Goal: Communication & Community: Answer question/provide support

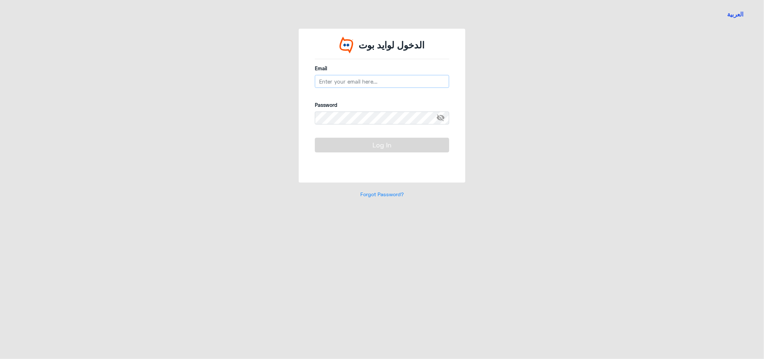
click at [343, 80] on input "email" at bounding box center [382, 81] width 134 height 13
type input "h_alharbi"
click at [440, 119] on span "visibility_off" at bounding box center [442, 117] width 13 height 13
click at [359, 80] on input "h_alharbi" at bounding box center [382, 81] width 134 height 13
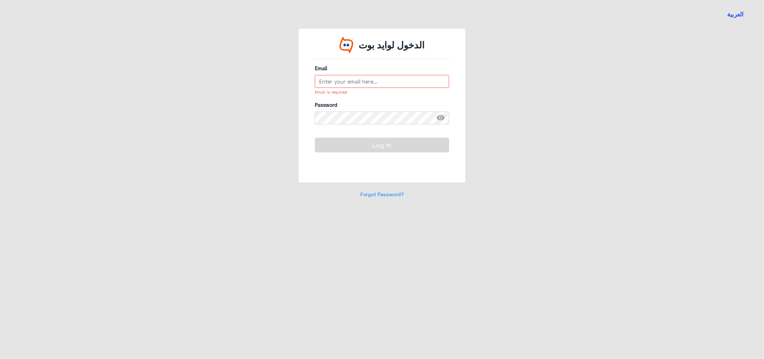
type input "H"
click at [338, 84] on input "H" at bounding box center [382, 81] width 134 height 13
click at [333, 86] on input "email" at bounding box center [382, 81] width 134 height 13
type input "H"
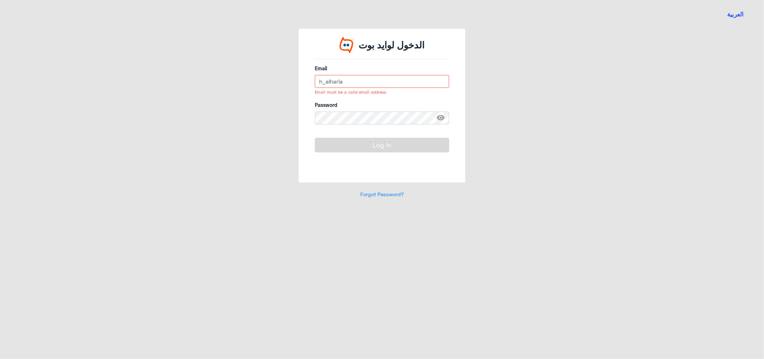
type input "h_alharia"
click at [357, 106] on label "Password" at bounding box center [382, 105] width 134 height 8
click at [350, 85] on input "h_alharia" at bounding box center [382, 81] width 134 height 13
click at [348, 82] on input "email" at bounding box center [382, 81] width 134 height 13
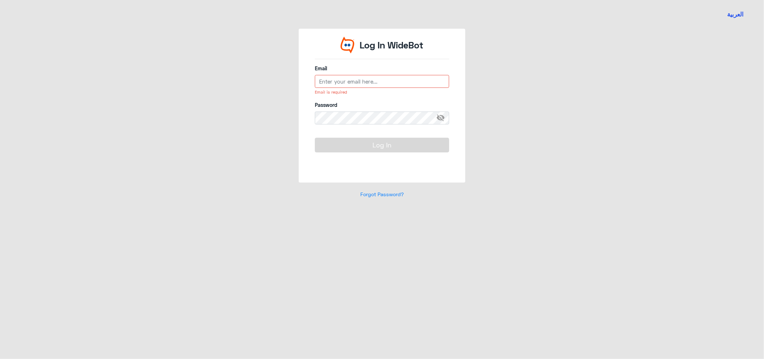
click at [357, 80] on input "email" at bounding box center [382, 81] width 134 height 13
click at [336, 143] on button "Log In" at bounding box center [382, 145] width 134 height 14
click at [352, 81] on input "h_alharbi" at bounding box center [382, 81] width 134 height 13
type input "[EMAIL_ADDRESS][DOMAIN_NAME]"
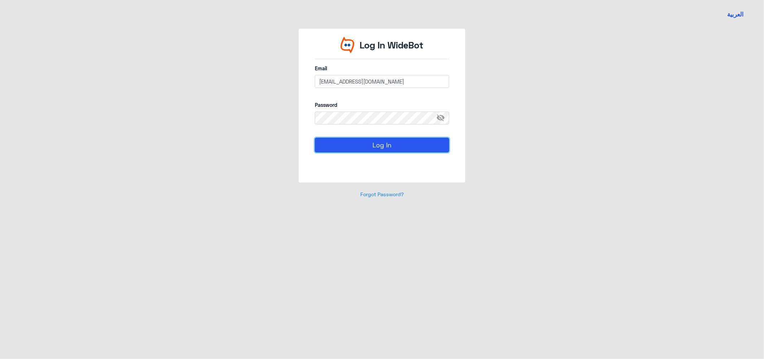
click at [381, 141] on button "Log In" at bounding box center [382, 145] width 134 height 14
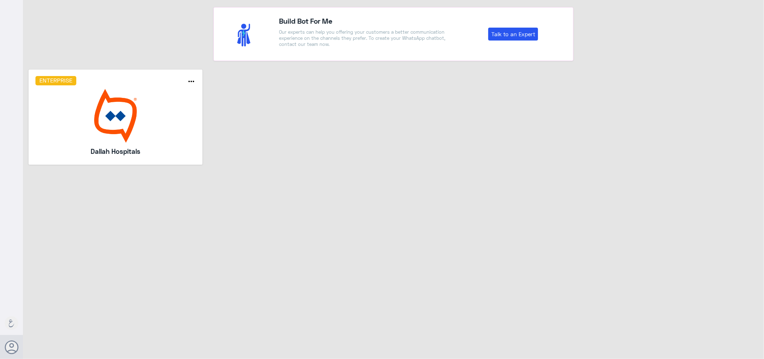
click at [126, 97] on img at bounding box center [115, 116] width 161 height 54
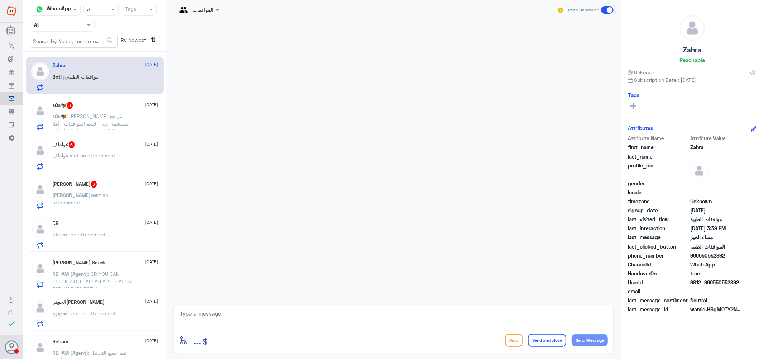
click at [97, 71] on div "Zahra 14 October Bot : موافقات الطبية" at bounding box center [106, 76] width 106 height 28
click at [241, 313] on textarea at bounding box center [393, 317] width 429 height 18
type textarea ";"
click at [91, 27] on span at bounding box center [89, 25] width 9 height 8
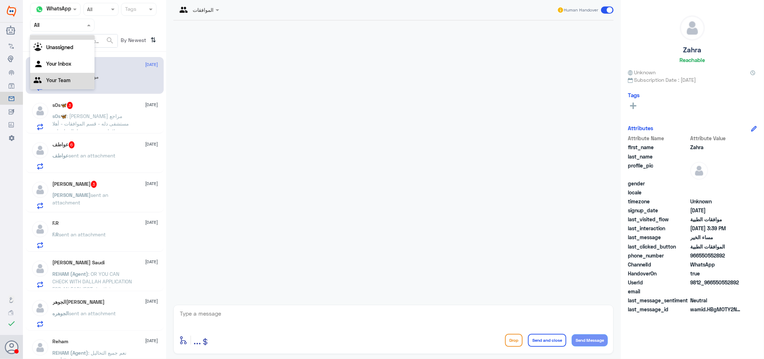
click at [69, 77] on Team "Your Team" at bounding box center [58, 80] width 24 height 6
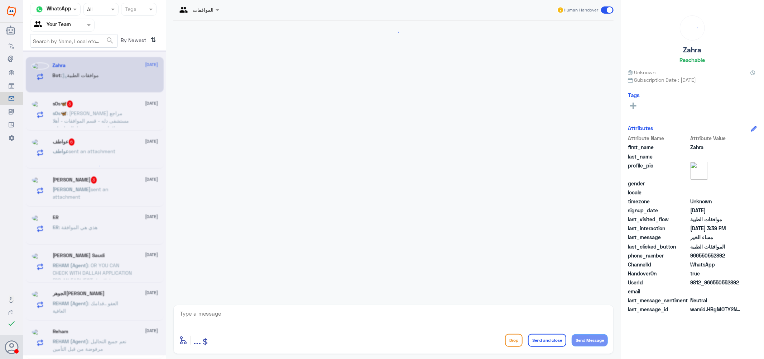
scroll to position [71, 0]
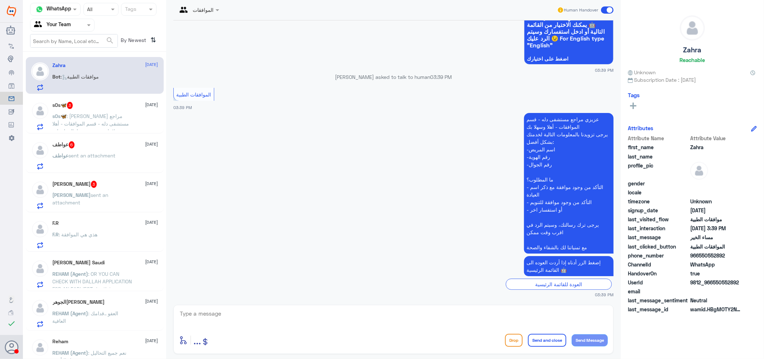
click at [259, 318] on textarea at bounding box center [393, 317] width 429 height 18
type textarea ";"
type textarea "كيف اقدر ساعدك ؟"
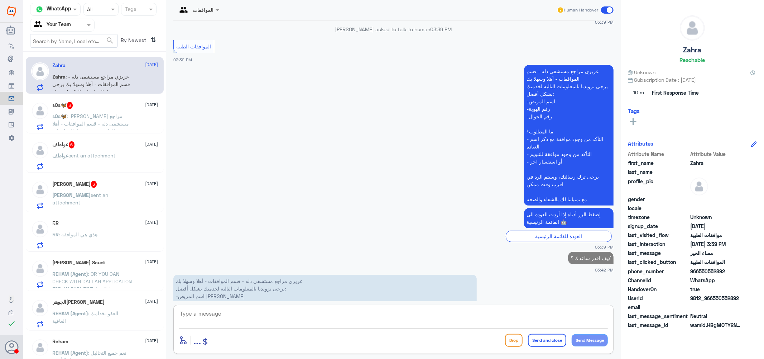
scroll to position [146, 0]
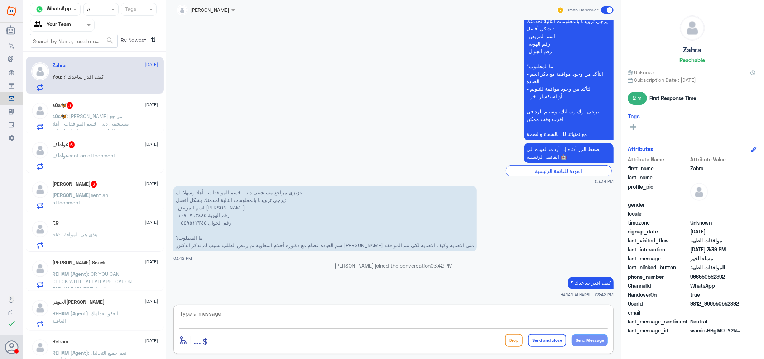
click at [238, 313] on textarea at bounding box center [393, 317] width 429 height 18
click at [241, 311] on textarea "1070763485" at bounding box center [393, 317] width 429 height 18
type textarea "1070763485"
click at [243, 316] on textarea "1070763485" at bounding box center [393, 317] width 429 height 18
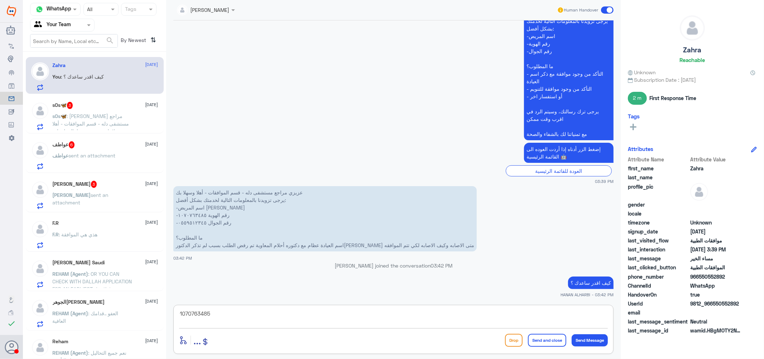
click at [243, 316] on textarea "1070763485" at bounding box center [393, 317] width 429 height 18
type textarea "'"
type textarea ";"
type textarea "كيف واين ومتى حدثت الاصابه ؟"
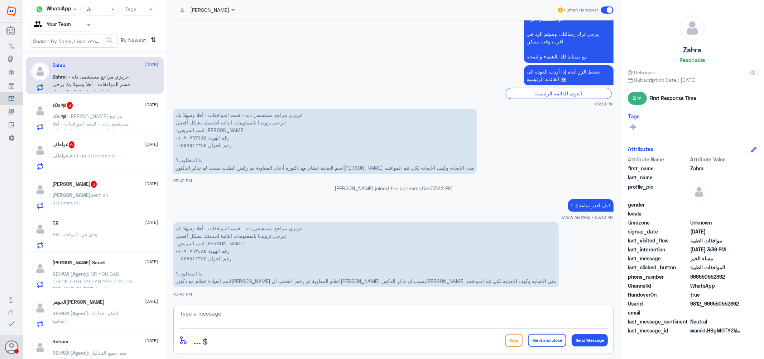
scroll to position [247, 0]
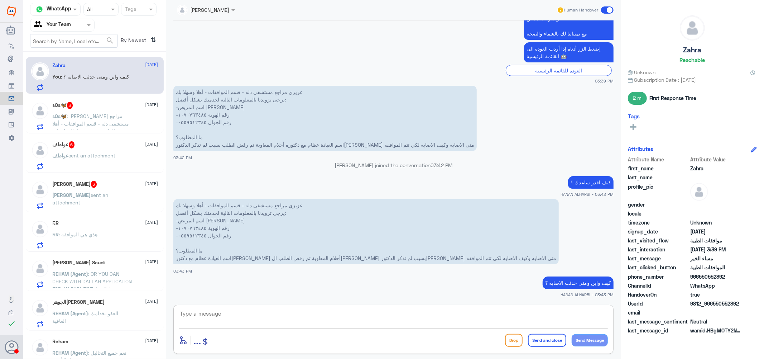
click at [120, 117] on span ": عزيزي مراجع مستشفى دله - قسم الموافقات - أهلا وسهلا بك يرجى تزويدنا بالمعلوما…" at bounding box center [92, 161] width 79 height 96
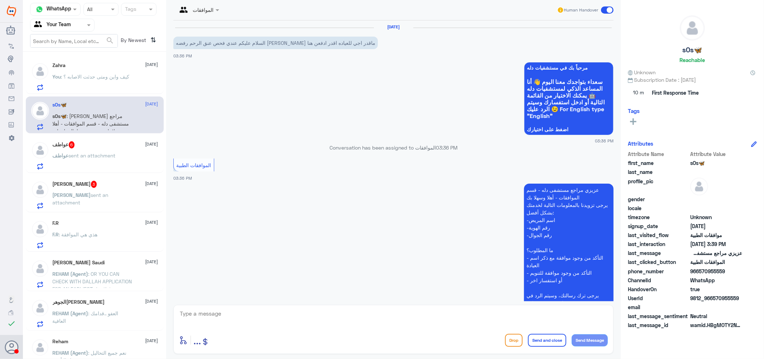
scroll to position [193, 0]
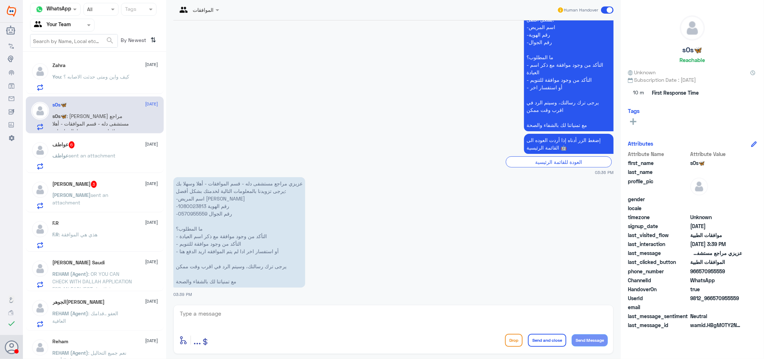
click at [196, 202] on p "عزيزي مراجع مستشفى دله - قسم الموافقات - أهلا وسهلا بك يرجى تزويدنا بالمعلومات …" at bounding box center [239, 232] width 132 height 110
click at [195, 202] on p "عزيزي مراجع مستشفى دله - قسم الموافقات - أهلا وسهلا بك يرجى تزويدنا بالمعلومات …" at bounding box center [239, 232] width 132 height 110
click at [195, 205] on p "عزيزي مراجع مستشفى دله - قسم الموافقات - أهلا وسهلا بك يرجى تزويدنا بالمعلومات …" at bounding box center [239, 232] width 132 height 110
copy p "1080023813"
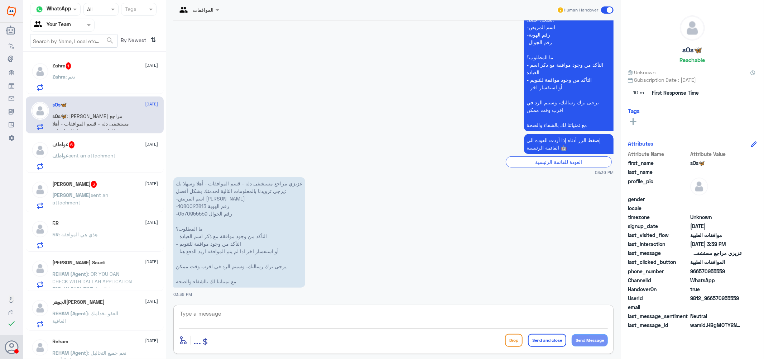
click at [325, 321] on textarea at bounding box center [393, 317] width 429 height 18
type textarea ";"
type textarea "كيف اقدر اساعدك ؟"
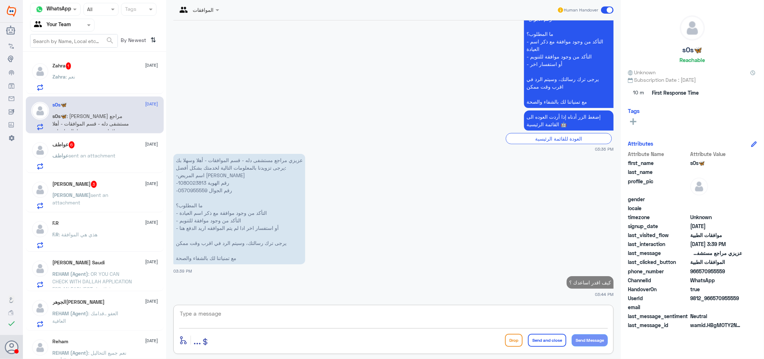
click at [91, 83] on div "Zahra : نعم" at bounding box center [106, 83] width 106 height 16
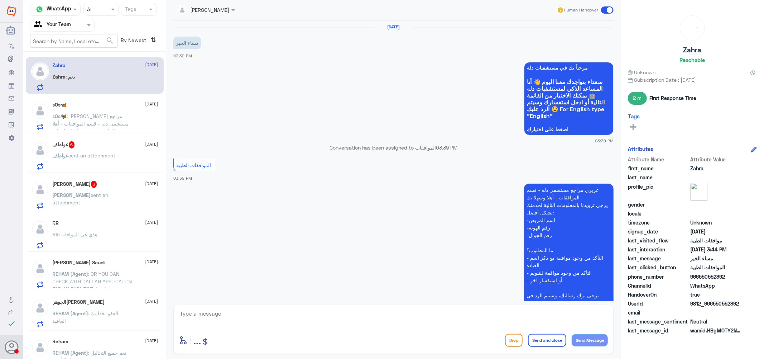
scroll to position [308, 0]
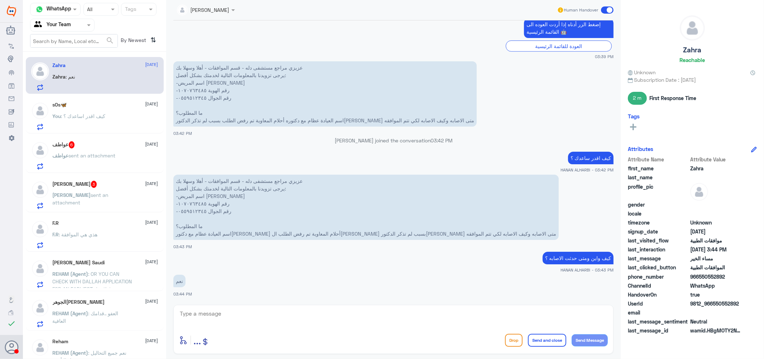
click at [575, 260] on p "كيف واين ومتى حدثت الاصابه ؟" at bounding box center [578, 258] width 71 height 13
click at [573, 257] on p "كيف واين ومتى حدثت الاصابه ؟" at bounding box center [578, 258] width 71 height 13
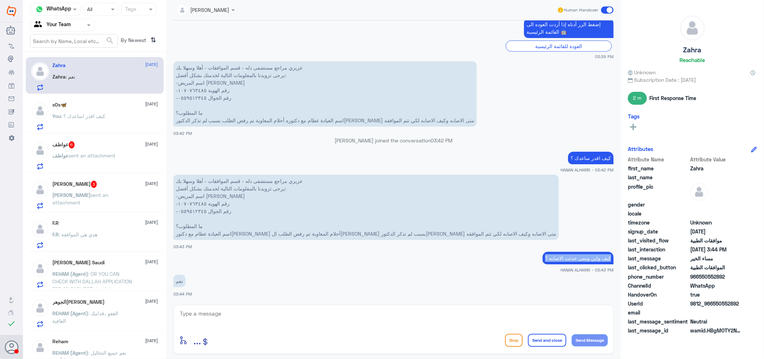
click at [573, 257] on p "كيف واين ومتى حدثت الاصابه ؟" at bounding box center [578, 258] width 71 height 13
click at [522, 312] on textarea at bounding box center [393, 317] width 429 height 18
paste textarea "كيف واين ومتى حدثت الاصابه ؟"
type textarea "كيف واين ومتى حدثت الاصابه ؟"
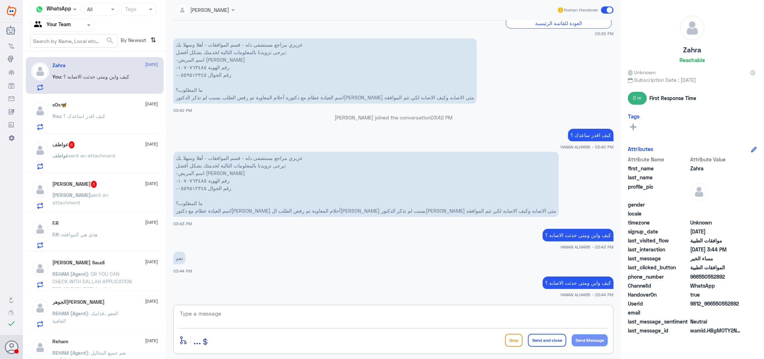
click at [94, 117] on span ": كيف اقدر اساعدك ؟" at bounding box center [83, 116] width 44 height 6
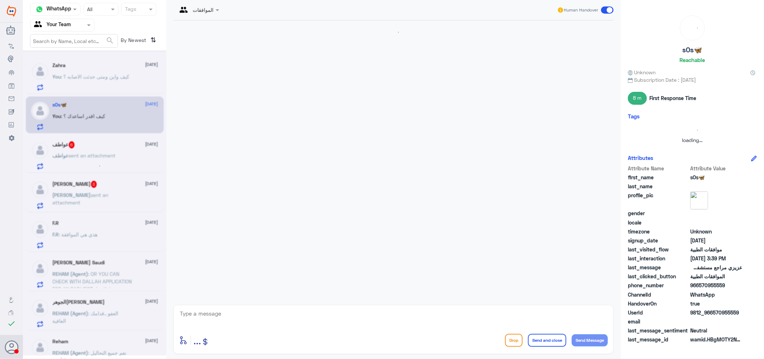
scroll to position [229, 0]
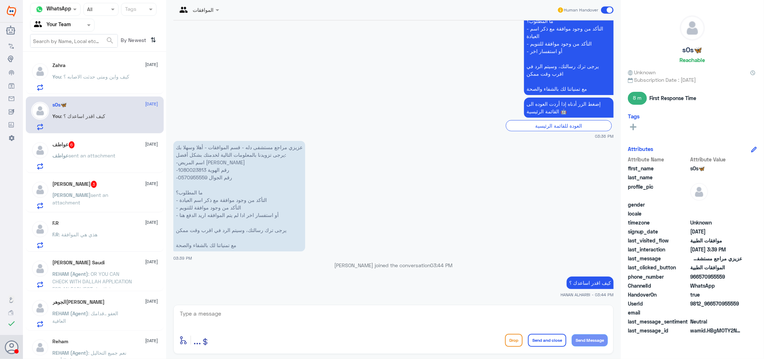
click at [91, 154] on span "sent an attachment" at bounding box center [92, 155] width 47 height 6
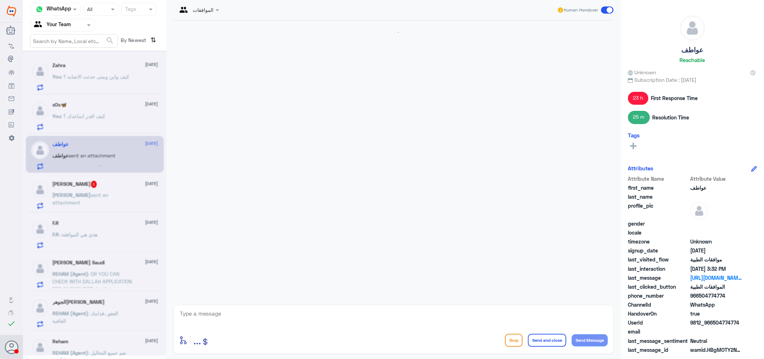
scroll to position [852, 0]
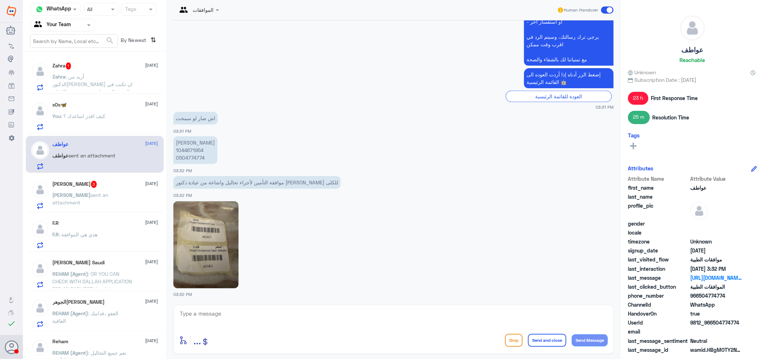
click at [96, 80] on p "Zahra : أريد من الدكتوره ان تكتب في التقرير كيف واين ومتى حدثت الاصابه ؟" at bounding box center [93, 82] width 81 height 18
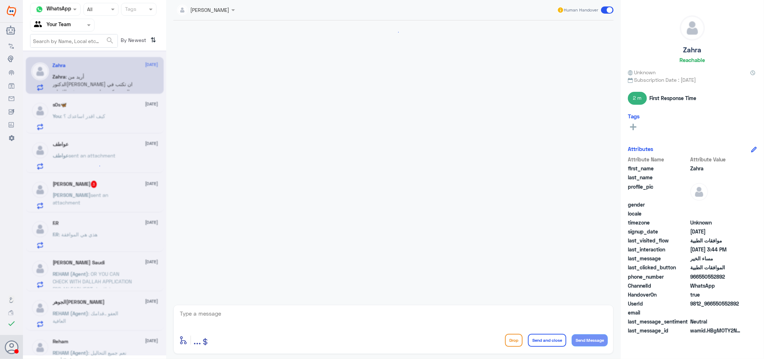
scroll to position [363, 0]
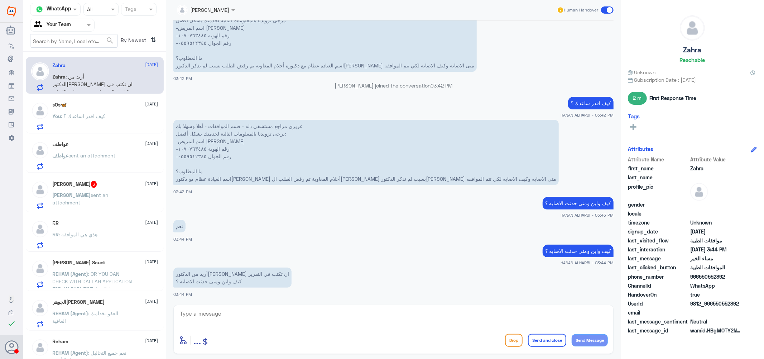
click at [286, 314] on textarea at bounding box center [393, 317] width 429 height 18
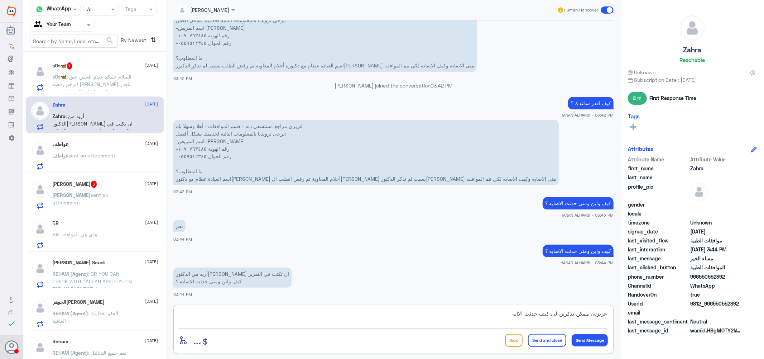
scroll to position [388, 0]
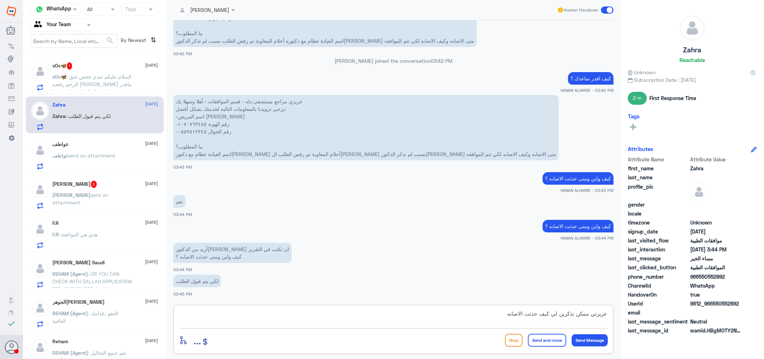
type textarea "عزيزتي ممكن تذكرين لي كيف حدثت الاصابه ؟"
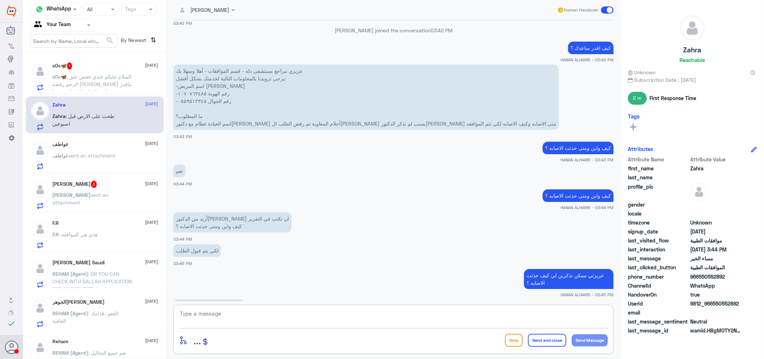
scroll to position [443, 0]
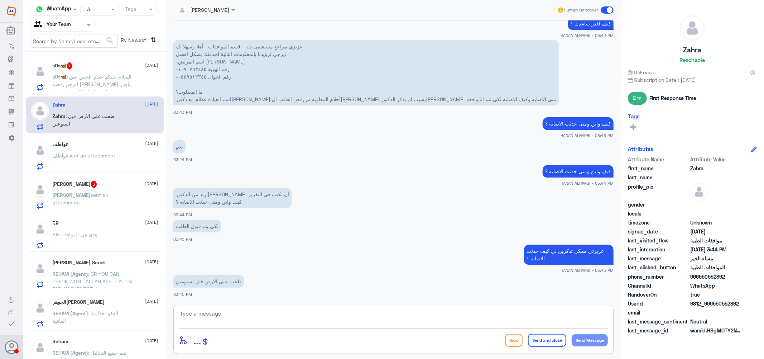
click at [226, 310] on textarea at bounding box center [393, 317] width 429 height 18
type textarea "اين ؟"
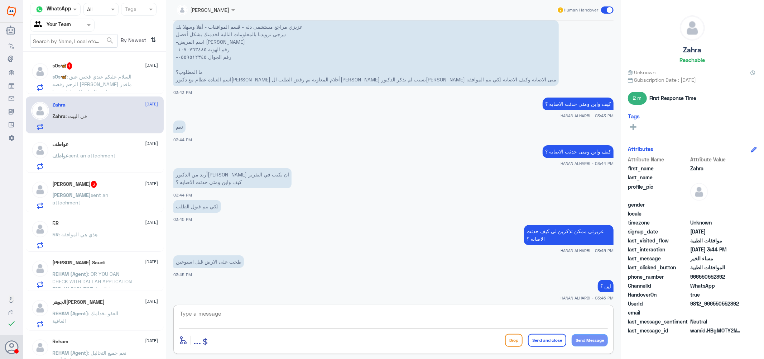
scroll to position [450, 0]
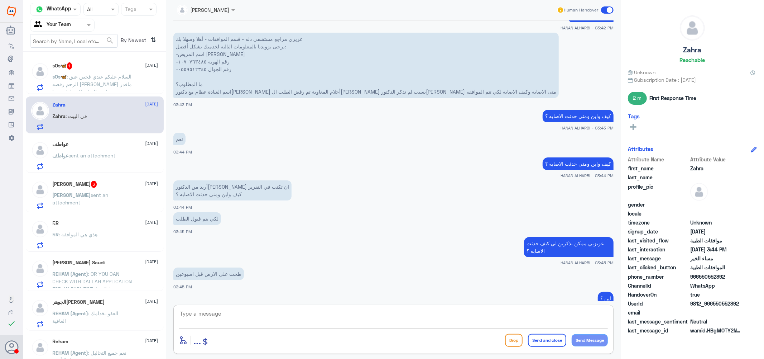
click at [243, 313] on textarea at bounding box center [393, 317] width 429 height 18
click at [243, 313] on textarea "1070763485" at bounding box center [393, 317] width 429 height 18
type textarea "1070763485"
type textarea "h"
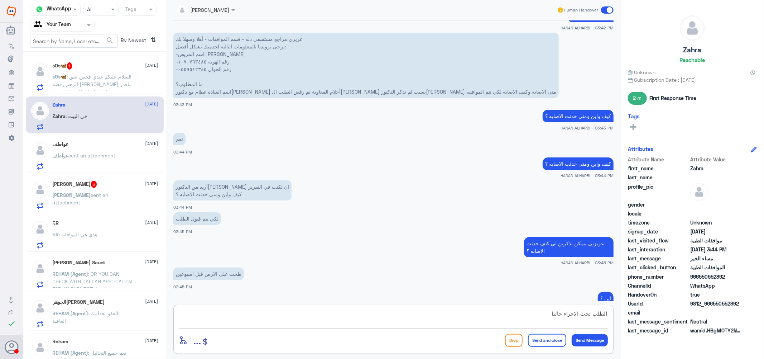
type textarea "الطلب تحت الاجراء حاليا"
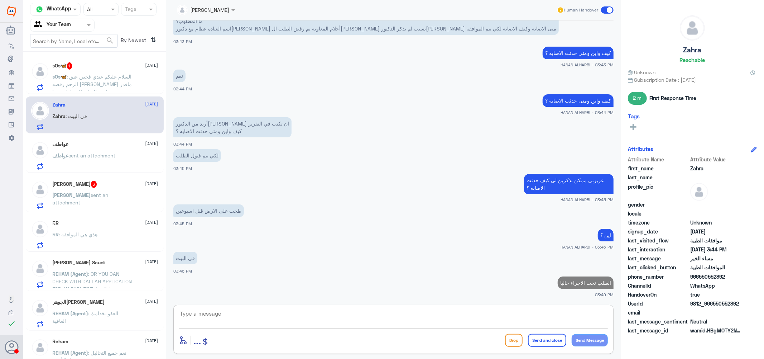
click at [78, 78] on span ": السلام عليكم عندي فحص عنق الرحم رفضه تامين ماقدر اجي للعياده اقدر ادفعن هنا" at bounding box center [93, 83] width 80 height 21
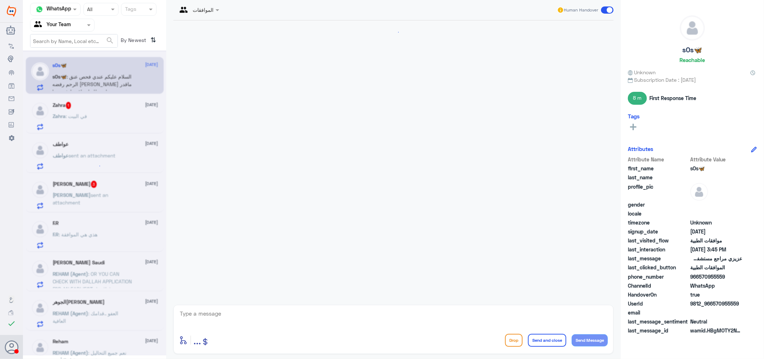
scroll to position [253, 0]
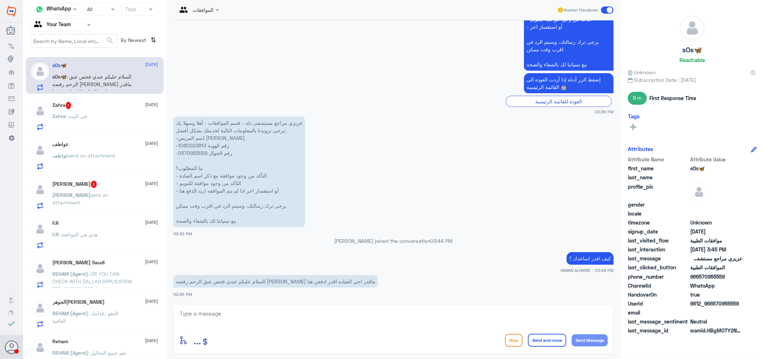
click at [194, 143] on p "عزيزي مراجع مستشفى دله - قسم الموافقات - أهلا وسهلا بك يرجى تزويدنا بالمعلومات …" at bounding box center [239, 171] width 132 height 110
copy p "1080023813"
click at [268, 314] on textarea at bounding box center [393, 317] width 429 height 18
type textarea "عزيزتي هل الزياره في دله النخيل ؟"
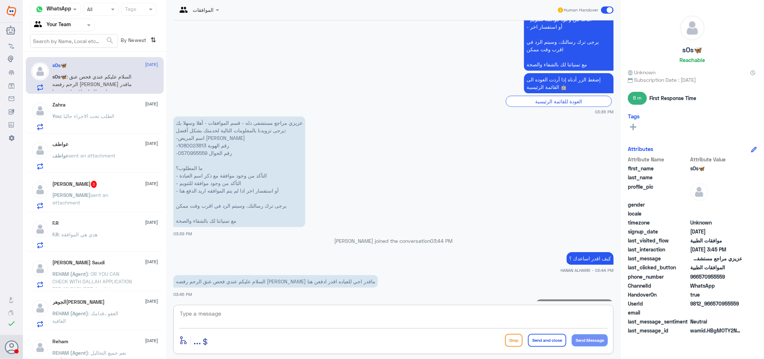
scroll to position [277, 0]
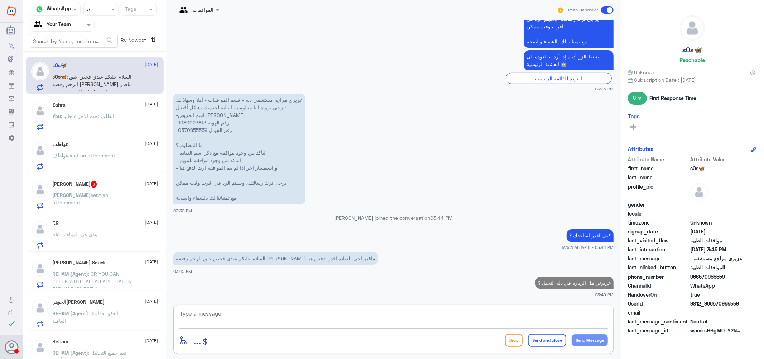
click at [119, 184] on div "خالد شولان 3 14 October" at bounding box center [106, 184] width 106 height 7
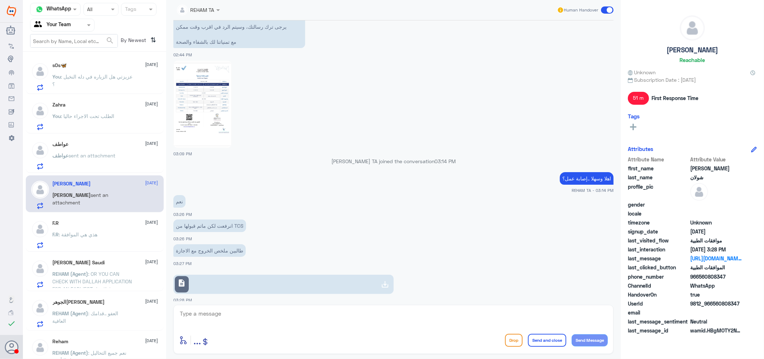
scroll to position [598, 0]
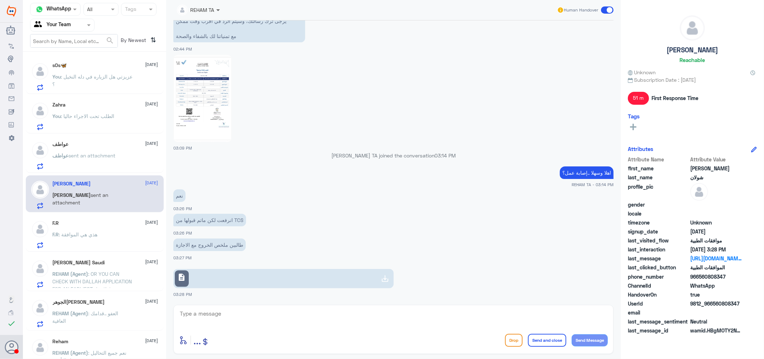
click at [220, 10] on span at bounding box center [218, 10] width 4 height 3
click at [220, 37] on div "Afnan Salem" at bounding box center [210, 33] width 58 height 13
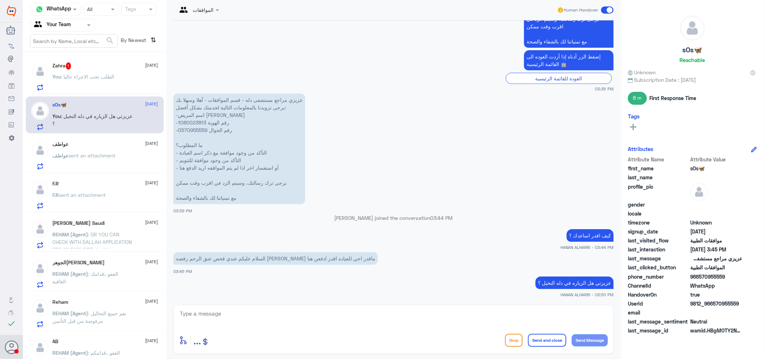
scroll to position [301, 0]
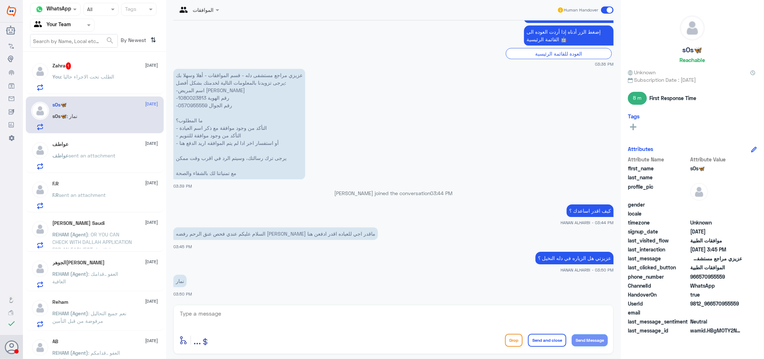
click at [219, 320] on textarea at bounding box center [393, 317] width 429 height 18
type textarea "اعتذر منك عزيزتي هنا فقط لموافقات دله النخيل يرجى التواصل مع دله نمار"
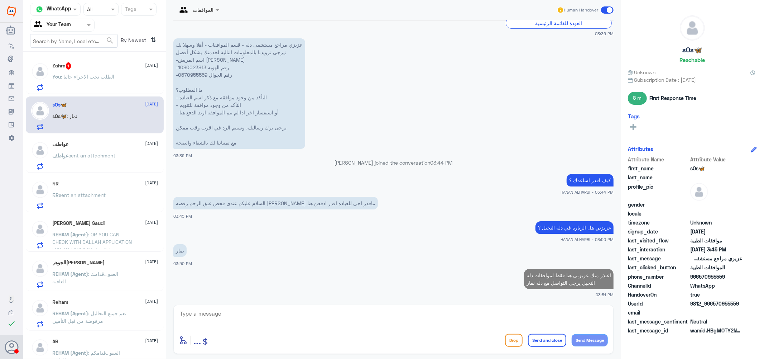
click at [106, 76] on span ": الطلب تحت الاجراء حاليا" at bounding box center [87, 76] width 53 height 6
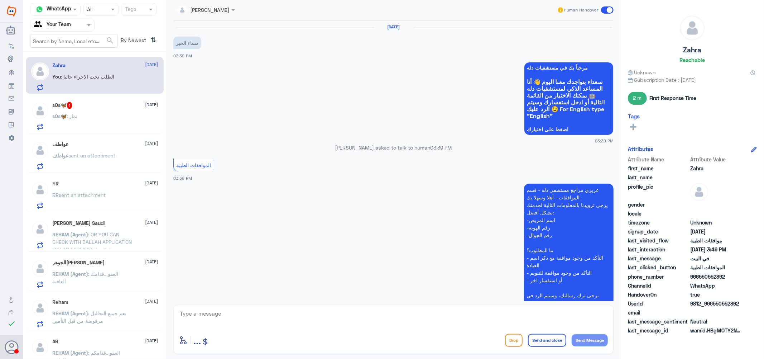
scroll to position [513, 0]
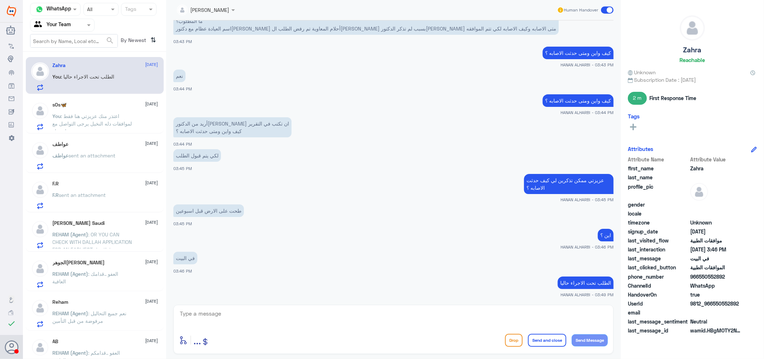
click at [99, 110] on div "sOs🦋 14 October You : اعتذر منك عزيزتي هنا فقط لموافقات دله النخيل يرجى التواصل…" at bounding box center [106, 116] width 106 height 28
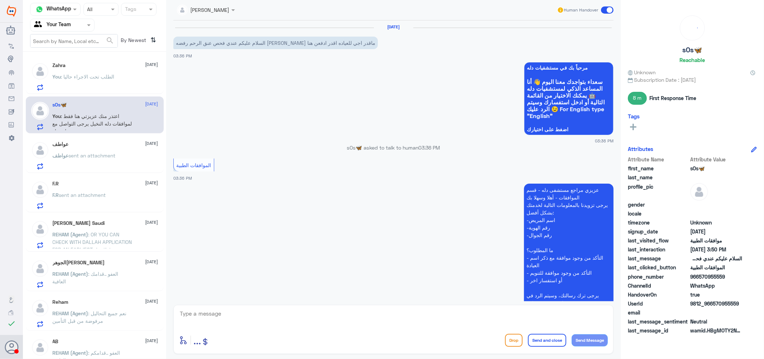
scroll to position [331, 0]
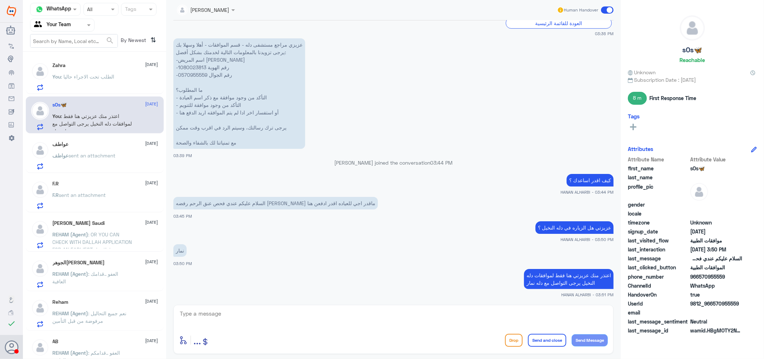
click at [102, 152] on span "sent an attachment" at bounding box center [92, 155] width 47 height 6
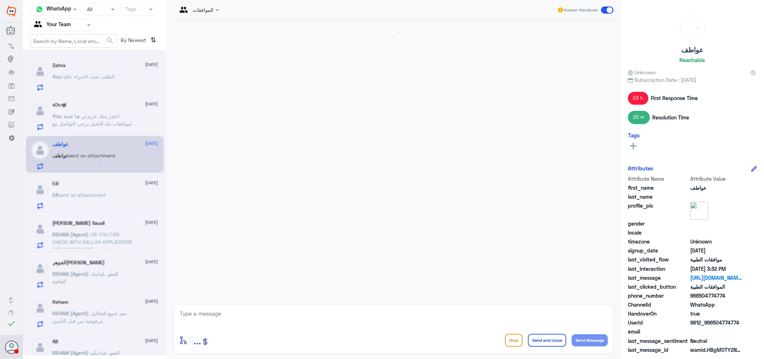
scroll to position [852, 0]
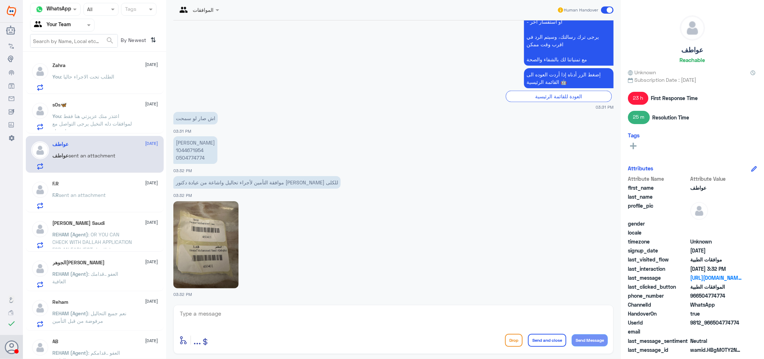
click at [195, 150] on p "عواطف محمد 1044671954 0504774774" at bounding box center [195, 150] width 44 height 28
copy p "1044671954"
click at [256, 315] on textarea at bounding box center [393, 317] width 429 height 18
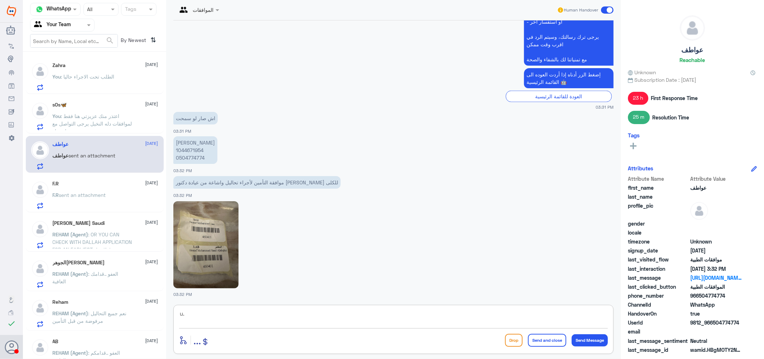
type textarea "u"
type textarea "تحليل فيتامين ب 12 مرفوض من التامين"
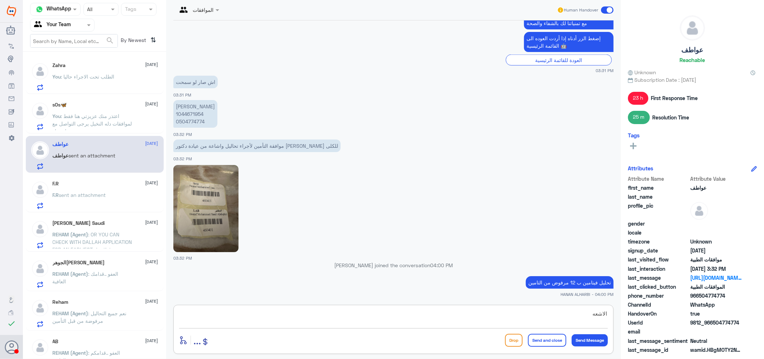
scroll to position [873, 0]
type textarea "الاشعه تمت الموافقه"
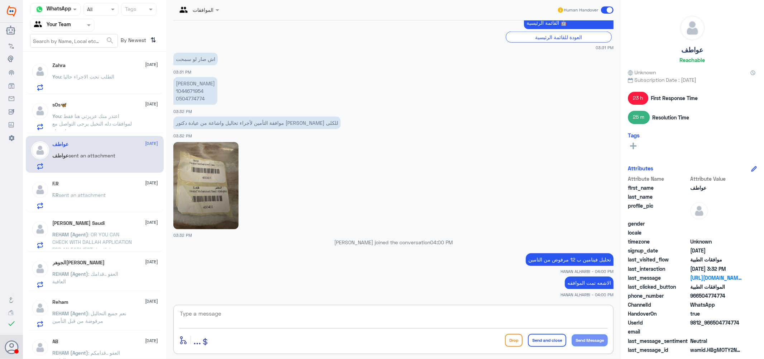
scroll to position [921, 0]
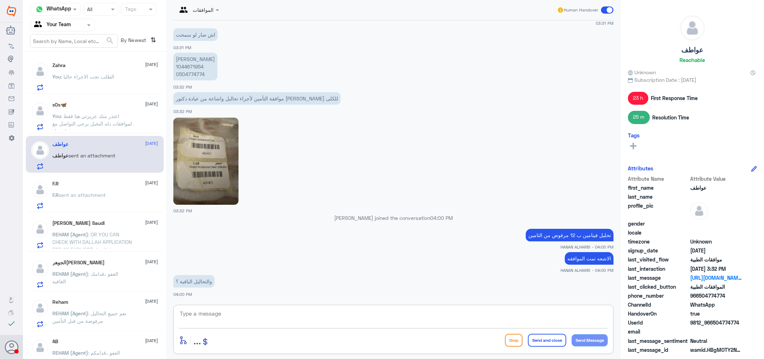
click at [378, 315] on textarea at bounding box center [393, 317] width 429 height 18
type textarea "موافق عليها عدا المغانيسوم وب 12"
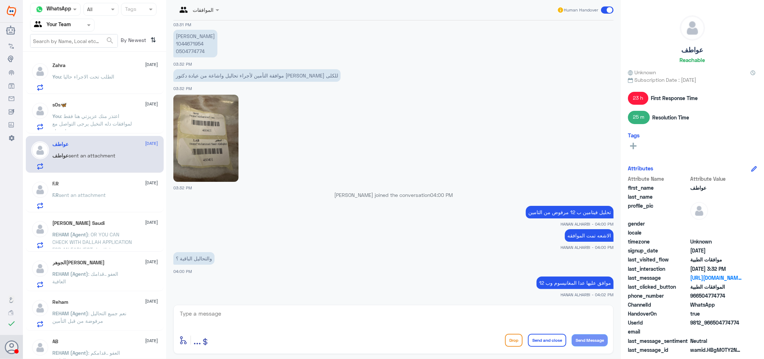
click at [81, 71] on div "Zahra 14 October You : الطلب تحت الاجراء حاليا" at bounding box center [106, 76] width 106 height 28
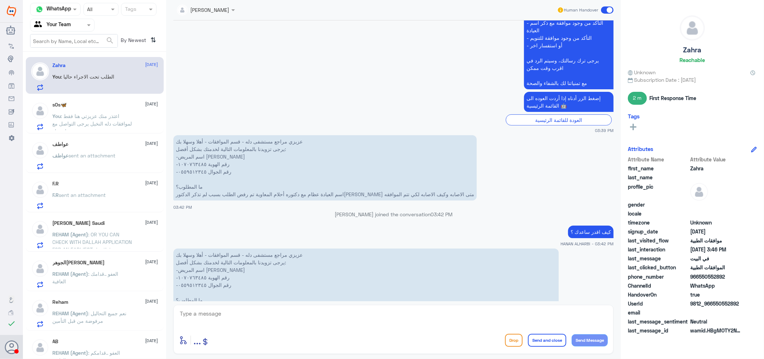
scroll to position [274, 0]
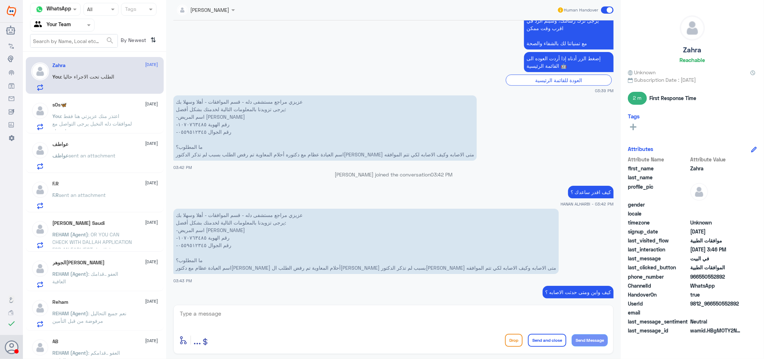
click at [242, 312] on textarea at bounding box center [393, 317] width 429 height 18
drag, startPoint x: 236, startPoint y: 318, endPoint x: 112, endPoint y: 306, distance: 124.6
click at [112, 306] on div "Channel WhatsApp Status × All Tags Agent Filter Your Team search By Newest ⇅ Za…" at bounding box center [393, 180] width 741 height 361
type textarea "1070763485"
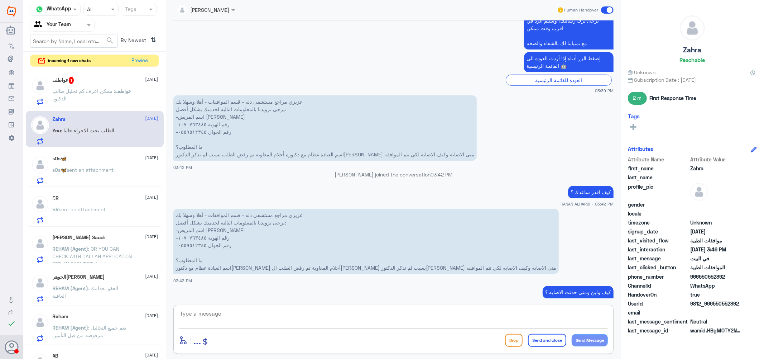
click at [51, 77] on div "عواطف 1 14 October عواطف : ممكن اعرف كم تحليل طالب الدكتور" at bounding box center [94, 91] width 127 height 28
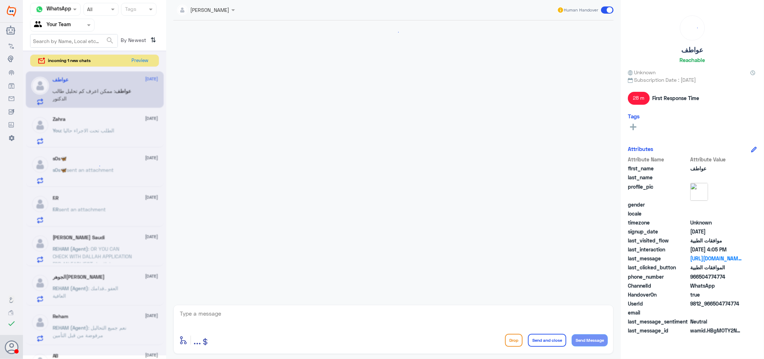
scroll to position [623, 0]
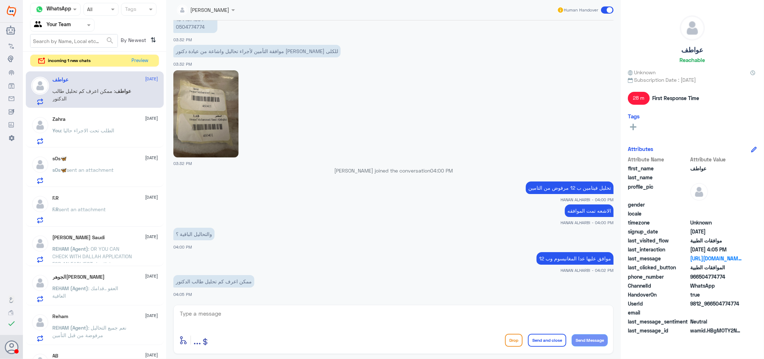
click at [278, 316] on textarea at bounding box center [393, 317] width 429 height 18
type textarea "460401"
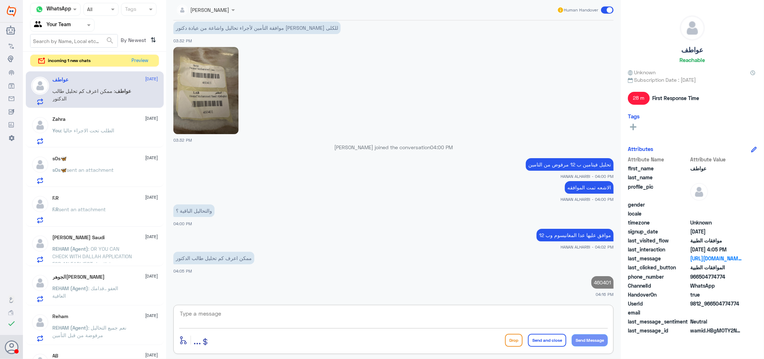
click at [594, 285] on p "460401" at bounding box center [603, 282] width 22 height 13
copy p "460401"
click at [461, 317] on textarea at bounding box center [393, 317] width 429 height 18
type textarea "p"
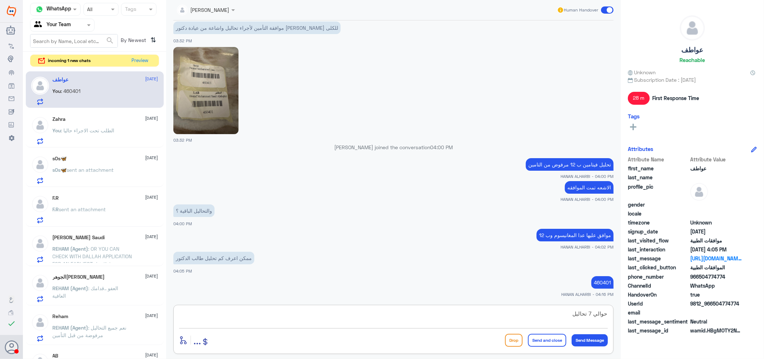
type textarea "حوالي 7 تحاليل"
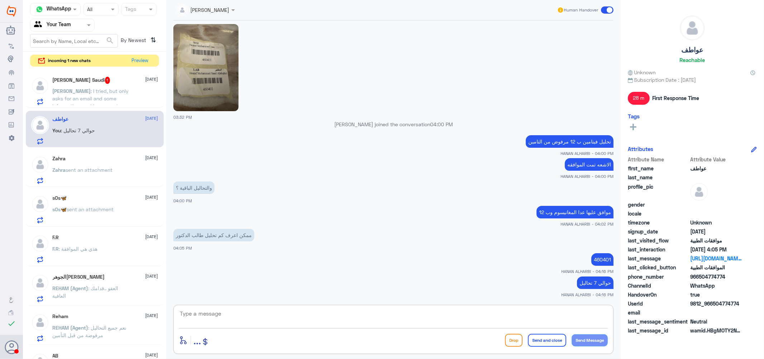
click at [103, 88] on span ": I tried, but only asks for an email and some information.. and I never get an…" at bounding box center [91, 102] width 76 height 29
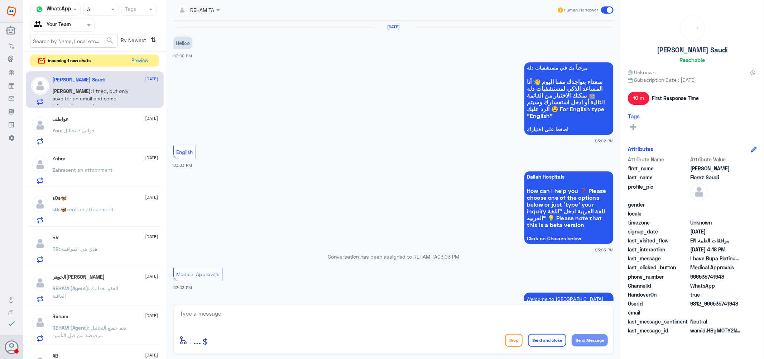
scroll to position [288, 0]
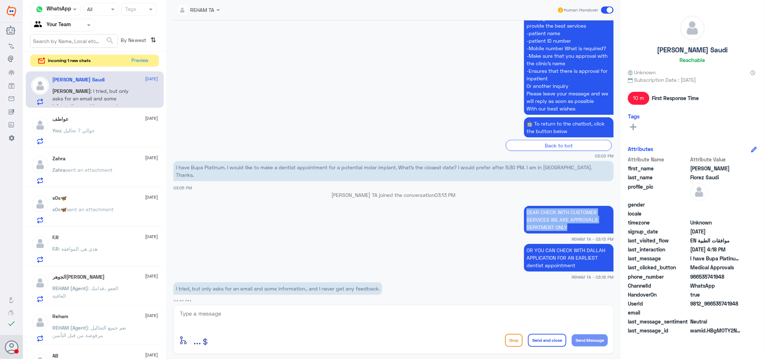
drag, startPoint x: 574, startPoint y: 217, endPoint x: 522, endPoint y: 202, distance: 54.1
click at [524, 206] on p "DEAR CHECK WITH CUSTOMER SERVICES WE ARE APPROVALS DEPATMENT ONLY" at bounding box center [569, 220] width 90 height 28
copy p "DEAR CHECK WITH CUSTOMER SERVICES WE ARE APPROVALS DEPATMENT ONLY"
click at [290, 322] on textarea at bounding box center [393, 317] width 429 height 18
paste textarea "DEAR CHECK WITH CUSTOMER SERVICES WE ARE APPROVALS DEPATMENT ONLY"
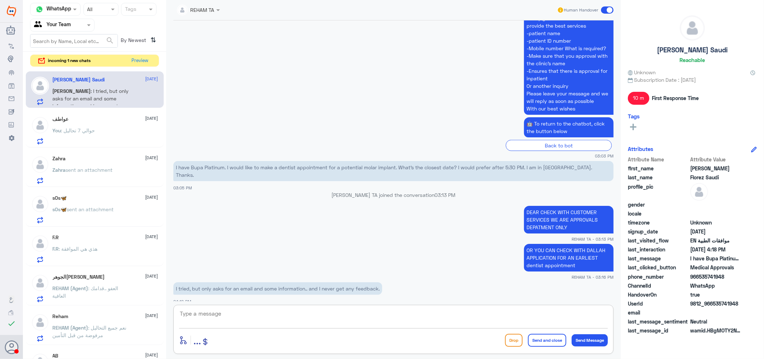
type textarea "DEAR CHECK WITH CUSTOMER SERVICES WE ARE APPROVALS DEPATMENT ONLY"
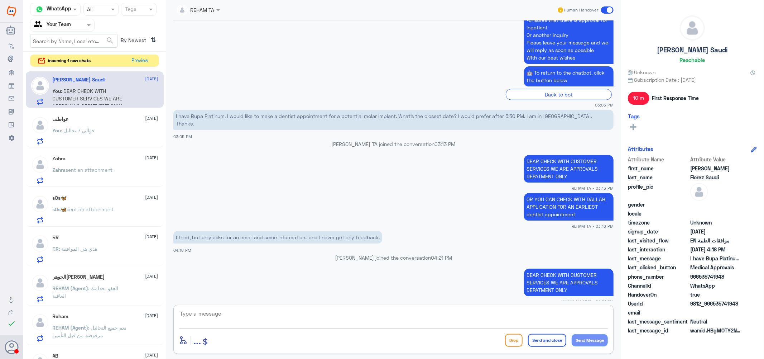
click at [458, 315] on textarea at bounding box center [393, 317] width 429 height 18
type textarea ">"
type textarea "."
click at [552, 345] on button "Send and close" at bounding box center [547, 340] width 38 height 13
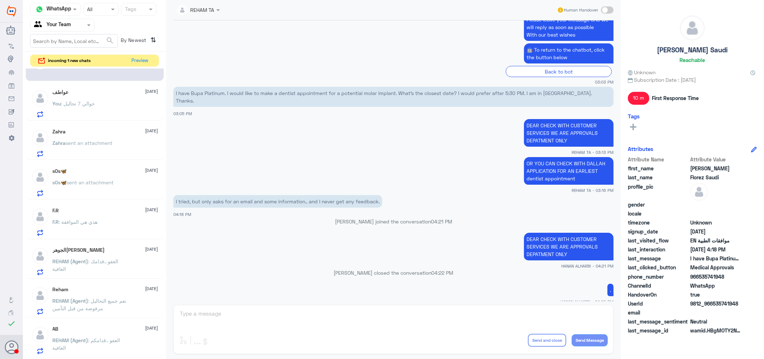
scroll to position [40, 0]
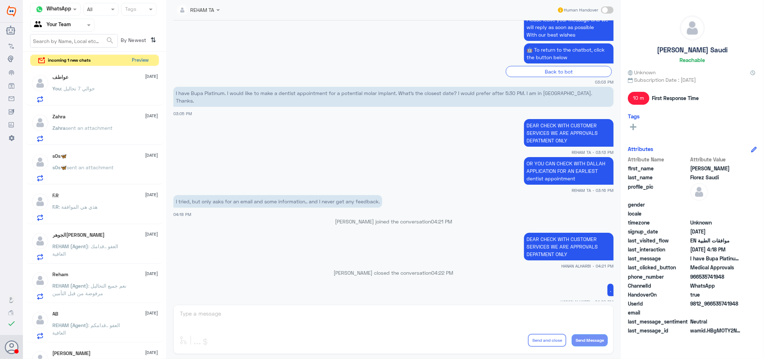
click at [143, 58] on button "Preview" at bounding box center [140, 60] width 22 height 11
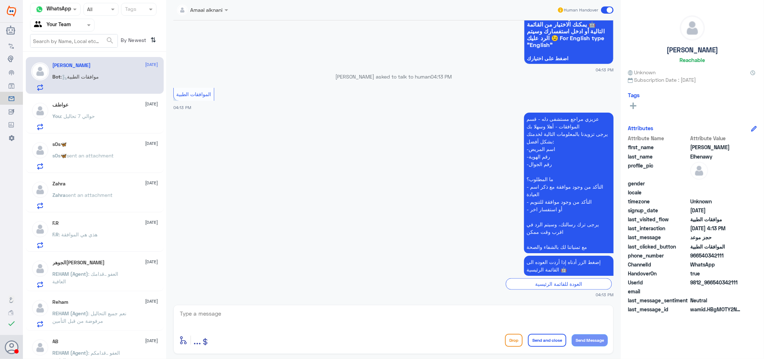
click at [95, 76] on span ": موافقات الطبية" at bounding box center [80, 76] width 38 height 6
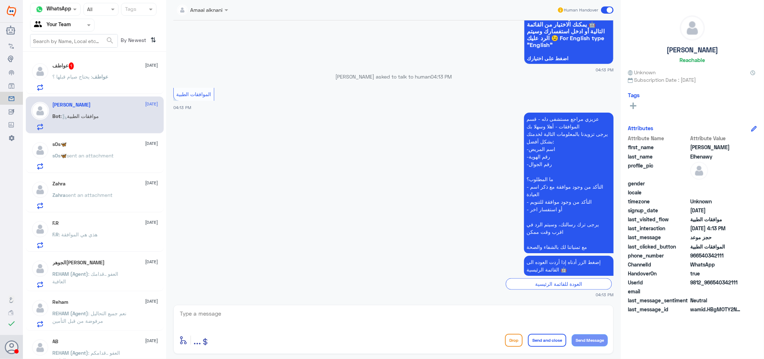
click at [82, 79] on p "عواطف : يحتاج صيام قبلها ؟" at bounding box center [81, 82] width 56 height 18
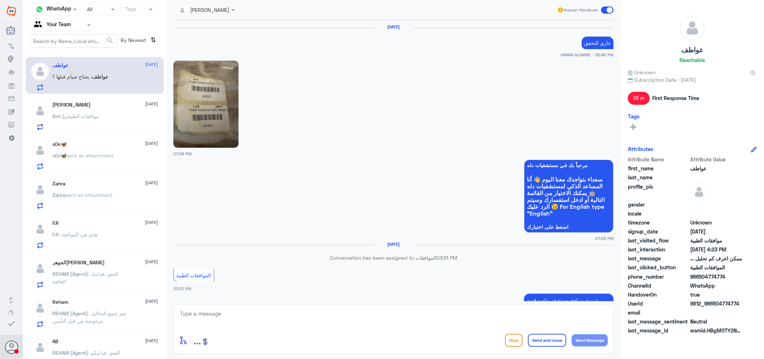
scroll to position [570, 0]
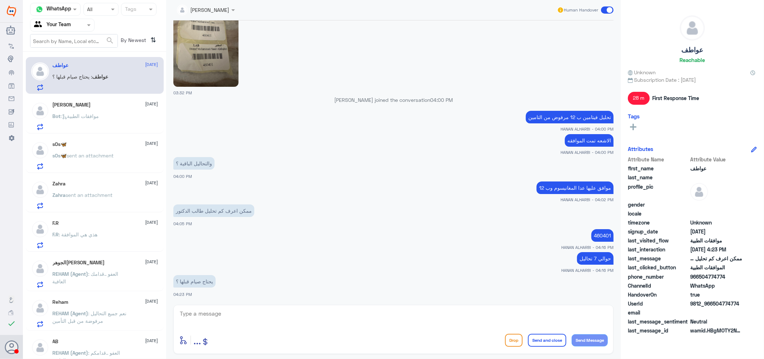
click at [256, 313] on textarea at bounding box center [393, 317] width 429 height 18
type textarea "l"
type textarea "اعتذر ماعندي خلفيه يفضل تتواصلين مع قسم المختبر"
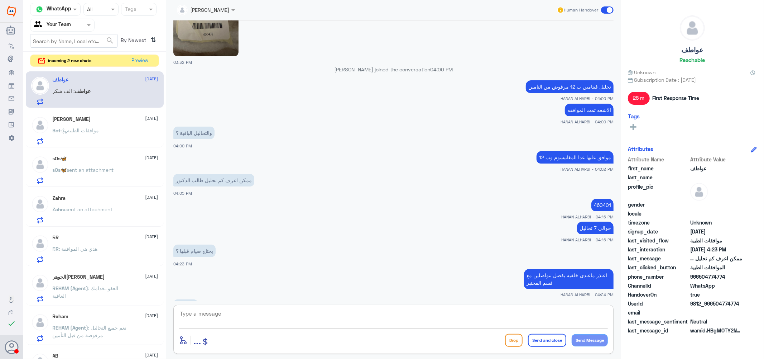
scroll to position [625, 0]
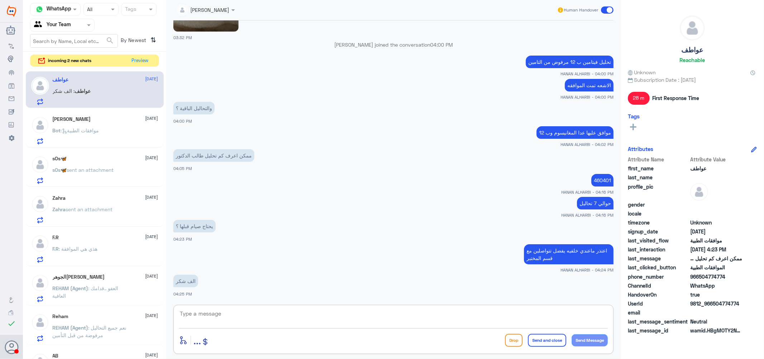
click at [255, 316] on textarea at bounding box center [393, 317] width 429 height 18
type textarea "العفو عزيزتي نتمنى لك دوام الصحه والعافيه"
click at [532, 338] on button "Send and close" at bounding box center [547, 340] width 38 height 13
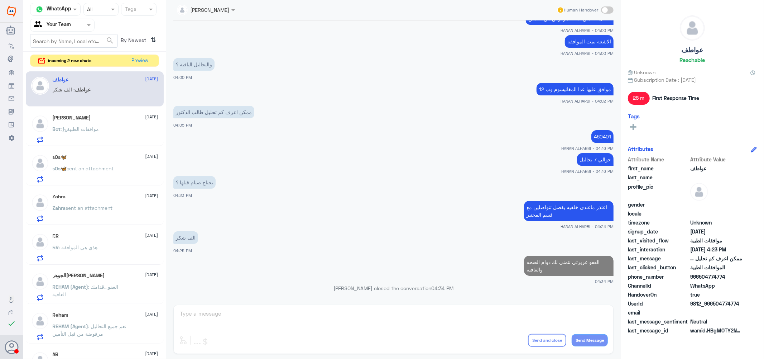
scroll to position [654, 0]
click at [137, 59] on button "Preview" at bounding box center [140, 60] width 22 height 11
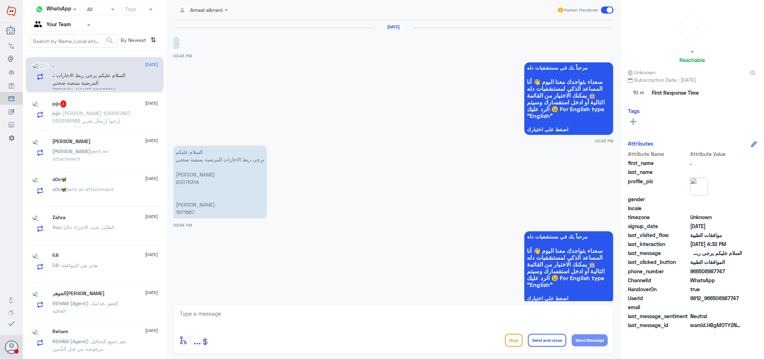
scroll to position [543, 0]
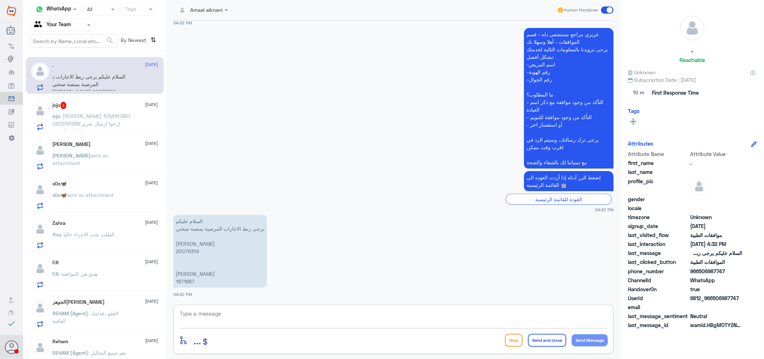
click at [226, 317] on textarea at bounding box center [393, 317] width 429 height 18
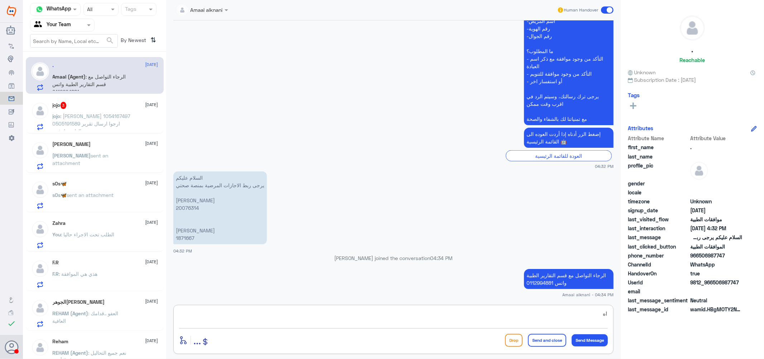
type textarea "ا"
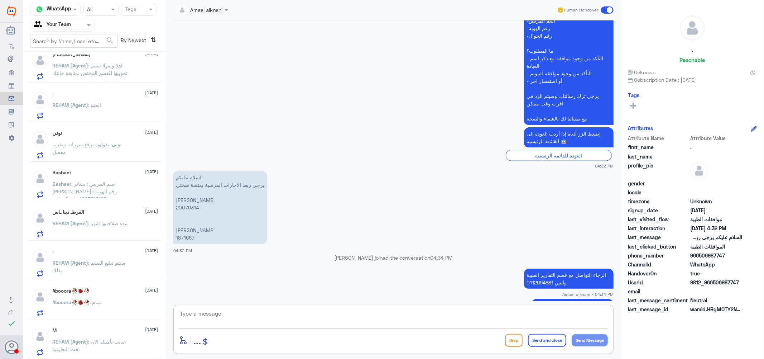
scroll to position [609, 0]
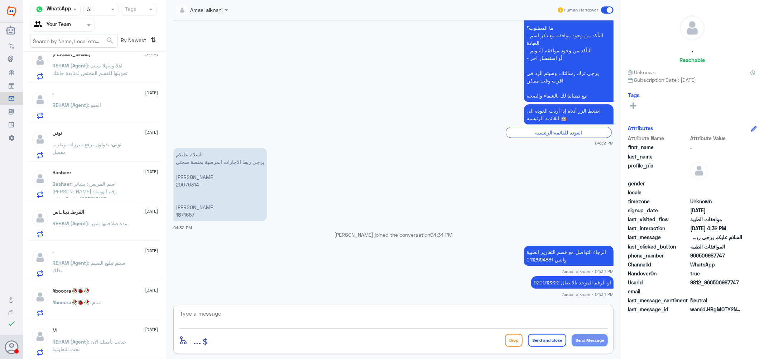
click at [106, 327] on div "M 14 October" at bounding box center [106, 330] width 106 height 6
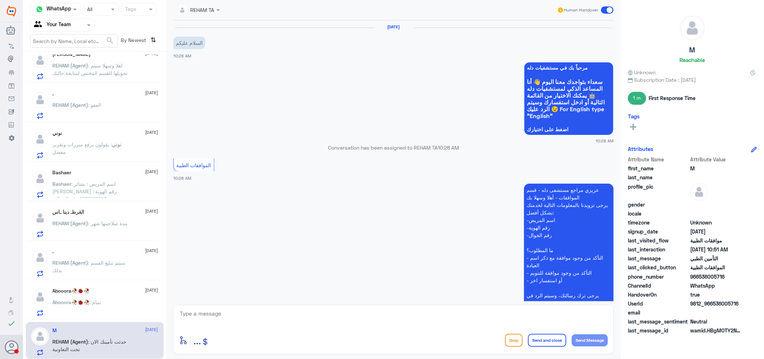
scroll to position [427, 0]
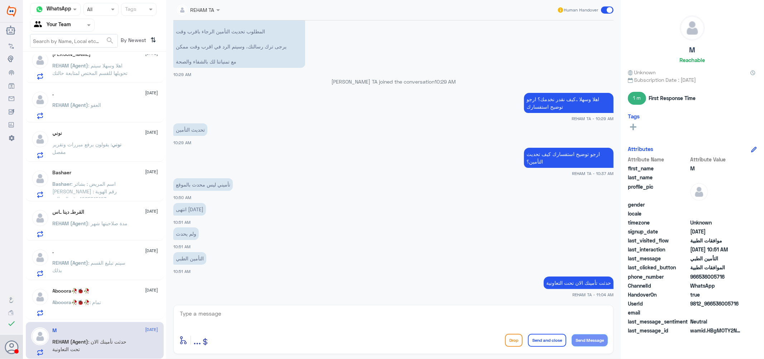
click at [500, 315] on textarea at bounding box center [393, 317] width 429 height 18
type textarea "ن"
click at [570, 312] on textarea "نتمنى لك دوام الصحه والعافيه" at bounding box center [393, 317] width 429 height 18
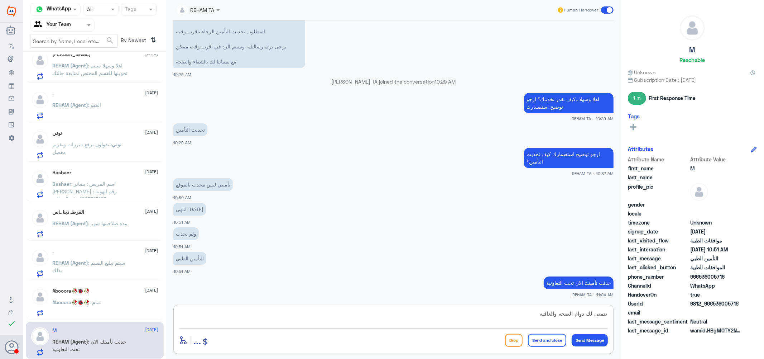
type textarea "نتمنى لك دوام الصحه والعافيه"
click at [542, 341] on button "Send and close" at bounding box center [547, 340] width 38 height 13
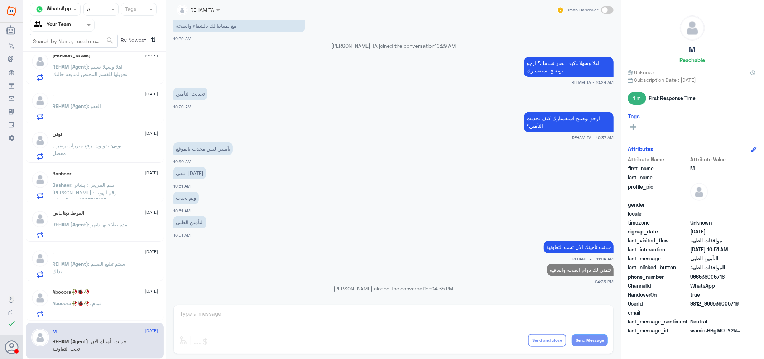
scroll to position [483, 0]
click at [103, 292] on div "Abooora🥀🐞🥀 14 October" at bounding box center [106, 292] width 106 height 6
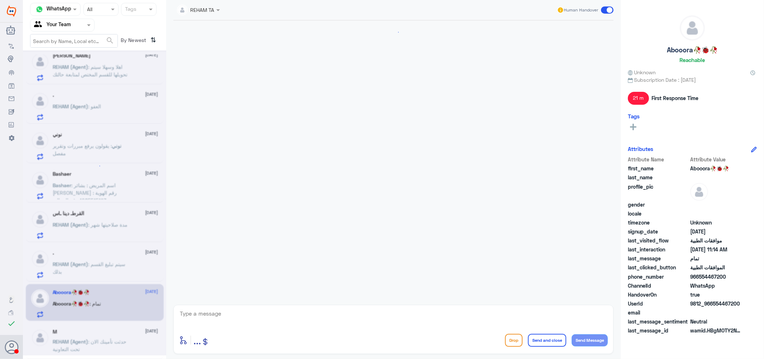
scroll to position [387, 0]
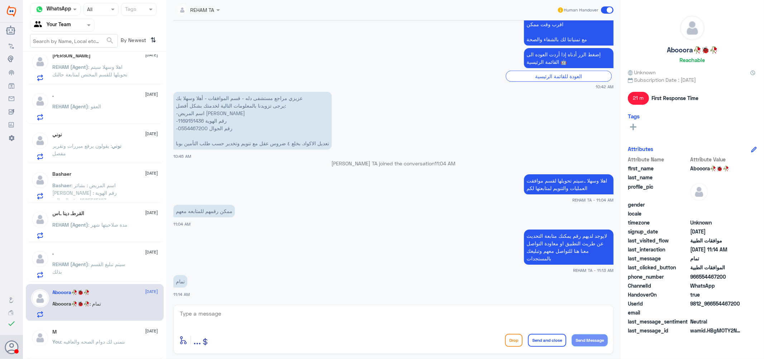
click at [115, 260] on p "REHAM (Agent) : سيتم تبليغ القسم بذلك" at bounding box center [93, 269] width 81 height 18
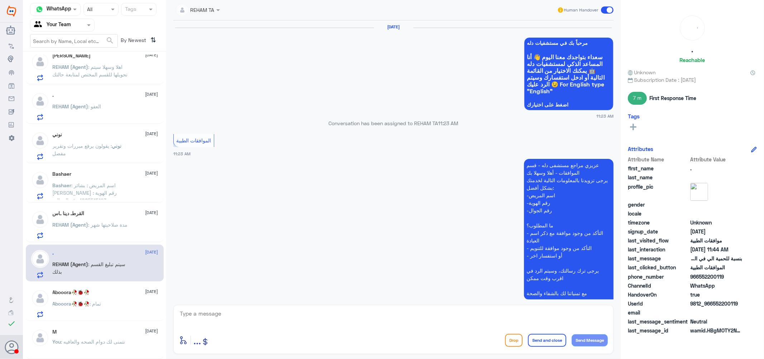
scroll to position [450, 0]
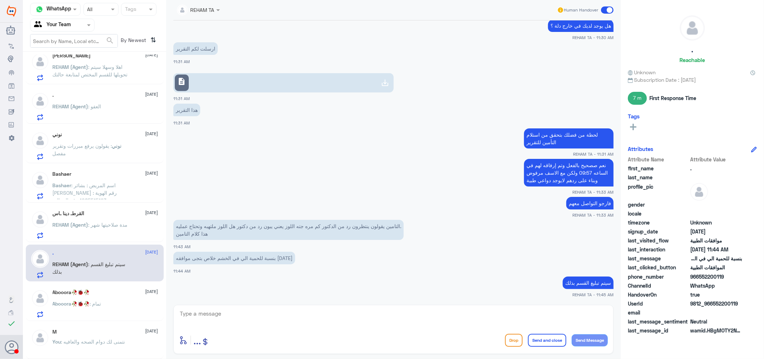
click at [125, 216] on div "القرطـ دينا ـاس 14 October" at bounding box center [106, 213] width 106 height 6
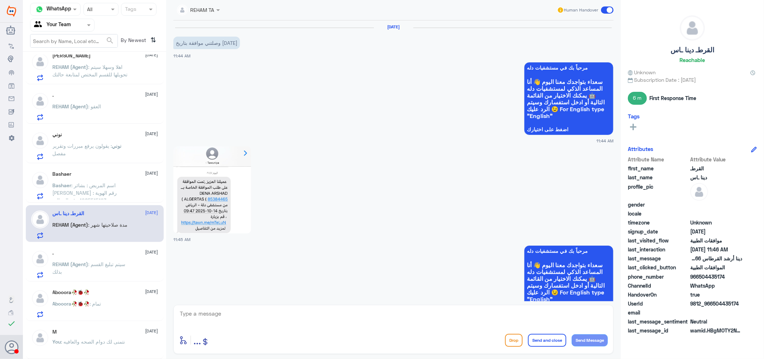
scroll to position [391, 0]
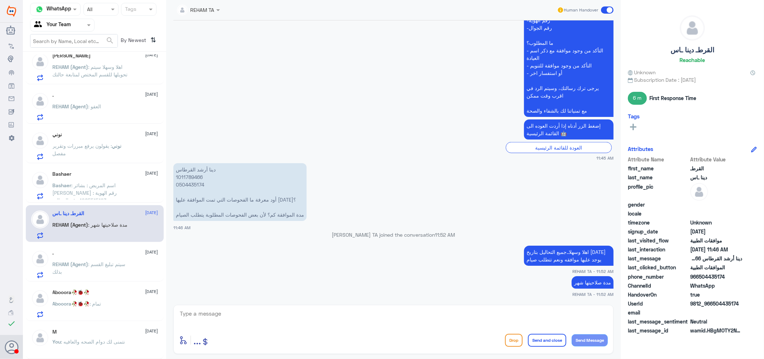
click at [282, 319] on textarea at bounding box center [393, 317] width 429 height 18
paste textarea "نتمنى لك دوام الصحه والعافيه"
type textarea "نتمنى لك دوام الصحه والعافيه"
click at [538, 339] on button "Send and close" at bounding box center [547, 340] width 38 height 13
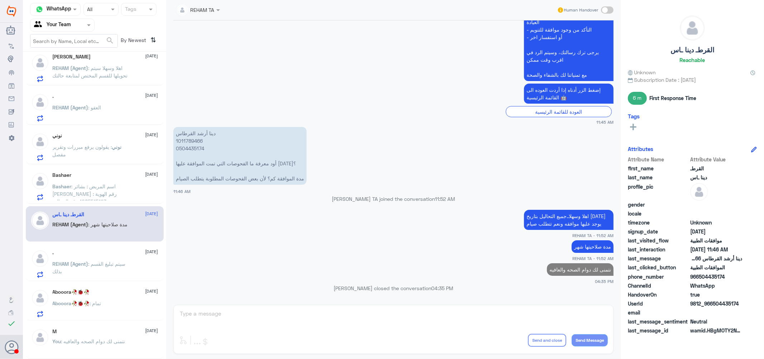
scroll to position [481, 0]
click at [92, 190] on p "Bashaer : اسم المريض : بشائر سعد ال نجيم رقم الهوية : 1085515193 رقم الجوال : 0…" at bounding box center [93, 192] width 81 height 18
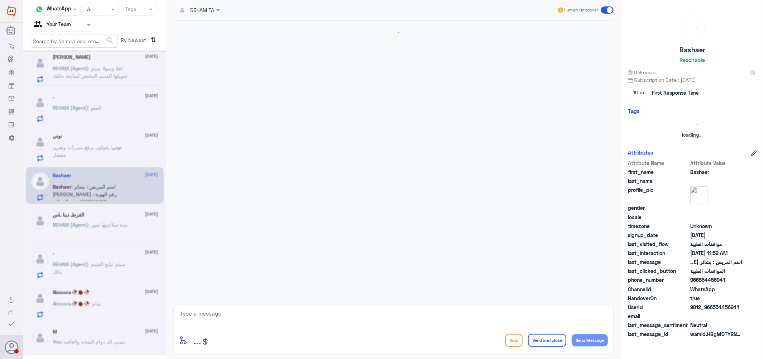
scroll to position [125, 0]
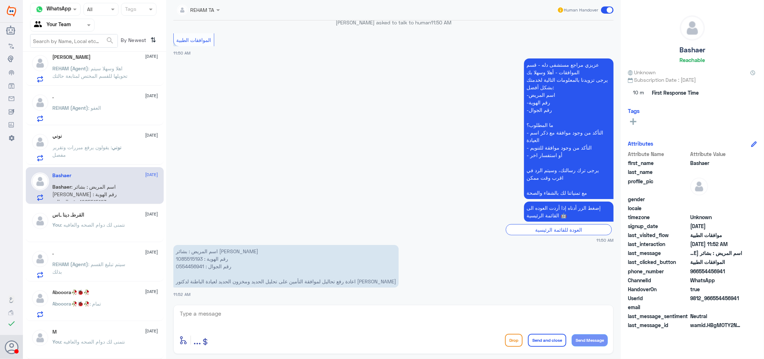
click at [99, 108] on span ": العفو" at bounding box center [94, 108] width 13 height 6
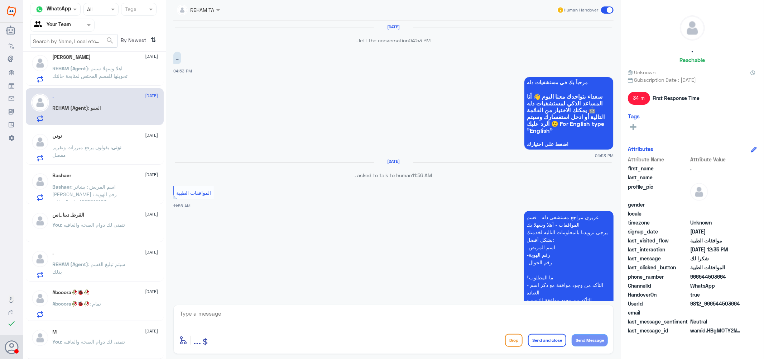
scroll to position [479, 0]
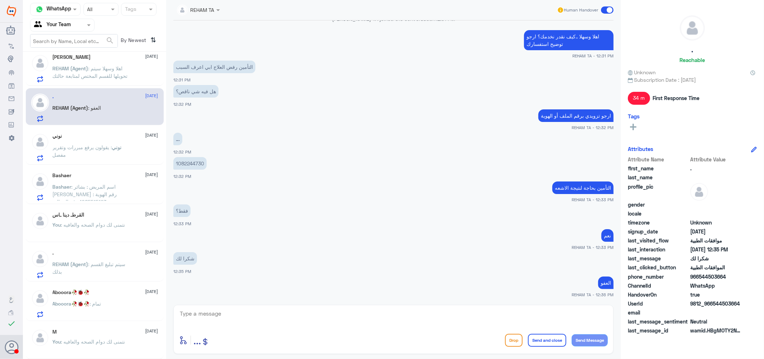
click at [308, 316] on textarea at bounding box center [393, 317] width 429 height 18
paste textarea "نتمنى لك دوام الصحه والعافيه"
type textarea "نتمنى لك دوام الصحه والعافيه"
click at [544, 338] on button "Send and close" at bounding box center [547, 340] width 38 height 13
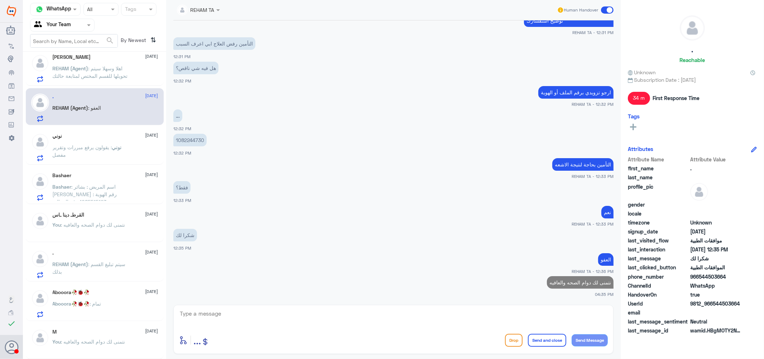
scroll to position [480, 0]
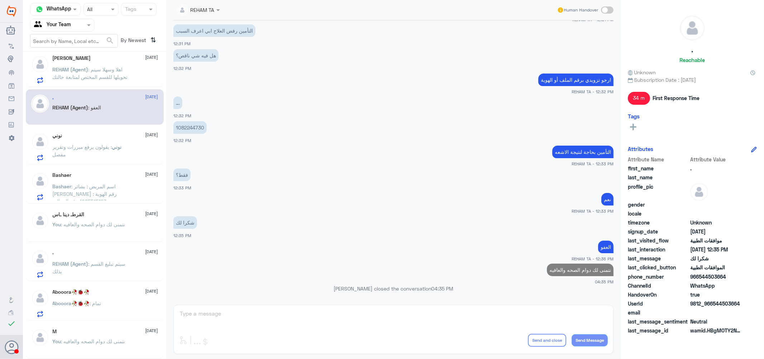
click at [104, 77] on span ": اهلا وسهلا سيتم تحويلها للقسم المختص لمتابعة حالتك" at bounding box center [90, 73] width 75 height 14
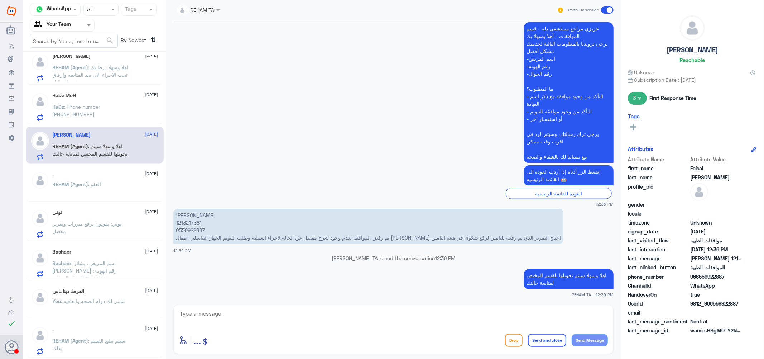
scroll to position [400, 0]
click at [101, 109] on span ": Phone number 00 966 59 464 8843" at bounding box center [77, 114] width 48 height 14
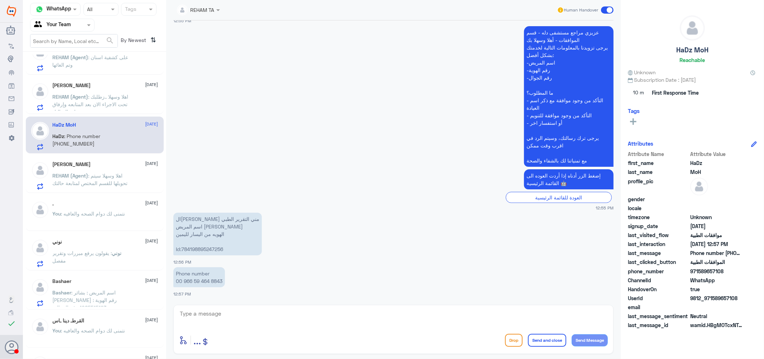
scroll to position [360, 0]
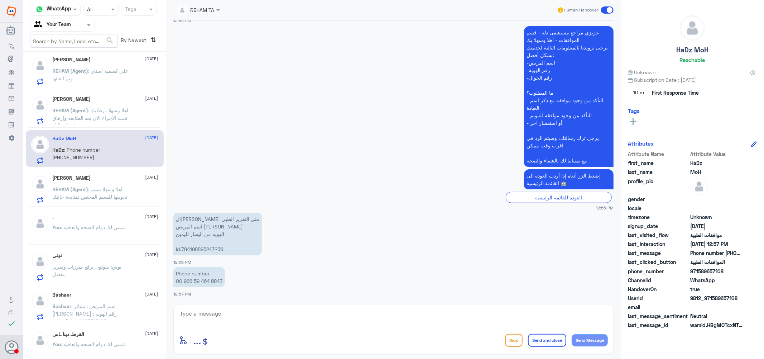
click at [106, 73] on p "REHAM (Agent) : على كشفية اسنان وتم الغائها" at bounding box center [93, 76] width 81 height 18
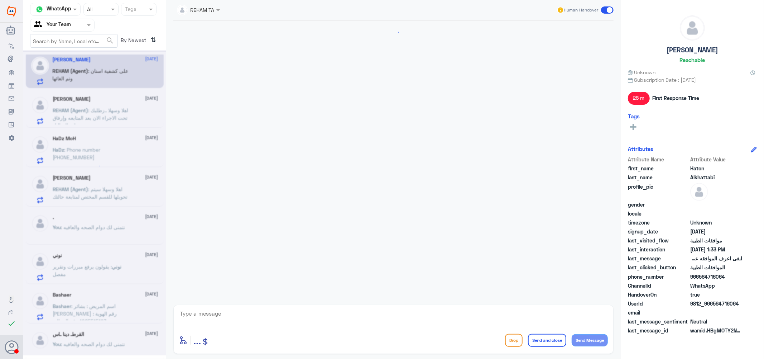
scroll to position [482, 0]
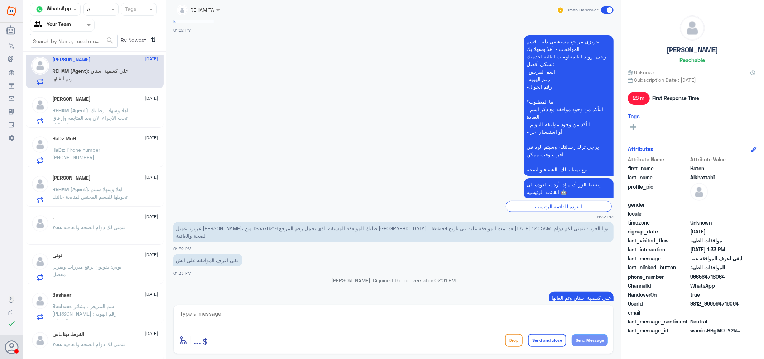
click at [255, 317] on textarea at bounding box center [393, 317] width 429 height 18
paste textarea "نتمنى لك دوام الصحه والعافيه"
type textarea "نتمنى لك دوام الصحه والعافيه"
click at [549, 339] on button "Send and close" at bounding box center [547, 340] width 38 height 13
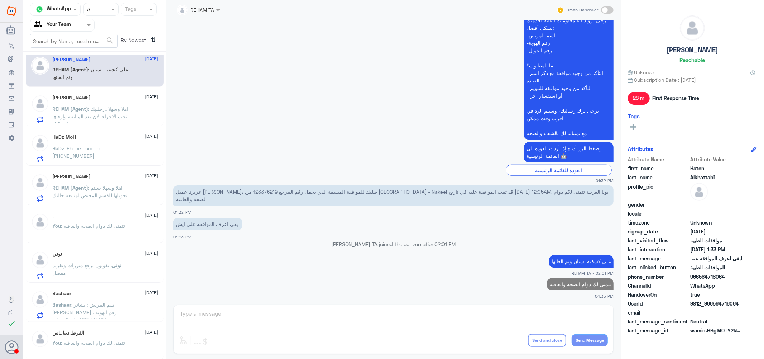
scroll to position [281, 0]
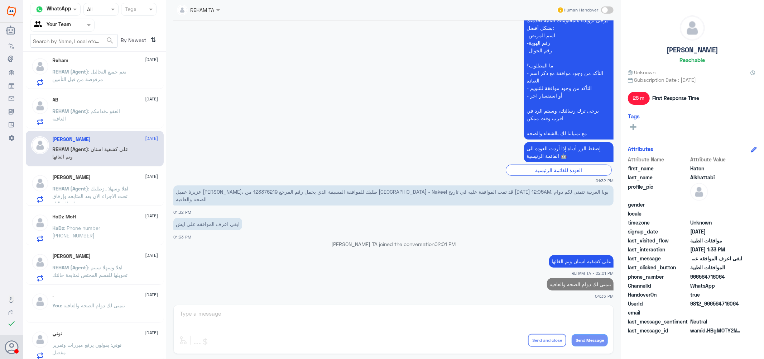
click at [84, 117] on p "REHAM (Agent) : العفو ..قدامكم العافية" at bounding box center [93, 116] width 81 height 18
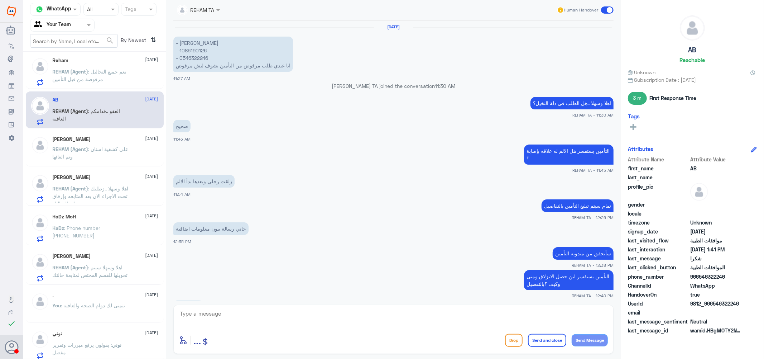
scroll to position [240, 0]
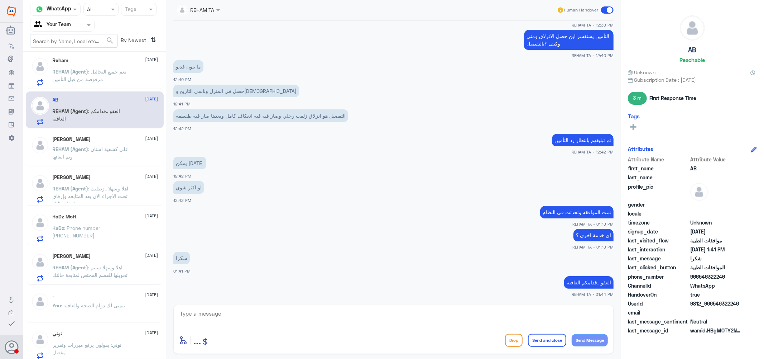
click at [430, 330] on div "enter flow name ... Drop Send and close Send Message" at bounding box center [393, 329] width 440 height 49
click at [474, 318] on textarea at bounding box center [393, 317] width 429 height 18
paste textarea "نتمنى لك دوام الصحه والعافيه"
type textarea "نتمنى لك دوام الصحه والعافيه"
click at [557, 339] on button "Send and close" at bounding box center [547, 340] width 38 height 13
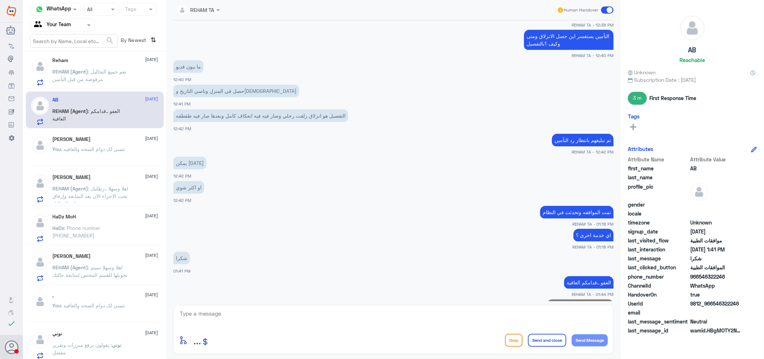
scroll to position [263, 0]
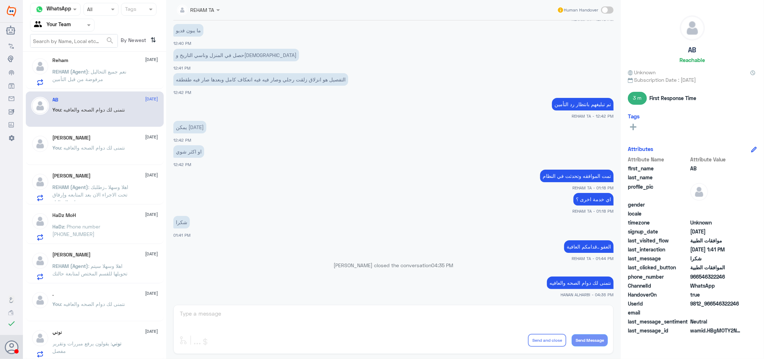
click at [570, 278] on p "نتمنى لك دوام الصحه والعافيه" at bounding box center [580, 282] width 67 height 13
copy div "نتمنى لك دوام الصحه والعافيه"
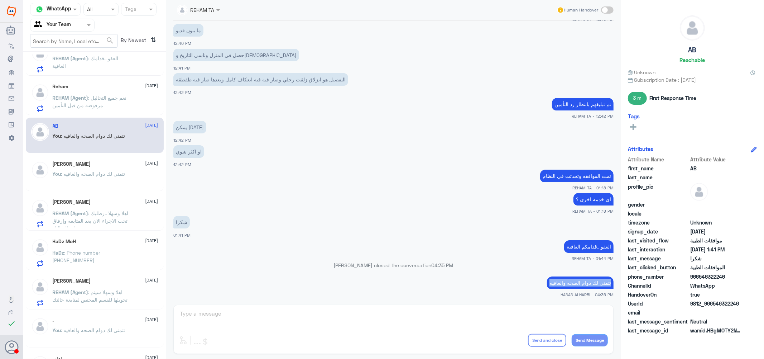
scroll to position [241, 0]
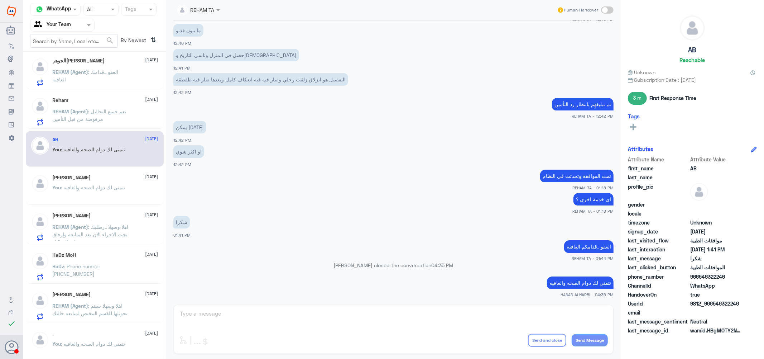
click at [121, 113] on span ": نعم جميع التحاليل مرفوضة من قبل التأمين" at bounding box center [90, 115] width 74 height 14
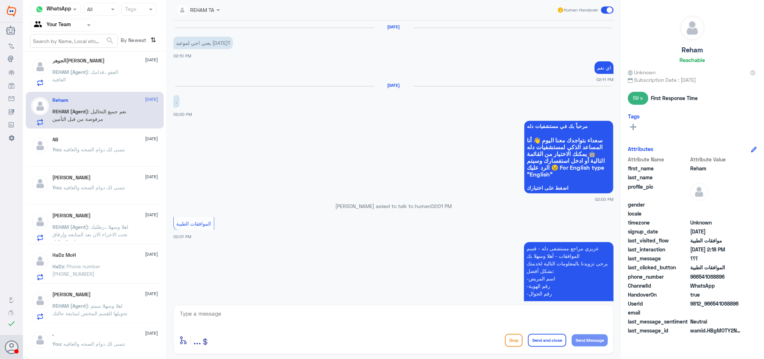
scroll to position [475, 0]
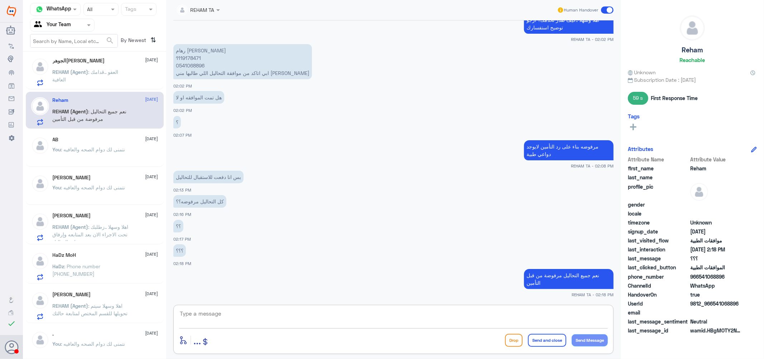
click at [241, 317] on textarea at bounding box center [393, 317] width 429 height 18
paste textarea "نتمنى لك دوام الصحه والعافيه"
type textarea "نتمنى لك دوام الصحه والعافيه"
click at [547, 340] on button "Send and close" at bounding box center [547, 340] width 38 height 13
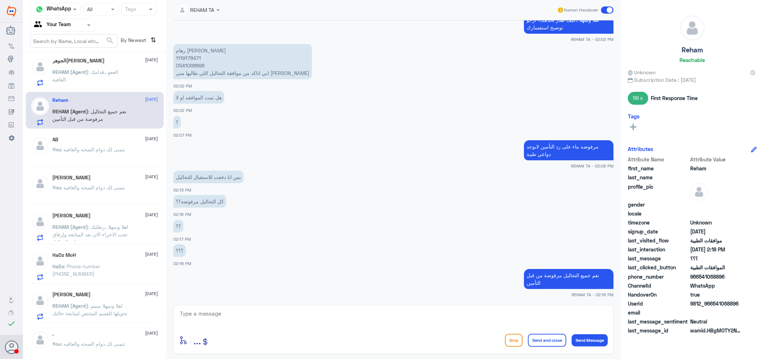
scroll to position [497, 0]
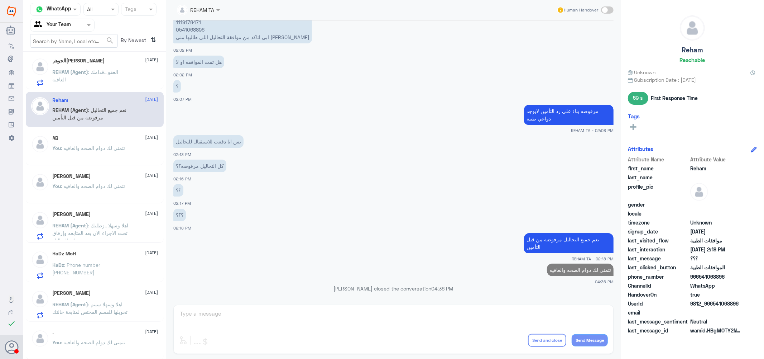
click at [75, 69] on span "REHAM (Agent)" at bounding box center [71, 72] width 36 height 6
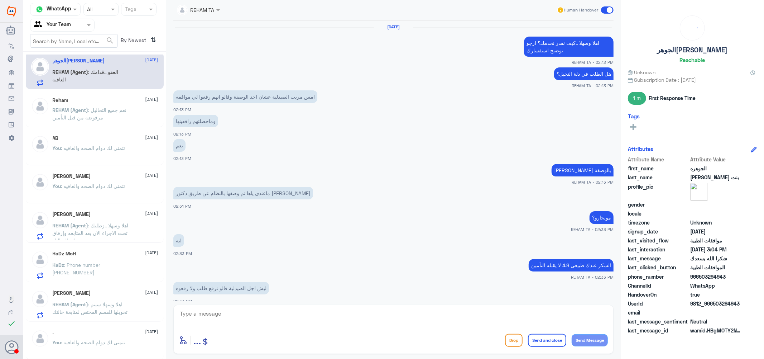
scroll to position [242, 0]
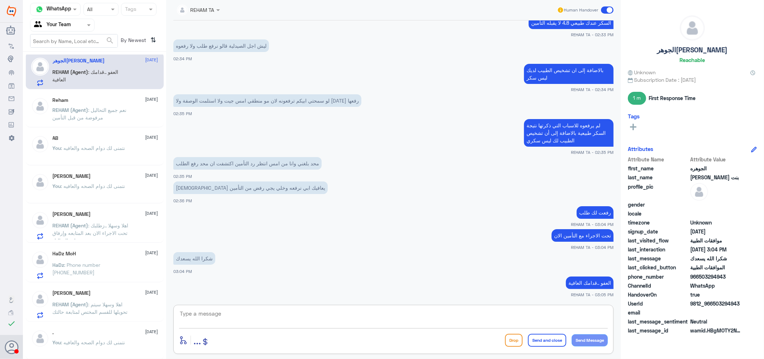
click at [310, 316] on textarea at bounding box center [393, 317] width 429 height 18
paste textarea "نتمنى لك دوام الصحه والعافيه"
type textarea "نتمنى لك دوام الصحه والعافيه"
click at [552, 341] on button "Send and close" at bounding box center [547, 340] width 38 height 13
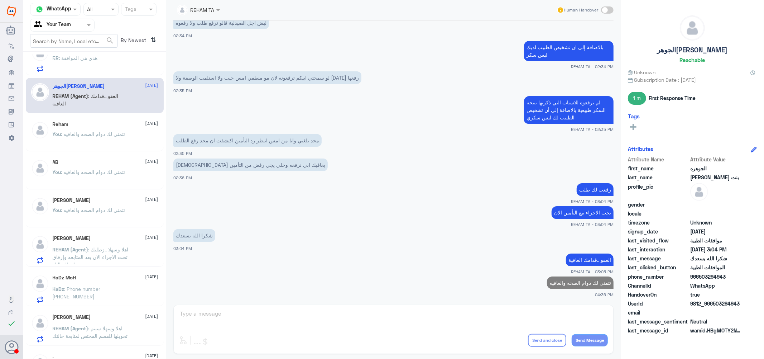
scroll to position [162, 0]
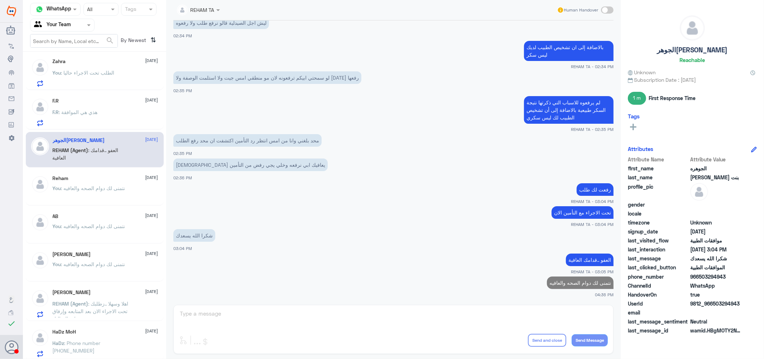
click at [92, 112] on span ": هذي هي الموافقة" at bounding box center [78, 112] width 39 height 6
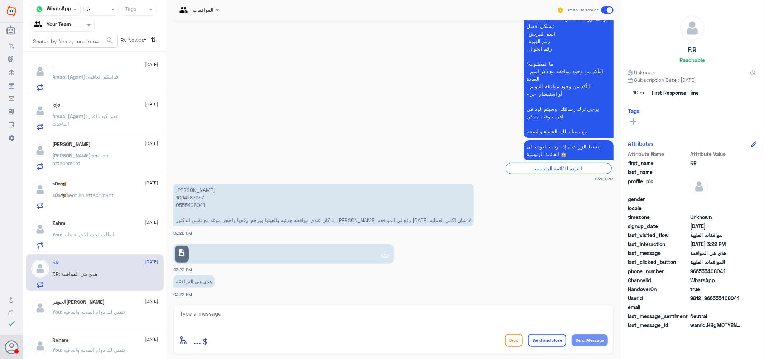
click at [105, 77] on span ": قدامكم العافية" at bounding box center [102, 76] width 33 height 6
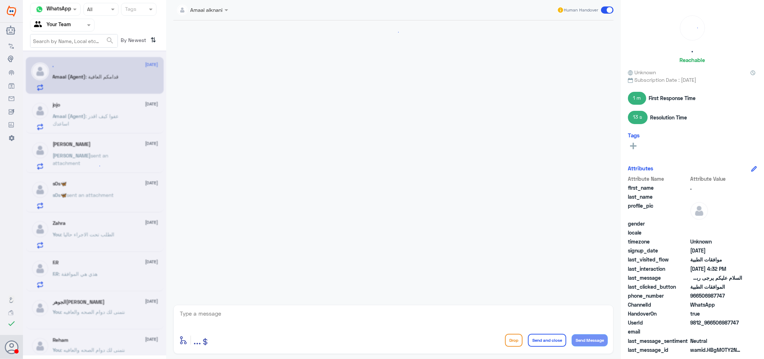
scroll to position [645, 0]
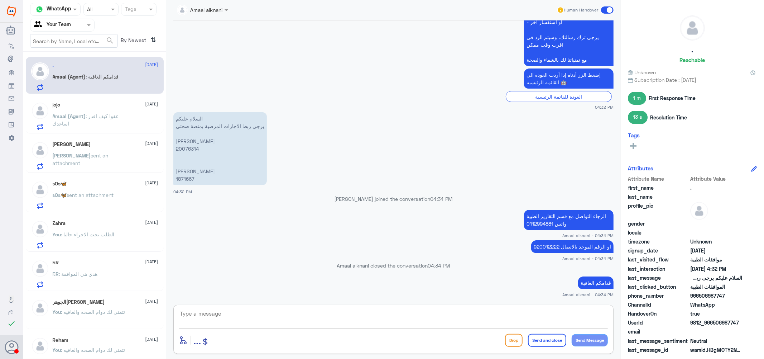
click at [504, 314] on textarea at bounding box center [393, 317] width 429 height 18
paste textarea "نتمنى لك دوام الصحه والعافيه"
drag, startPoint x: 520, startPoint y: 312, endPoint x: 613, endPoint y: 302, distance: 94.4
click at [613, 302] on div "Amaal alknani Human Handover 14 Oct 2025 . 03:43 PM مرحباً بك في مستشفيات دله س…" at bounding box center [393, 180] width 455 height 361
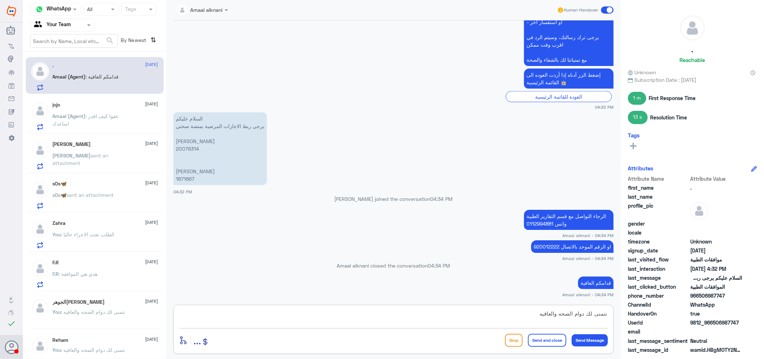
type textarea "نتمنى لك دوام الصحه والعافيه"
click at [550, 335] on button "Send and close" at bounding box center [547, 340] width 38 height 13
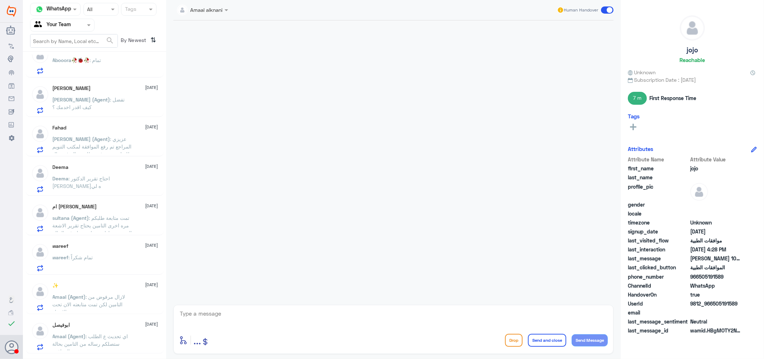
scroll to position [484, 0]
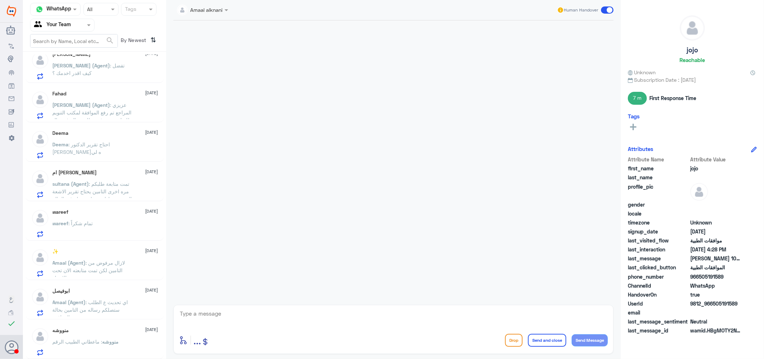
click at [89, 332] on div "منووشه 13 October" at bounding box center [106, 330] width 106 height 6
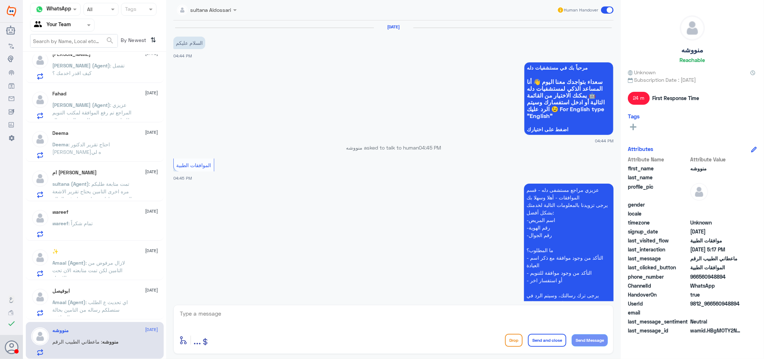
scroll to position [631, 0]
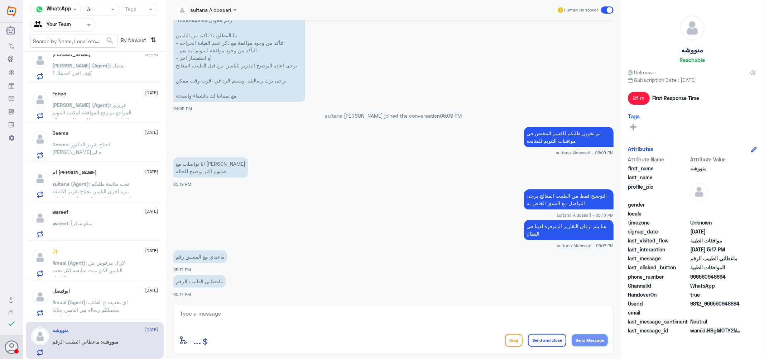
click at [76, 306] on span ": اي تحديث ع الطلب ستصلكم رساله من التامين بحالة الموافقة" at bounding box center [91, 309] width 76 height 21
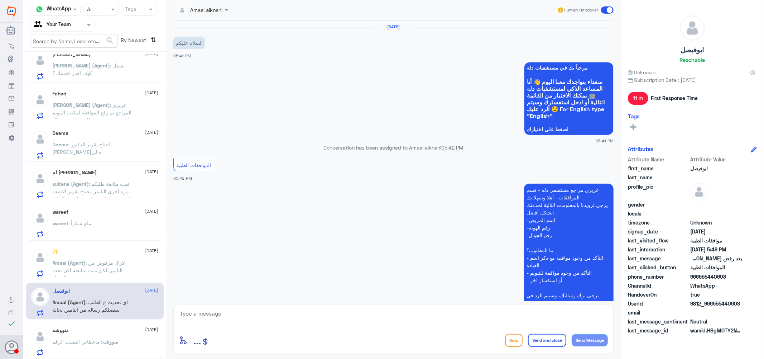
scroll to position [331, 0]
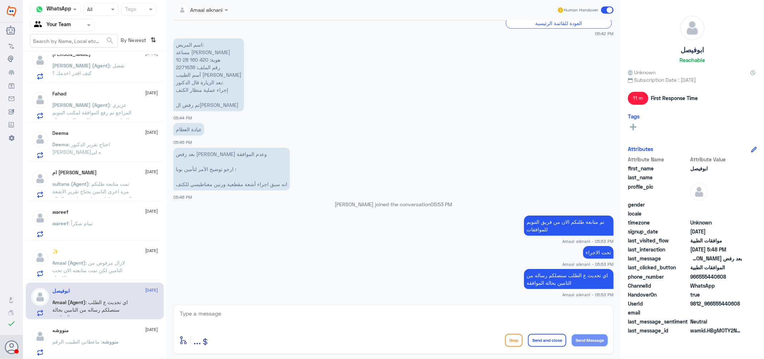
click at [82, 268] on span ": لازال مرفوض من التامين لكن تمت متابعته الان تحت الاجراء" at bounding box center [89, 269] width 73 height 21
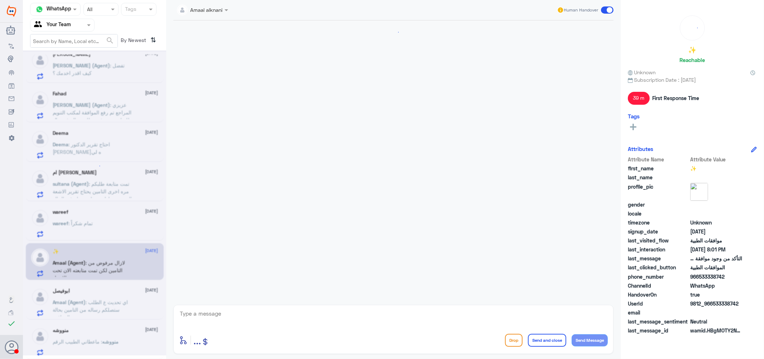
scroll to position [456, 0]
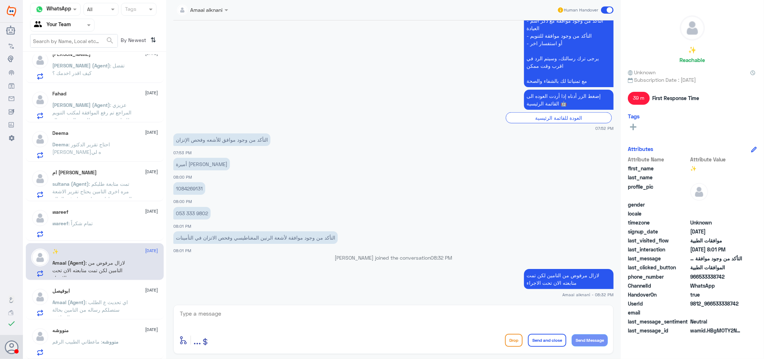
click at [99, 219] on div "wareef 13 October wareef : تمام شكراً" at bounding box center [106, 223] width 106 height 28
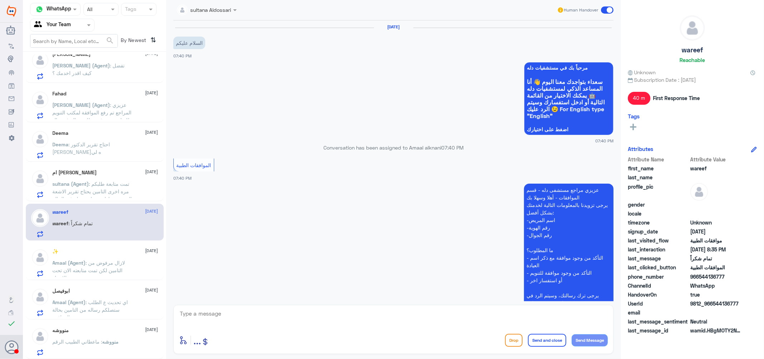
scroll to position [435, 0]
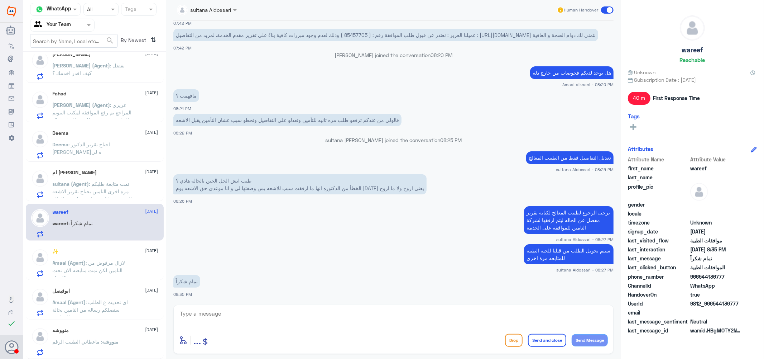
click at [109, 185] on span ": تمت متابعة طلبكم مره اخرى التامين يحتاج تقرير الاشعة التي تم عملها مسبقا مرتب…" at bounding box center [93, 195] width 80 height 29
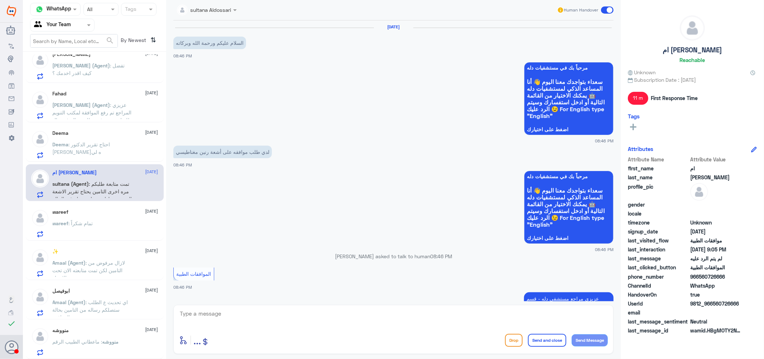
scroll to position [342, 0]
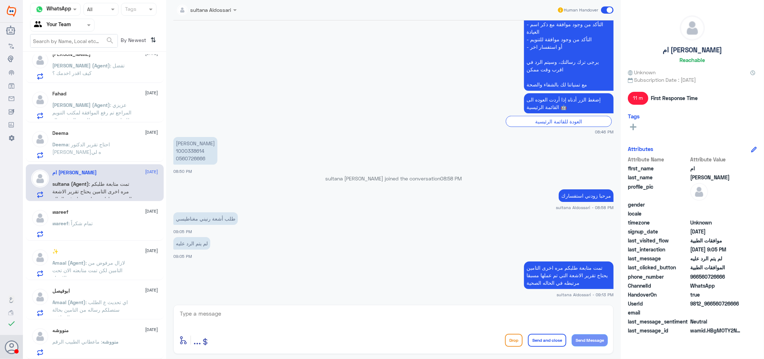
click at [103, 142] on span ": احتاج تقرير الدكتور [PERSON_NAME]ه لي" at bounding box center [82, 148] width 58 height 14
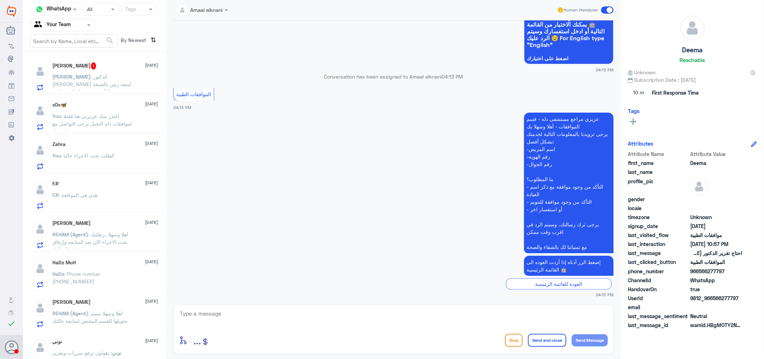
click at [116, 113] on span ": اعتذر منك عزيزتي هنا فقط لموافقات دله النخيل يرجى التواصل مع دله نمار" at bounding box center [93, 123] width 80 height 21
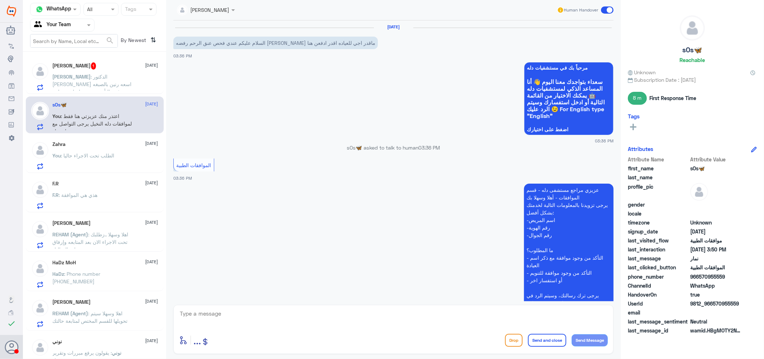
scroll to position [331, 0]
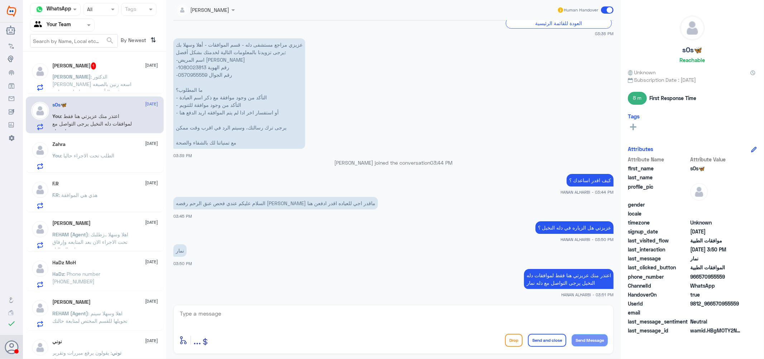
click at [95, 155] on span ": الطلب تحت الاجراء حاليا" at bounding box center [87, 155] width 53 height 6
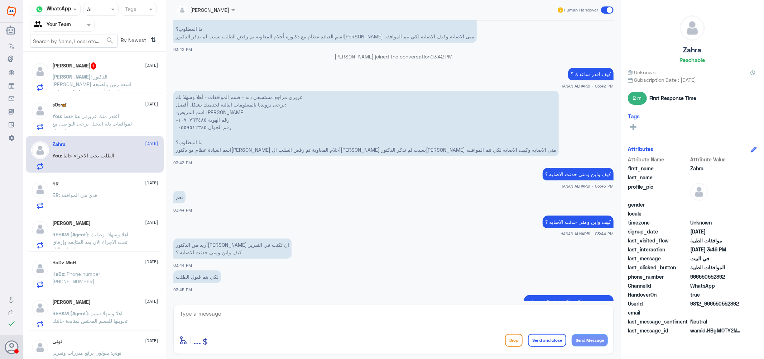
scroll to position [354, 0]
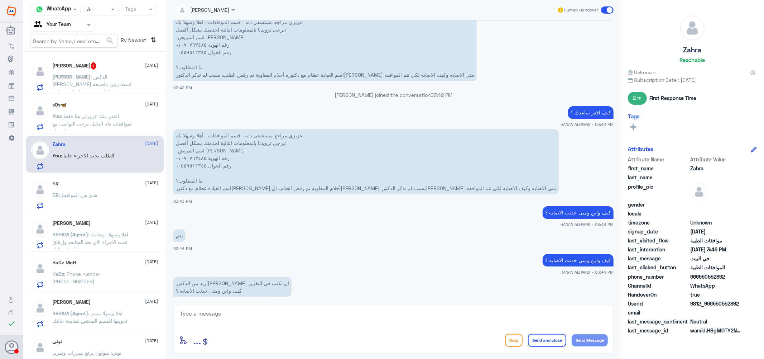
click at [268, 314] on textarea at bounding box center [393, 317] width 429 height 18
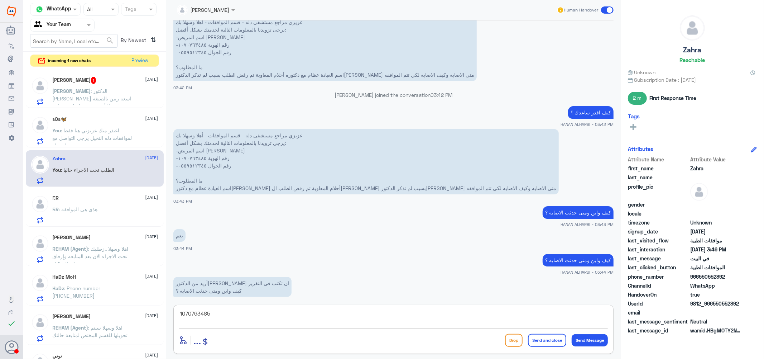
click at [268, 314] on textarea "1070763485" at bounding box center [393, 317] width 429 height 18
type textarea "1070763485"
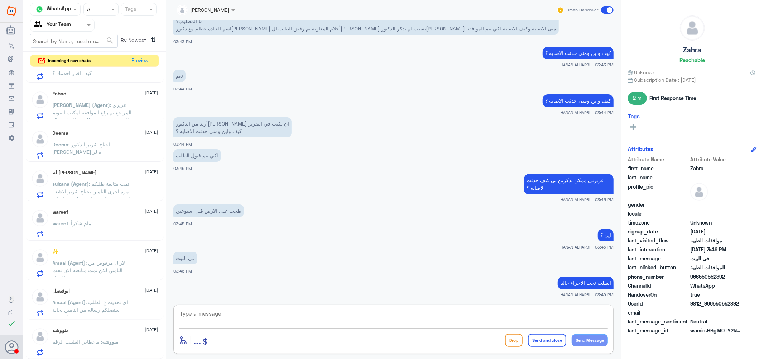
scroll to position [459, 0]
click at [94, 341] on span ": ماعطاني الطبيب الرقم" at bounding box center [78, 341] width 50 height 6
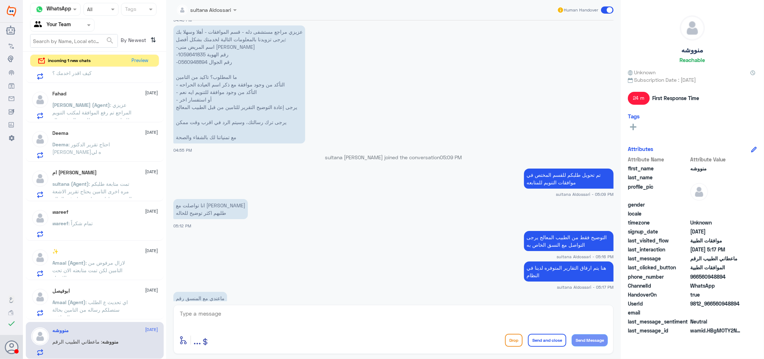
scroll to position [511, 0]
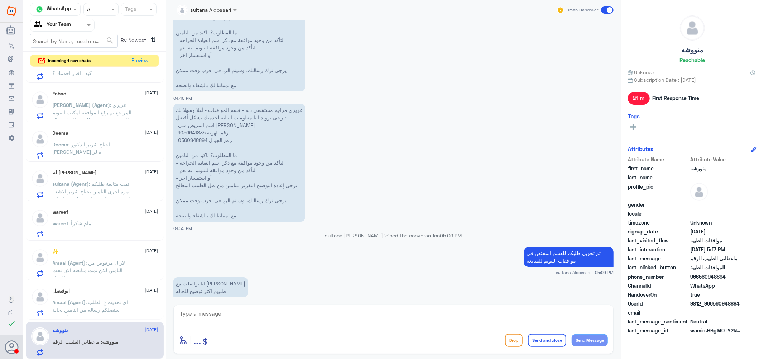
click at [192, 131] on p "عزيزي مراجع مستشفى دله - قسم الموافقات - أهلا وسهلا بك يرجى تزويدنا بالمعلومات …" at bounding box center [239, 163] width 132 height 118
copy p "1059641835"
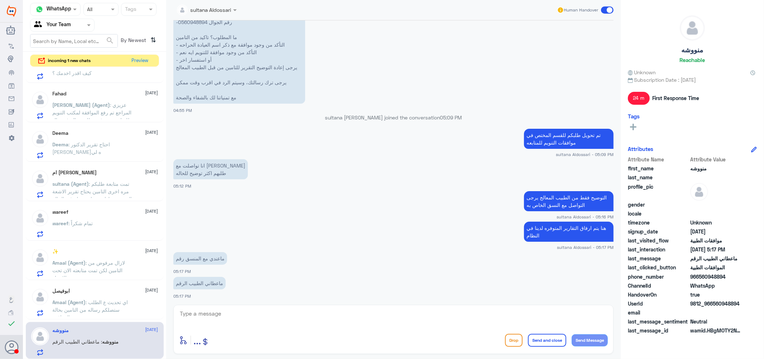
scroll to position [631, 0]
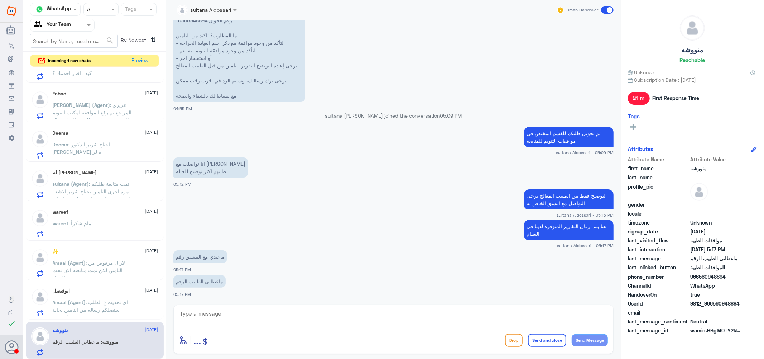
click at [67, 300] on span "Amaal (Agent)" at bounding box center [69, 302] width 33 height 6
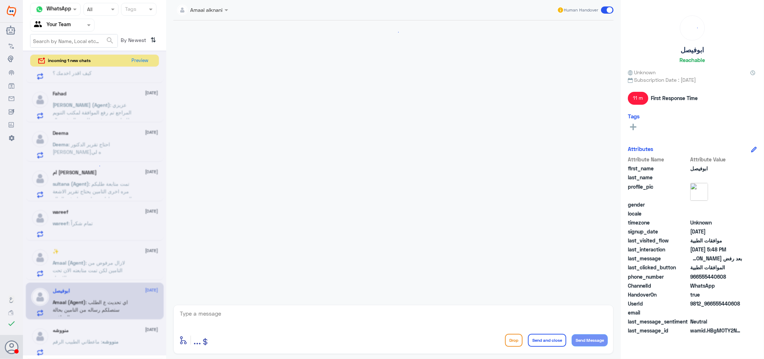
scroll to position [331, 0]
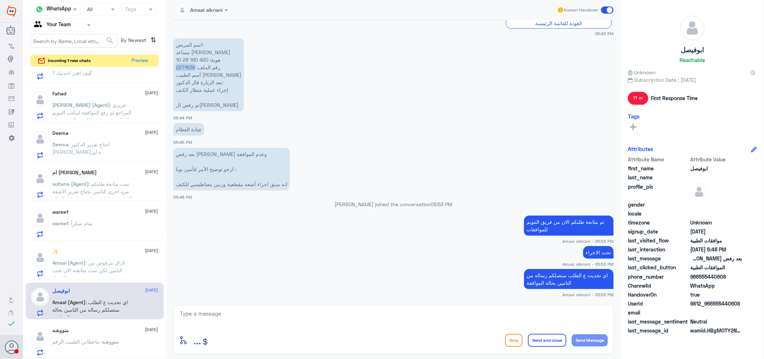
drag, startPoint x: 194, startPoint y: 66, endPoint x: 175, endPoint y: 66, distance: 19.4
click at [175, 66] on p "‏اسم المريض: مساعد عبد العزيز اليوسف ‏هوية: 420 160 28 10 ‏رقم الملف: 2271636 ‏…" at bounding box center [208, 74] width 71 height 73
copy p "2271636"
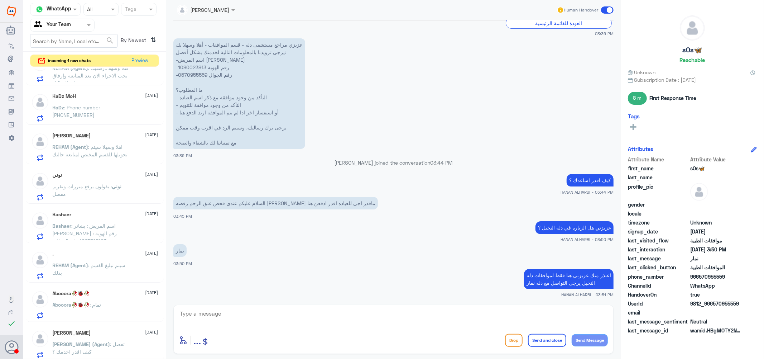
scroll to position [0, 0]
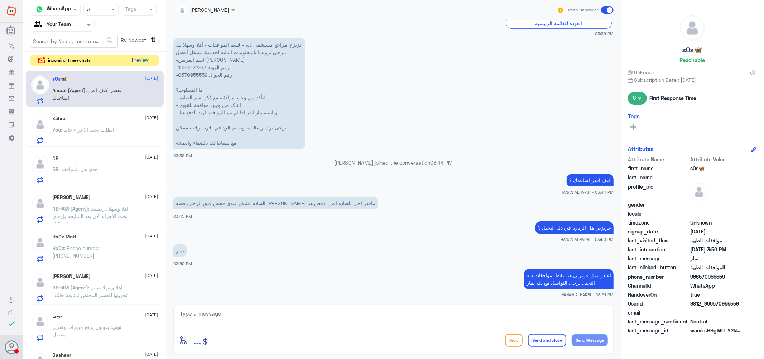
click at [145, 58] on button "Preview" at bounding box center [140, 60] width 22 height 11
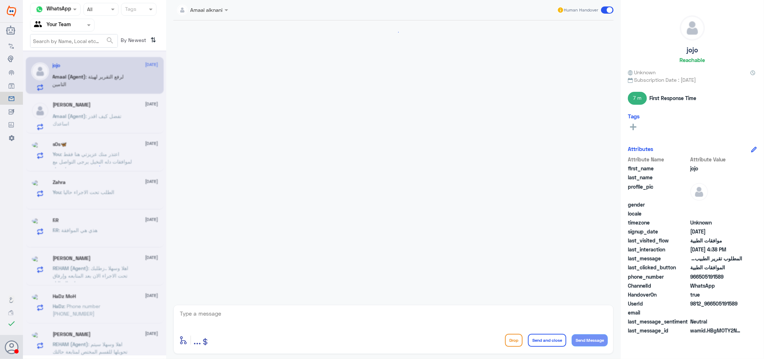
scroll to position [697, 0]
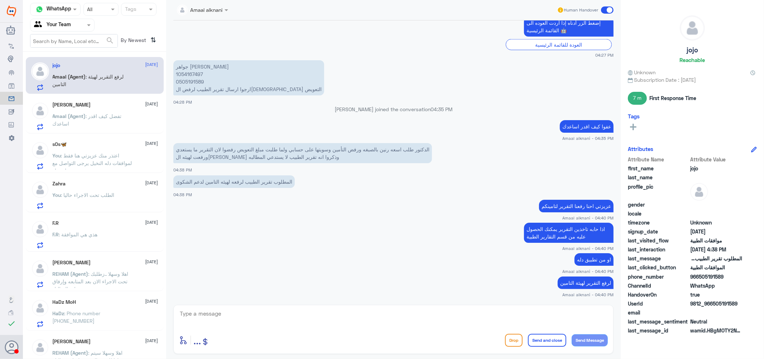
click at [88, 155] on span ": اعتذر منك عزيزتي هنا فقط لموافقات دله النخيل يرجى التواصل مع دله نمار" at bounding box center [93, 162] width 80 height 21
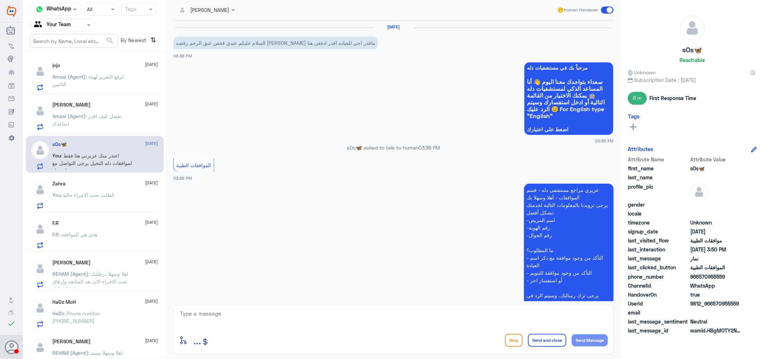
scroll to position [331, 0]
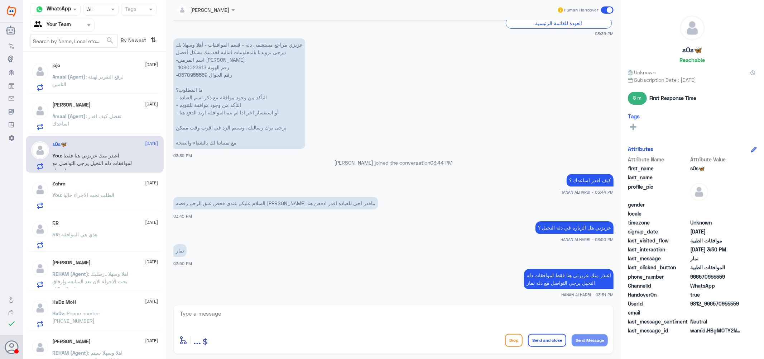
click at [97, 195] on span ": الطلب تحت الاجراء حاليا" at bounding box center [87, 195] width 53 height 6
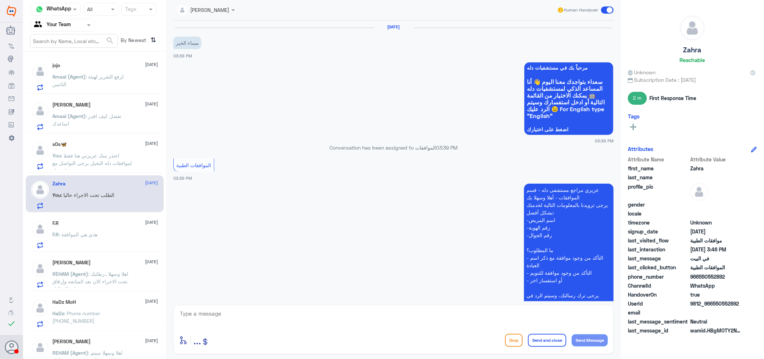
scroll to position [513, 0]
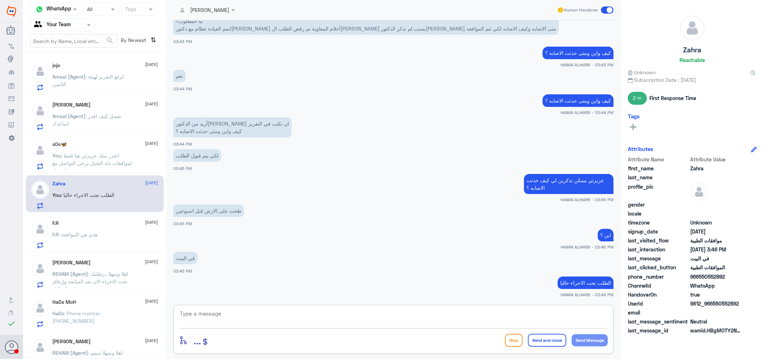
click at [232, 314] on textarea at bounding box center [393, 317] width 429 height 18
type textarea "h"
type textarea "اعتذر منك تم رفض الموافقه حتى بعد رفع التقارير المطلوبه يرجى التواصل مع التامين"
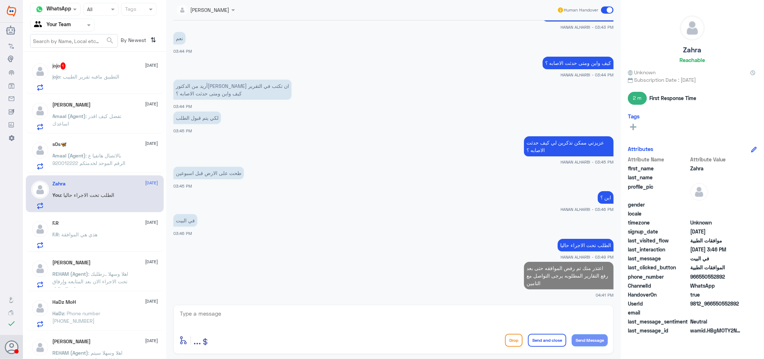
click at [72, 238] on p "F.R : هذي هي الموافقة" at bounding box center [75, 239] width 45 height 18
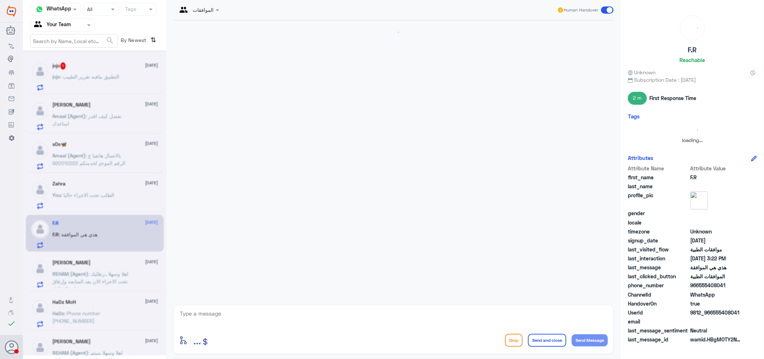
scroll to position [187, 0]
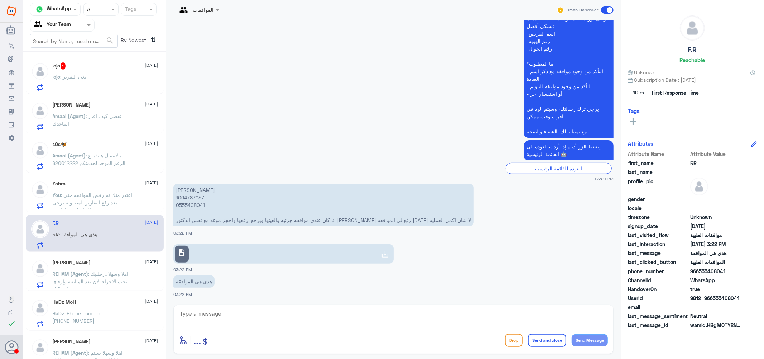
click at [187, 193] on p "فيصل الرويلي 1094787957 0555408041 انا كان عندي موافقه جزئيه والغيتها وبرجع ارف…" at bounding box center [323, 204] width 300 height 43
click at [191, 196] on p "فيصل الرويلي 1094787957 0555408041 انا كان عندي موافقه جزئيه والغيتها وبرجع ارف…" at bounding box center [323, 204] width 300 height 43
copy p "1094787957"
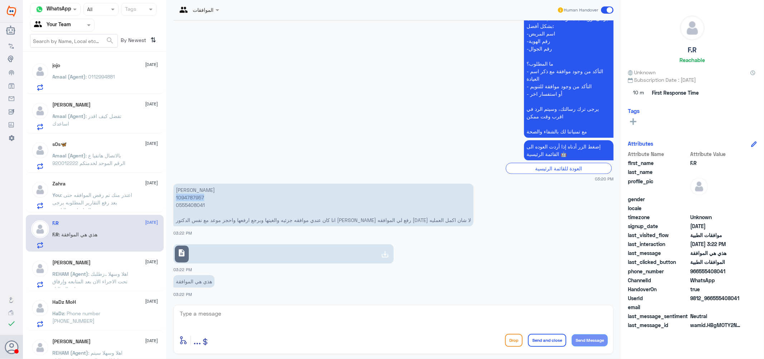
click at [223, 253] on link "description" at bounding box center [283, 253] width 220 height 19
click at [277, 252] on link "description" at bounding box center [283, 253] width 220 height 19
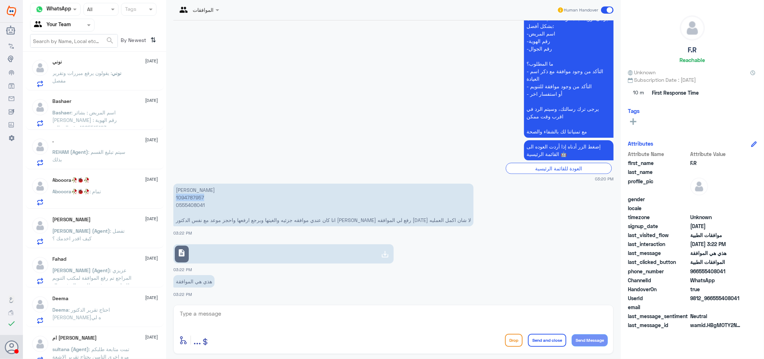
scroll to position [484, 0]
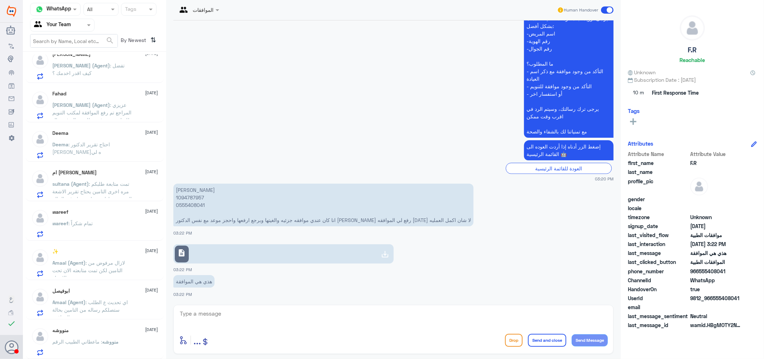
click at [106, 332] on div "منووشه 13 October" at bounding box center [106, 330] width 106 height 6
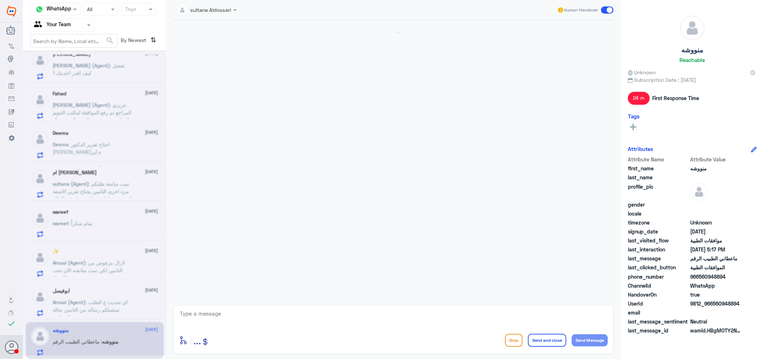
scroll to position [631, 0]
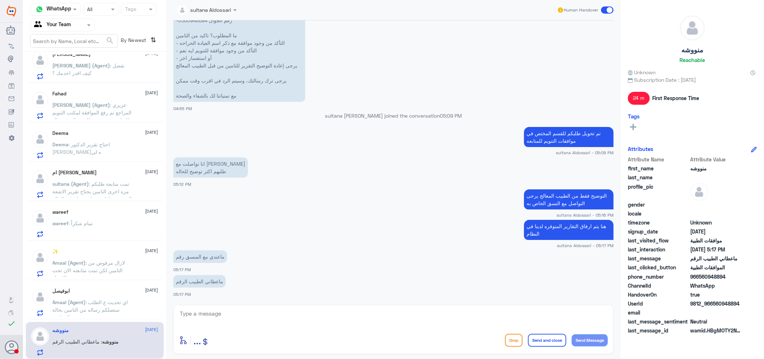
click at [97, 299] on span ": اي تحديث ع الطلب ستصلكم رساله من التامين بحالة الموافقة" at bounding box center [91, 309] width 76 height 21
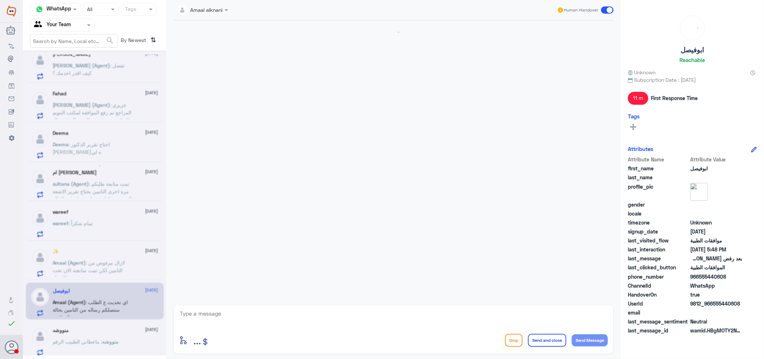
scroll to position [331, 0]
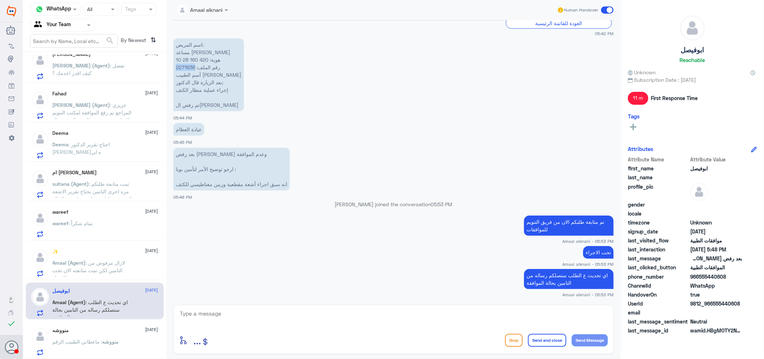
drag, startPoint x: 195, startPoint y: 67, endPoint x: 173, endPoint y: 64, distance: 22.0
click at [173, 64] on div "13 Oct 2025 السلام عليكم 05:41 PM مرحباً بك في مستشفيات دله سعداء بتواجدك معنا …" at bounding box center [394, 160] width 448 height 281
copy p "2271636"
click at [97, 257] on div "✨ 13 October Amaal (Agent) : لازال مرفوض من التامين لكن تمت متابعته الان تحت ال…" at bounding box center [106, 262] width 106 height 28
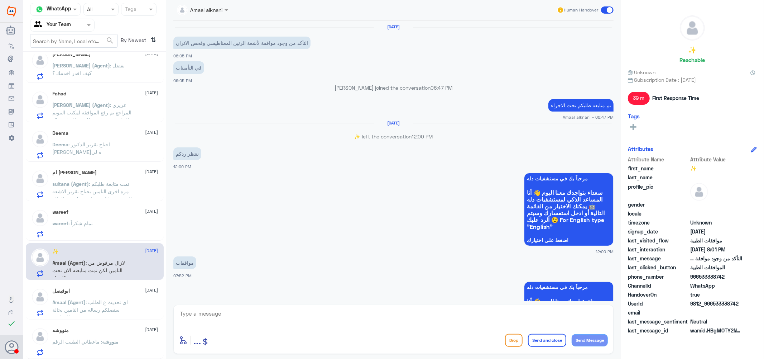
scroll to position [456, 0]
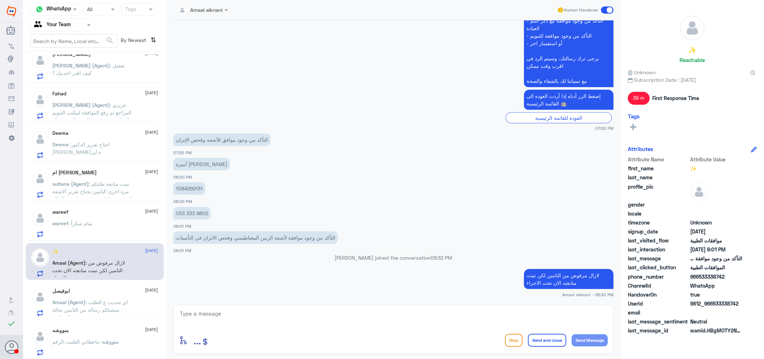
click at [193, 186] on p "1084269131" at bounding box center [189, 188] width 32 height 13
copy p "1084269131"
click at [271, 314] on textarea at bounding box center [393, 317] width 429 height 18
type textarea "u"
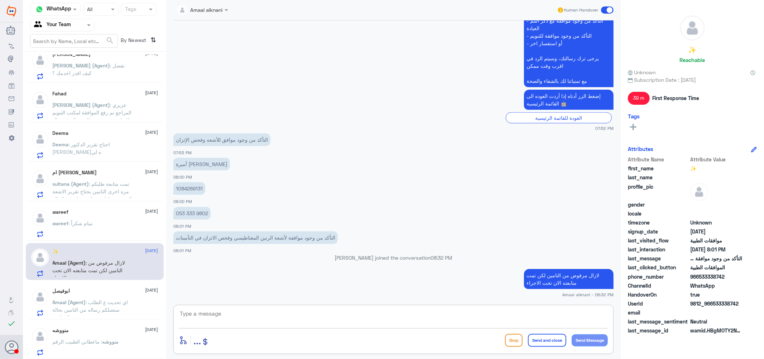
click at [240, 315] on textarea at bounding box center [393, 317] width 429 height 18
type textarea "u"
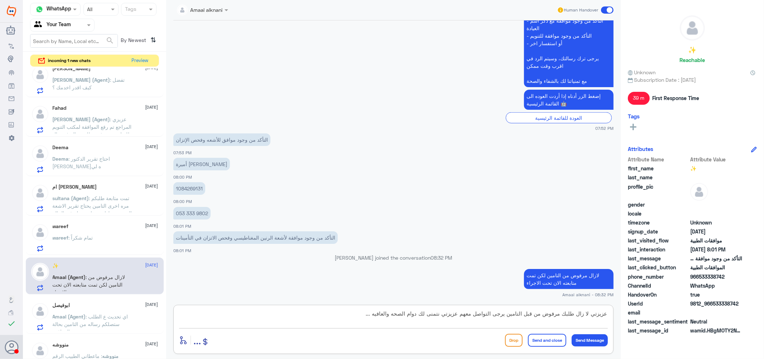
type textarea "عزيزتي لا زال طلبك مرفوض من قبل التامين يرجى التواصل معهم عزيزتي نتمنى لك دوام …"
click at [557, 337] on button "Send and close" at bounding box center [547, 340] width 38 height 13
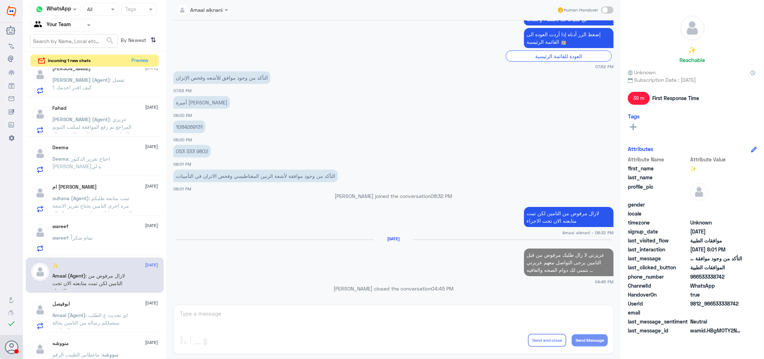
click at [89, 234] on span ": تمام شكراً" at bounding box center [81, 237] width 24 height 6
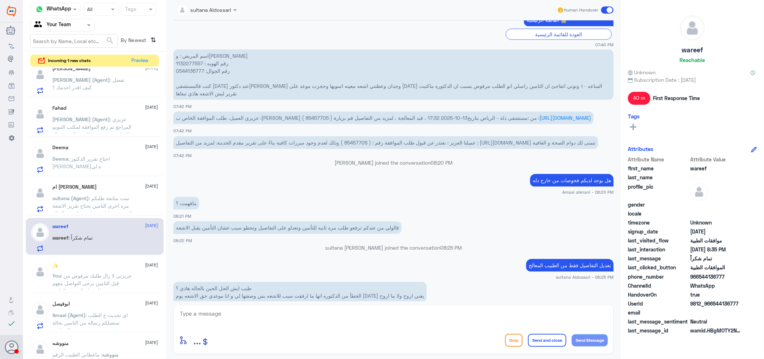
scroll to position [316, 0]
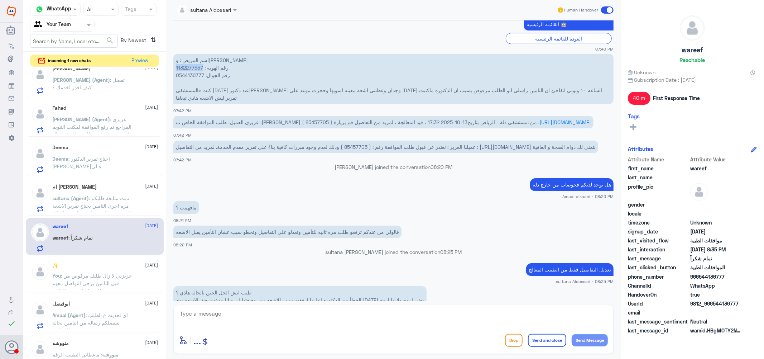
drag, startPoint x: 203, startPoint y: 66, endPoint x: 173, endPoint y: 64, distance: 30.2
click at [173, 64] on div "13 Oct 2025 السلام عليكم 07:40 PM مرحباً بك في مستشفيات دله سعداء بتواجدك معنا …" at bounding box center [394, 160] width 448 height 281
copy p "1132277557"
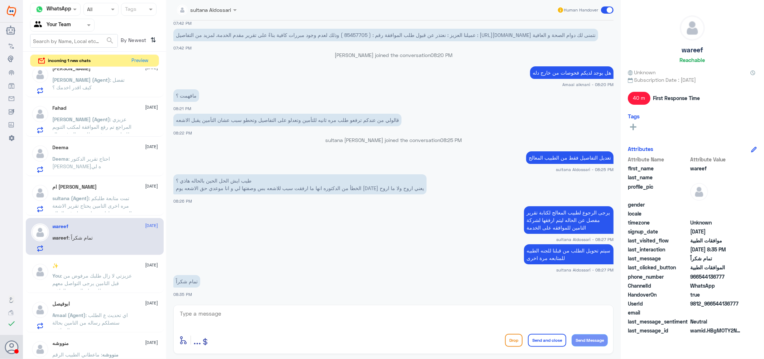
scroll to position [435, 0]
click at [231, 314] on textarea at bounding box center [393, 317] width 429 height 18
type textarea "h"
type textarea "اعتذر منك عزيزتي الطلب لا زال مرفوض حتى بعد رفع التقرير يرجى التواصل مع شركه ال…"
click at [552, 337] on button "Send and close" at bounding box center [547, 340] width 38 height 13
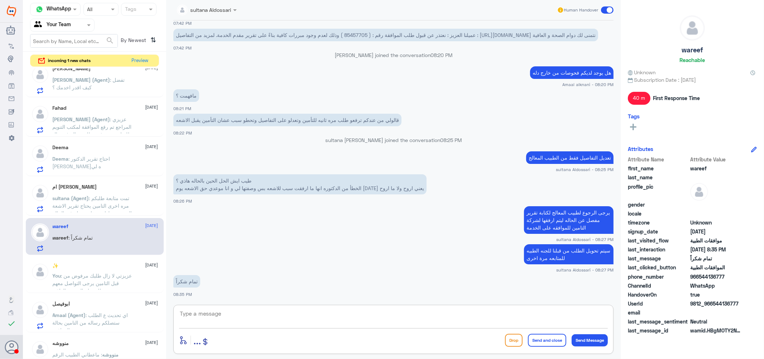
scroll to position [492, 0]
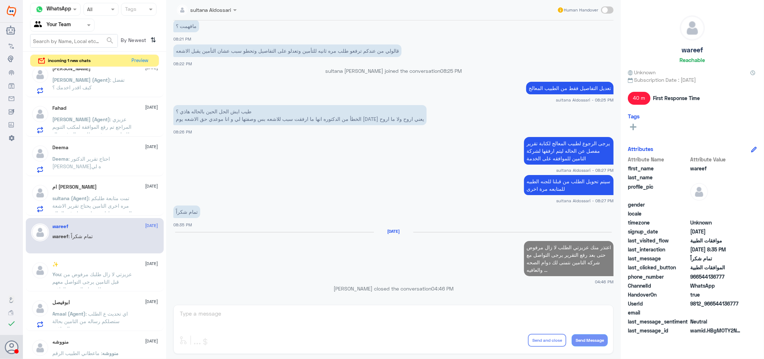
click at [100, 195] on span ": تمت متابعة طلبكم مره اخرى التامين يحتاج تقرير الاشعة التي تم عملها مسبقا مرتب…" at bounding box center [93, 209] width 80 height 29
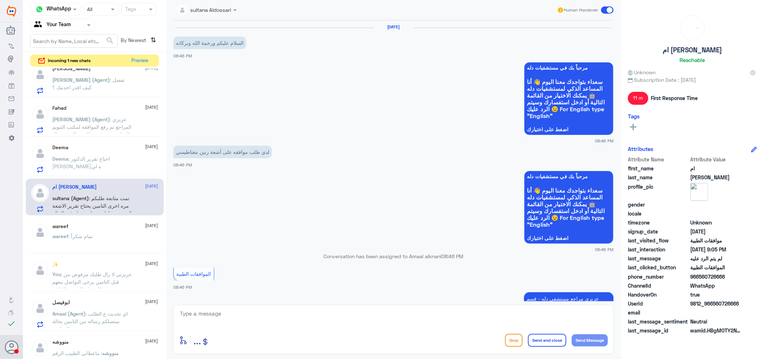
scroll to position [342, 0]
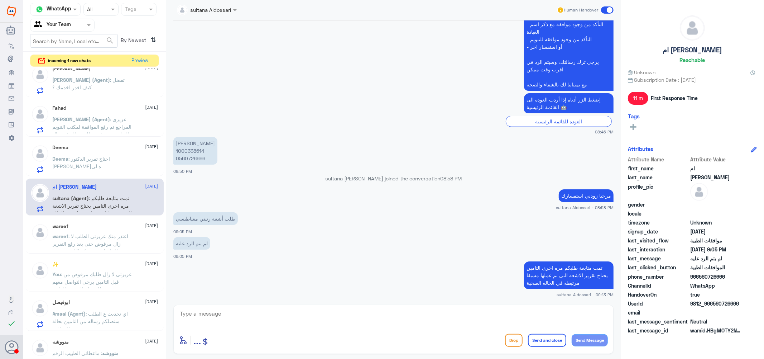
click at [193, 148] on p "نوره سعيد القحطاني 1000338614 0560726666" at bounding box center [195, 151] width 44 height 28
copy p "1000338614"
click at [338, 316] on textarea at bounding box center [393, 317] width 429 height 18
type textarea "k"
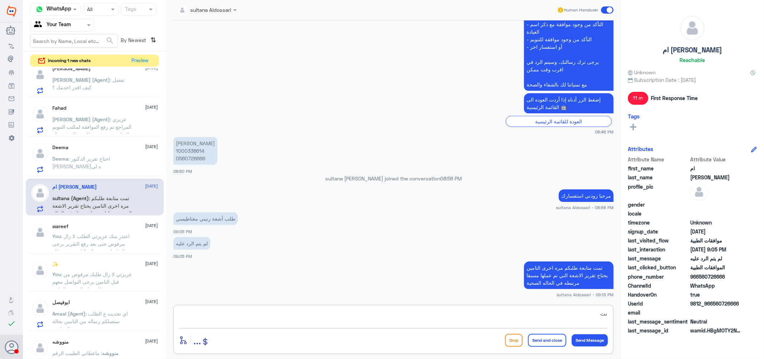
type textarea "ن"
click at [574, 311] on textarea "نتمنى لك دوام الصحه والعافيه ..." at bounding box center [393, 317] width 429 height 18
type textarea "نتمنى لك دوام الصحه والعافيه ..."
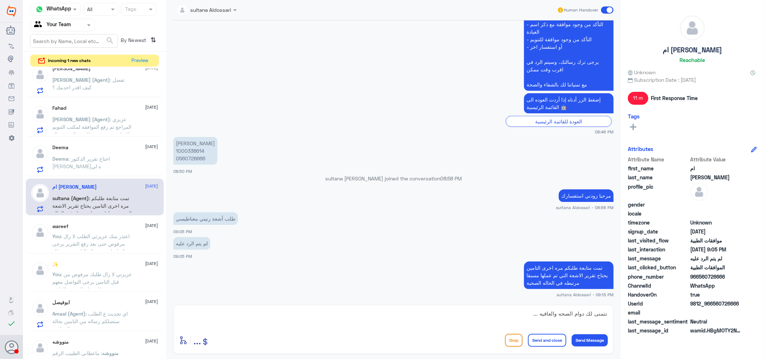
click at [549, 336] on button "Send and close" at bounding box center [547, 340] width 38 height 13
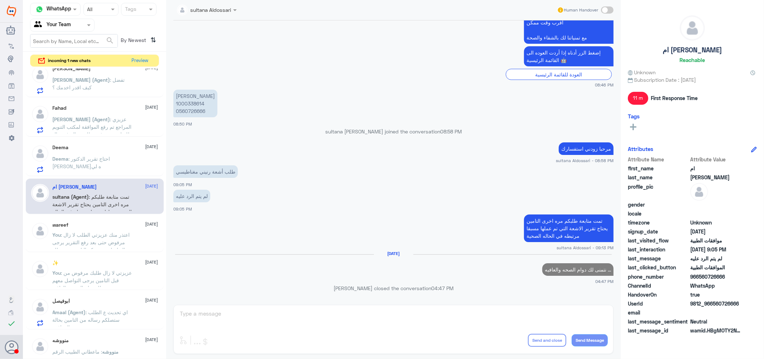
click at [85, 157] on span ": احتاج تقرير الدكتور ارسله لي" at bounding box center [82, 163] width 58 height 14
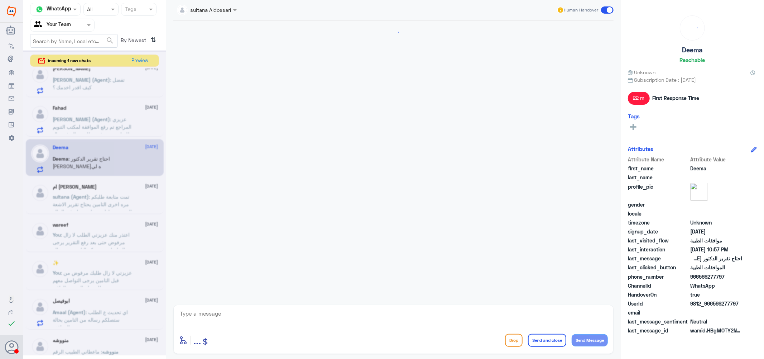
scroll to position [249, 0]
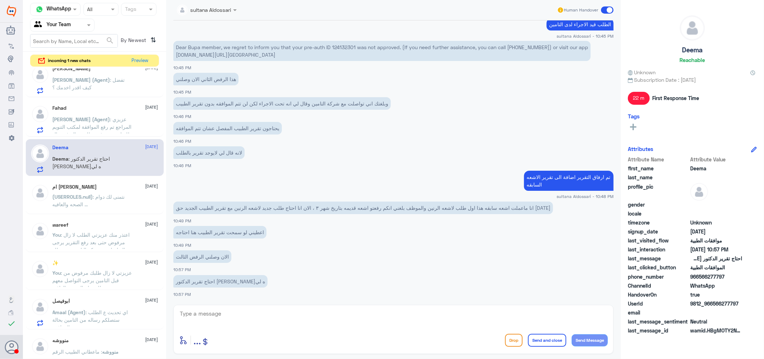
click at [221, 315] on textarea at bounding box center [393, 317] width 429 height 18
paste textarea "نتمنى لك دوام الصحه والعافيه ..."
type textarea "يمكن التواصل مع التقارير الطبيه عزيزي ل اخذ التقارير المطلوبه نتمنى لك دوام الص…"
click at [546, 339] on button "Send and close" at bounding box center [547, 340] width 38 height 13
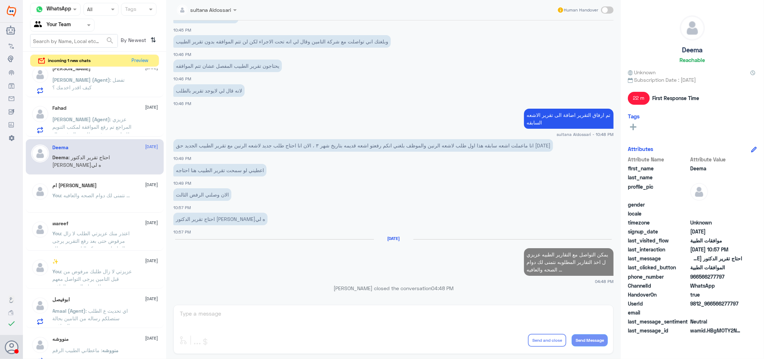
click at [120, 123] on span ": عزيزي المراجع تم رفع الموافقة لمكتب التنويم للمتابعة , سوف تصلك رسالة في حال …" at bounding box center [92, 130] width 79 height 29
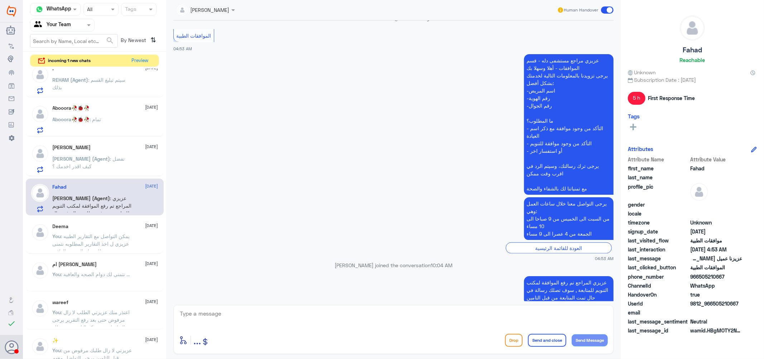
scroll to position [404, 0]
click at [111, 159] on span ": تفضل كيف اقدر اخدمك ؟" at bounding box center [89, 164] width 72 height 14
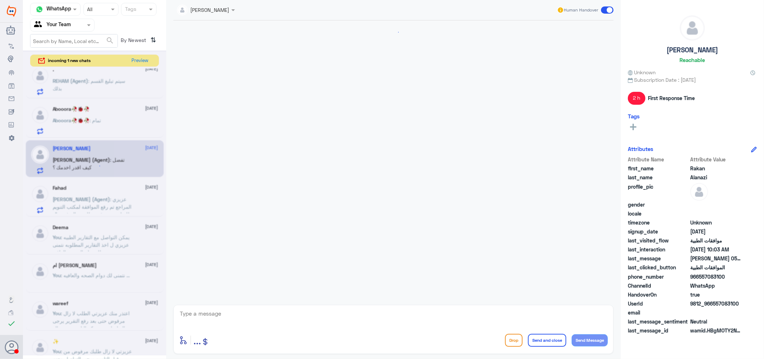
scroll to position [207, 0]
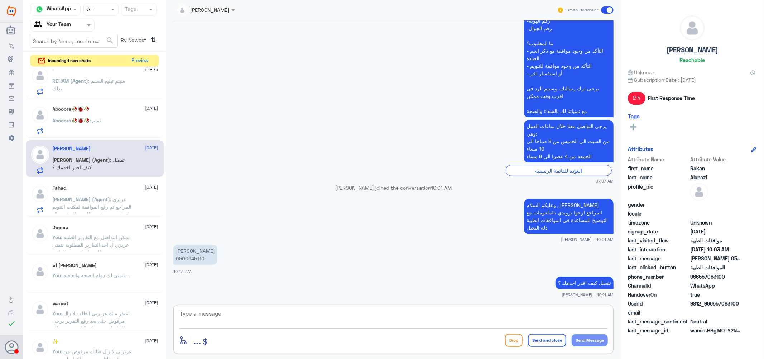
click at [288, 318] on textarea at bounding box center [393, 317] width 429 height 18
paste textarea "نتمنى لك دوام الصحه والعافيه ..."
type textarea "نتمنى لك دوام الصحه والعافيه ..."
click at [547, 339] on button "Send and close" at bounding box center [547, 340] width 38 height 13
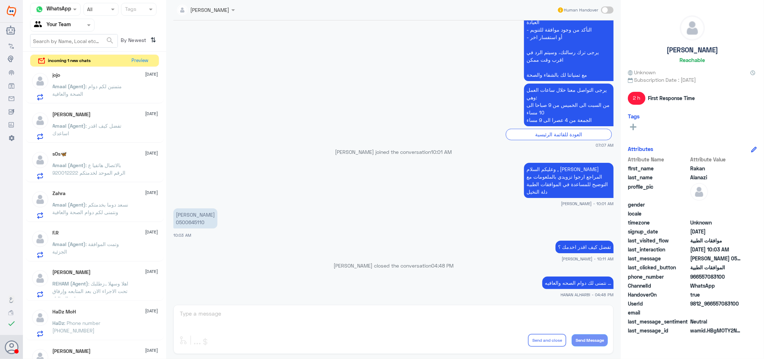
scroll to position [0, 0]
click at [91, 89] on span ": متمنين لكم دوام الصحة والعافية" at bounding box center [88, 95] width 70 height 14
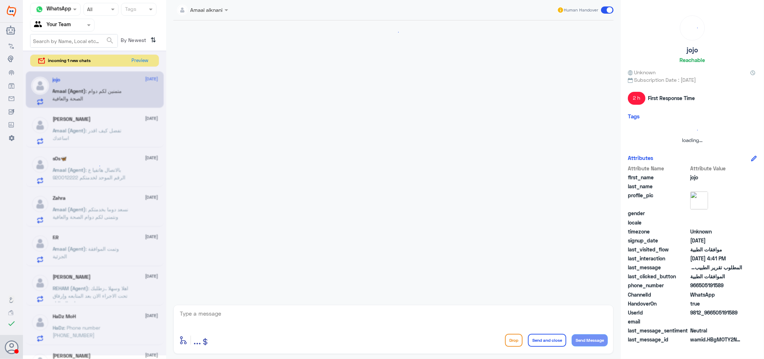
scroll to position [402, 0]
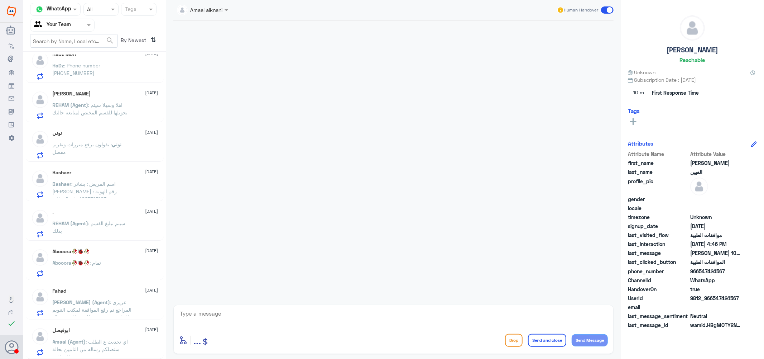
scroll to position [169, 0]
click at [107, 334] on div "ابوفيصل 13 October Amaal (Agent) : اي تحديث ع الطلب ستصلكم رساله من التامين بحا…" at bounding box center [106, 341] width 106 height 28
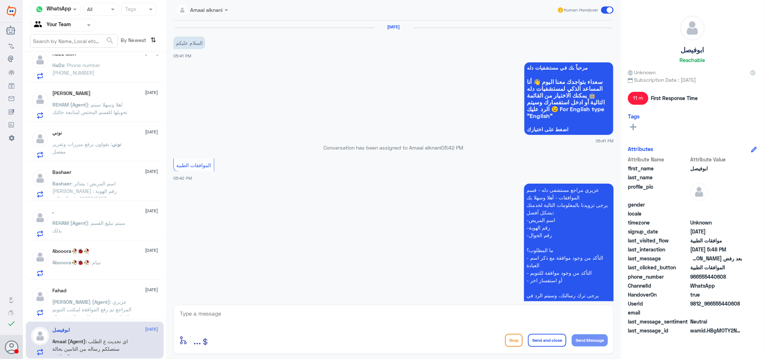
scroll to position [331, 0]
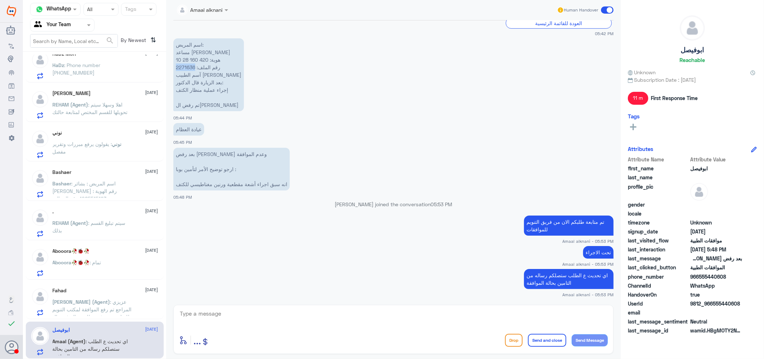
drag, startPoint x: 195, startPoint y: 65, endPoint x: 176, endPoint y: 65, distance: 19.0
click at [176, 65] on p "‏اسم المريض: مساعد عبد العزيز اليوسف ‏هوية: 420 160 28 10 ‏رقم الملف: 2271636 ‏…" at bounding box center [208, 74] width 71 height 73
click at [87, 259] on span "Abooora🥀🐞🥀" at bounding box center [71, 262] width 37 height 6
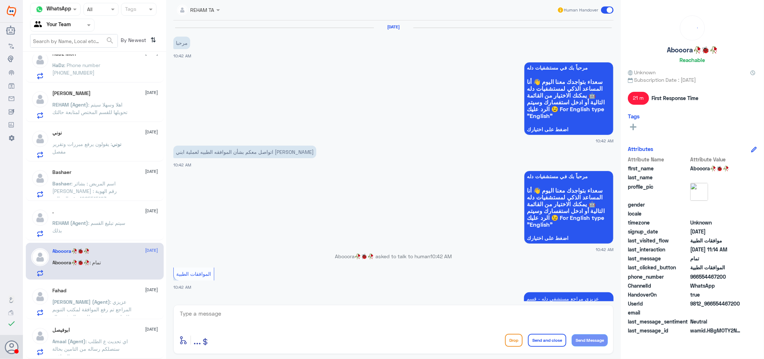
scroll to position [387, 0]
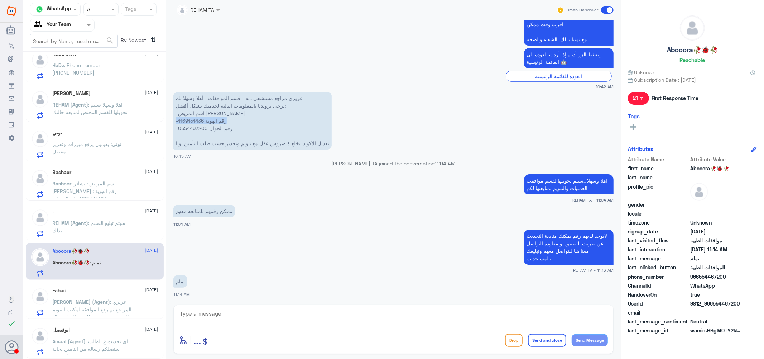
drag, startPoint x: 203, startPoint y: 119, endPoint x: 173, endPoint y: 119, distance: 29.4
click at [173, 119] on p "عزيزي مراجع مستشفى دله - قسم الموافقات - أهلا وسهلا بك يرجى تزويدنا بالمعلومات …" at bounding box center [252, 121] width 158 height 58
click at [202, 122] on p "عزيزي مراجع مستشفى دله - قسم الموافقات - أهلا وسهلا بك يرجى تزويدنا بالمعلومات …" at bounding box center [252, 121] width 158 height 58
click at [204, 119] on p "عزيزي مراجع مستشفى دله - قسم الموافقات - أهلا وسهلا بك يرجى تزويدنا بالمعلومات …" at bounding box center [252, 121] width 158 height 58
drag, startPoint x: 203, startPoint y: 119, endPoint x: 173, endPoint y: 117, distance: 29.5
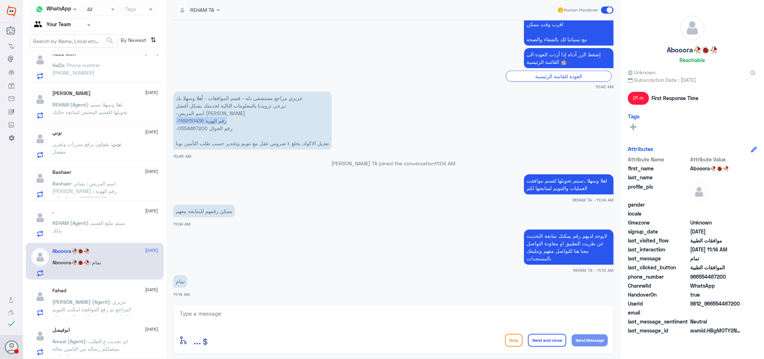
click at [173, 117] on p "عزيزي مراجع مستشفى دله - قسم الموافقات - أهلا وسهلا بك يرجى تزويدنا بالمعلومات …" at bounding box center [252, 121] width 158 height 58
click at [194, 122] on p "عزيزي مراجع مستشفى دله - قسم الموافقات - أهلا وسهلا بك يرجى تزويدنا بالمعلومات …" at bounding box center [252, 121] width 158 height 58
click at [200, 121] on p "عزيزي مراجع مستشفى دله - قسم الموافقات - أهلا وسهلا بك يرجى تزويدنا بالمعلومات …" at bounding box center [252, 121] width 158 height 58
copy p "1169151436"
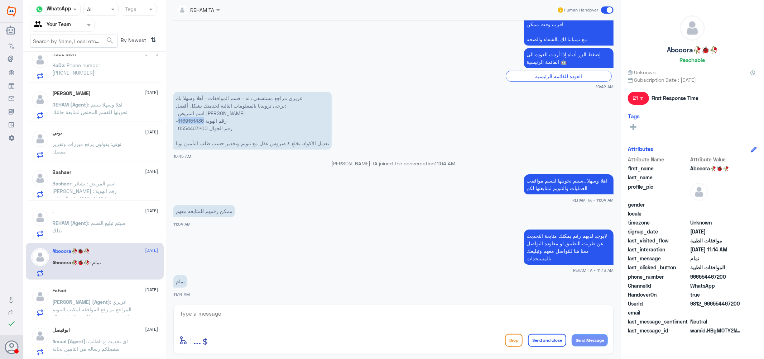
copy p "1169151436"
click at [99, 340] on span ": اي تحديث ع الطلب ستصلكم رساله من التامين بحالة الموافقة" at bounding box center [91, 348] width 76 height 21
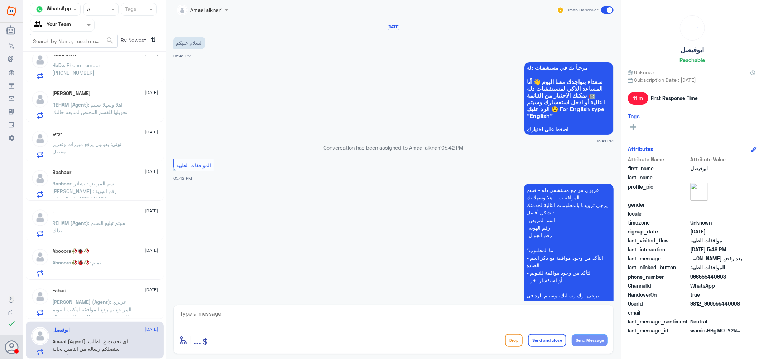
scroll to position [331, 0]
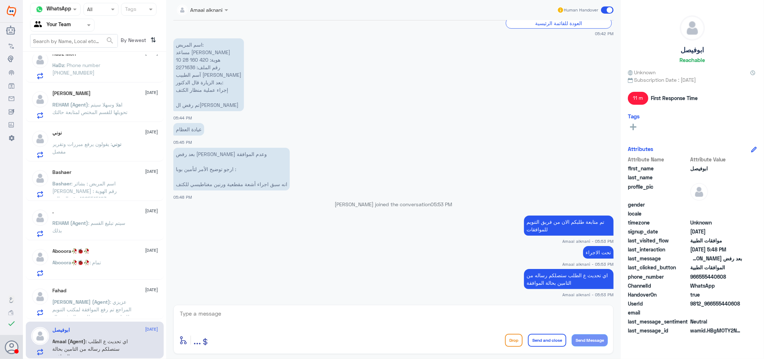
click at [98, 293] on div "Fahad 14 October" at bounding box center [106, 290] width 106 height 6
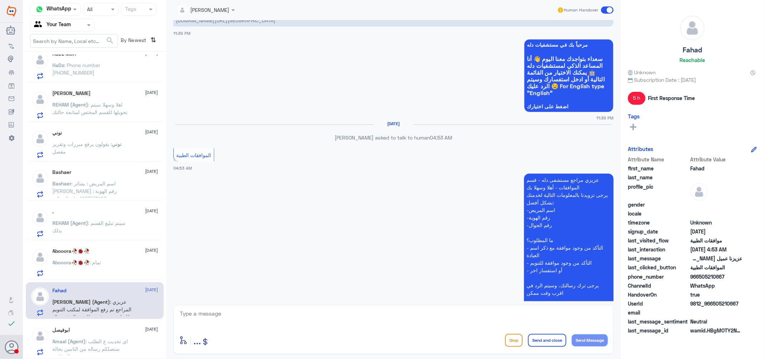
scroll to position [469, 0]
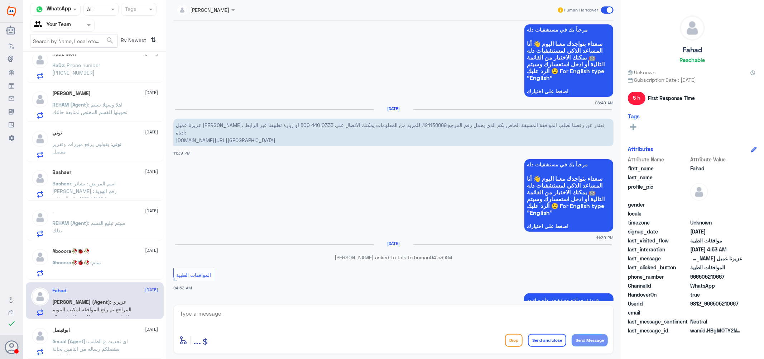
click at [377, 119] on p "عزيزنا عميل بوبا، نعتذر عن رفضنا لطلب الموافقة المسبقة الخاص بكم الذي يحمل رقم …" at bounding box center [393, 133] width 440 height 28
copy p "124138889"
click at [106, 257] on div "Abooora🥀🐞🥀 14 October Abooora🥀🐞🥀 : تمام" at bounding box center [106, 262] width 106 height 28
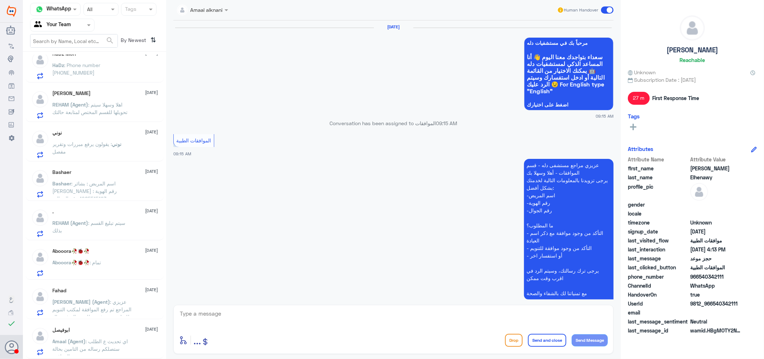
scroll to position [651, 0]
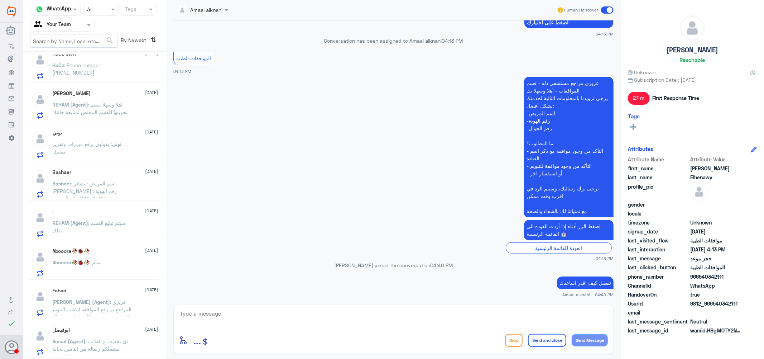
click at [90, 223] on span ": سيتم تبليغ القسم بذلك" at bounding box center [89, 227] width 73 height 14
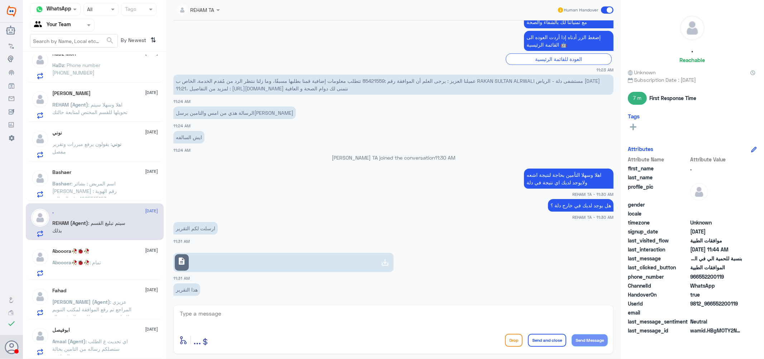
scroll to position [212, 0]
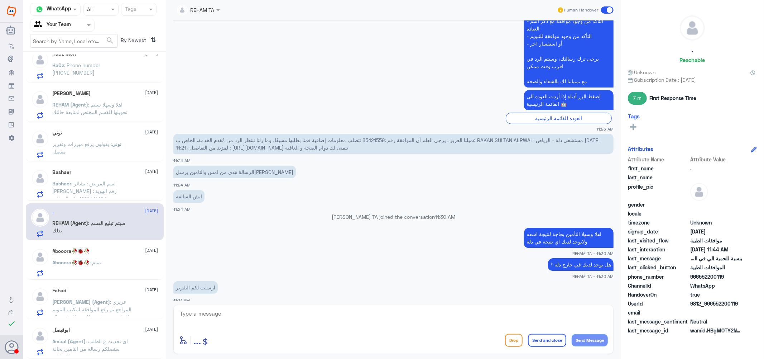
click at [382, 141] on span "عميلنا العزيز : يرجى العلم أن الموافقة رقم :85421559 تتطلب معلومات إضافية قمنا …" at bounding box center [388, 144] width 424 height 14
copy span "85421559"
click at [108, 183] on span ": اسم المريض : بشائر سعد ال نجيم رقم الهوية : 1085515193 رقم الجوال : 055445694…" at bounding box center [90, 205] width 74 height 51
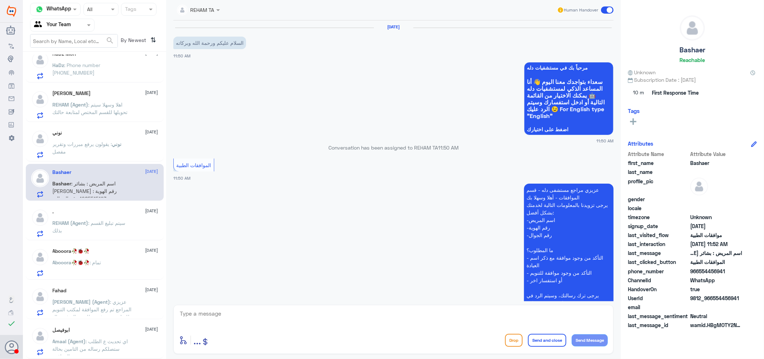
scroll to position [125, 0]
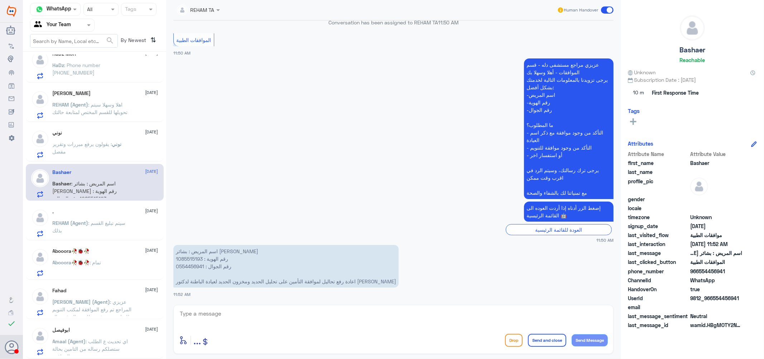
click at [190, 256] on p "اسم المريض : بشائر سعد ال نجيم رقم الهوية : 1085515193 رقم الجوال : 0554456941 …" at bounding box center [285, 266] width 225 height 43
copy p "1085515193"
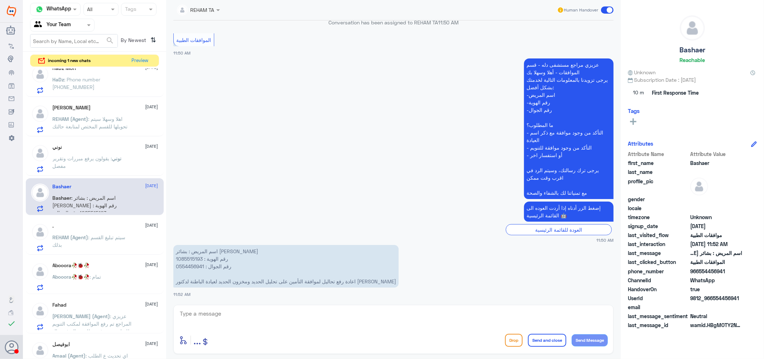
click at [277, 324] on textarea at bounding box center [393, 317] width 429 height 18
type textarea "u"
type textarea "عزيزتي هل الزياره في دله النخيل ؟"
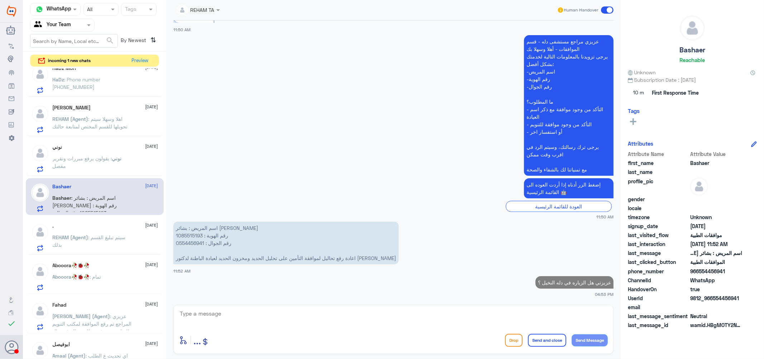
click at [108, 161] on p "نوني : يقولون يرفع مبررات وتقرير مفصل" at bounding box center [93, 163] width 81 height 18
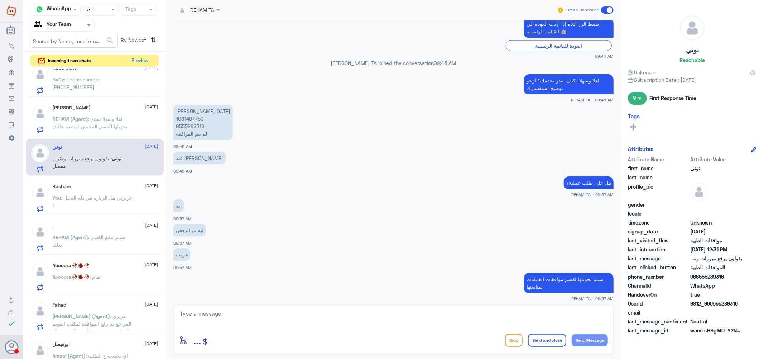
scroll to position [861, 0]
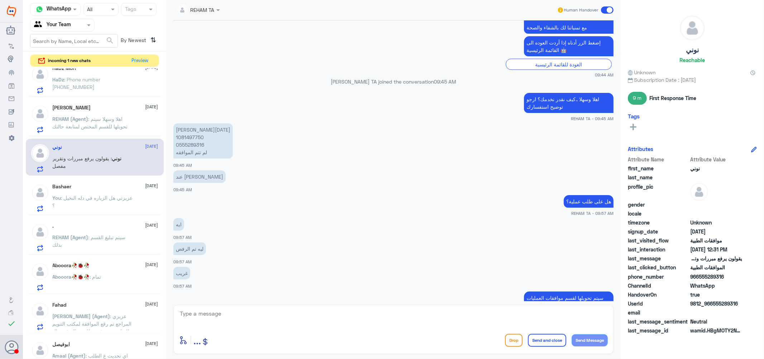
click at [192, 138] on p "نورة عبدالعزيز الخميس 1081497750 0555289316 لم تتم الموافقه" at bounding box center [202, 140] width 59 height 35
copy p "1081497750"
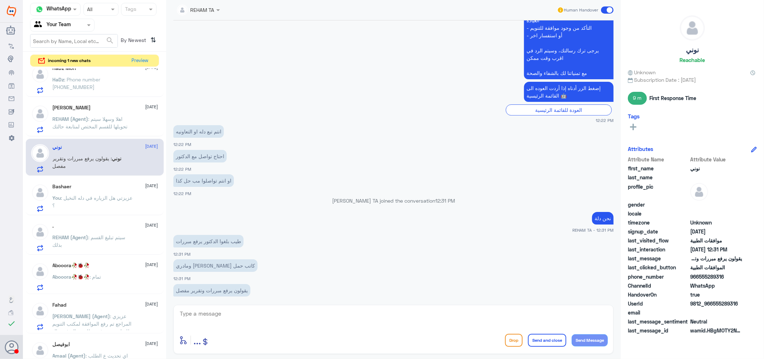
scroll to position [1894, 0]
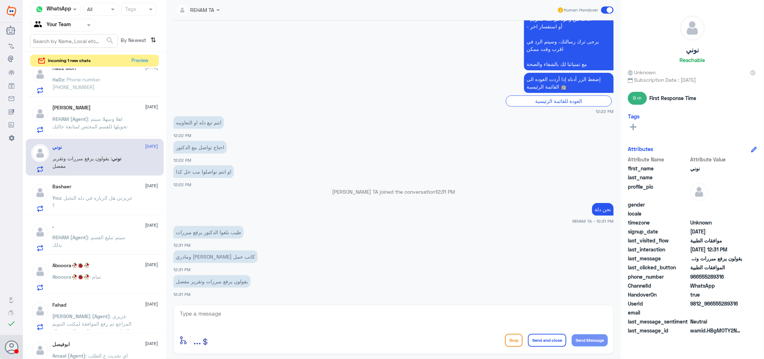
click at [239, 320] on textarea at bounding box center [393, 317] width 429 height 18
type textarea "j"
type textarea "الحاله الان مع الفريق المختص للعمل عليها ورفع التقارير المطلوبه .."
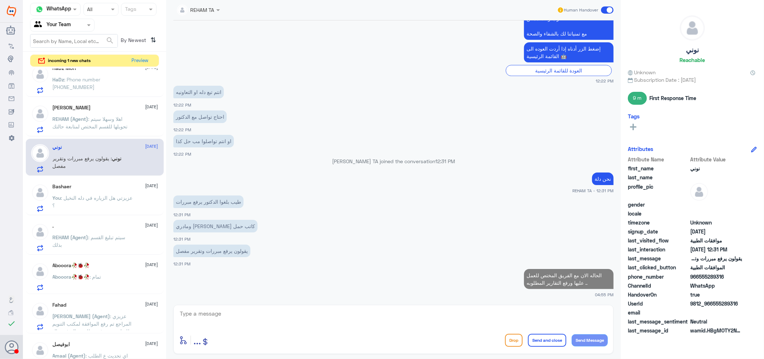
click at [92, 125] on span ": اهلا وسهلا سيتم تحويلها للقسم المختص لمتابعة حالتك" at bounding box center [90, 123] width 75 height 14
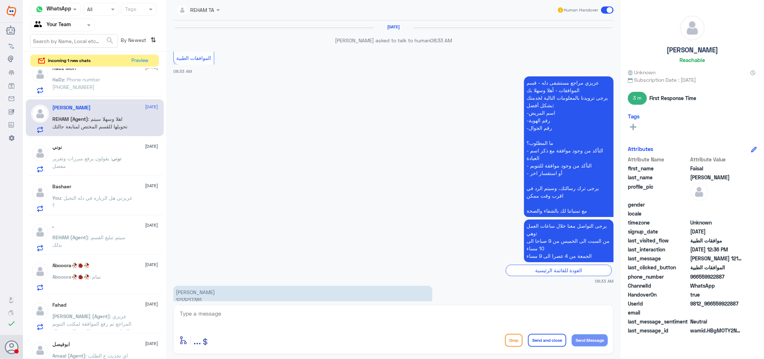
scroll to position [592, 0]
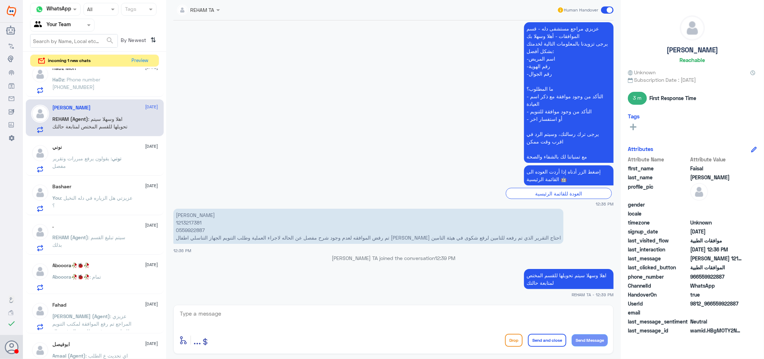
click at [192, 223] on p "عبدالله فيصل الدوسري 1213217381 0559922887 تم رفض الموافقه لعدم وجود شرح مفصل ع…" at bounding box center [368, 226] width 390 height 35
copy p "1213217381"
click at [102, 82] on p "HaDz : Phone number [PHONE_NUMBER]" at bounding box center [93, 85] width 81 height 18
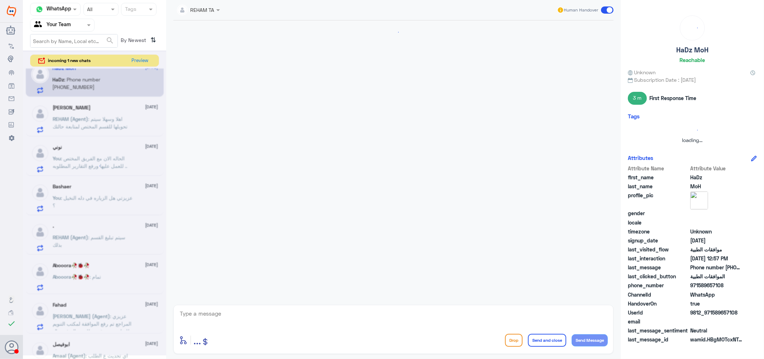
scroll to position [158, 0]
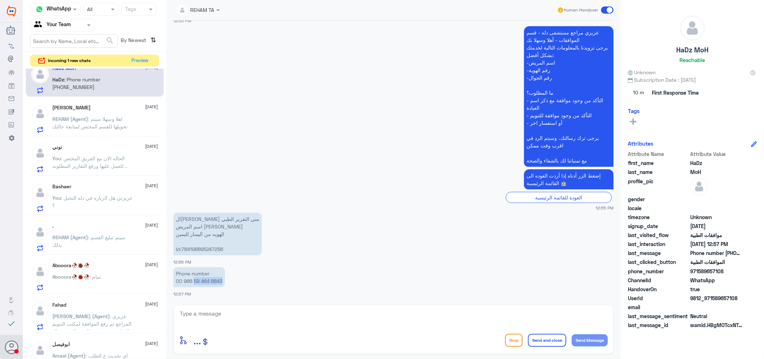
drag, startPoint x: 200, startPoint y: 277, endPoint x: 235, endPoint y: 280, distance: 35.6
click at [235, 280] on app-msgs-text "Phone number 00 966 59 464 8843" at bounding box center [393, 277] width 440 height 21
click at [235, 311] on textarea at bounding box center [393, 317] width 429 height 18
paste textarea "59 464 8843"
click at [199, 313] on textarea "59 464 8843" at bounding box center [393, 317] width 429 height 18
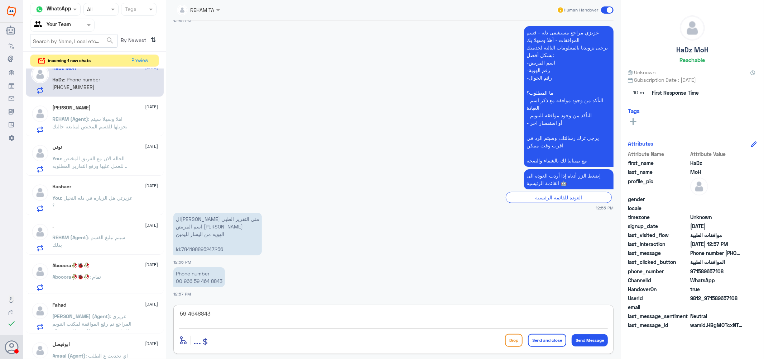
click at [187, 311] on textarea "59 4648843" at bounding box center [393, 317] width 429 height 18
click at [180, 312] on textarea "594648843" at bounding box center [393, 317] width 429 height 18
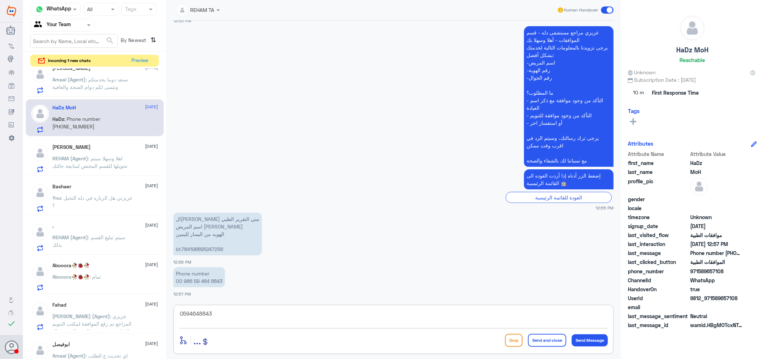
drag, startPoint x: 227, startPoint y: 313, endPoint x: 136, endPoint y: 302, distance: 91.3
click at [136, 302] on div "Channel WhatsApp Status × All Tags Agent Filter Your Team search By Newest ⇅ in…" at bounding box center [393, 180] width 741 height 361
type textarea "0594648843"
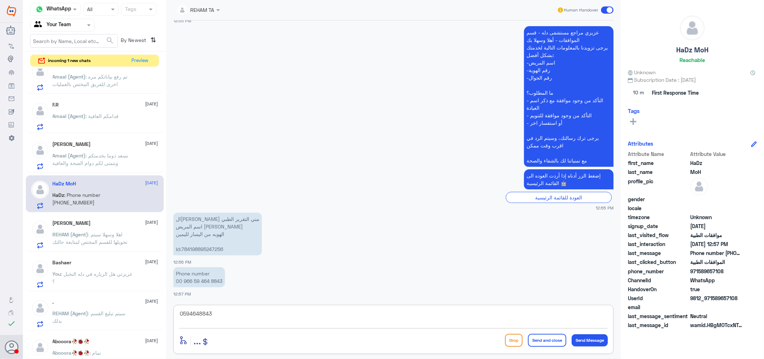
scroll to position [50, 0]
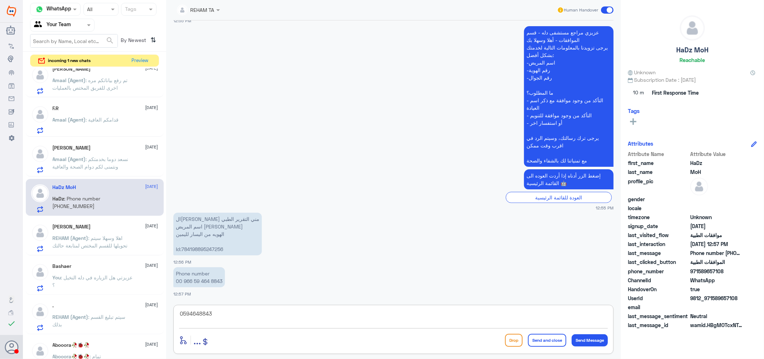
click at [91, 162] on p "Amaal (Agent) : نسعد دوما بخدمتكم ونتمنى لكم دوام الصحة والعافية" at bounding box center [93, 164] width 81 height 18
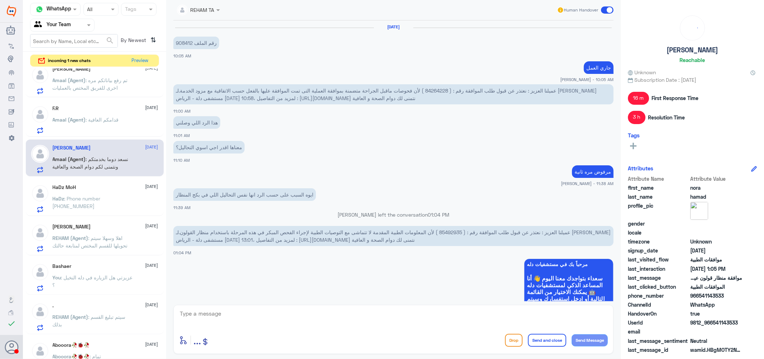
scroll to position [426, 0]
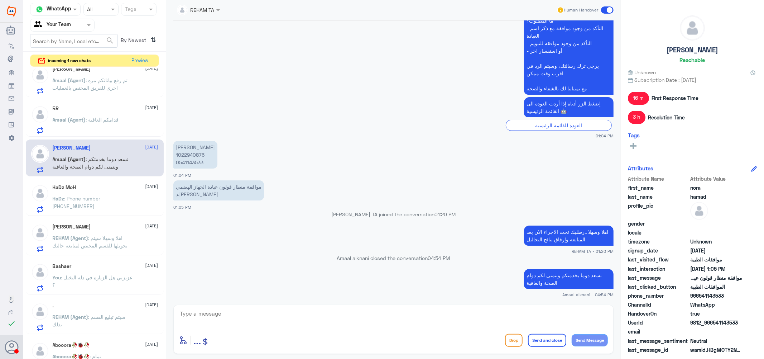
click at [192, 153] on p "نوره حمد بن شيحه 1022940876 0541143533" at bounding box center [195, 155] width 44 height 28
copy p "1022940876"
click at [228, 319] on textarea at bounding box center [393, 317] width 429 height 18
type textarea "h"
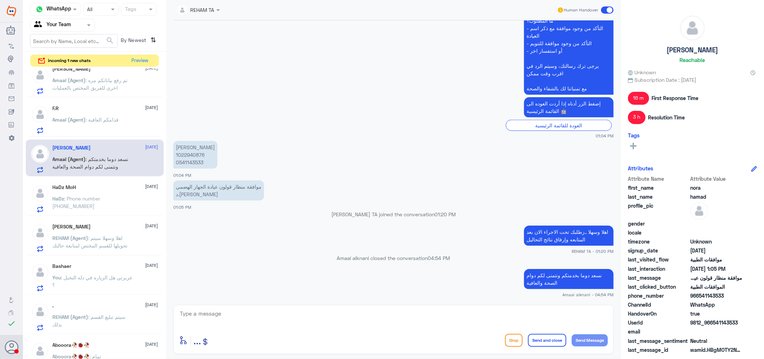
click at [228, 319] on textarea at bounding box center [393, 317] width 429 height 18
type textarea "h"
type textarea "اعتذر منك الطلب لا يزال مرفوض حتى بعد رفع التقارير يرجة التواصل مع التامين عزيز…"
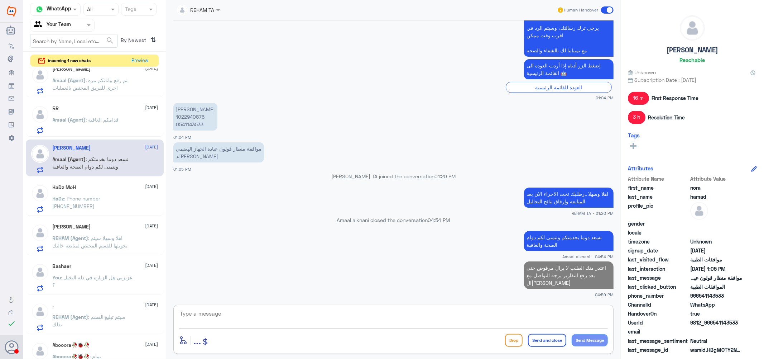
click at [82, 116] on span "Amaal (Agent)" at bounding box center [69, 119] width 33 height 6
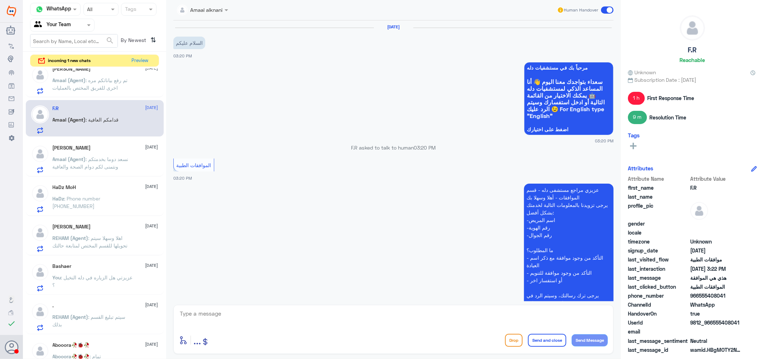
scroll to position [305, 0]
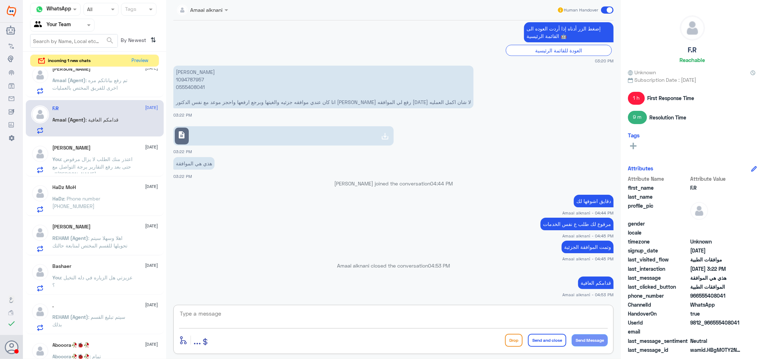
click at [388, 324] on textarea at bounding box center [393, 317] width 429 height 18
type textarea "."
click at [547, 336] on button "Send and close" at bounding box center [547, 340] width 38 height 13
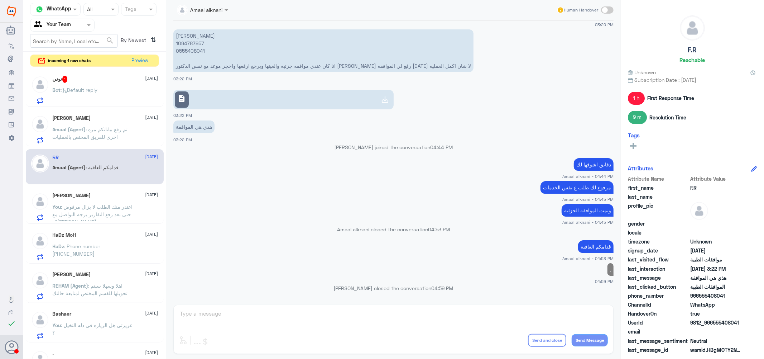
scroll to position [0, 0]
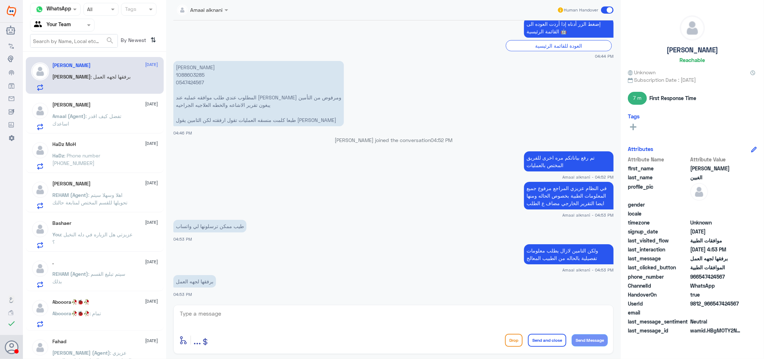
click at [82, 163] on p "HaDz : Phone number [PHONE_NUMBER]" at bounding box center [93, 161] width 81 height 18
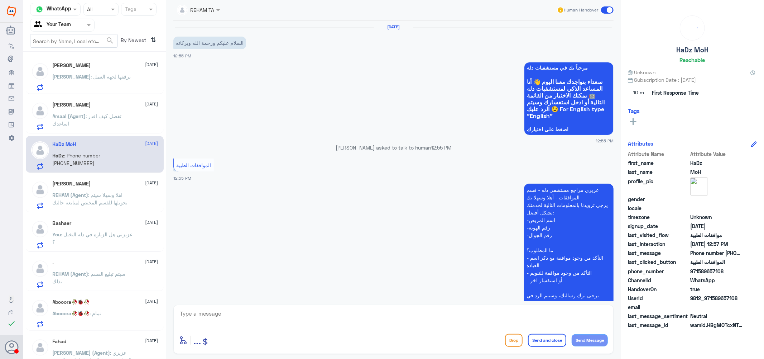
scroll to position [158, 0]
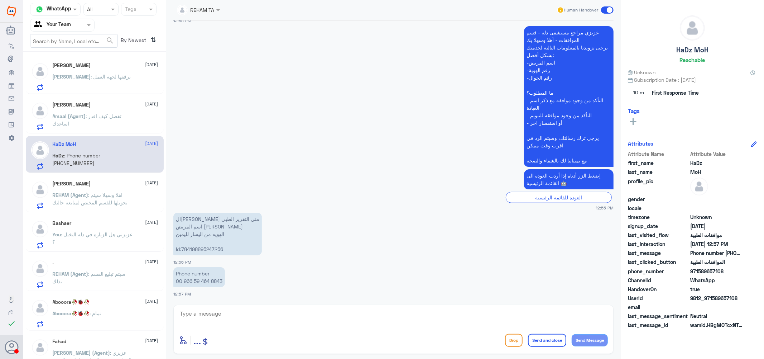
click at [219, 312] on textarea at bounding box center [393, 317] width 429 height 18
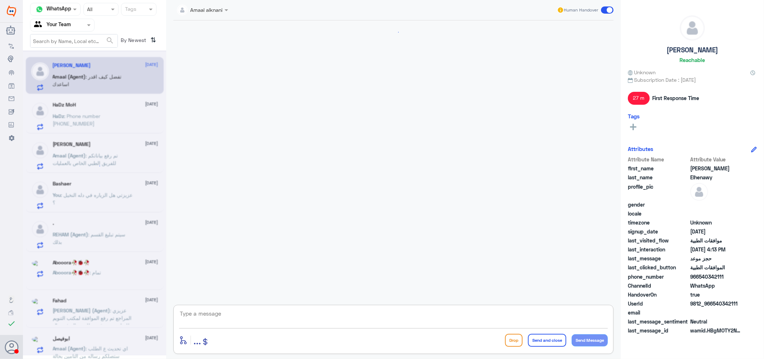
scroll to position [651, 0]
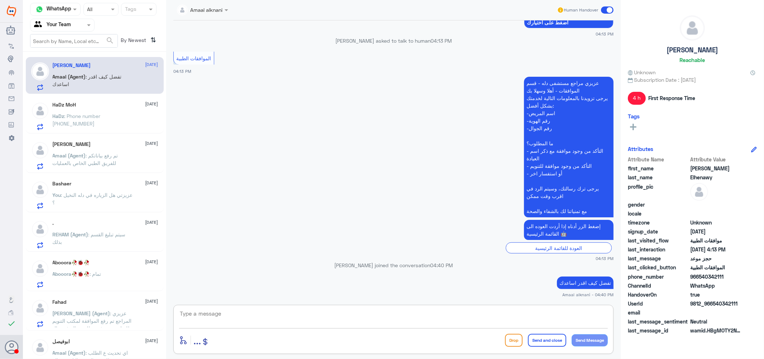
click at [85, 116] on span ": Phone number [PHONE_NUMBER]" at bounding box center [77, 120] width 48 height 14
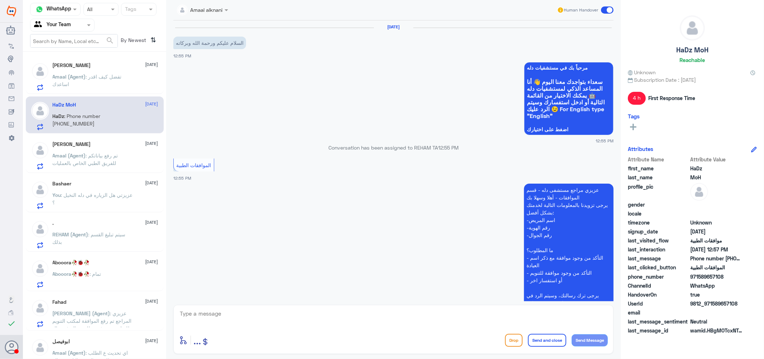
scroll to position [224, 0]
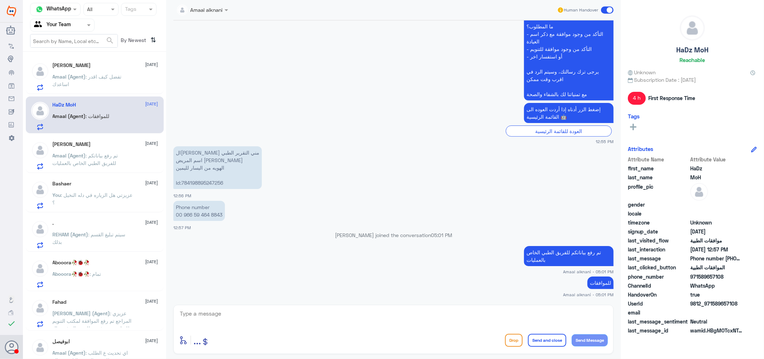
click at [375, 317] on textarea at bounding box center [393, 317] width 429 height 18
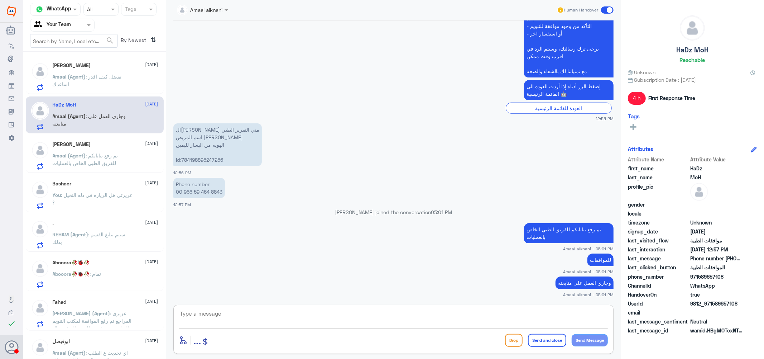
click at [418, 320] on textarea at bounding box center [393, 317] width 429 height 18
click at [391, 314] on textarea at bounding box center [393, 317] width 429 height 18
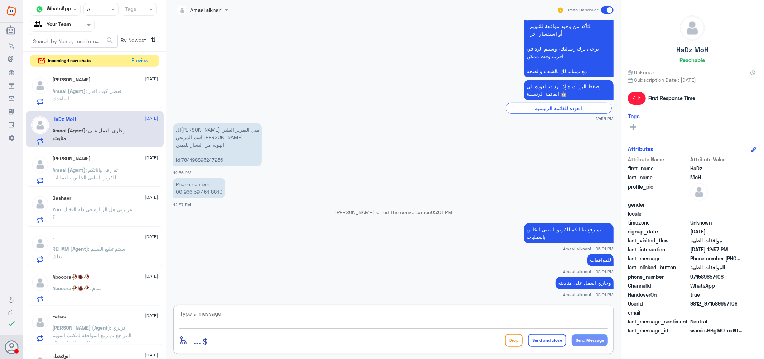
click at [391, 314] on textarea at bounding box center [393, 317] width 429 height 18
type textarea "عزيزي نحتاج رقم الجواز او الهويه المربوط في التامين لانه ب الرقم المرسل لدينا ل…"
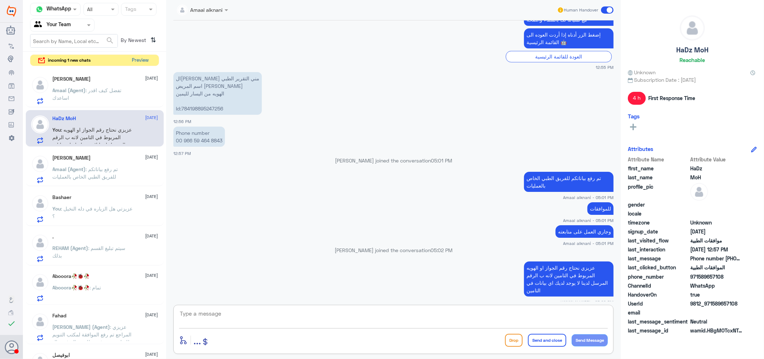
click at [137, 61] on button "Preview" at bounding box center [140, 60] width 22 height 11
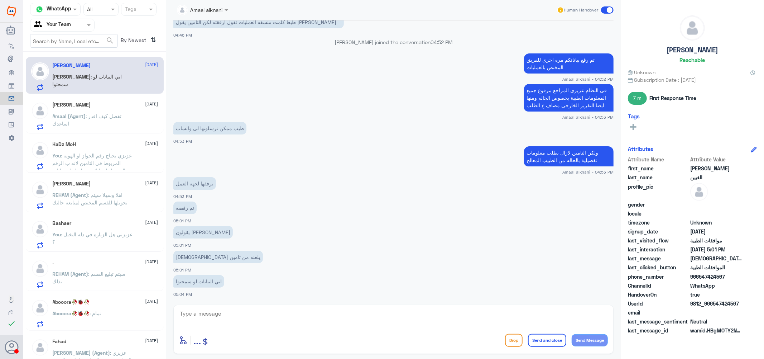
click at [106, 153] on span ": عزيزي نحتاج رقم الجواز او الهويه المربوط في التامين لانه ب الرقم المرسل لدينا…" at bounding box center [93, 166] width 80 height 29
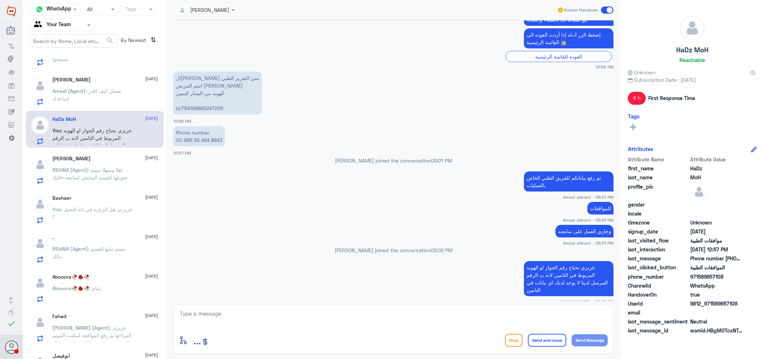
scroll to position [51, 0]
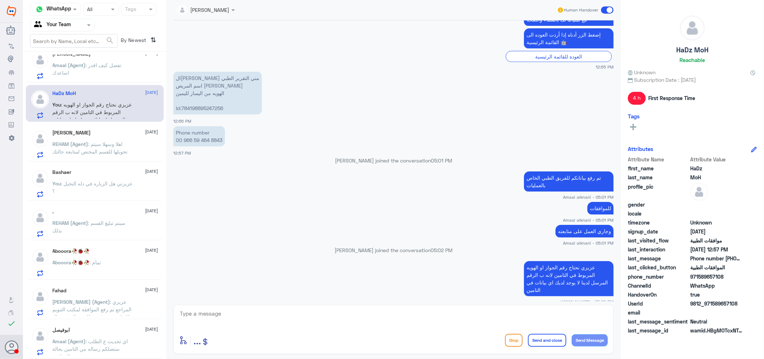
click at [109, 334] on div "ابوفيصل [DATE] Amaal (Agent) : اي تحديث ع الطلب ستصلكم رساله من التامين بحالة ا…" at bounding box center [106, 341] width 106 height 28
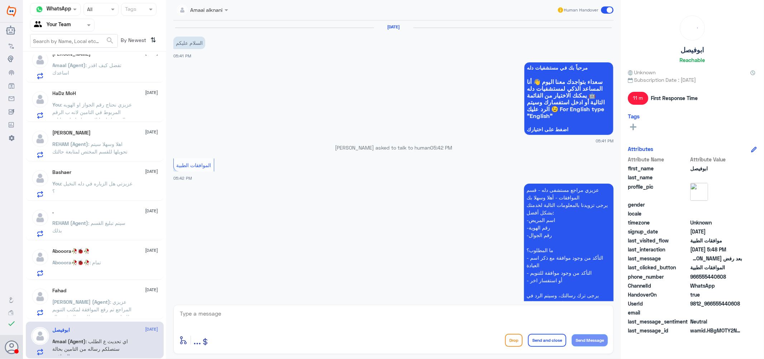
scroll to position [331, 0]
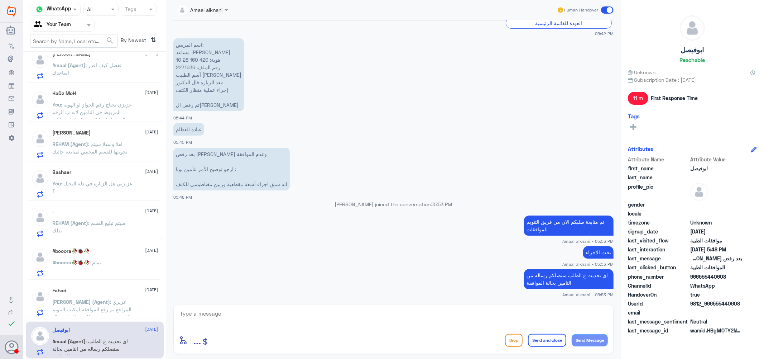
click at [107, 305] on p "[PERSON_NAME] (Agent) : [PERSON_NAME] المراجع تم رفع الموافقة لمكتب التنويم للم…" at bounding box center [93, 307] width 81 height 18
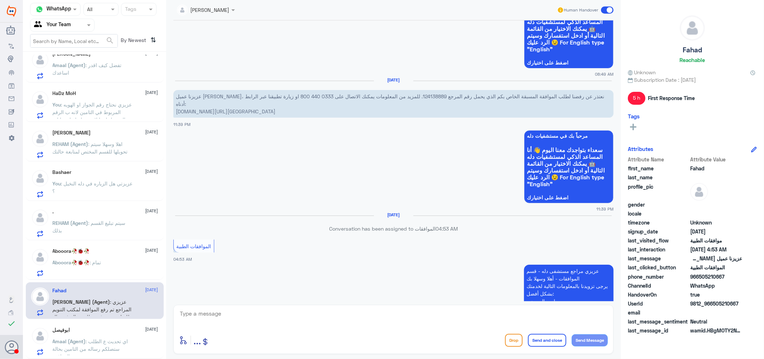
scroll to position [429, 0]
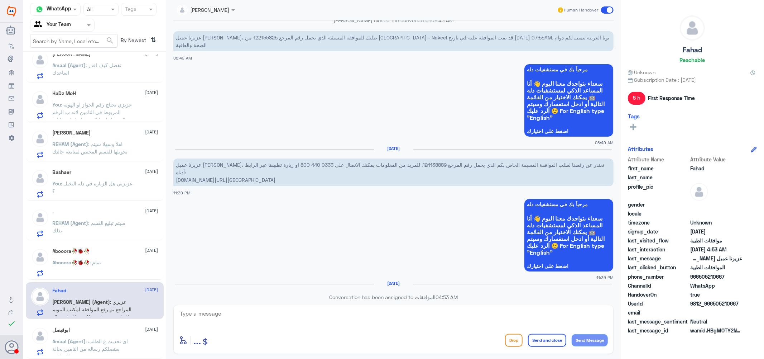
click at [117, 260] on div "Abooora🥀🐞🥀 : تمام" at bounding box center [106, 268] width 106 height 16
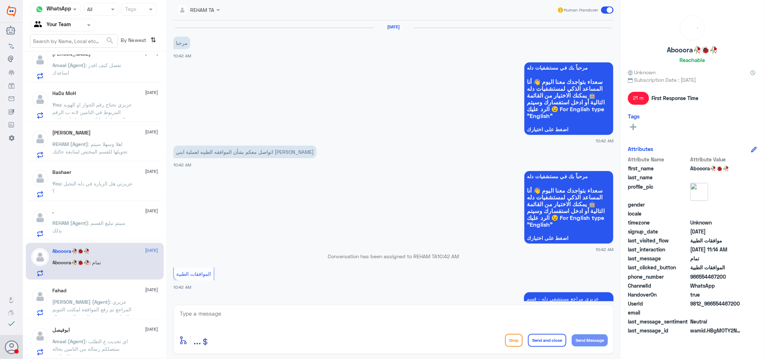
scroll to position [387, 0]
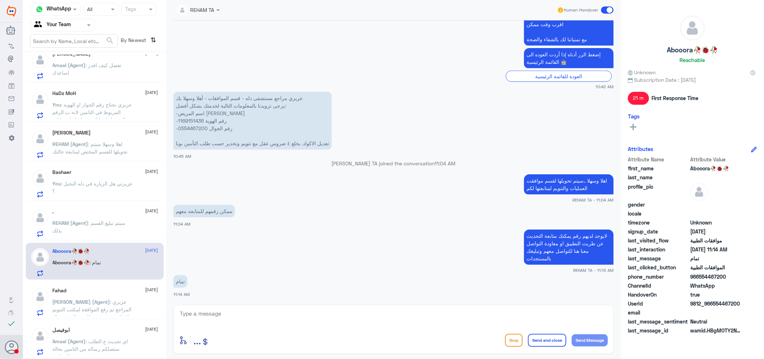
click at [93, 221] on span ": سيتم تبليغ القسم بذلك" at bounding box center [89, 227] width 73 height 14
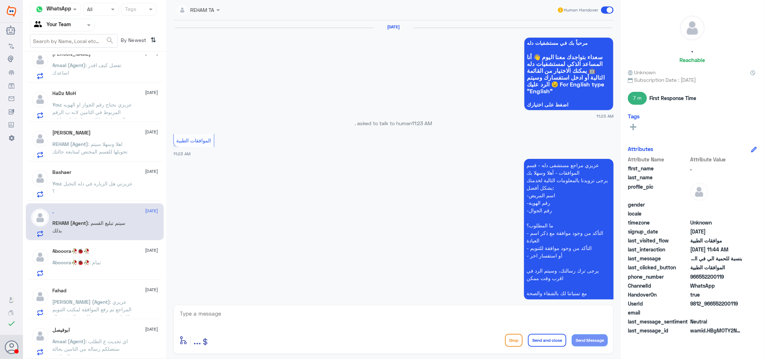
scroll to position [450, 0]
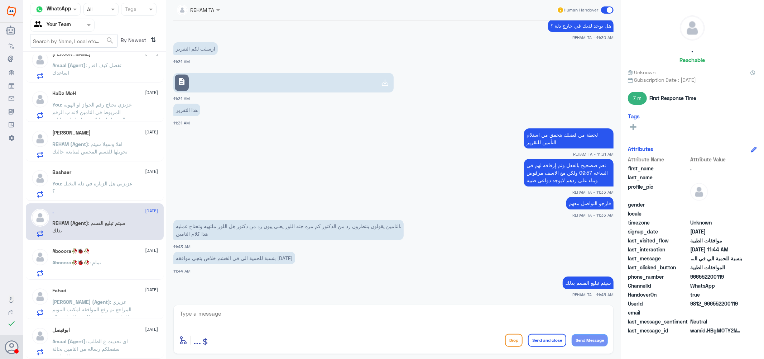
click at [87, 193] on p "You : عزيزتي هل الزياره في دله النخيل ؟" at bounding box center [93, 189] width 81 height 18
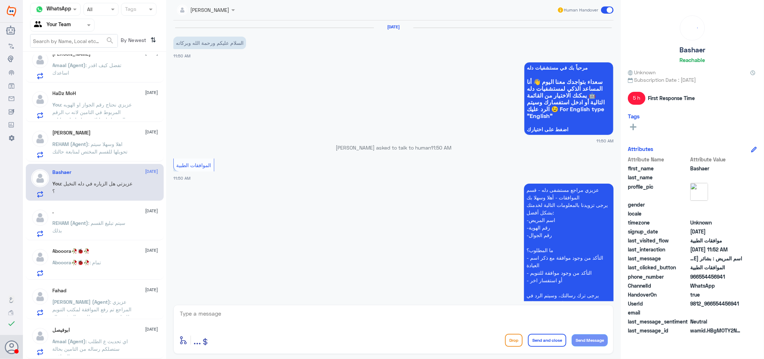
scroll to position [162, 0]
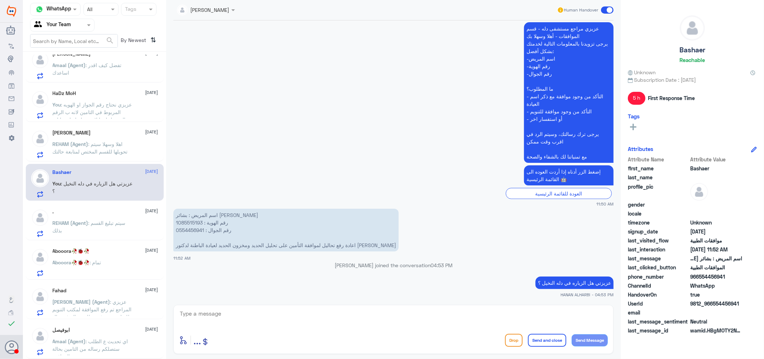
click at [93, 147] on p "REHAM (Agent) : اهلا وسهلا سيتم تحويلها للقسم المختص لمتابعة حالتك" at bounding box center [93, 149] width 81 height 18
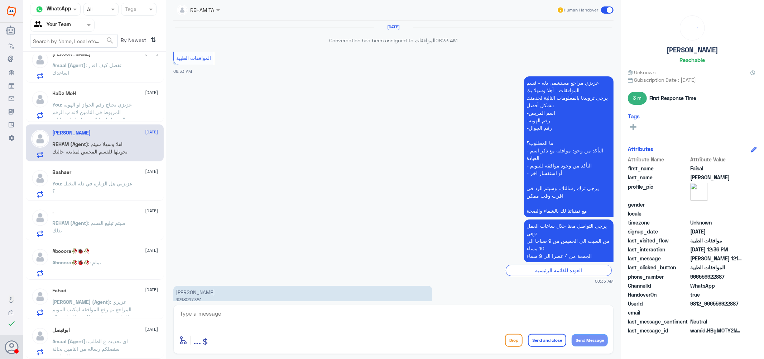
scroll to position [592, 0]
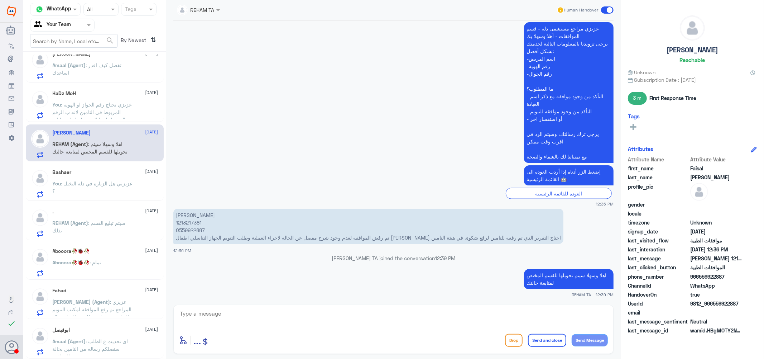
click at [90, 114] on span ": عزيزي نحتاج رقم الجواز او الهويه المربوط في التامين لانه ب الرقم المرسل لدينا…" at bounding box center [93, 115] width 80 height 29
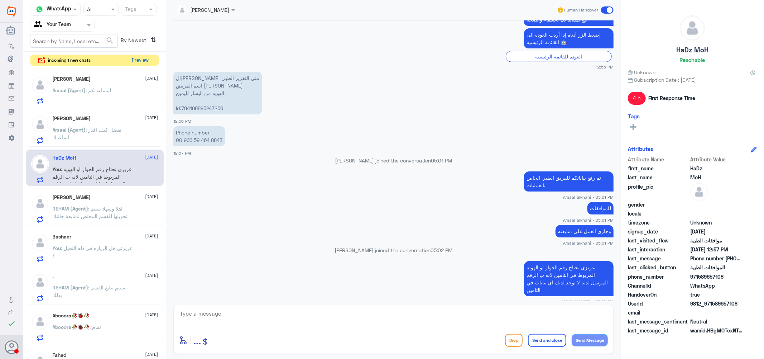
click at [142, 59] on button "Preview" at bounding box center [140, 60] width 22 height 11
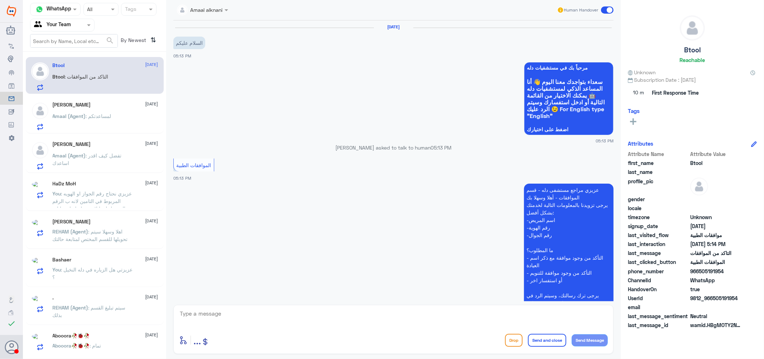
scroll to position [217, 0]
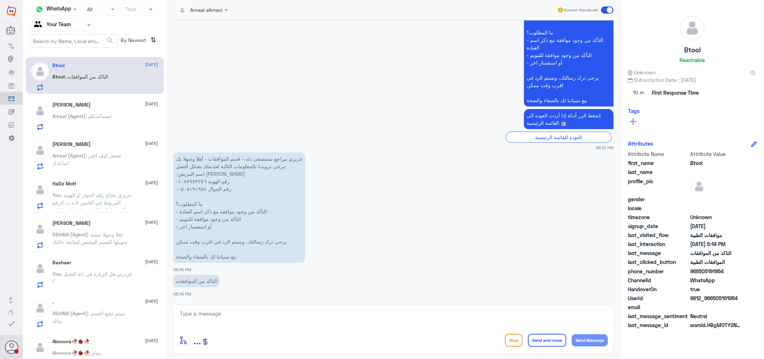
click at [99, 115] on span ": لمساعدتكم" at bounding box center [98, 116] width 25 height 6
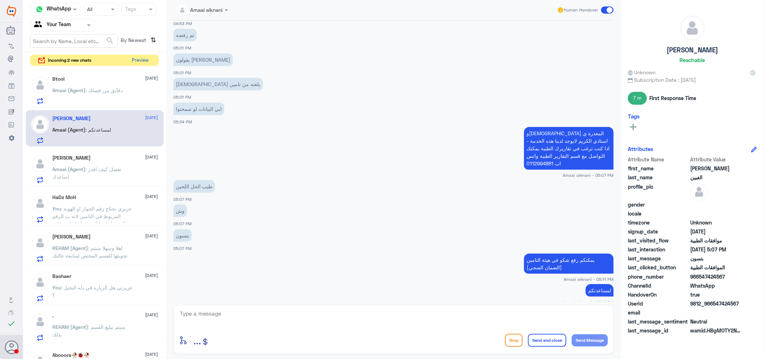
click at [140, 62] on button "Preview" at bounding box center [140, 60] width 22 height 11
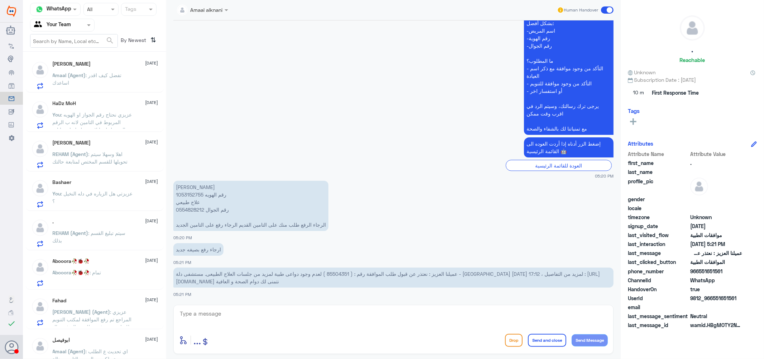
scroll to position [169, 0]
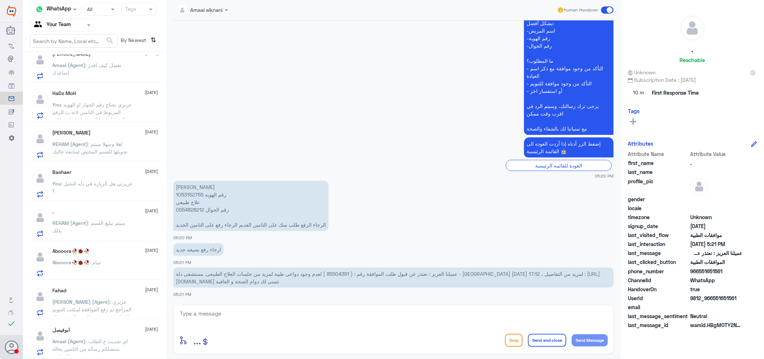
click at [440, 271] on span "عميلنا العزيز : نعتذر عن قبول طلب الموافقة رقم : ( 85504351 ) لعدم وجود دواعى ط…" at bounding box center [388, 278] width 424 height 14
copy span "85504351"
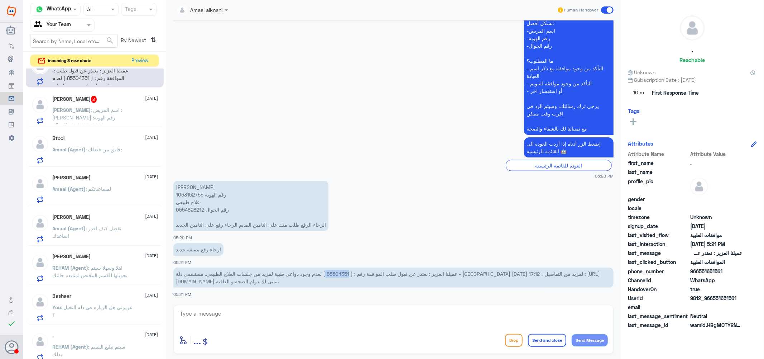
scroll to position [0, 0]
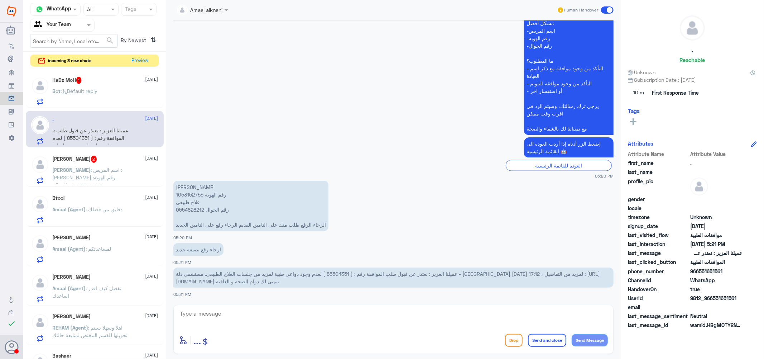
click at [101, 85] on div "HaDz MoH 1 [DATE] Bot : Default reply" at bounding box center [106, 91] width 106 height 28
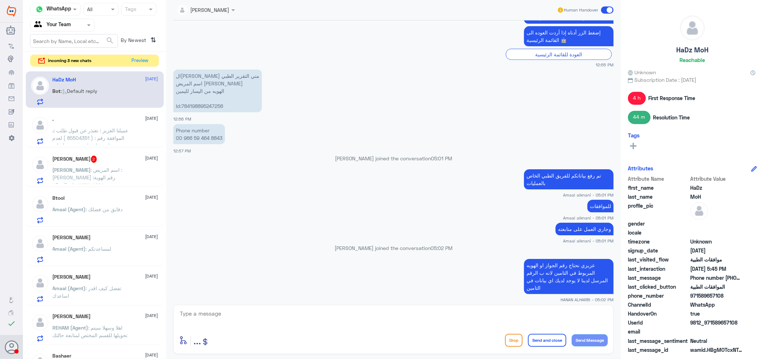
scroll to position [420, 0]
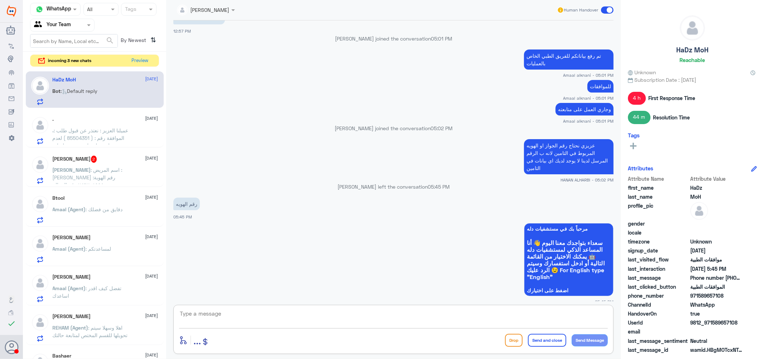
click at [304, 317] on textarea at bounding box center [393, 317] width 429 height 18
type textarea "l"
type textarea "ن"
type textarea "ممكن تعطيني اياها ؟"
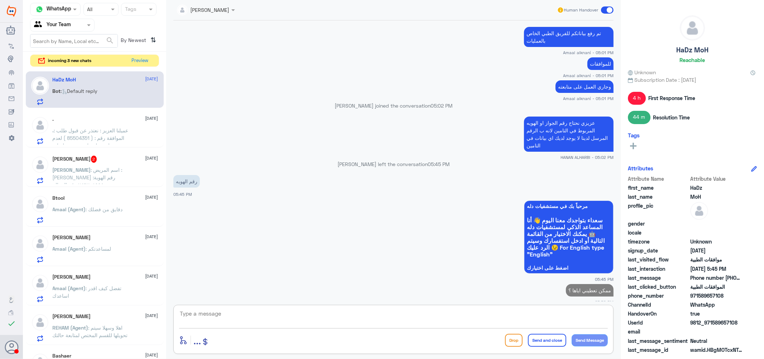
click at [97, 128] on span ": عميلنا العزيز : نعتذر عن قبول طلب الموافقة رقم : ( 85504351 ) لعدم وجود دواعى…" at bounding box center [93, 156] width 81 height 59
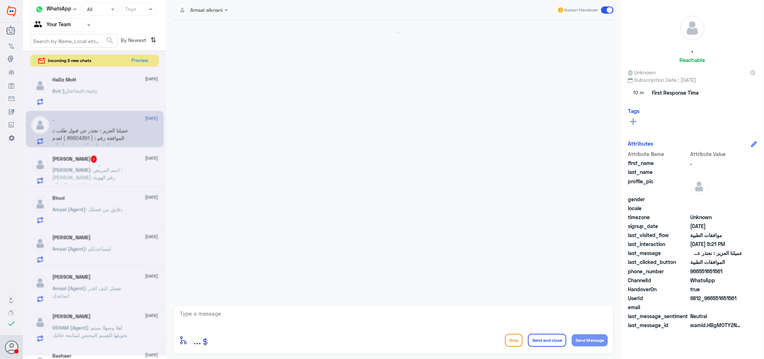
scroll to position [674, 0]
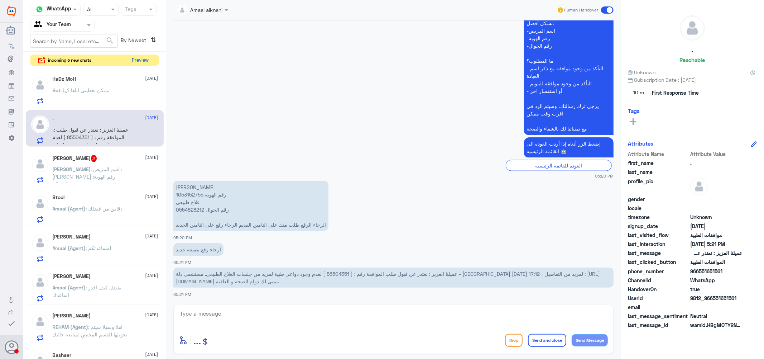
click at [146, 62] on button "Preview" at bounding box center [140, 60] width 22 height 11
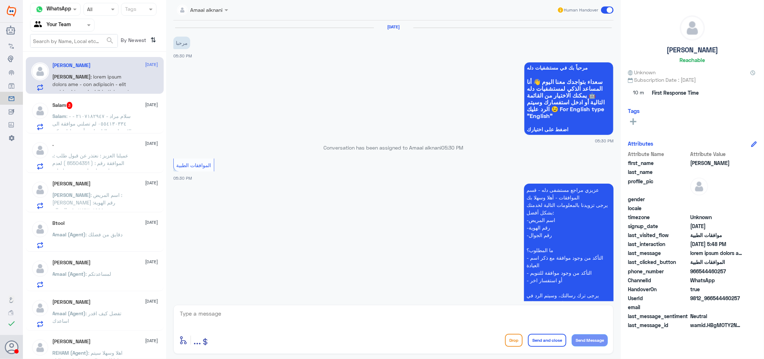
scroll to position [245, 0]
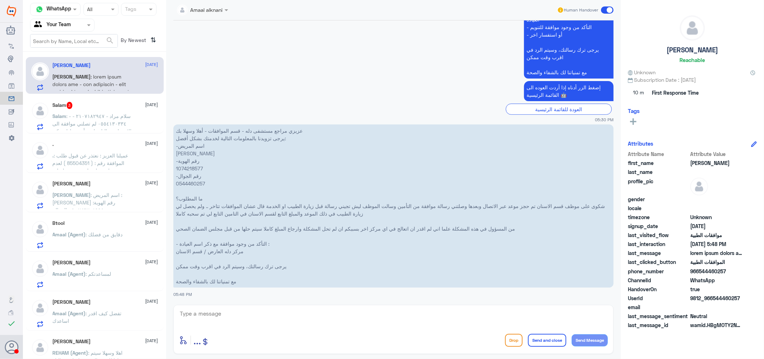
click at [226, 309] on textarea at bounding box center [393, 317] width 429 height 18
type textarea "عزيزتي هنا فقط لموافقات دله النخيل"
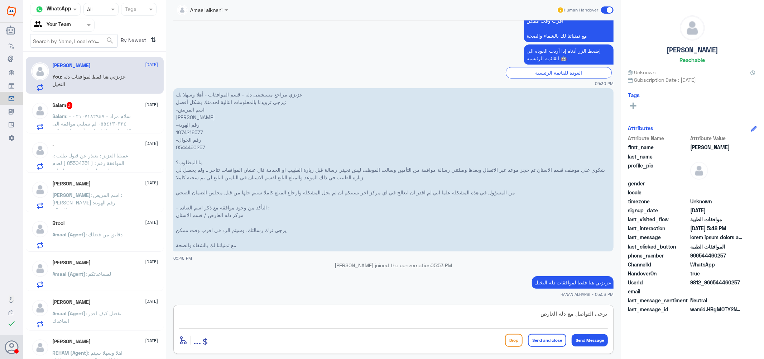
type textarea "يرجى التواصل مع دله العارض"
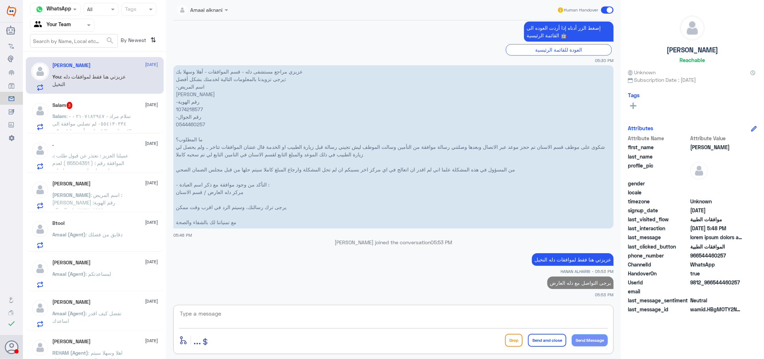
click at [94, 113] on span ": - سلام مراد - ٢١٠٧١٨٢٩٤٧ - ⁠٠٥٥٤١٣٠٣٣٤ لم تصلني موافقة الى الان على تحاليل طب…" at bounding box center [92, 127] width 79 height 29
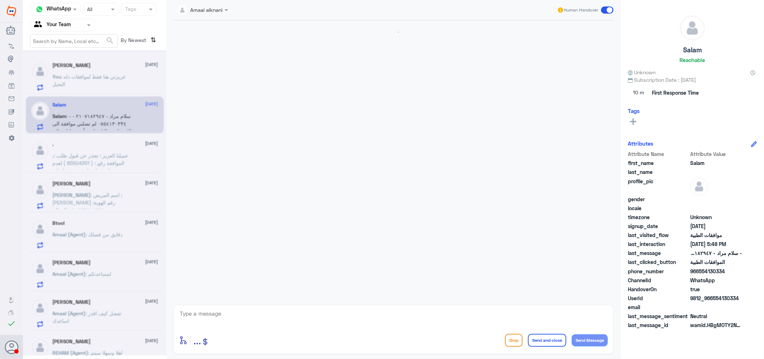
scroll to position [450, 0]
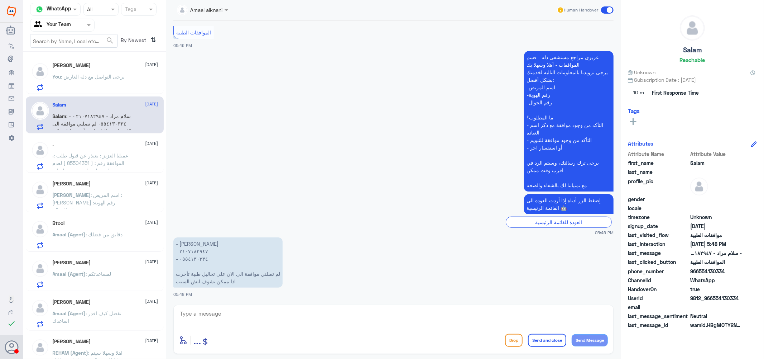
click at [107, 73] on p "You : يرجى التواصل مع دله العارض" at bounding box center [89, 82] width 72 height 18
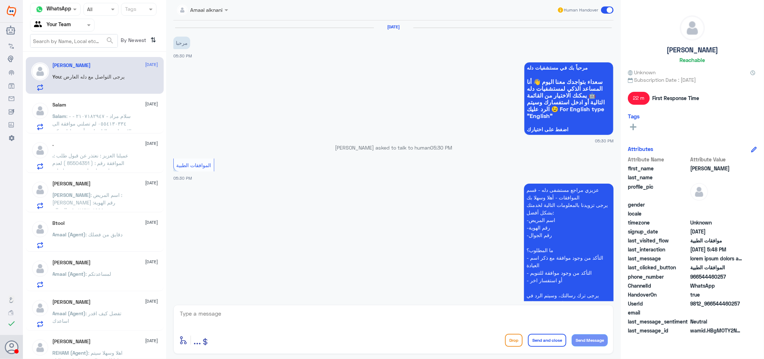
scroll to position [305, 0]
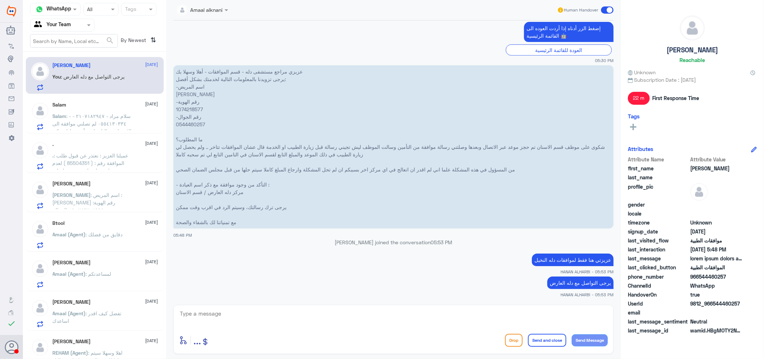
click at [282, 316] on textarea at bounding box center [393, 317] width 429 height 18
type textarea "ن"
click at [579, 314] on textarea "نتمنى لك دوام الصحه والعافيه ..." at bounding box center [393, 317] width 429 height 18
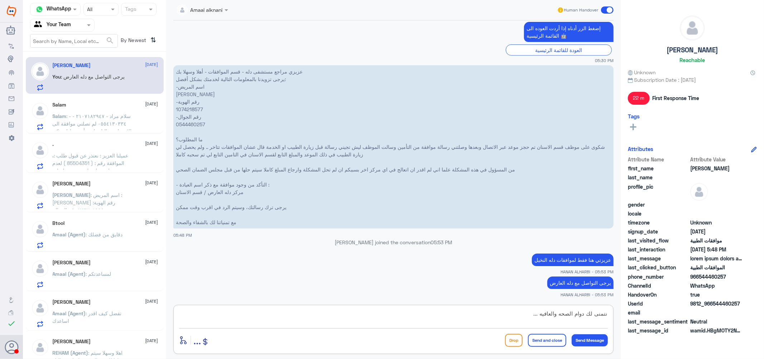
type textarea "نتمنى لك دوام الصحه والعافيه ..."
click at [556, 341] on button "Send and close" at bounding box center [547, 340] width 38 height 13
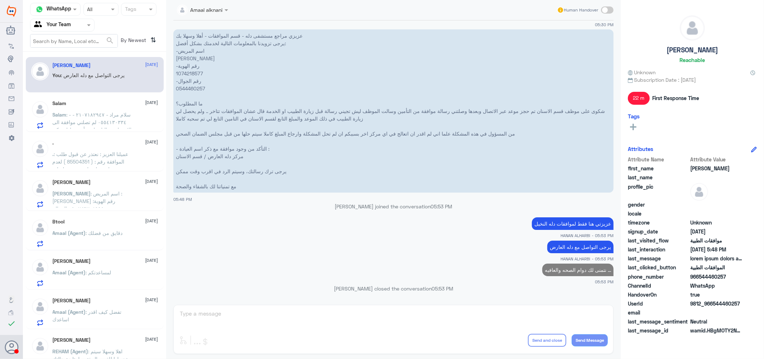
click at [90, 109] on div "Salam 14 October Salam : - سلام مراد - ٢١٠٧١٨٢٩٤٧ - ⁠٠٥٥٤١٣٠٣٣٤ لم تصلني موافقة…" at bounding box center [106, 114] width 106 height 28
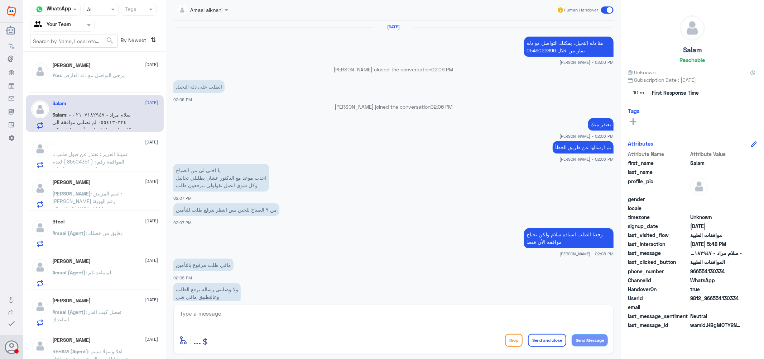
scroll to position [450, 0]
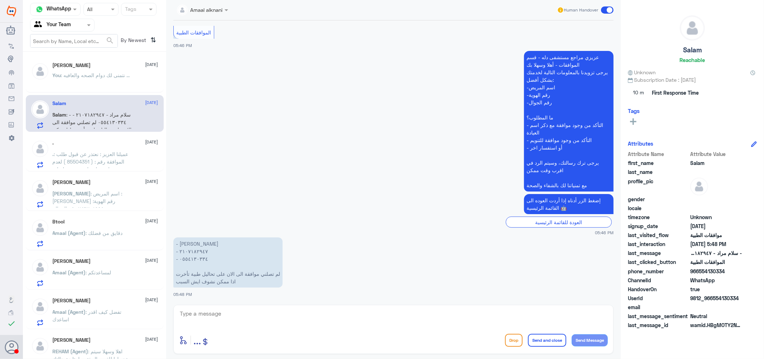
click at [229, 319] on textarea at bounding box center [393, 317] width 429 height 18
click at [228, 317] on textarea "2107182947" at bounding box center [393, 317] width 429 height 18
type textarea "2107182947"
type textarea "h"
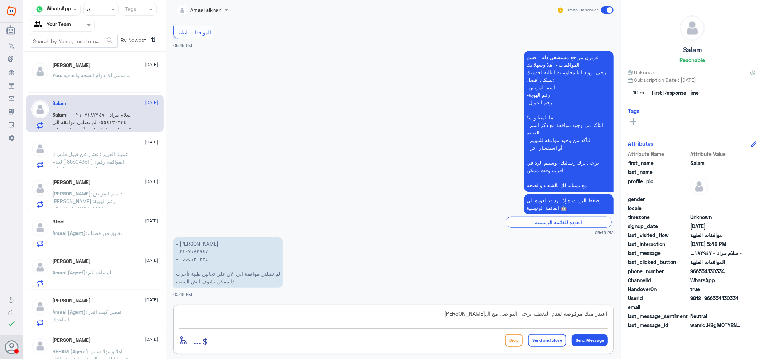
type textarea "اعتذر منك مرفوضه لعدم التغطيه يرجى التواصل مع التامين عزيزي"
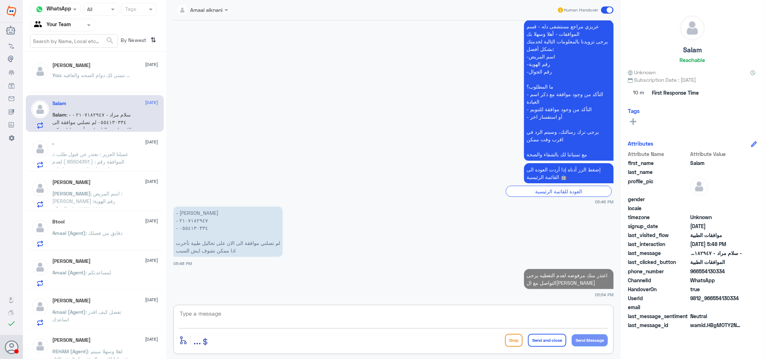
click at [83, 145] on div ". 14 October" at bounding box center [106, 143] width 106 height 6
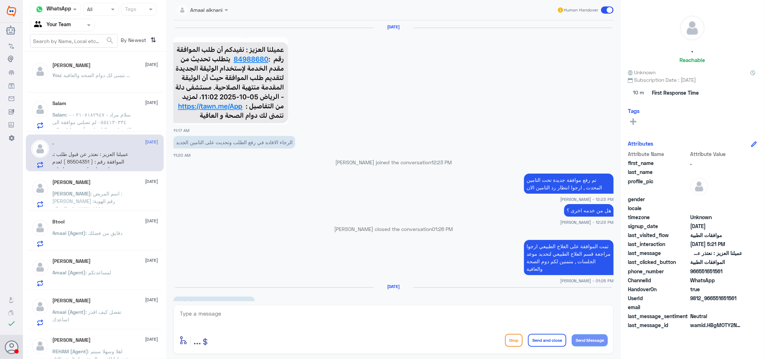
scroll to position [674, 0]
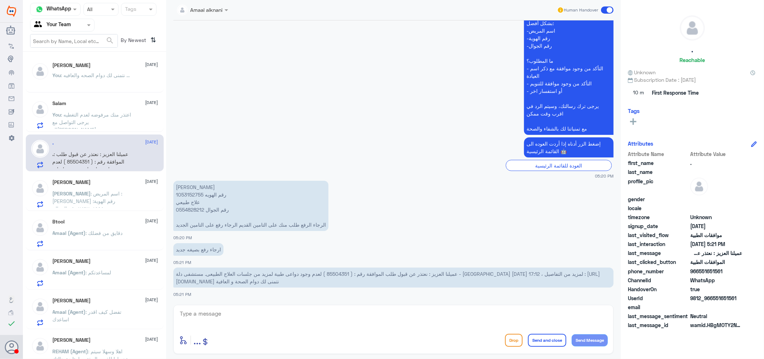
click at [449, 272] on span "عميلنا العزيز : نعتذر عن قبول طلب الموافقة رقم : ( 85504351 ) لعدم وجود دواعى ط…" at bounding box center [388, 278] width 424 height 14
copy span "85504351"
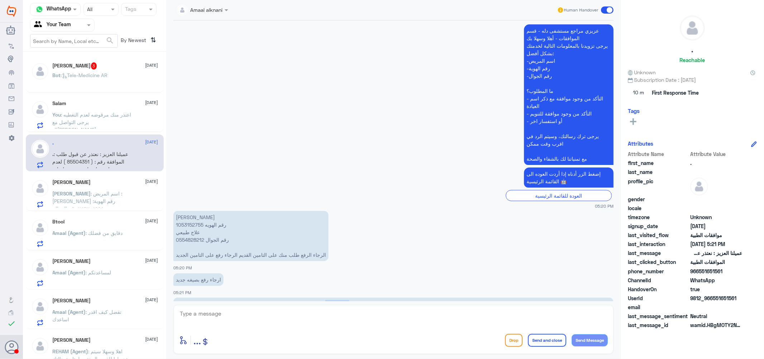
scroll to position [595, 0]
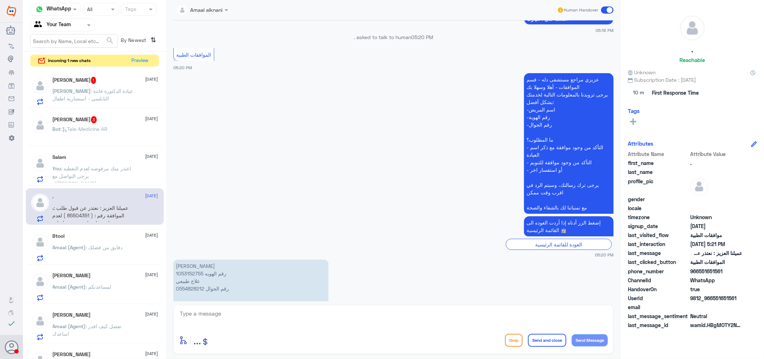
click at [98, 127] on span ": Tele-Medicine AR" at bounding box center [84, 129] width 47 height 6
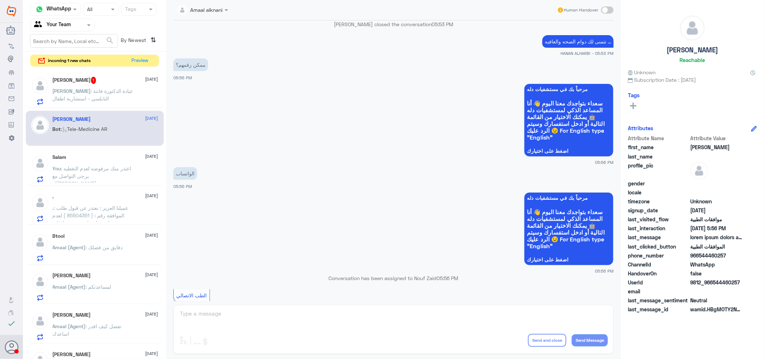
scroll to position [657, 0]
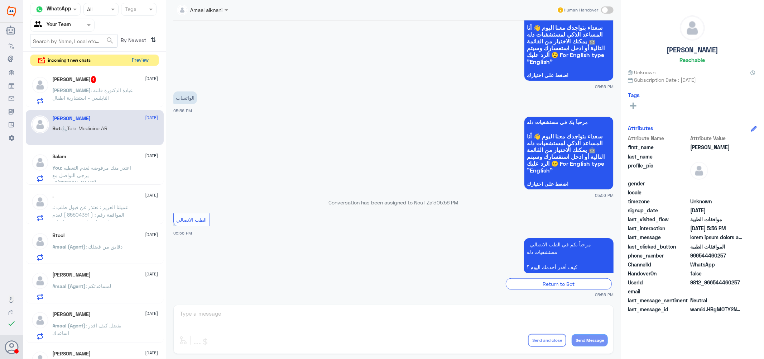
click at [134, 60] on button "Preview" at bounding box center [140, 60] width 22 height 11
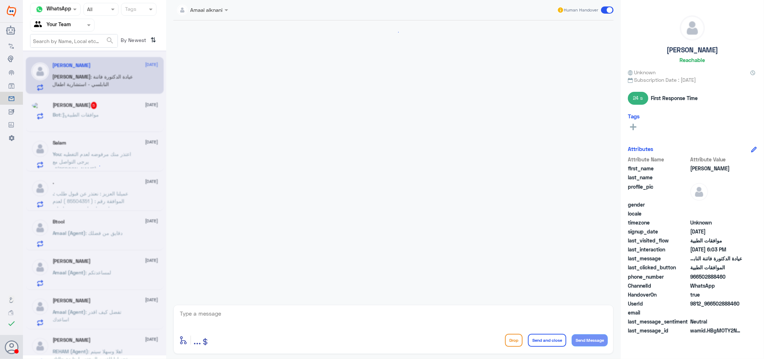
scroll to position [281, 0]
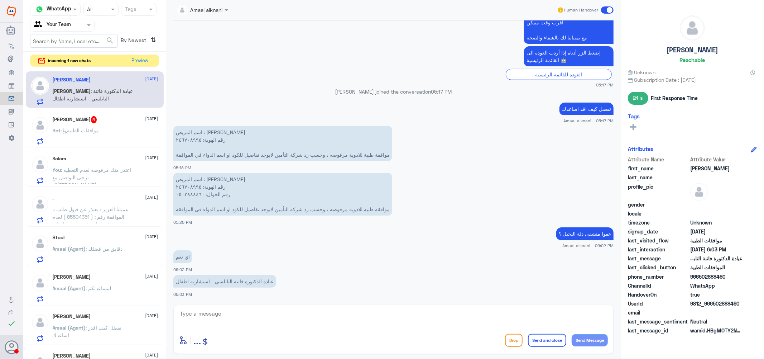
click at [90, 130] on span ": موافقات الطبية" at bounding box center [80, 130] width 38 height 6
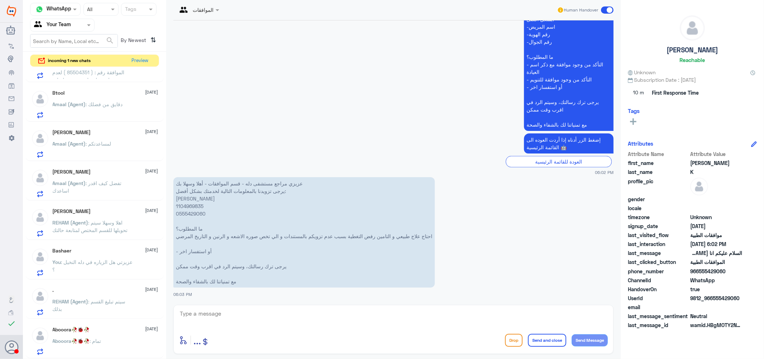
scroll to position [64, 0]
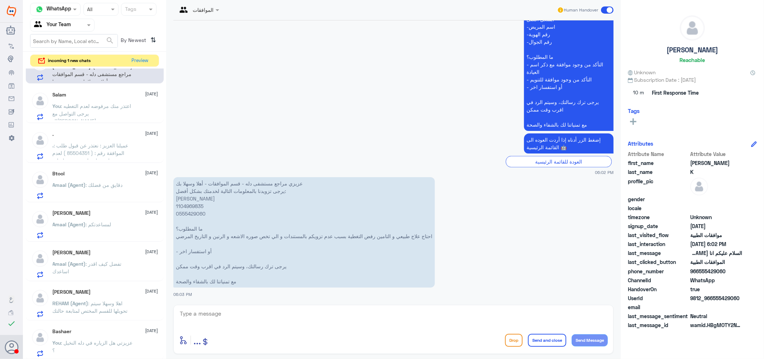
click at [81, 147] on span ": عميلنا العزيز : نعتذر عن قبول طلب الموافقة رقم : ( 85504351 ) لعدم وجود دواعى…" at bounding box center [93, 171] width 81 height 59
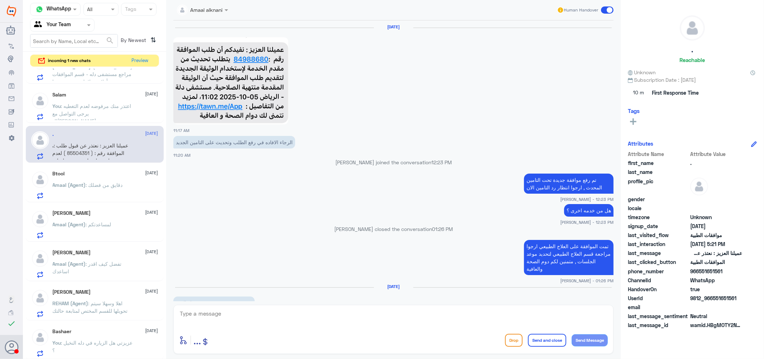
scroll to position [674, 0]
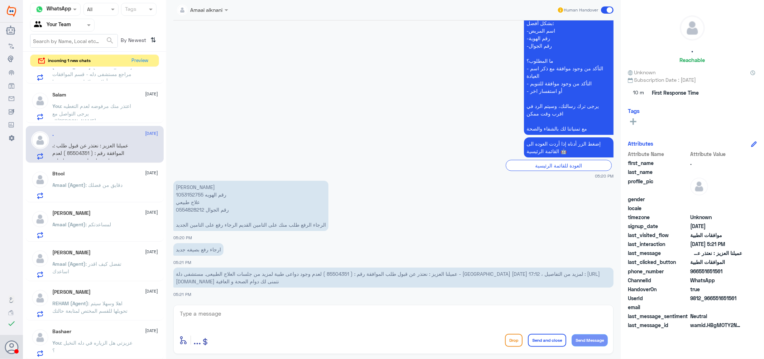
click at [77, 106] on span ": اعتذر منك مرفوضه لعدم التغطيه يرجى التواصل مع ال[PERSON_NAME]" at bounding box center [92, 113] width 79 height 21
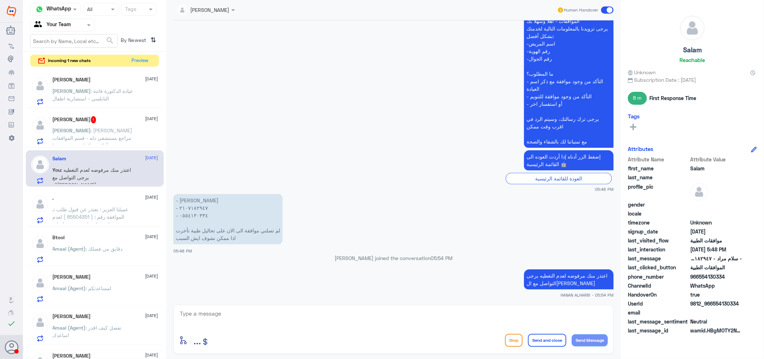
click at [88, 125] on div "Saleh K 1 14 October Saleh : عزيزي مراجع مستشفى دله - قسم الموافقات - أهلا وسهل…" at bounding box center [106, 130] width 106 height 28
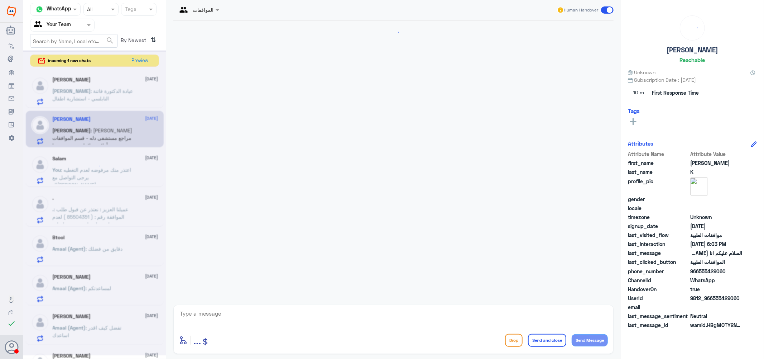
scroll to position [715, 0]
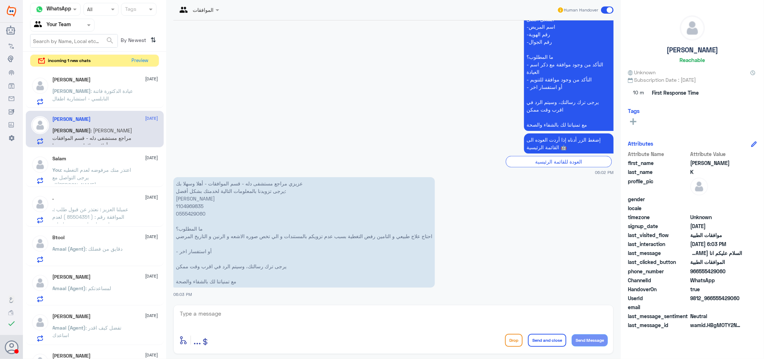
click at [191, 205] on p "عزيزي مراجع مستشفى دله - قسم الموافقات - أهلا وسهلا بك يرجى تزويدنا بالمعلومات …" at bounding box center [304, 232] width 262 height 110
copy p "1104969835"
click at [263, 311] on textarea at bounding box center [393, 317] width 429 height 18
type textarea "o"
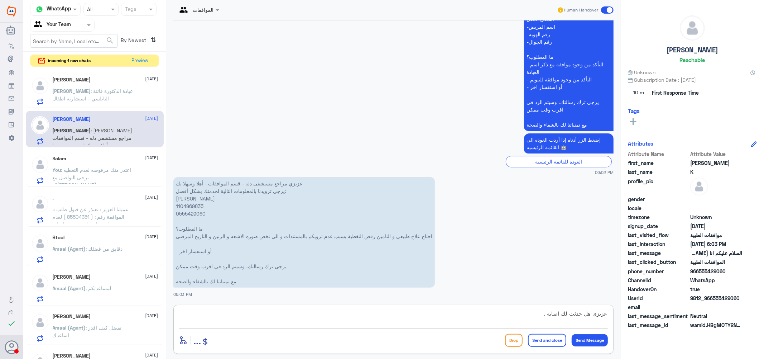
type textarea "عزيزي هل حدثت لك اصابه .؟"
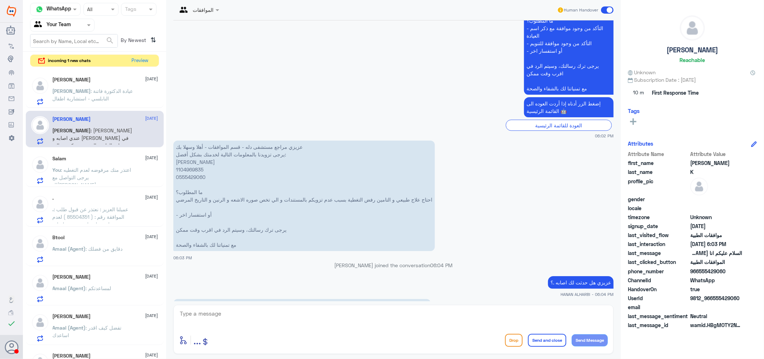
scroll to position [762, 0]
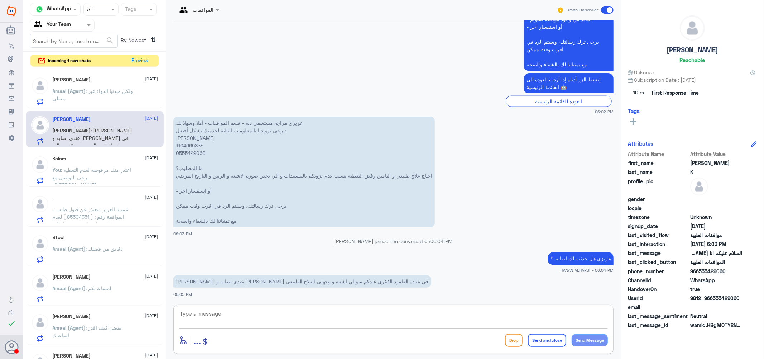
click at [364, 317] on textarea at bounding box center [393, 317] width 429 height 18
type textarea "l"
type textarea "ممكن تفاصيل الاصابه اي ومتى وكيف حدثت ؟"
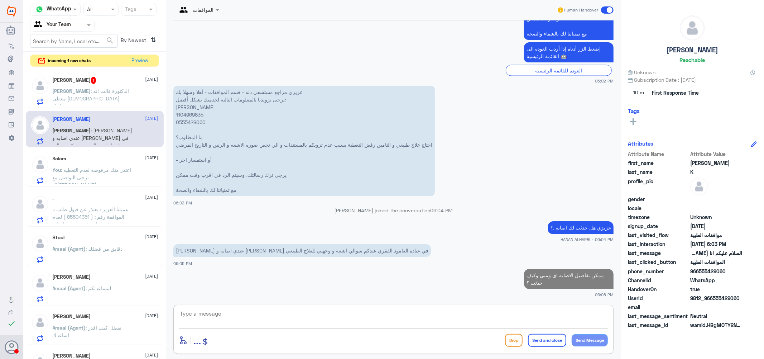
click at [104, 95] on p "Ahmed : الدكتورة قالت انه مغطى الله يسلمك" at bounding box center [93, 96] width 81 height 18
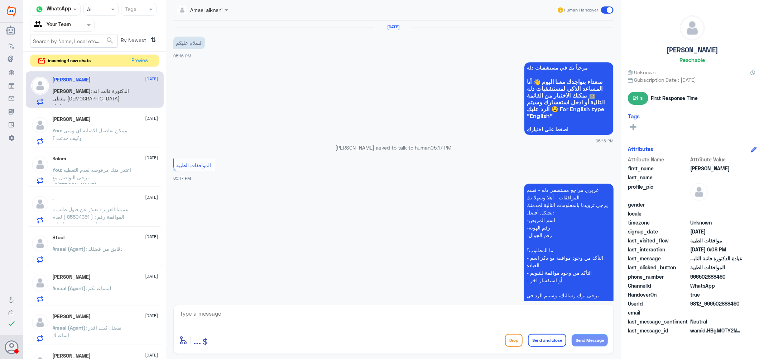
scroll to position [351, 0]
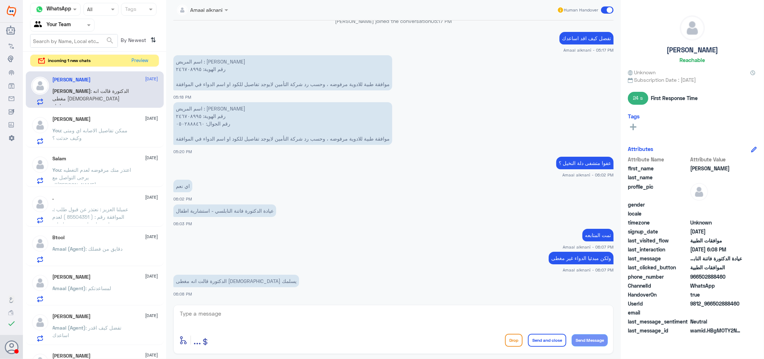
click at [111, 125] on div "Saleh K 14 October You : ممكن تفاصيل الاصابه اي ومتى وكيف حدثت ؟" at bounding box center [106, 130] width 106 height 28
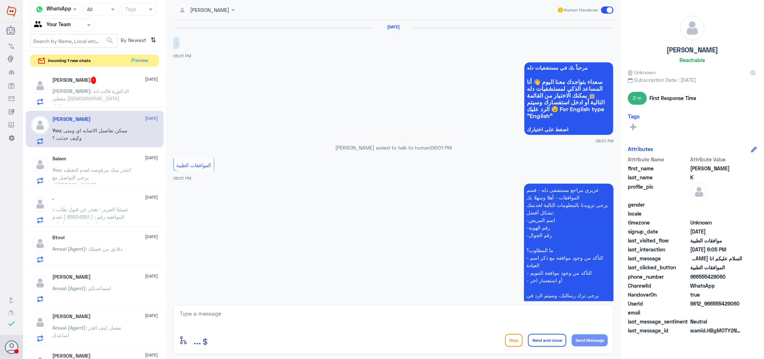
scroll to position [806, 0]
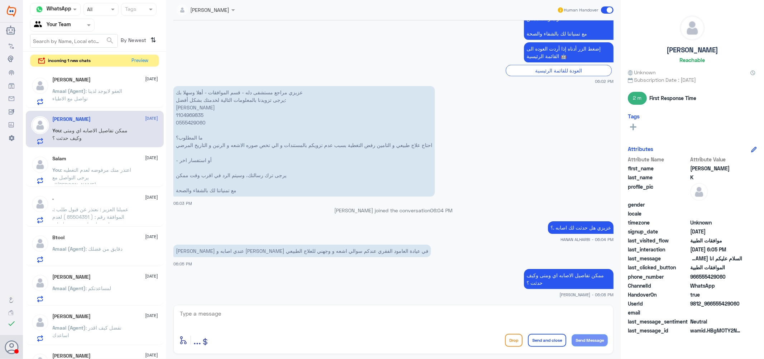
click at [95, 88] on span ": العفو لايوجد لدينا تواصل مع الاطباء" at bounding box center [88, 95] width 70 height 14
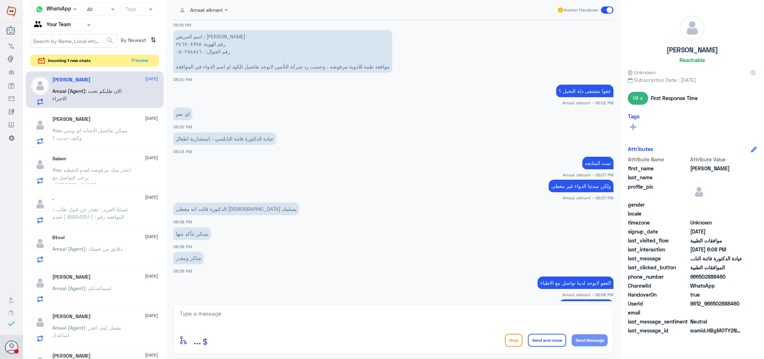
scroll to position [446, 0]
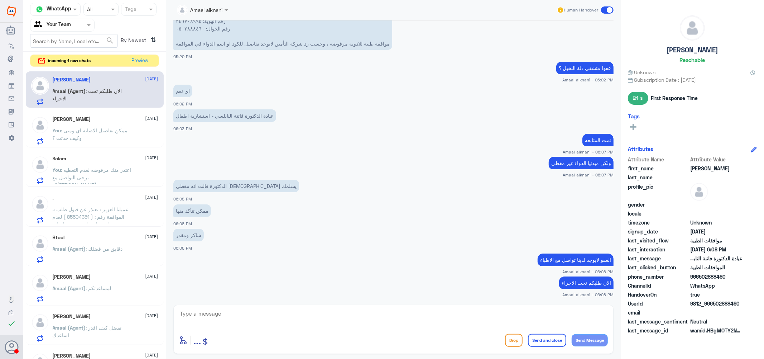
click at [94, 204] on div ". 14 October . : عميلنا العزيز : نعتذر عن قبول طلب الموافقة رقم : ( 85504351 ) …" at bounding box center [106, 209] width 106 height 28
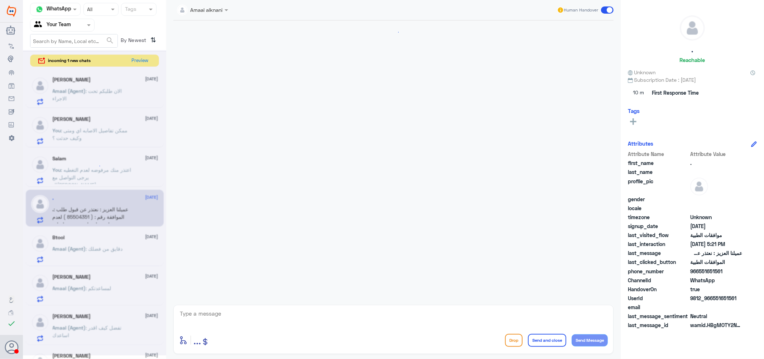
scroll to position [674, 0]
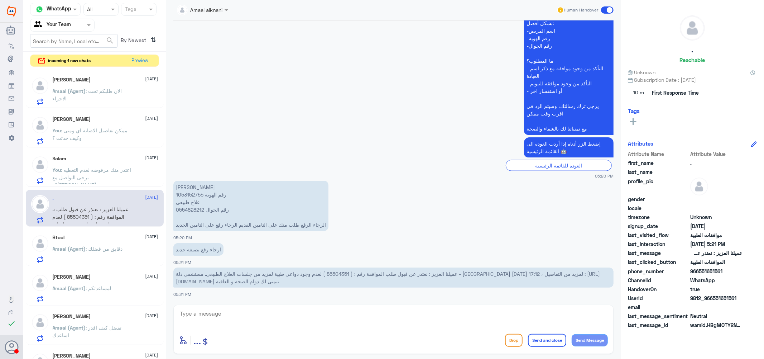
click at [443, 274] on span "عميلنا العزيز : نعتذر عن قبول طلب الموافقة رقم : ( 85504351 ) لعدم وجود دواعى ط…" at bounding box center [388, 278] width 424 height 14
copy span "85504351"
click at [293, 321] on textarea at bounding box center [393, 317] width 429 height 18
type textarea "u"
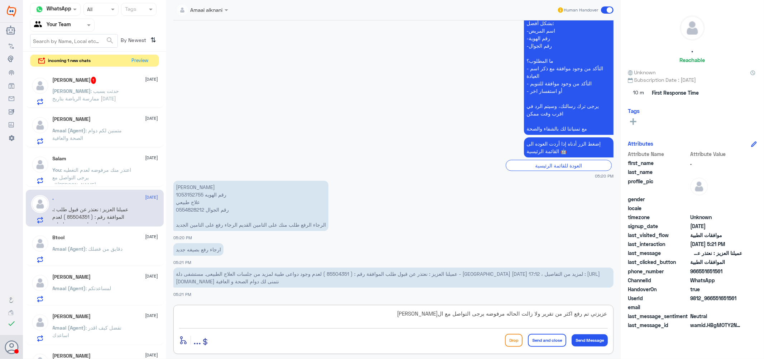
type textarea "عزيزتي تم رفع اكثر من تقرير ولا زالت الحاله مرفوضه يرجى التواصل مع التامين عزيز…"
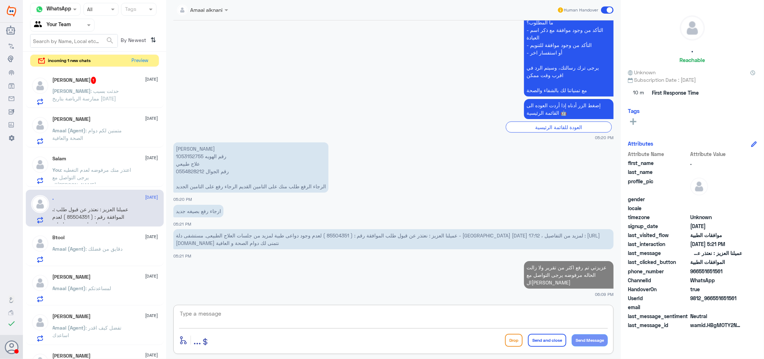
click at [103, 89] on span ": حدثت بسبب ممارسة الرياضة بتاريخ 2025/09/25" at bounding box center [86, 95] width 67 height 14
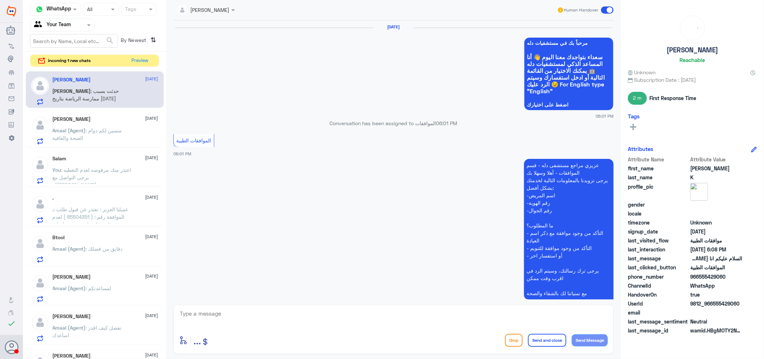
scroll to position [821, 0]
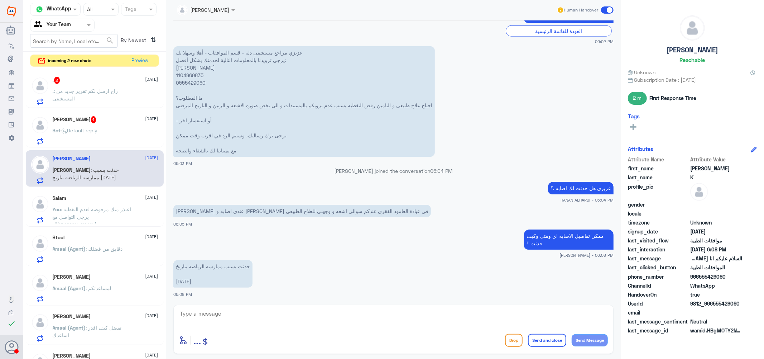
click at [199, 76] on p "عزيزي مراجع مستشفى دله - قسم الموافقات - أهلا وسهلا بك يرجى تزويدنا بالمعلومات …" at bounding box center [304, 101] width 262 height 110
copy p "1104969835"
click at [266, 311] on textarea at bounding box center [393, 317] width 429 height 18
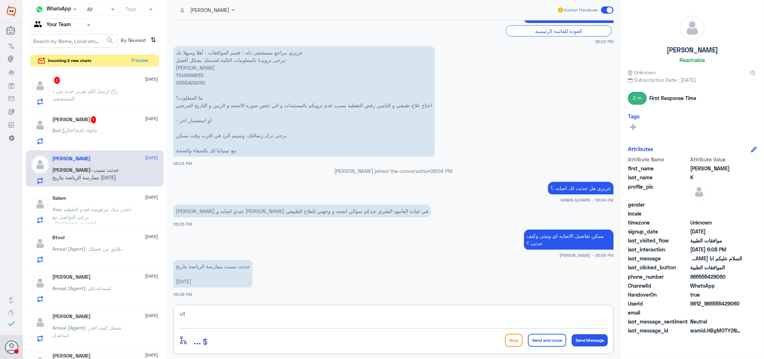
type textarea "u"
type textarea "عفوا م نوع الرياضه ؟"
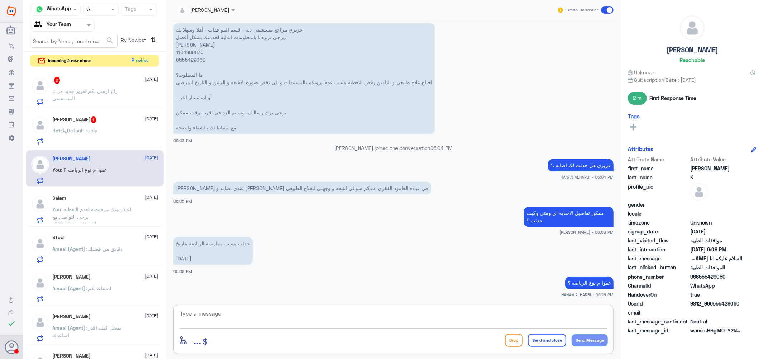
click at [91, 125] on div "Ahmed 1 14 October Bot : Default reply" at bounding box center [106, 130] width 106 height 28
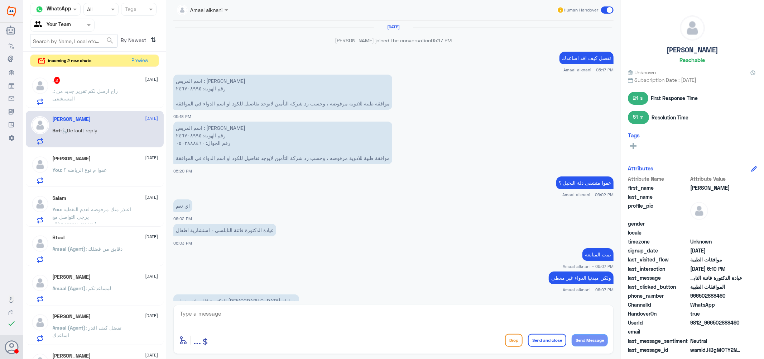
scroll to position [337, 0]
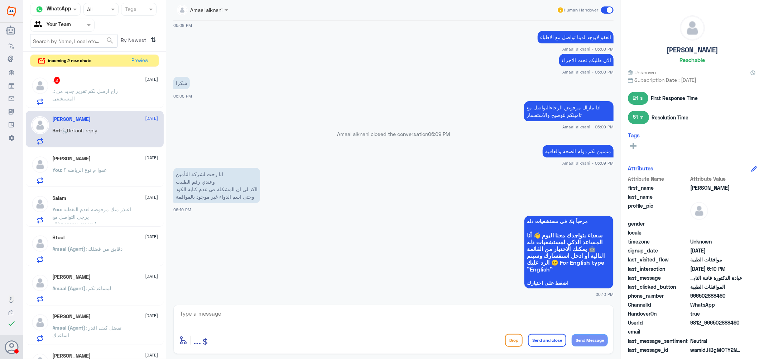
click at [95, 94] on p ". : راح ارسل لكم تقرير جديد من المستشفى" at bounding box center [93, 96] width 81 height 18
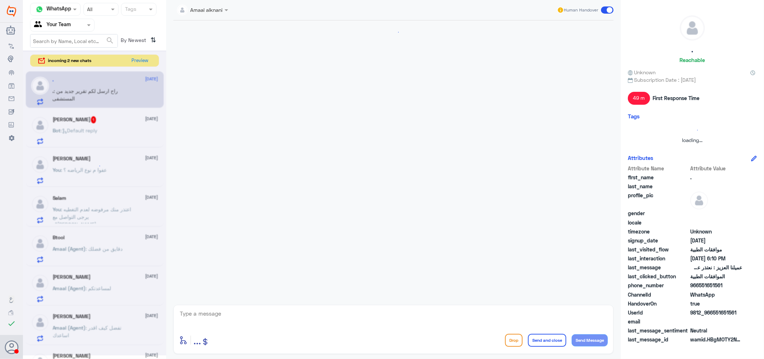
scroll to position [607, 0]
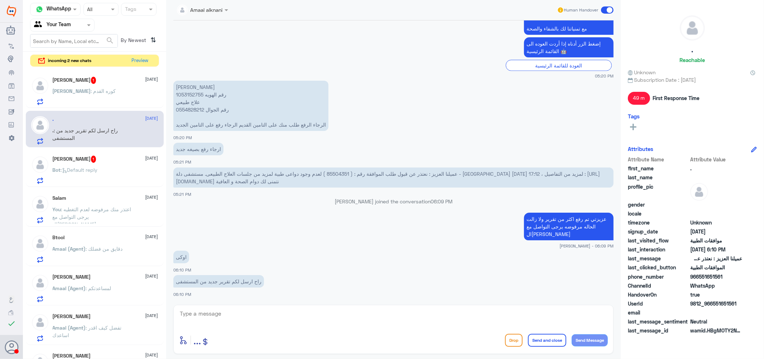
click at [94, 85] on div "Saleh K 1 14 October Saleh : كوره القدم" at bounding box center [106, 91] width 106 height 28
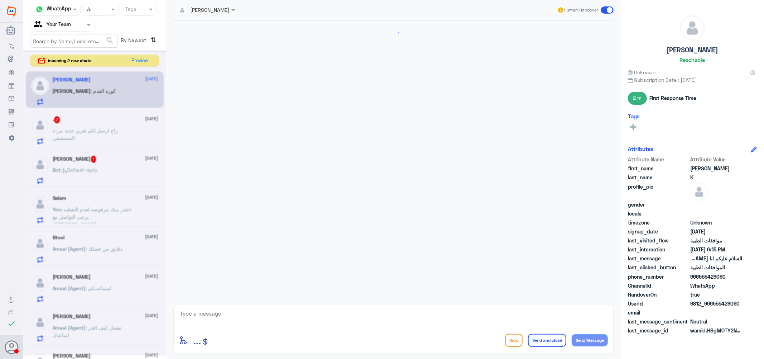
scroll to position [786, 0]
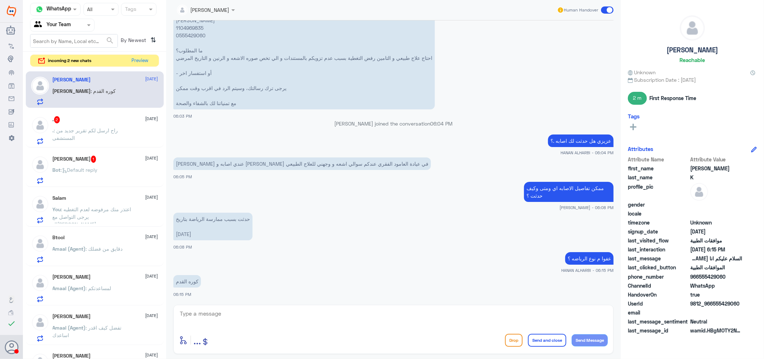
click at [185, 27] on p "عزيزي مراجع مستشفى دله - قسم الموافقات - أهلا وسهلا بك يرجى تزويدنا بالمعلومات …" at bounding box center [304, 54] width 262 height 110
copy p "1104969835"
click at [212, 317] on textarea at bounding box center [393, 317] width 429 height 18
type textarea "["
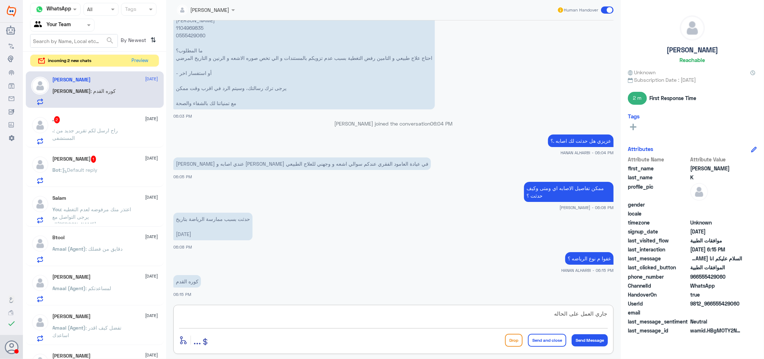
type textarea "جاري العمل على الحاله"
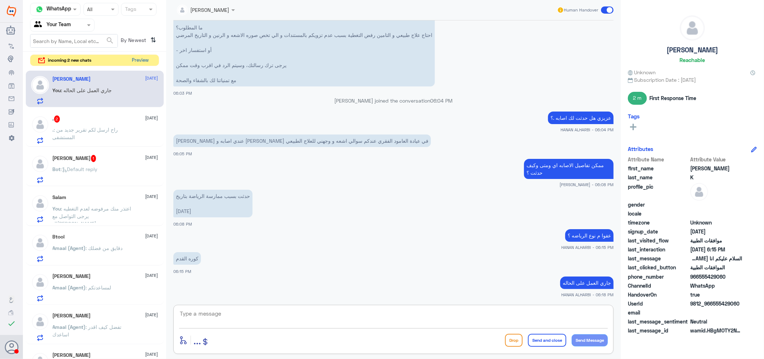
click at [139, 62] on button "Preview" at bounding box center [140, 60] width 22 height 11
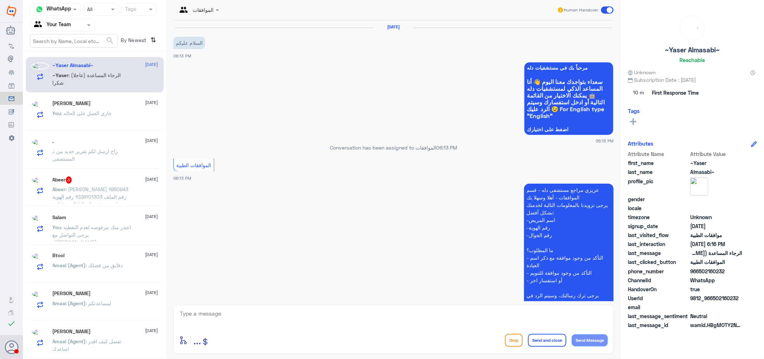
scroll to position [150, 0]
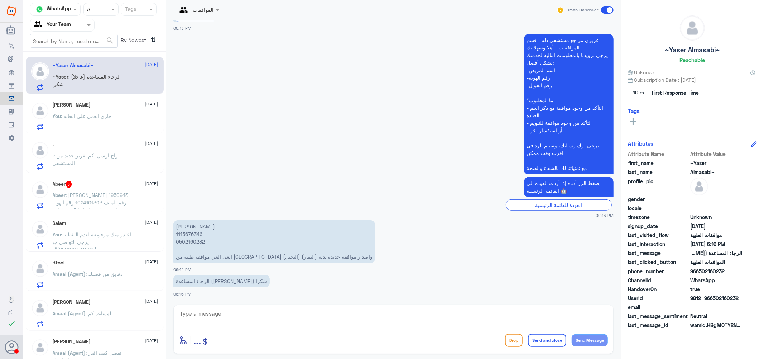
click at [189, 232] on p "ياسر أحمد المصعبي 1115676346 0502160232 ابغى الغي موافقه طبية من مستشفى دلة (ال…" at bounding box center [274, 241] width 202 height 43
click at [190, 232] on p "ياسر أحمد المصعبي 1115676346 0502160232 ابغى الغي موافقه طبية من مستشفى دلة (ال…" at bounding box center [274, 241] width 202 height 43
copy p "1115676346"
click at [247, 307] on div "enter flow name ... Drop Send and close Send Message" at bounding box center [393, 329] width 440 height 49
click at [238, 312] on textarea at bounding box center [393, 317] width 429 height 18
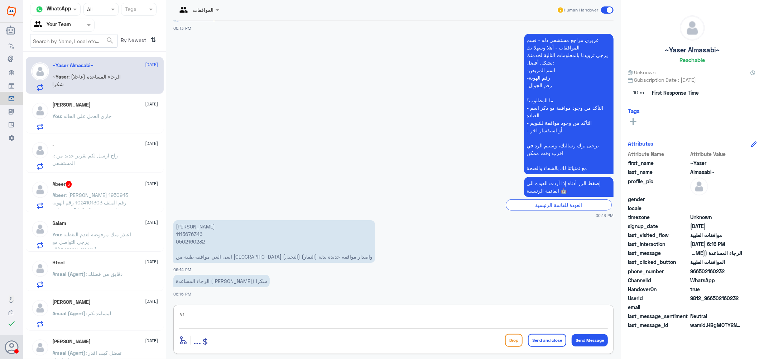
type textarea "v"
type textarea "رقم الموافقه اذا ممكن ؟"
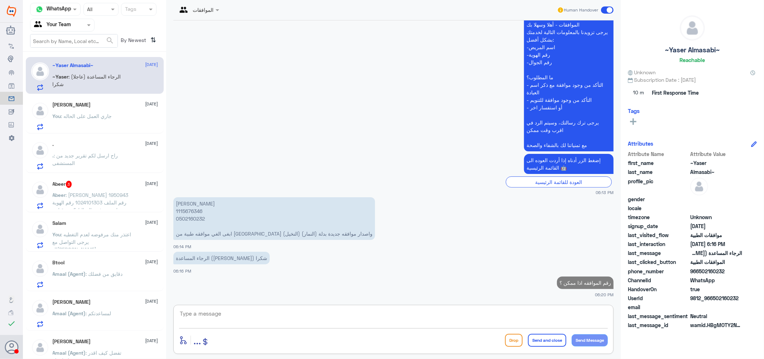
click at [92, 107] on div "Saleh K 14 October" at bounding box center [106, 105] width 106 height 6
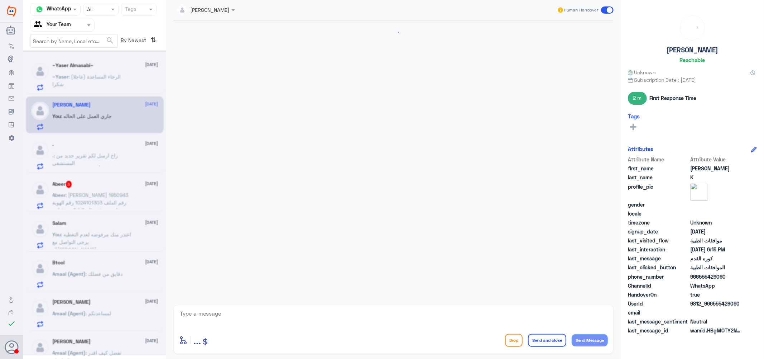
scroll to position [794, 0]
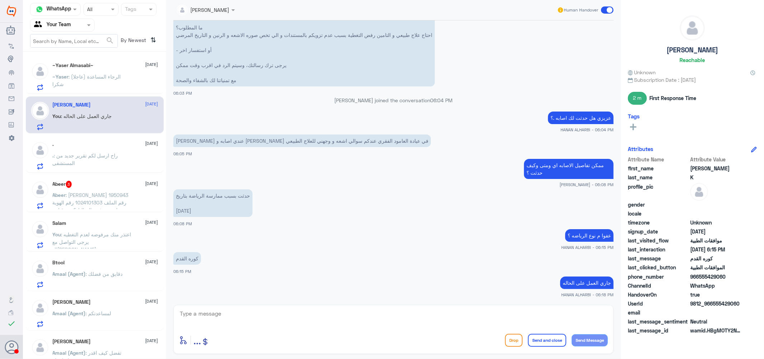
click at [94, 153] on span ": راح ارسل لكم تقرير جديد من المستشفى" at bounding box center [86, 159] width 66 height 14
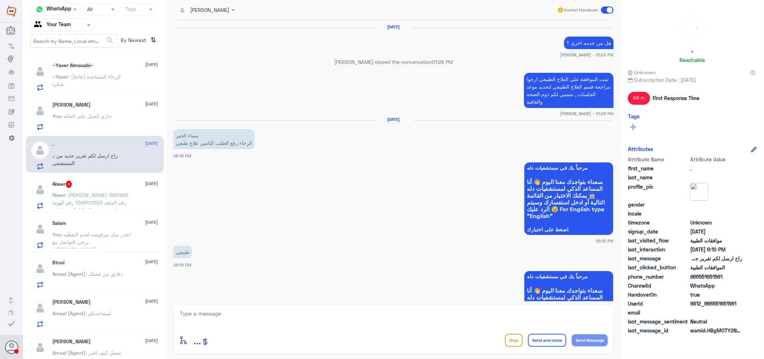
scroll to position [607, 0]
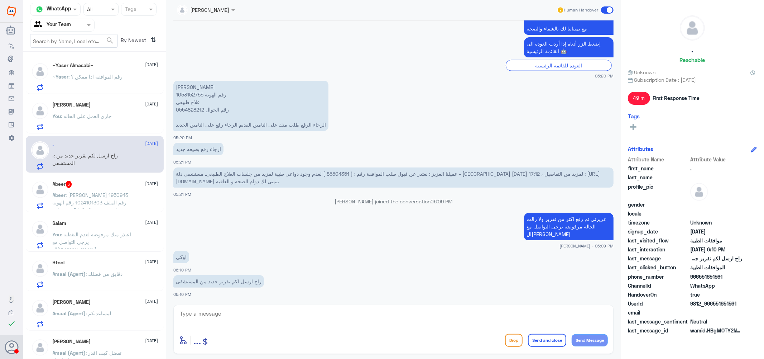
click at [99, 189] on div "Abeer 3 14 October Abeer : عائشة عبدالله القرني 1950943 رقم الملف 1024101303 رق…" at bounding box center [106, 195] width 106 height 28
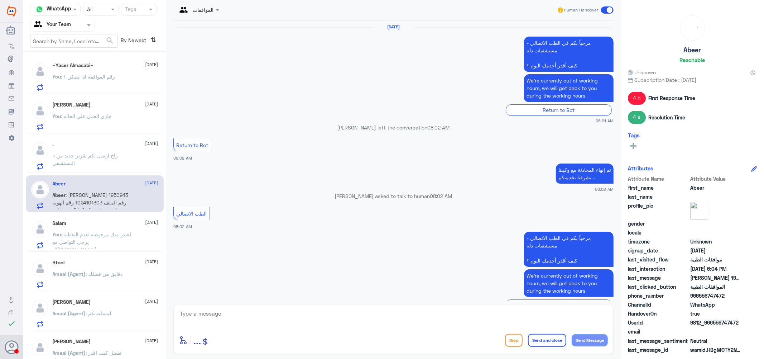
scroll to position [561, 0]
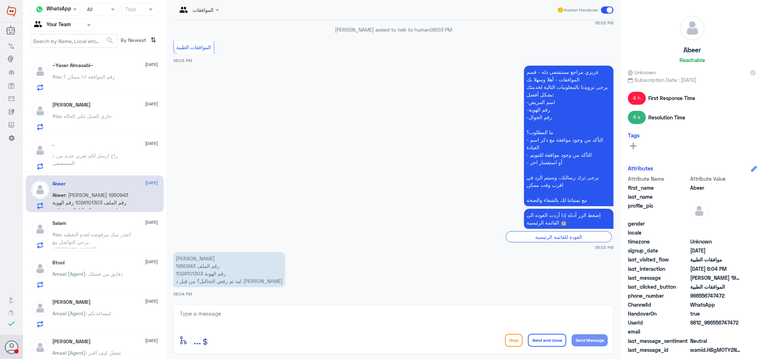
click at [195, 274] on p "عائشة عبدالله القرني 1950943 رقم الملف 1024101303 رقم الهوية ليه تم رفض التحالي…" at bounding box center [229, 269] width 112 height 35
copy p "1024101303"
click at [187, 265] on p "عائشة عبدالله القرني 1950943 رقم الملف 1024101303 رقم الهوية ليه تم رفض التحالي…" at bounding box center [229, 269] width 112 height 35
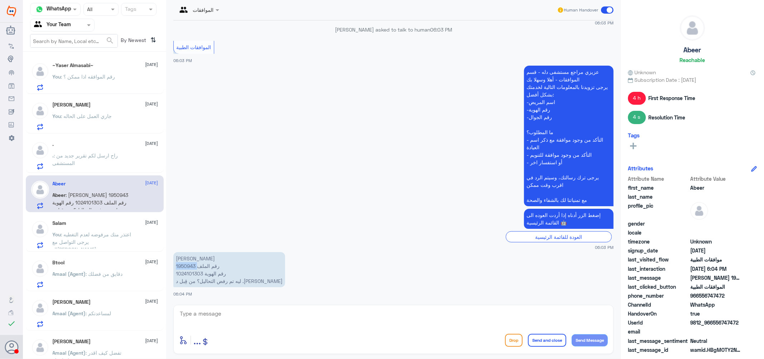
copy p "1950943"
click at [225, 311] on textarea at bounding box center [393, 317] width 429 height 18
type textarea "عزيزي هل الزياره في دله النخيل ؟"
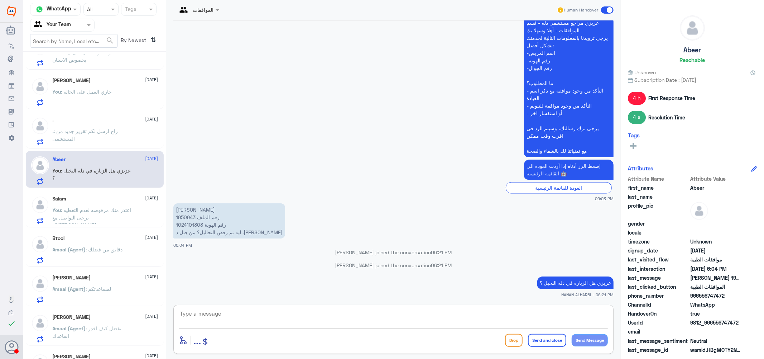
scroll to position [0, 0]
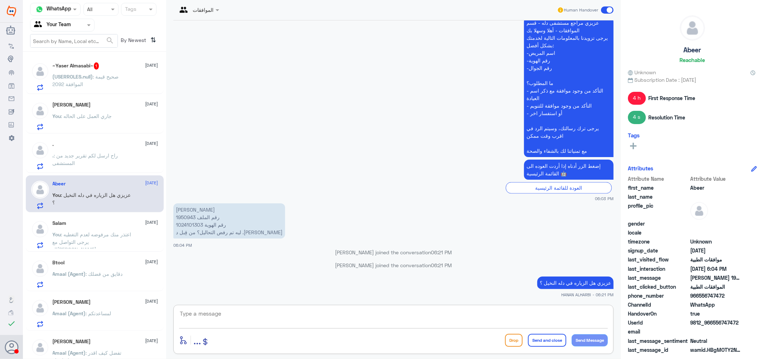
click at [102, 72] on div "~Yaser Almasabi~ 1 14 October (USERROLES.null) : صحيح قيمة الموافقة 2092" at bounding box center [106, 76] width 106 height 28
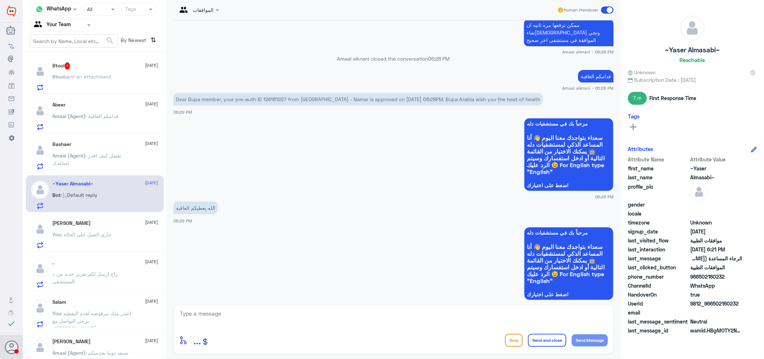
scroll to position [722, 0]
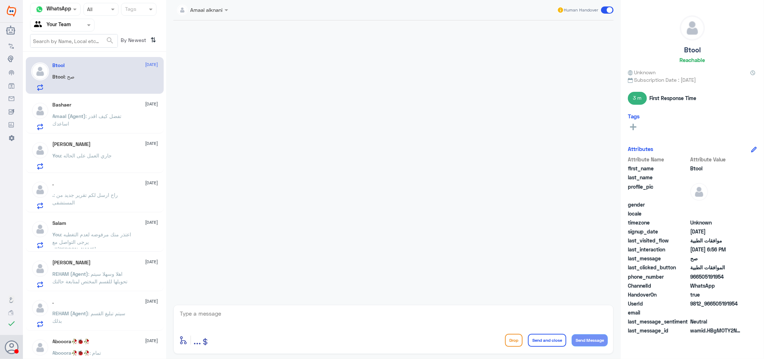
click at [107, 78] on div "Btool : صح" at bounding box center [106, 83] width 106 height 16
click at [82, 111] on div "[PERSON_NAME] [DATE] Amaal (Agent) : تفضل كيف اقدر اساعدك" at bounding box center [106, 116] width 106 height 28
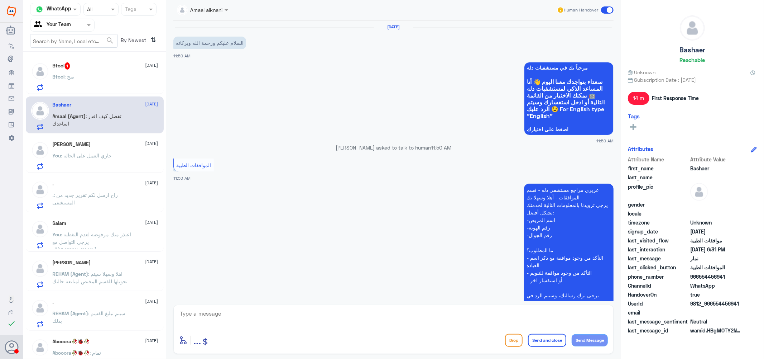
scroll to position [544, 0]
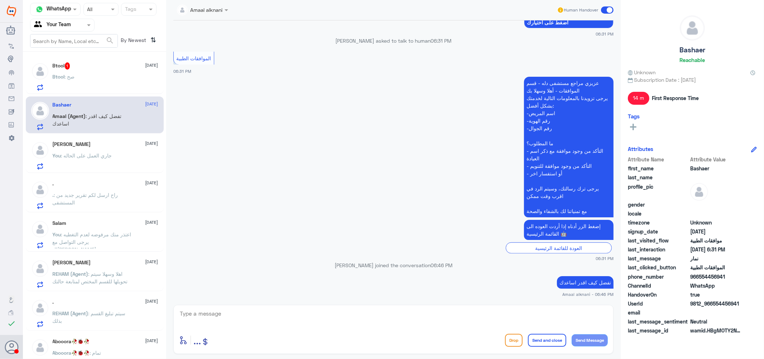
click at [86, 75] on div "Btool : صح" at bounding box center [106, 83] width 106 height 16
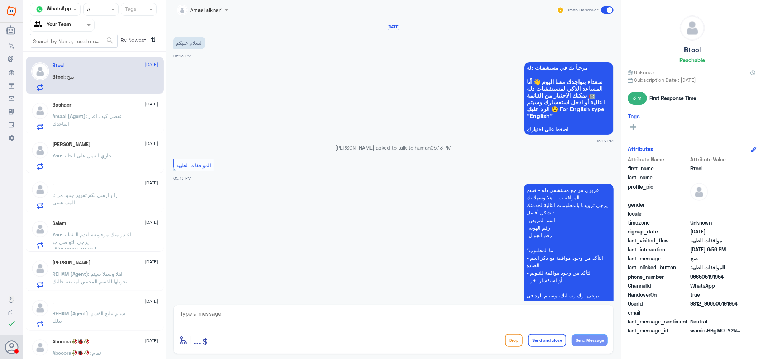
scroll to position [425, 0]
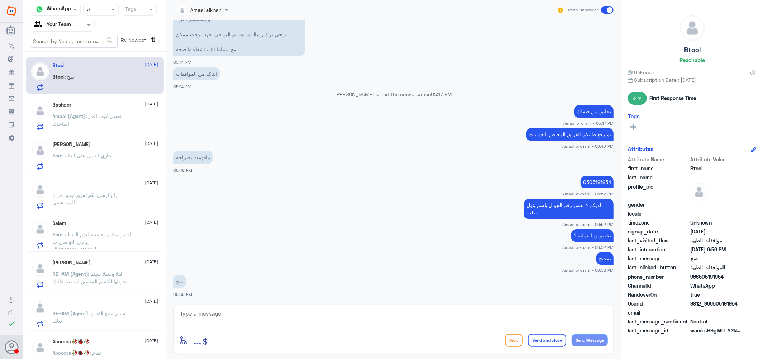
click at [90, 113] on span ": تفضل كيف اقدر اساعدك" at bounding box center [87, 120] width 69 height 14
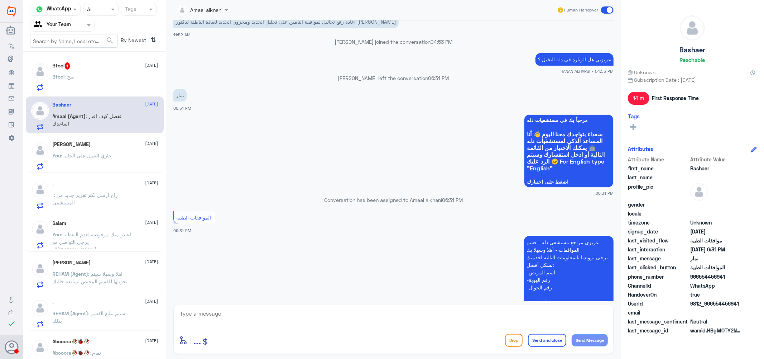
scroll to position [544, 0]
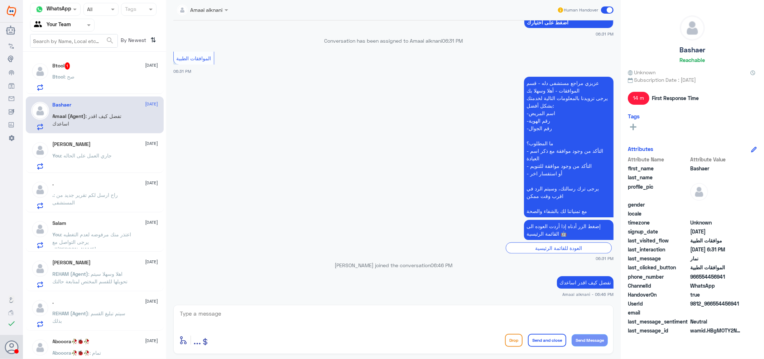
click at [101, 156] on span ": جاري العمل على الحاله" at bounding box center [86, 155] width 51 height 6
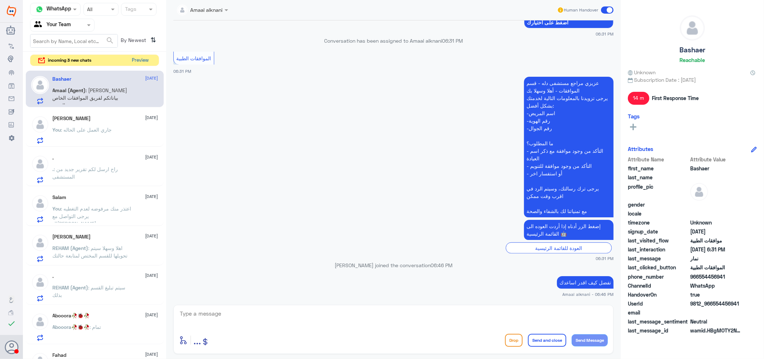
click at [140, 61] on button "Preview" at bounding box center [140, 60] width 22 height 11
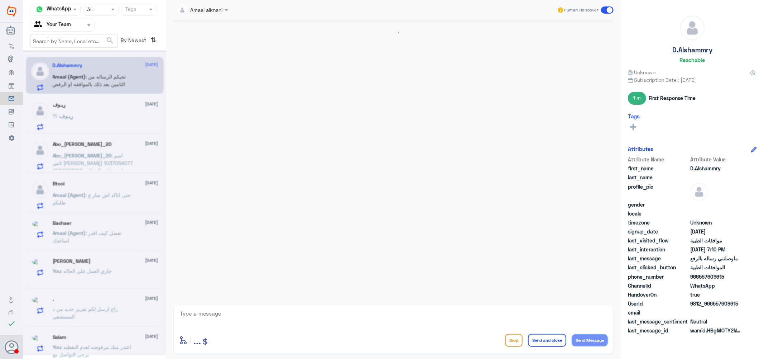
scroll to position [478, 0]
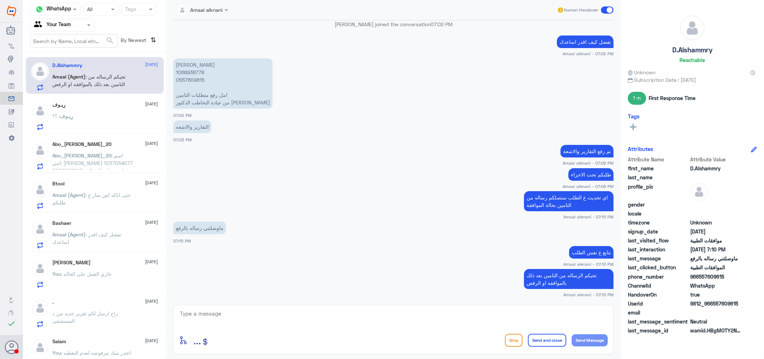
click at [74, 107] on div "رِيـوف [DATE]" at bounding box center [106, 105] width 106 height 6
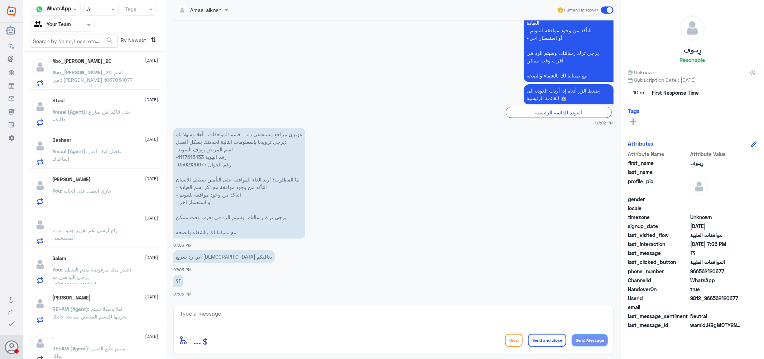
scroll to position [119, 0]
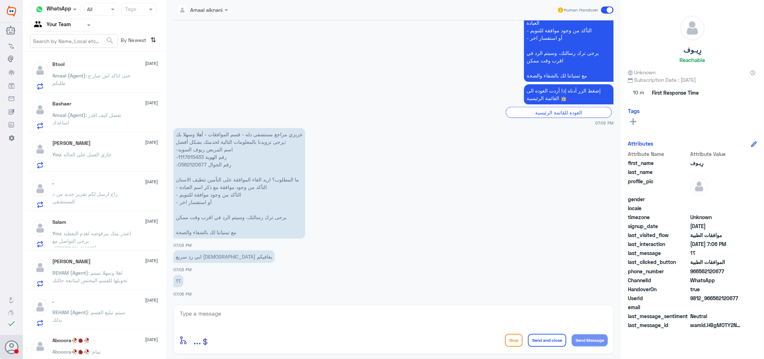
click at [82, 148] on div "[PERSON_NAME] [DATE] You : جاري العمل على الحاله" at bounding box center [106, 154] width 106 height 28
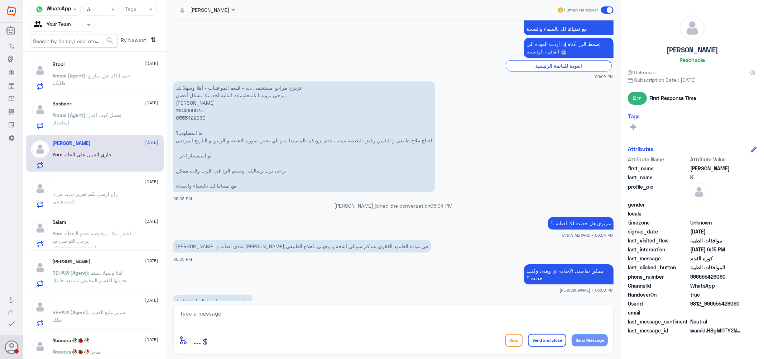
scroll to position [675, 0]
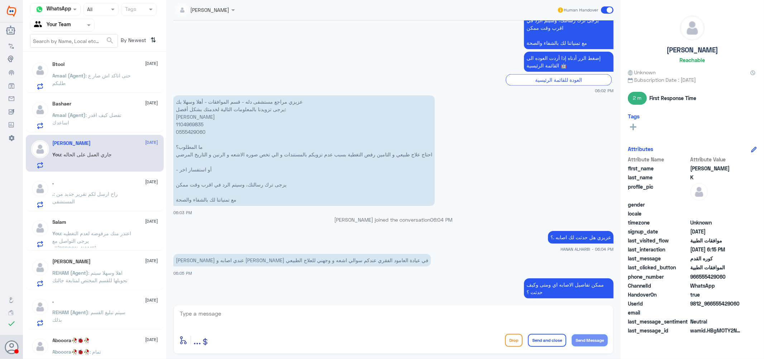
click at [192, 121] on p "عزيزي مراجع مستشفى دله - قسم الموافقات - أهلا وسهلا بك يرجى تزويدنا بالمعلومات …" at bounding box center [304, 150] width 262 height 110
copy p "1104969835"
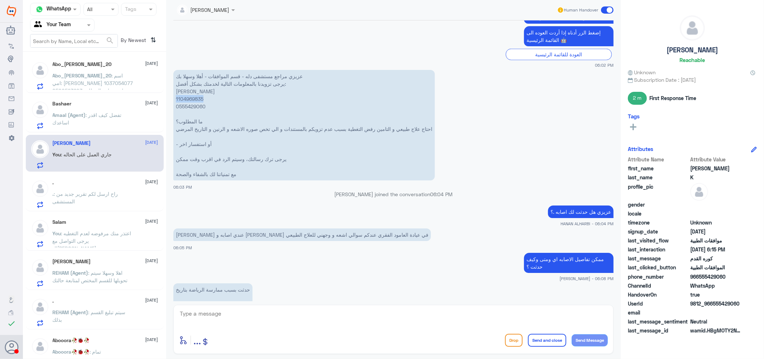
scroll to position [794, 0]
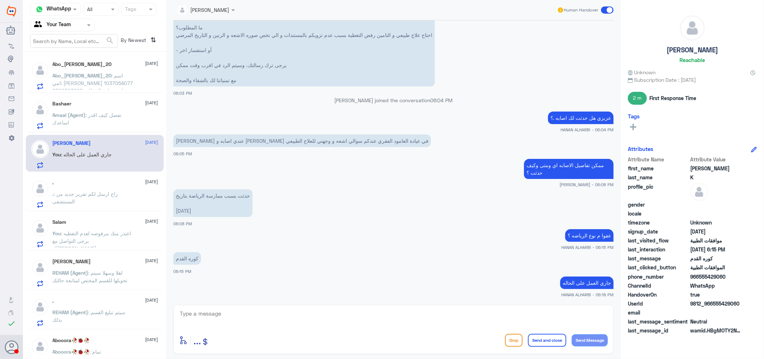
click at [245, 316] on textarea at bounding box center [393, 317] width 429 height 18
type textarea "j"
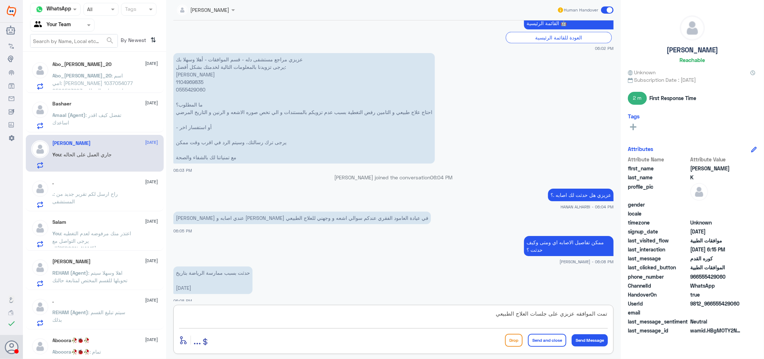
scroll to position [714, 0]
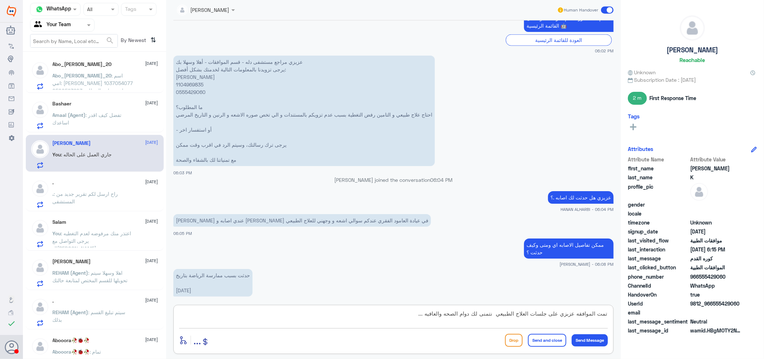
type textarea "تمت الموافقه عزبزي على جلسات العلاج الطبيعي نتمنى لك دوام الصحه والعافيه ..."
click at [542, 339] on button "Send and close" at bounding box center [547, 340] width 38 height 13
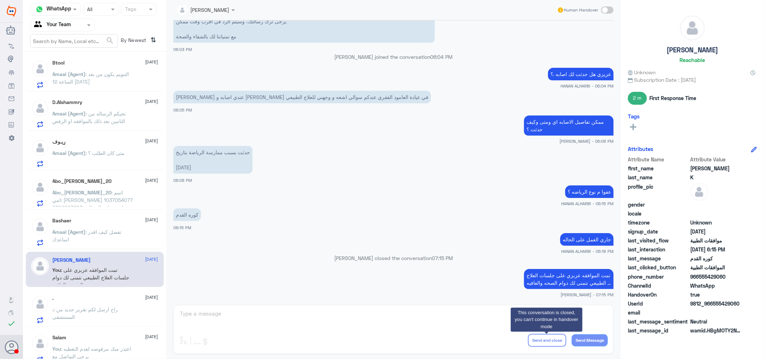
scroll to position [0, 0]
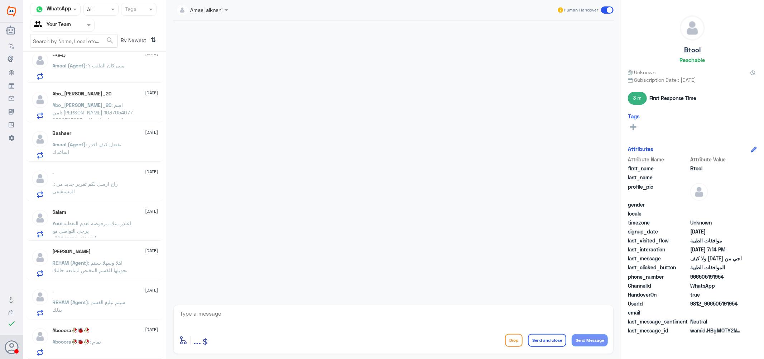
scroll to position [130, 0]
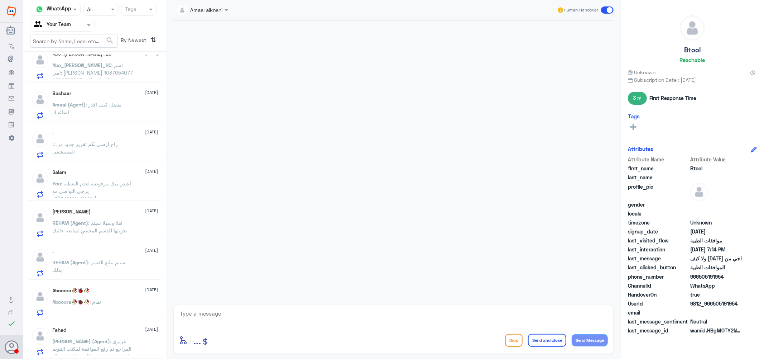
click at [90, 193] on span ": اعتذر منك مرفوضه لعدم التغطيه يرجى التواصل مع ال[PERSON_NAME]" at bounding box center [92, 190] width 79 height 21
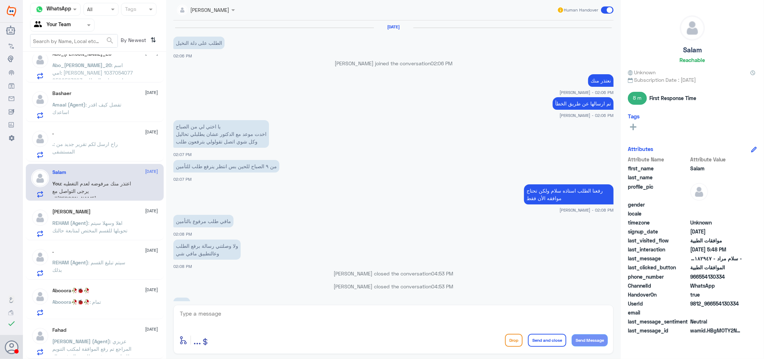
scroll to position [450, 0]
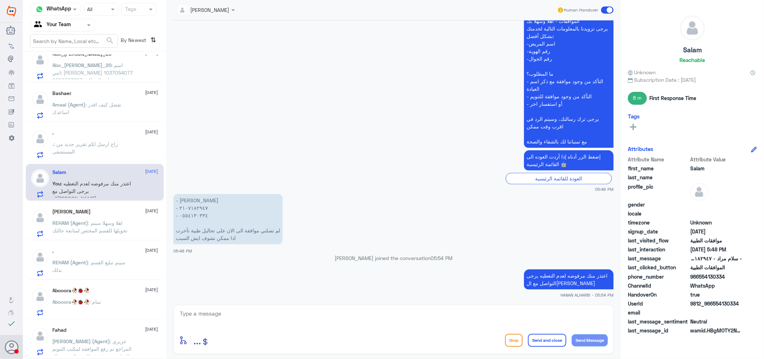
click at [85, 146] on p ". : راح ارسل لكم تقرير جديد من المستشفى" at bounding box center [93, 149] width 81 height 18
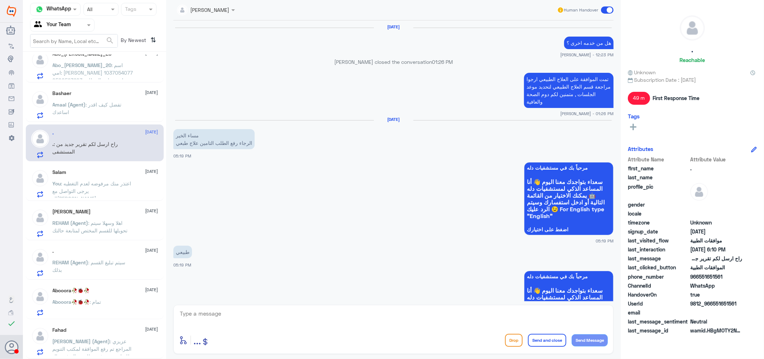
scroll to position [607, 0]
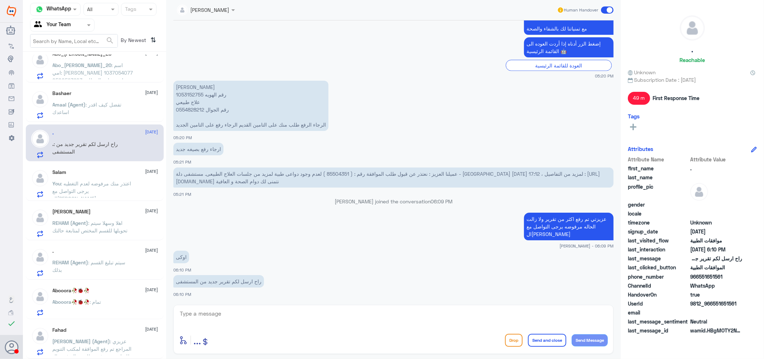
click at [80, 106] on span "Amaal (Agent)" at bounding box center [69, 104] width 33 height 6
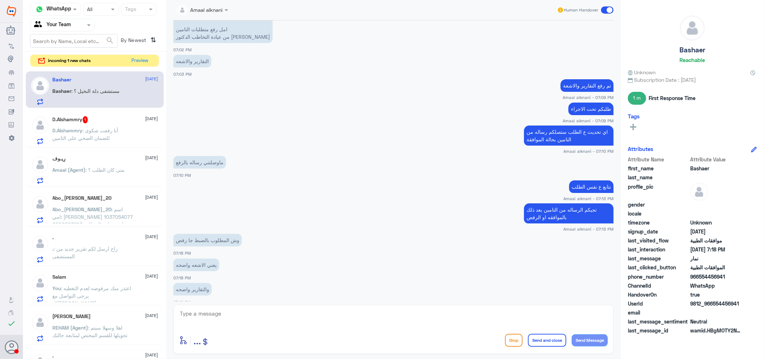
scroll to position [576, 0]
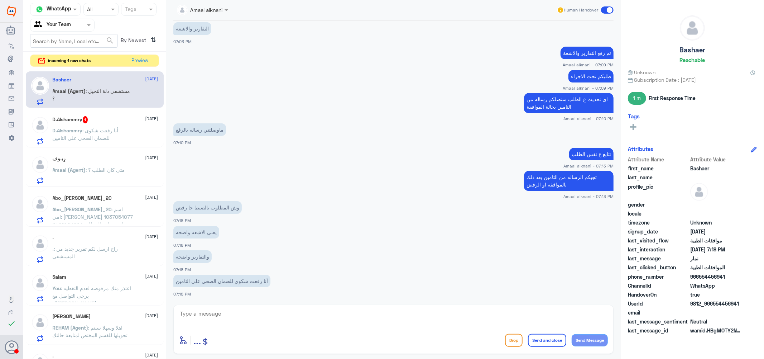
click at [113, 129] on span ": أنا رفعت شكوى للضمان الصحي على التامين" at bounding box center [86, 134] width 66 height 14
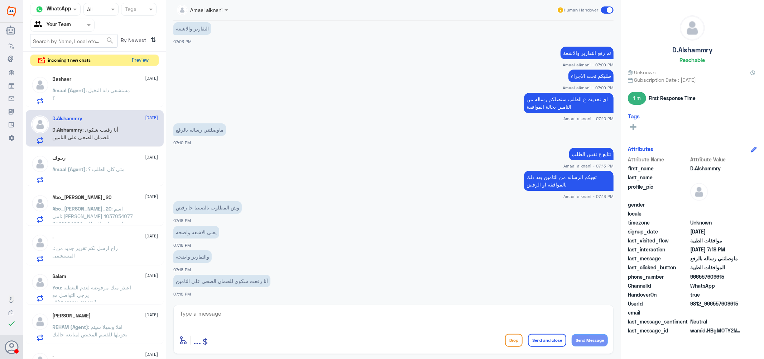
click at [141, 59] on button "Preview" at bounding box center [140, 60] width 22 height 11
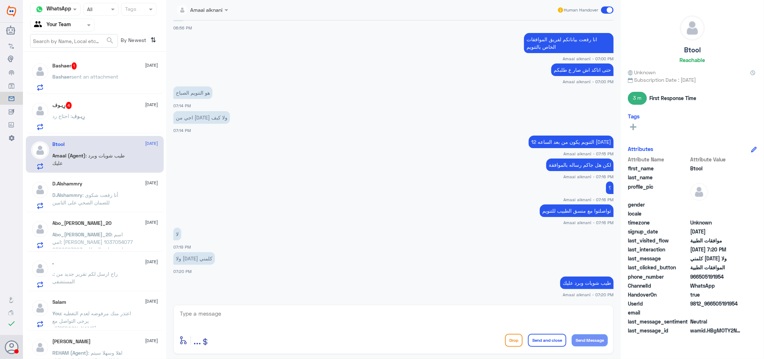
click at [83, 77] on span "sent an attachment" at bounding box center [95, 76] width 47 height 6
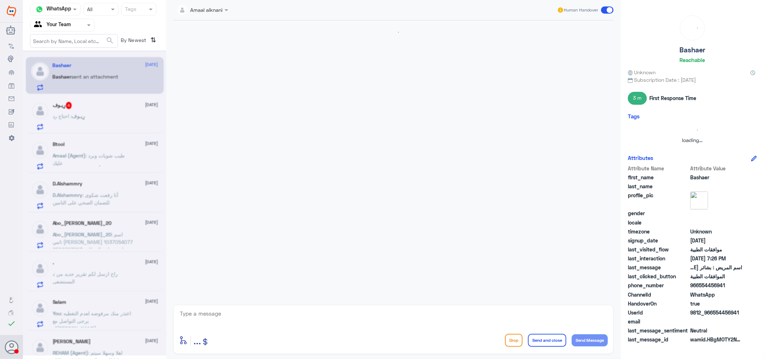
scroll to position [621, 0]
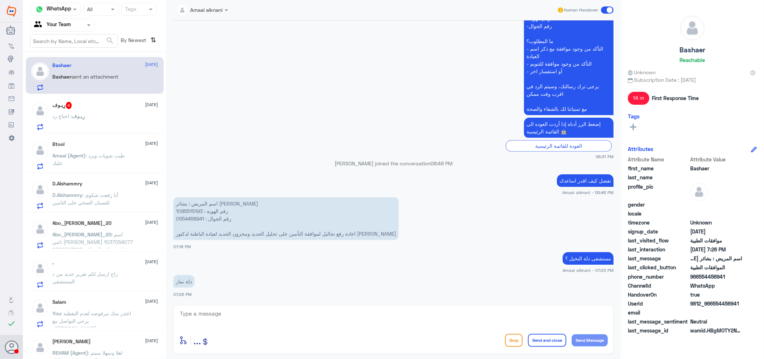
click at [257, 316] on textarea at bounding box center [393, 317] width 429 height 18
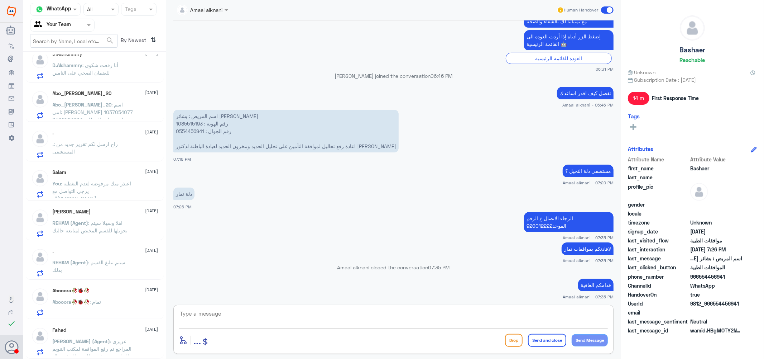
scroll to position [711, 0]
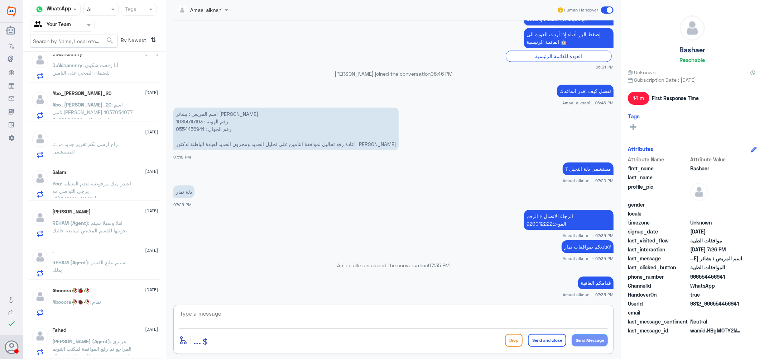
click at [483, 320] on textarea at bounding box center [393, 317] width 429 height 18
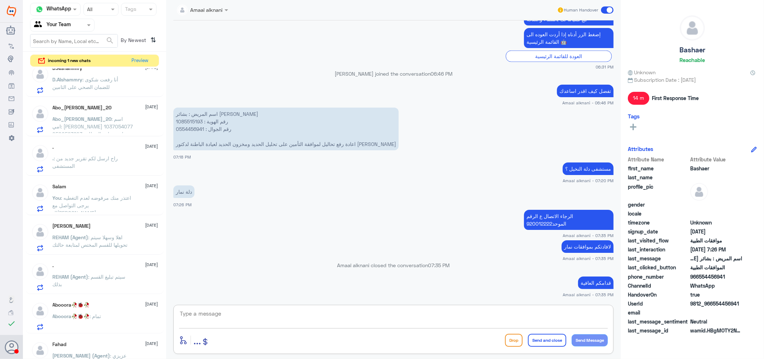
click at [537, 315] on textarea at bounding box center [393, 317] width 429 height 18
type textarea ">"
type textarea "."
click at [545, 337] on button "Send and close" at bounding box center [547, 340] width 38 height 13
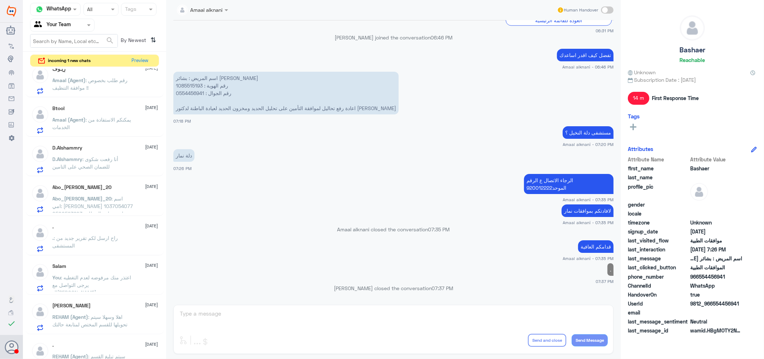
scroll to position [0, 0]
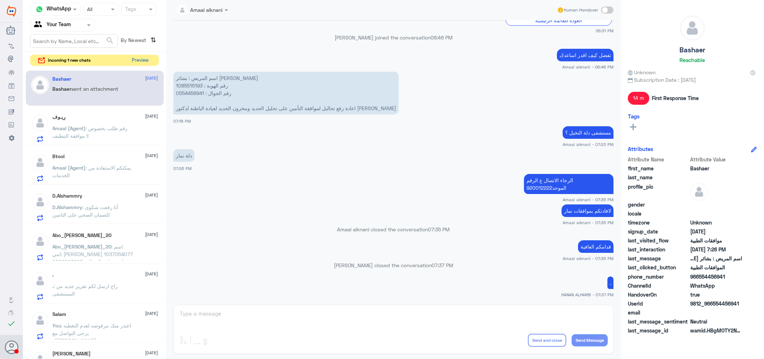
click at [145, 59] on button "Preview" at bounding box center [140, 60] width 22 height 11
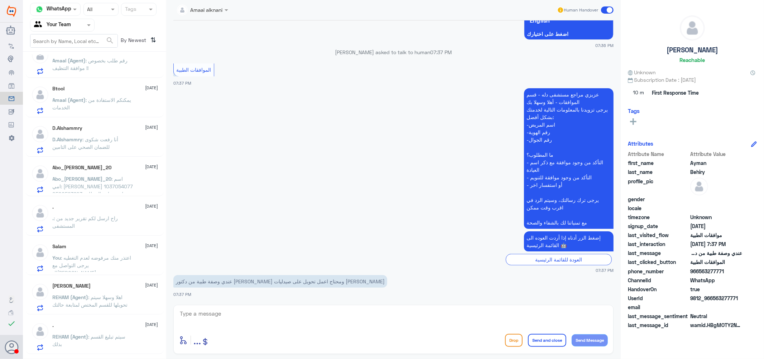
scroll to position [130, 0]
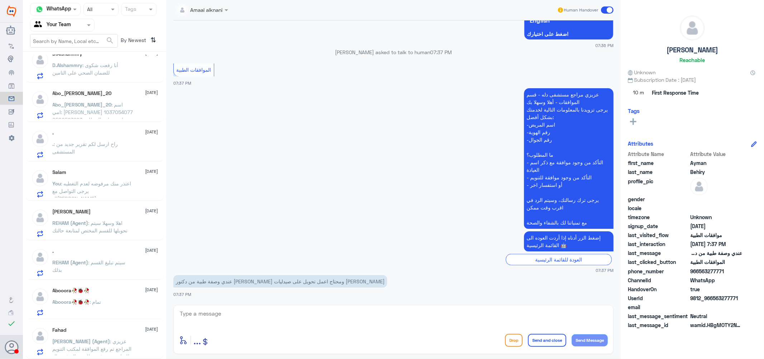
click at [109, 108] on span ": اسم امي: شيخة سليمان حمد الركبان 1037054077 0500593603 لقد تم إرسال طلب للحصو…" at bounding box center [93, 134] width 81 height 66
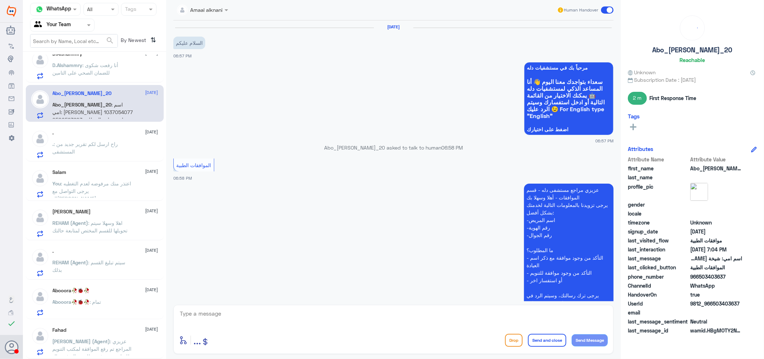
scroll to position [169, 0]
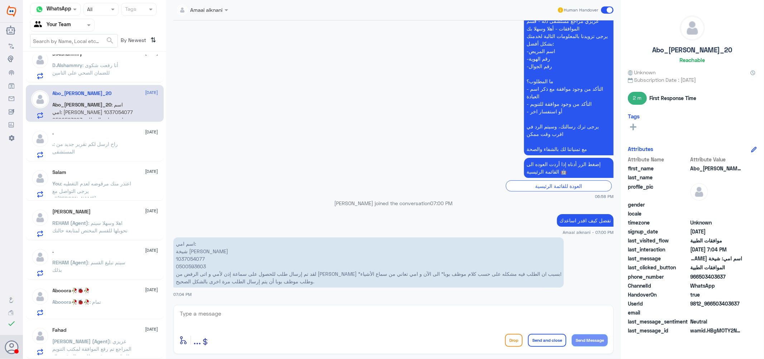
click at [191, 258] on p "اسم امي: شيخة سليمان حمد الركبان 1037054077 0500593603 لقد تم إرسال طلب للحصول …" at bounding box center [368, 262] width 391 height 50
copy p "1037054077"
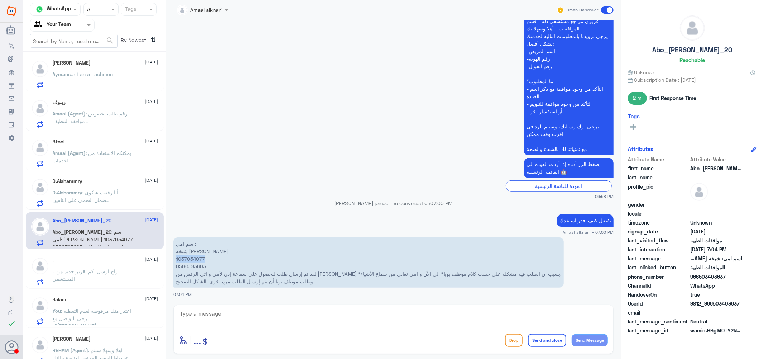
scroll to position [0, 0]
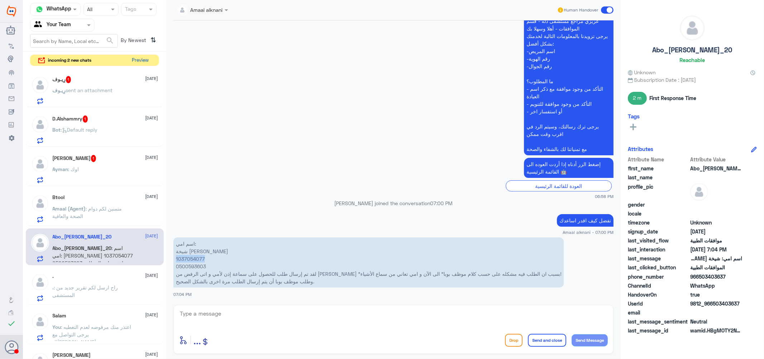
click at [148, 61] on button "Preview" at bounding box center [140, 60] width 22 height 11
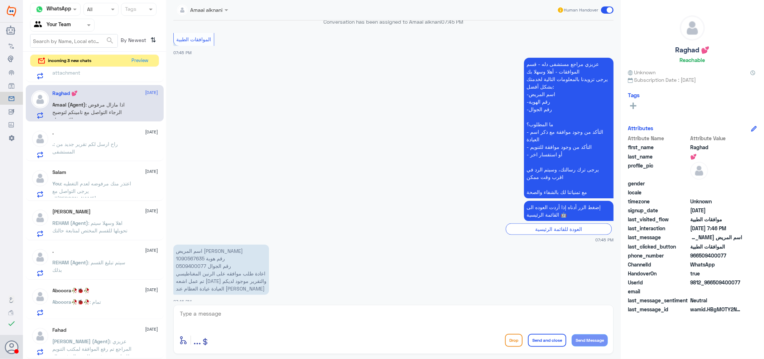
scroll to position [786, 0]
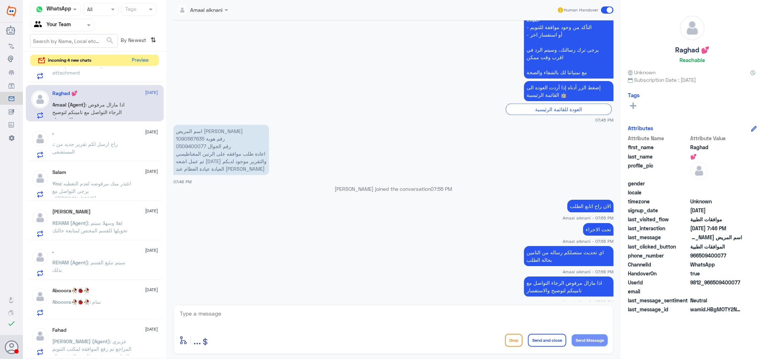
click at [144, 61] on button "Preview" at bounding box center [140, 60] width 22 height 11
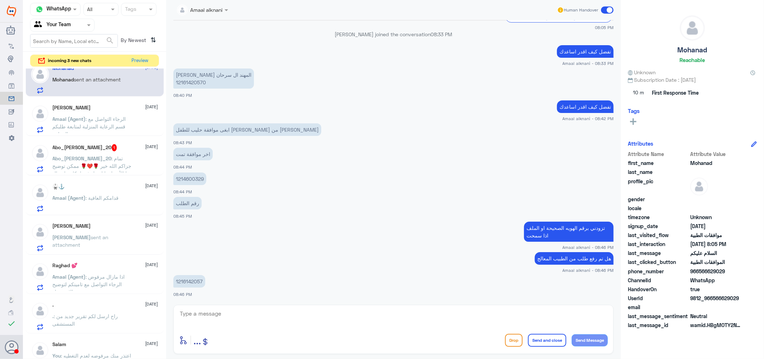
scroll to position [0, 0]
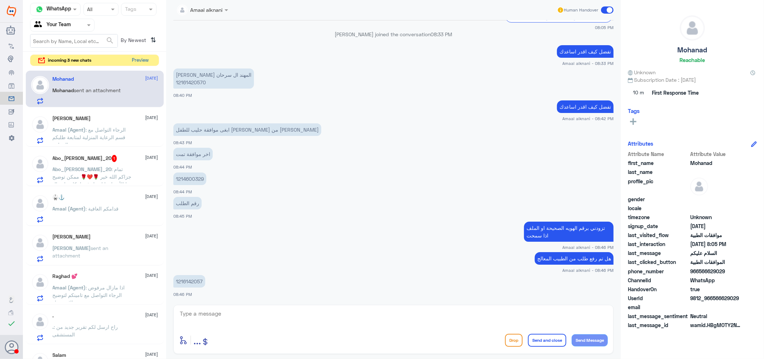
click at [143, 62] on button "Preview" at bounding box center [140, 60] width 22 height 11
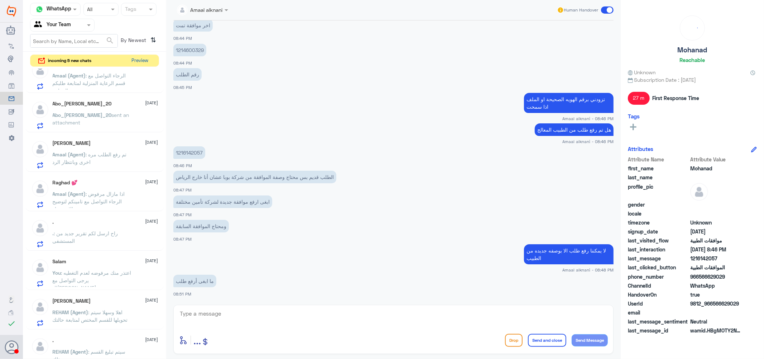
scroll to position [49, 0]
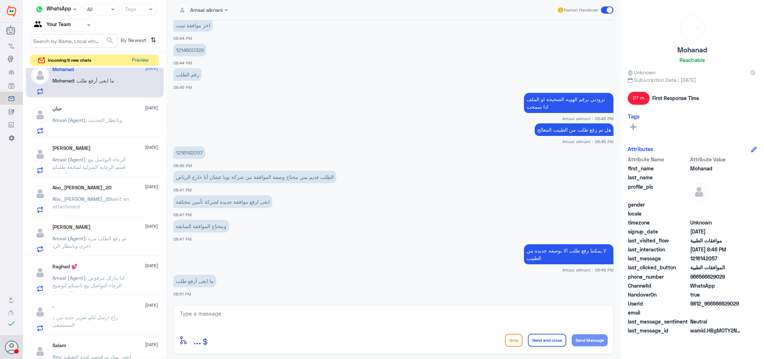
click at [136, 58] on button "Preview" at bounding box center [140, 60] width 22 height 11
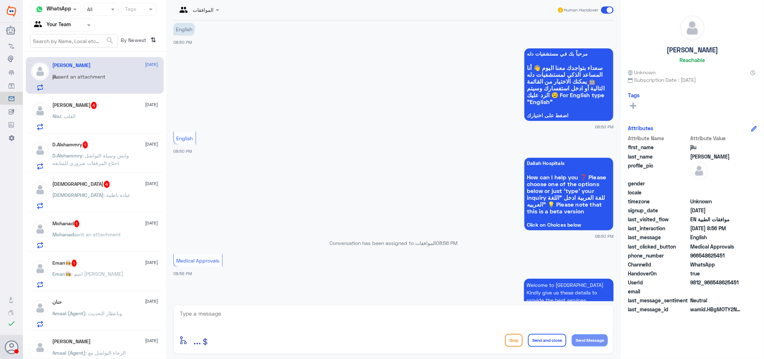
scroll to position [660, 0]
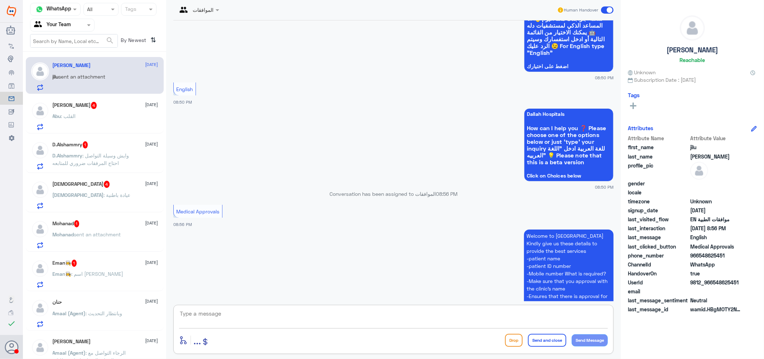
click at [243, 312] on textarea at bounding box center [393, 317] width 429 height 18
type textarea "how can i help u sir"
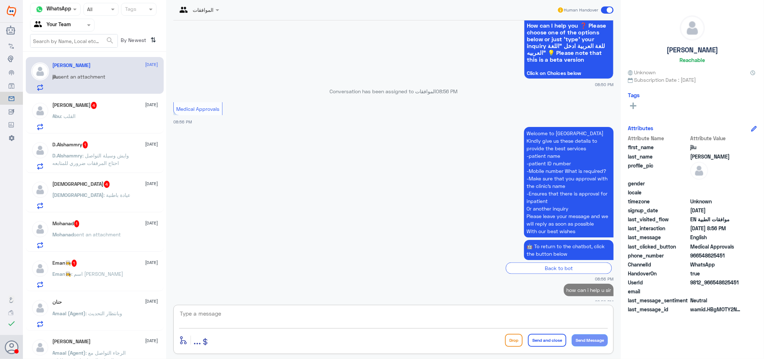
click at [70, 116] on span ": القلب" at bounding box center [68, 116] width 15 height 6
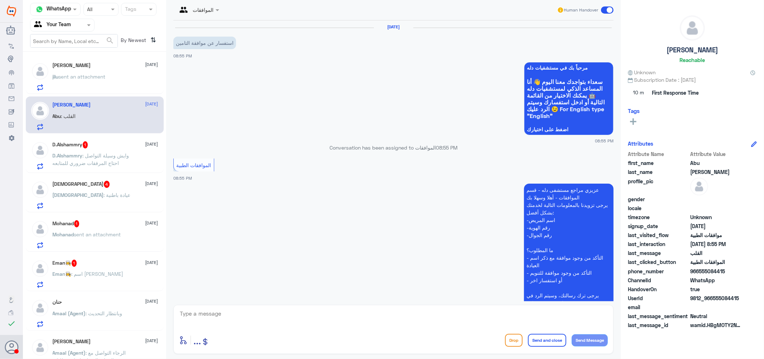
scroll to position [135, 0]
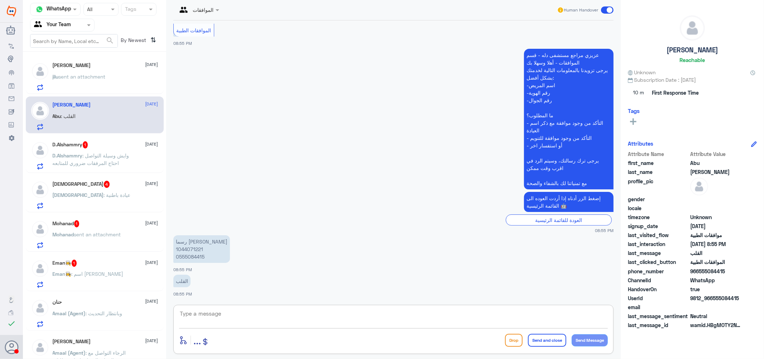
click at [241, 319] on textarea at bounding box center [393, 317] width 429 height 18
type textarea ";"
type textarea "كيف اقدر اساعدك ؟"
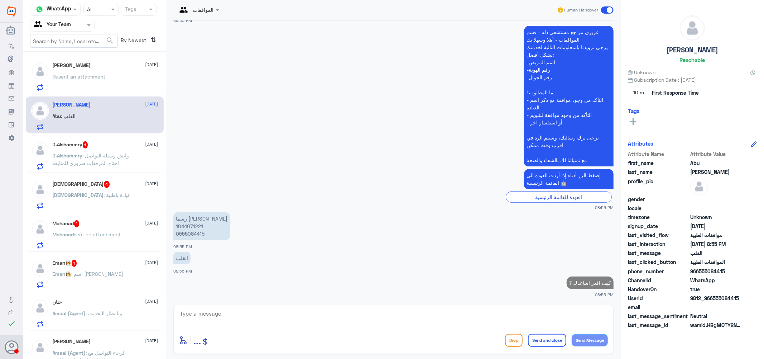
click at [80, 156] on span "D.Alshammry" at bounding box center [68, 155] width 30 height 6
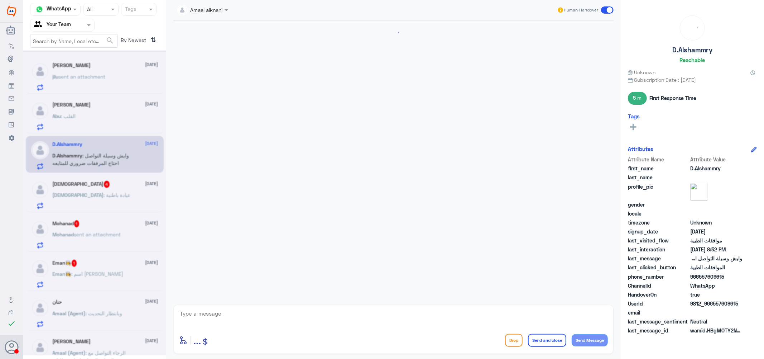
scroll to position [504, 0]
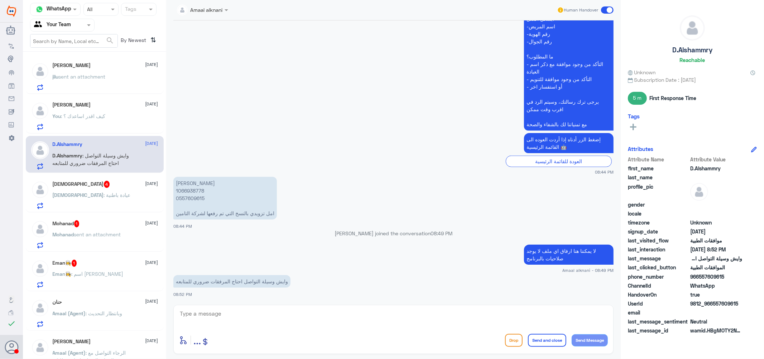
click at [245, 317] on textarea at bounding box center [393, 317] width 429 height 18
type textarea "ي"
click at [101, 197] on div "سبحان : عيادة باطنية" at bounding box center [106, 201] width 106 height 16
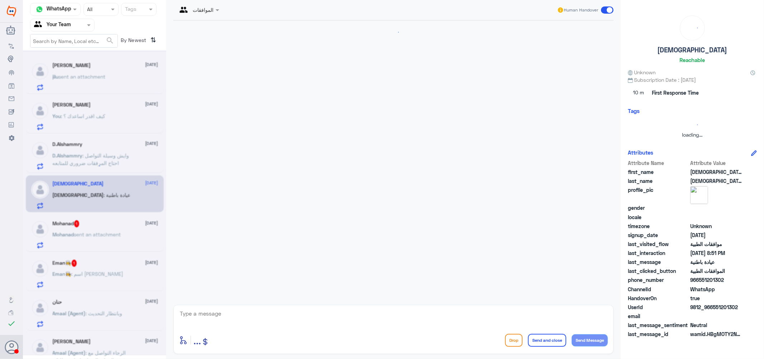
scroll to position [150, 0]
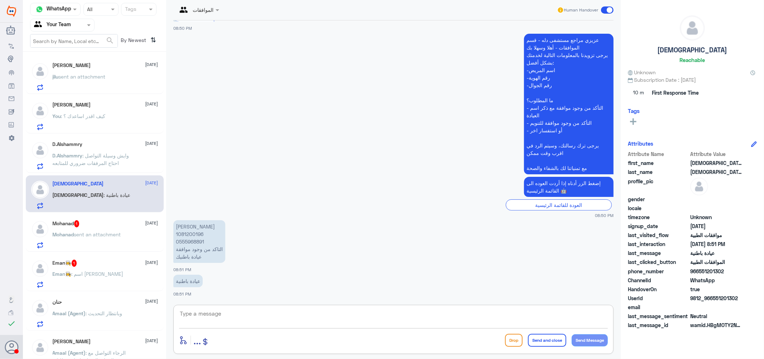
click at [251, 319] on textarea at bounding box center [393, 317] width 429 height 18
type textarea "كيف اقدر اساعدك ؟"
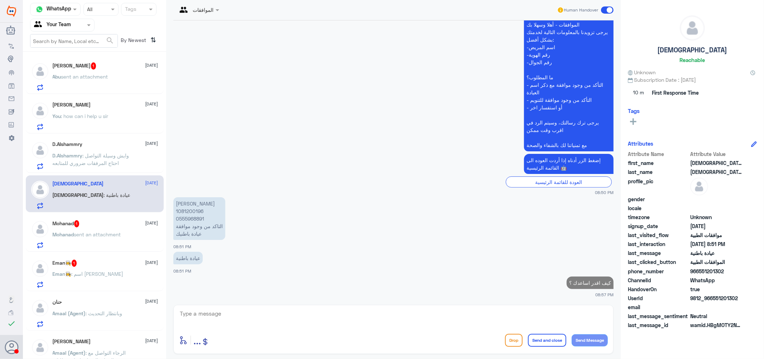
click at [73, 232] on span "Mohanad" at bounding box center [63, 234] width 21 height 6
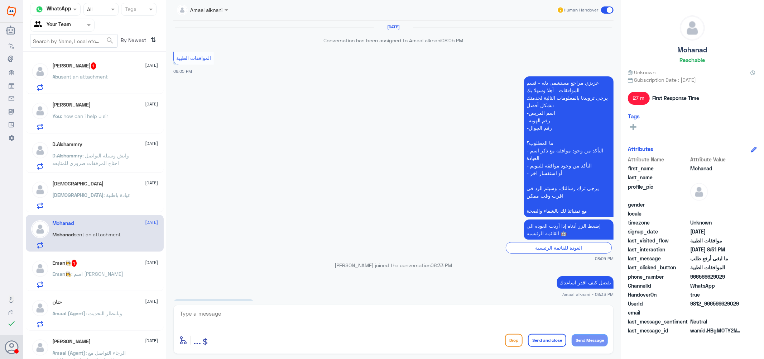
scroll to position [359, 0]
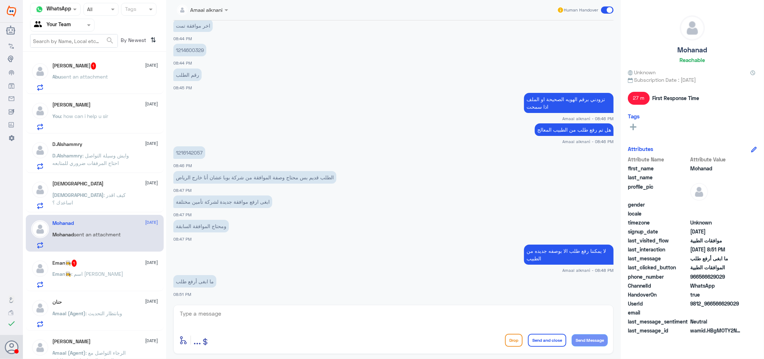
click at [81, 271] on span ": اسم أديب السلطان" at bounding box center [98, 274] width 52 height 6
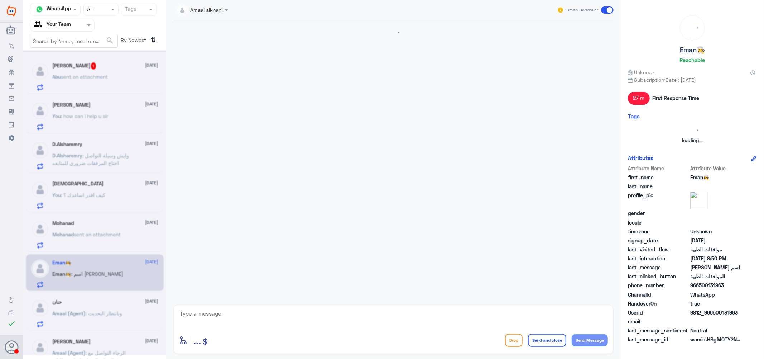
scroll to position [156, 0]
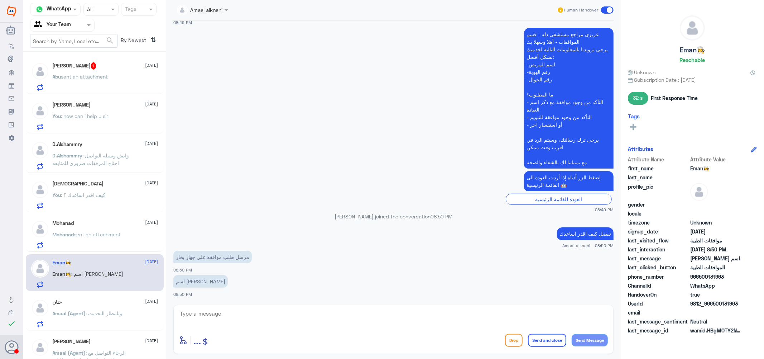
click at [90, 74] on span "sent an attachment" at bounding box center [84, 76] width 47 height 6
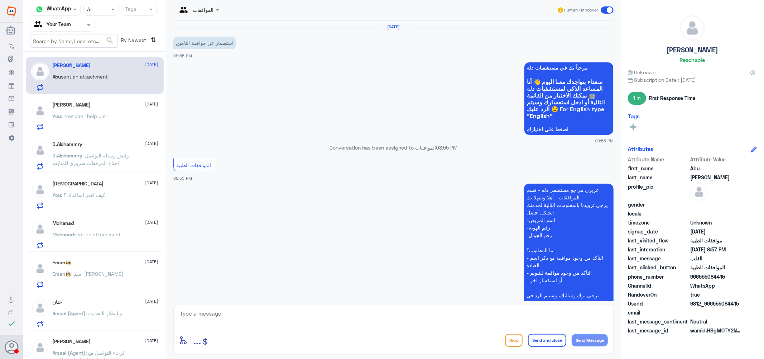
scroll to position [195, 0]
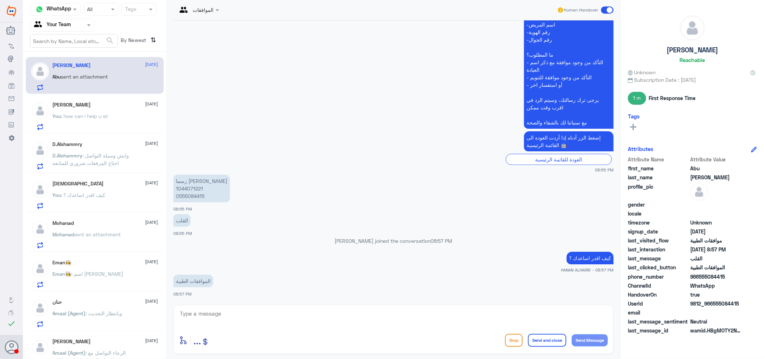
click at [192, 187] on p "رسما الغربي 1044071221 0555084415" at bounding box center [201, 188] width 57 height 28
copy p "1044071221"
click at [248, 318] on textarea at bounding box center [393, 317] width 429 height 18
type textarea "تفضل ؟"
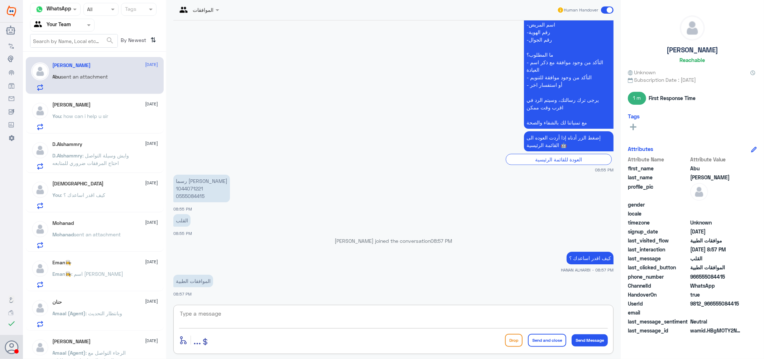
scroll to position [219, 0]
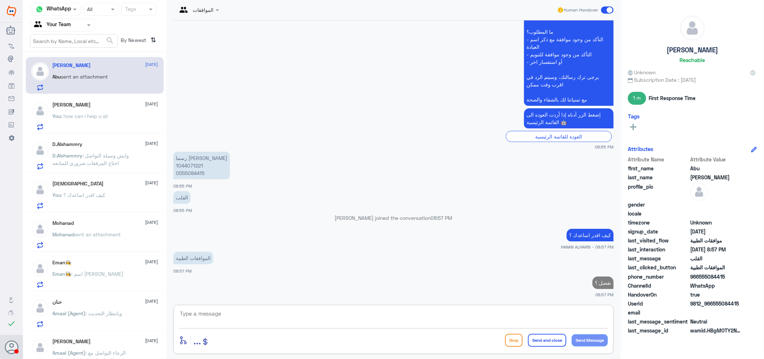
click at [102, 153] on span ": وايش وسيلة التواصل احتاج المرفقات ضروري للمتابعه" at bounding box center [91, 159] width 77 height 14
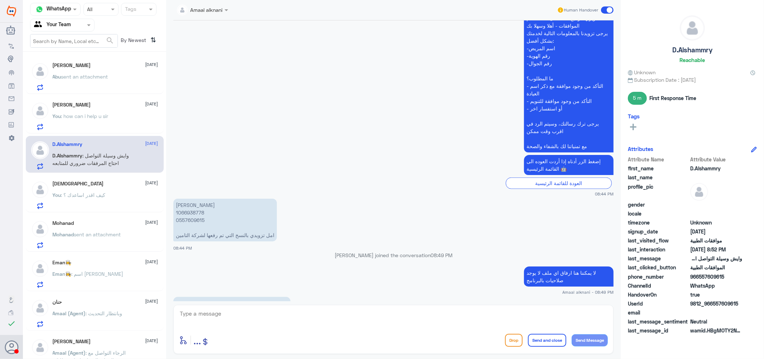
scroll to position [504, 0]
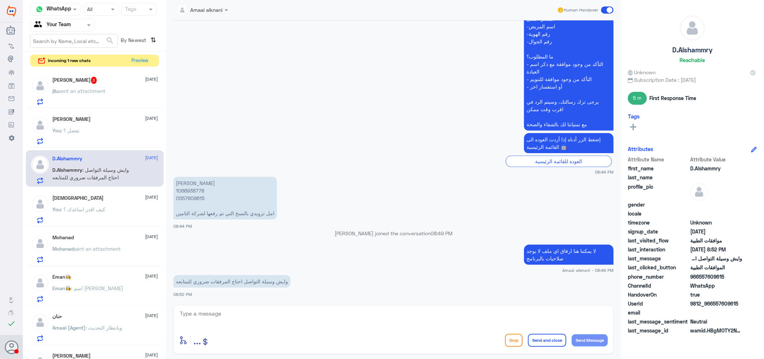
click at [109, 88] on div "jilu Anna john 3 14 October jilu sent an attachment" at bounding box center [106, 91] width 106 height 28
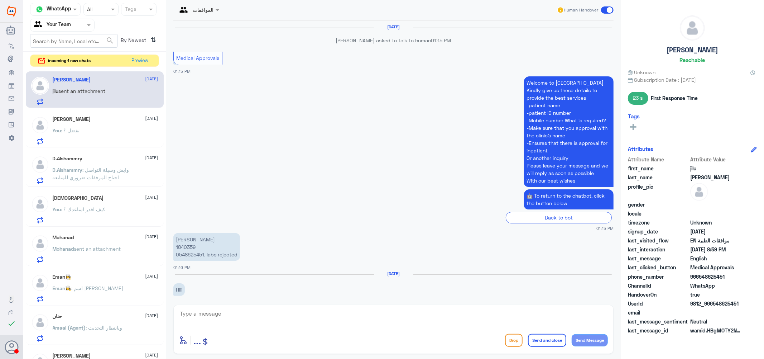
scroll to position [794, 0]
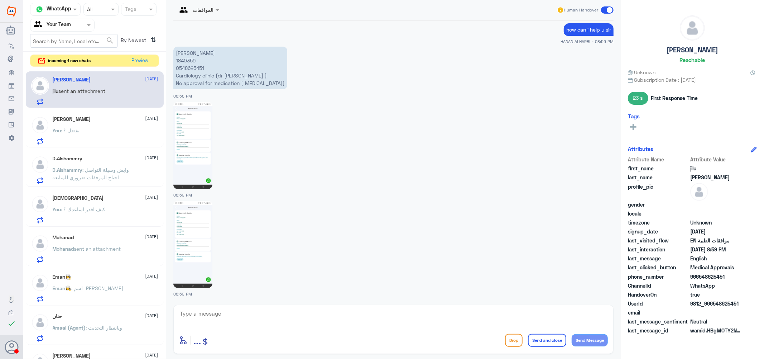
click at [191, 61] on p "Jilu Anna John 1840359 0548625451 Cardiology clinic (dr waleed alharbi ) No app…" at bounding box center [230, 68] width 114 height 43
copy p "1840359"
click at [203, 135] on img at bounding box center [192, 145] width 39 height 87
click at [200, 250] on img at bounding box center [192, 244] width 39 height 87
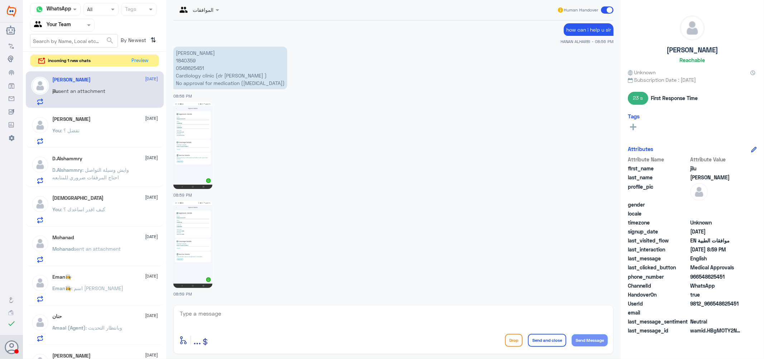
click at [209, 305] on div "enter flow name ... Drop Send and close Send Message" at bounding box center [393, 329] width 440 height 49
click at [214, 318] on textarea at bounding box center [393, 317] width 429 height 18
paste textarea "not listed in formulary"
type textarea "as per ur insurance reply its not listed in formulary check with them plz"
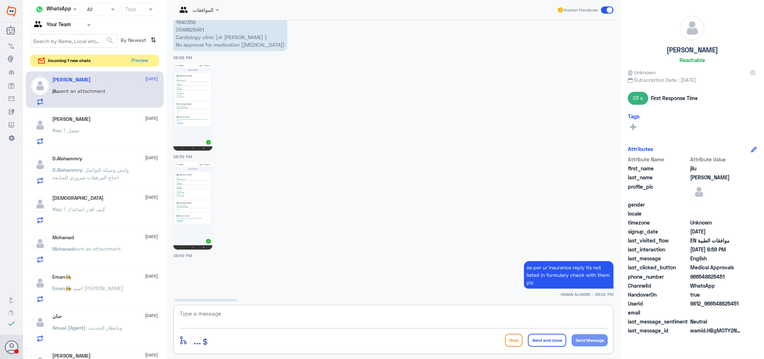
scroll to position [856, 0]
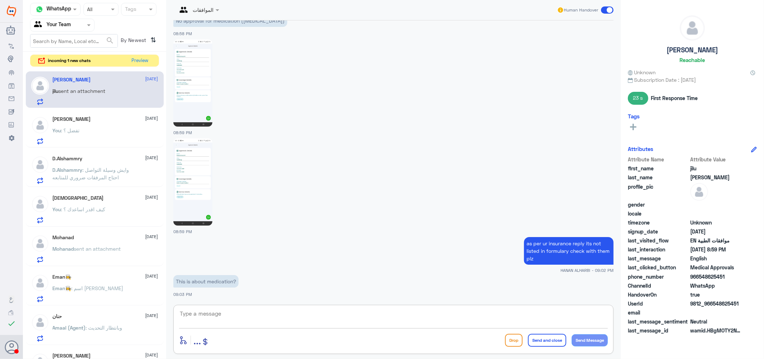
click at [227, 313] on textarea at bounding box center [393, 317] width 429 height 18
type textarea "yes"
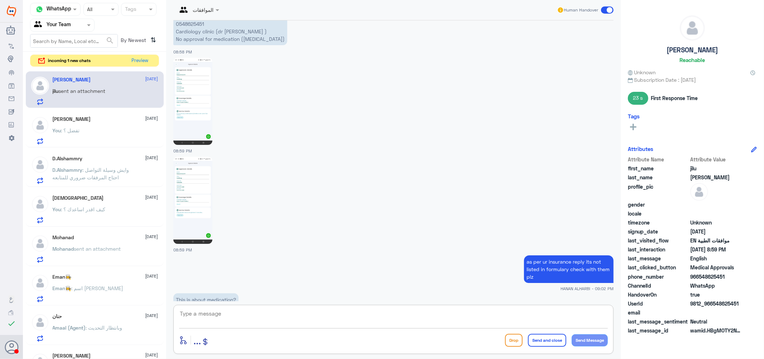
scroll to position [760, 0]
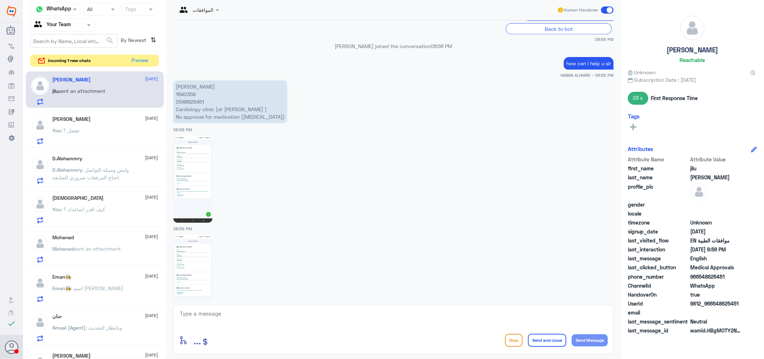
click at [188, 94] on p "Jilu Anna John 1840359 0548625451 Cardiology clinic (dr waleed alharbi ) No app…" at bounding box center [230, 101] width 114 height 43
copy p "1840359"
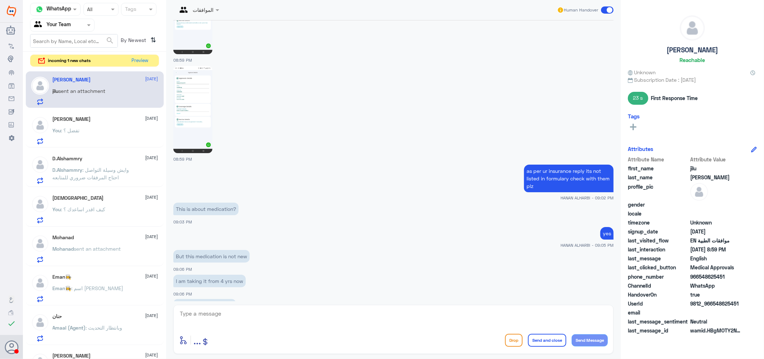
scroll to position [952, 0]
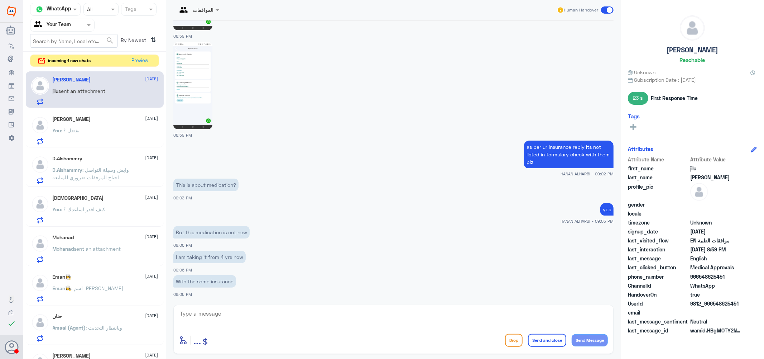
click at [231, 314] on textarea at bounding box center [393, 317] width 429 height 18
type textarea "call them sir they rejected it now"
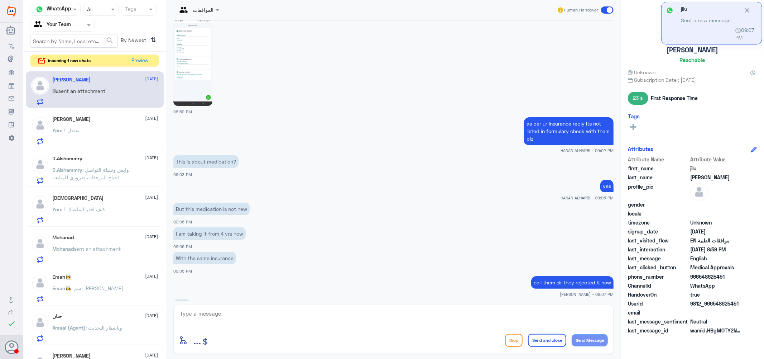
scroll to position [1000, 0]
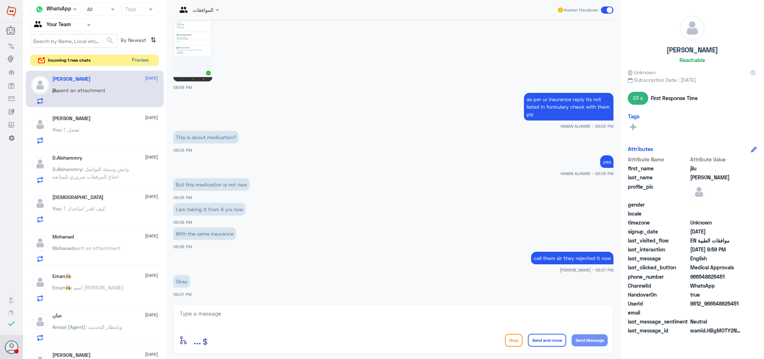
click at [142, 59] on button "Preview" at bounding box center [140, 60] width 22 height 11
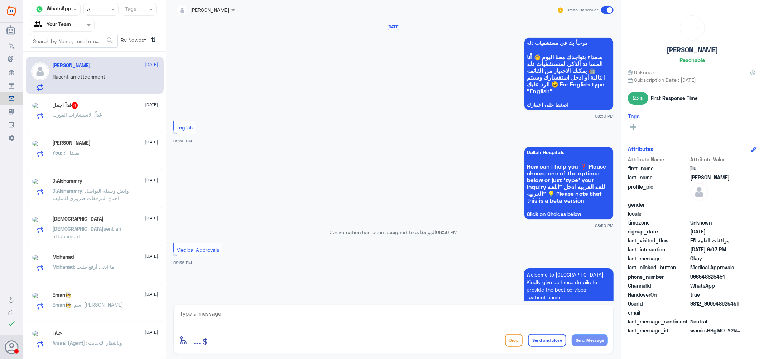
scroll to position [621, 0]
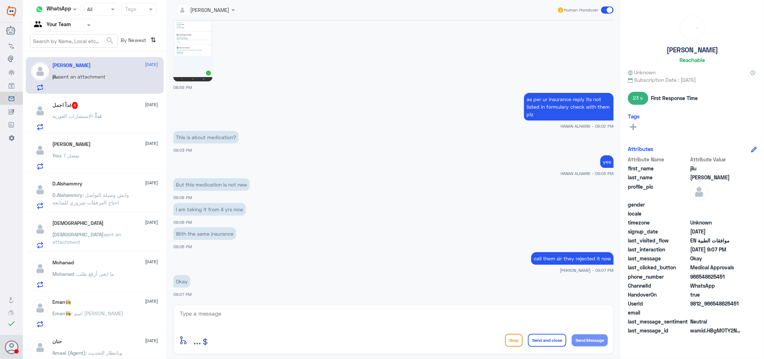
click at [109, 113] on div "غداً اجمل 4 14 October غداً : الاستشارات الفورية" at bounding box center [106, 116] width 106 height 28
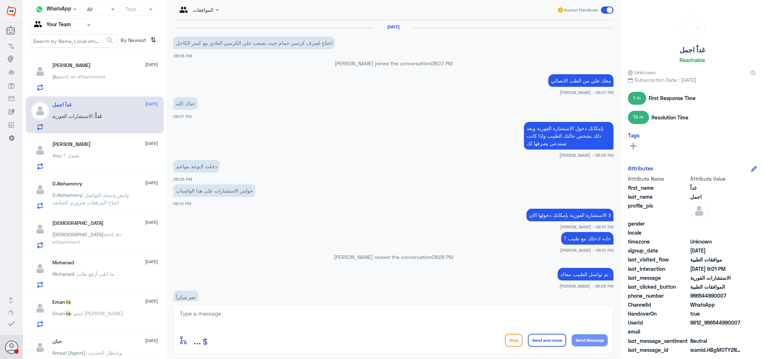
scroll to position [413, 0]
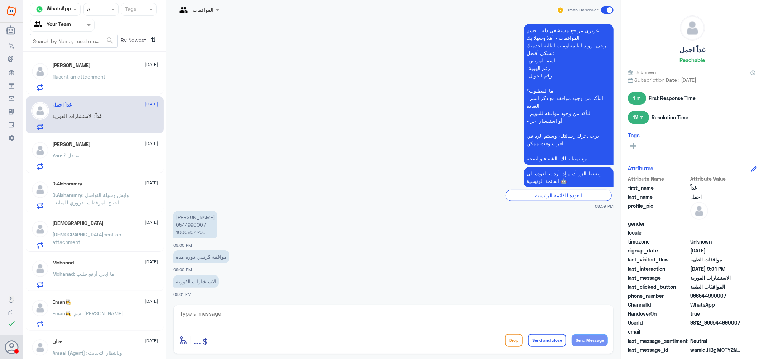
click at [193, 223] on p "دلال محمد المسعود 0544990007 1000804250" at bounding box center [195, 225] width 44 height 28
copy p "0544990007"
click at [198, 232] on p "دلال محمد المسعود 0544990007 1000804250" at bounding box center [195, 225] width 44 height 28
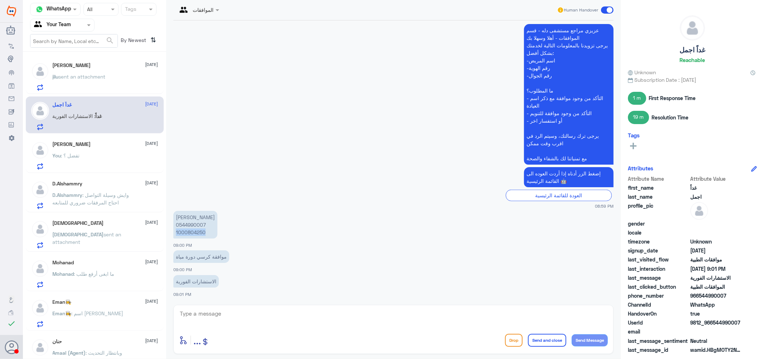
copy p "1000804250"
click at [243, 317] on textarea at bounding box center [393, 317] width 429 height 18
type textarea "h"
click at [238, 319] on textarea at bounding box center [393, 317] width 429 height 18
click at [241, 310] on textarea at bounding box center [393, 317] width 429 height 18
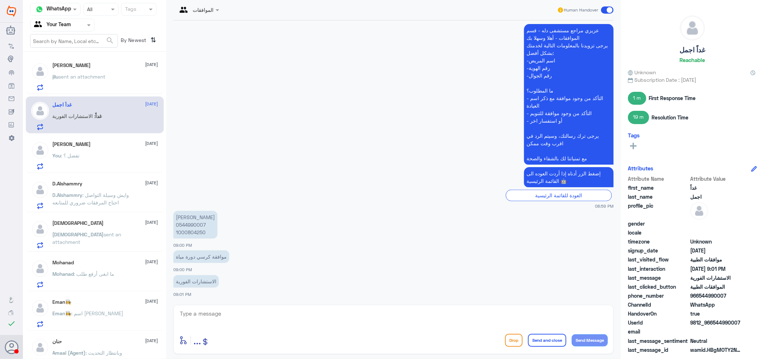
click at [223, 255] on p "موافقة كرسي دورة مياة" at bounding box center [201, 256] width 56 height 13
click at [245, 319] on textarea at bounding box center [393, 317] width 429 height 18
type textarea "ا"
type textarea "ل"
click at [111, 154] on div "You : تفضل ؟" at bounding box center [106, 161] width 106 height 16
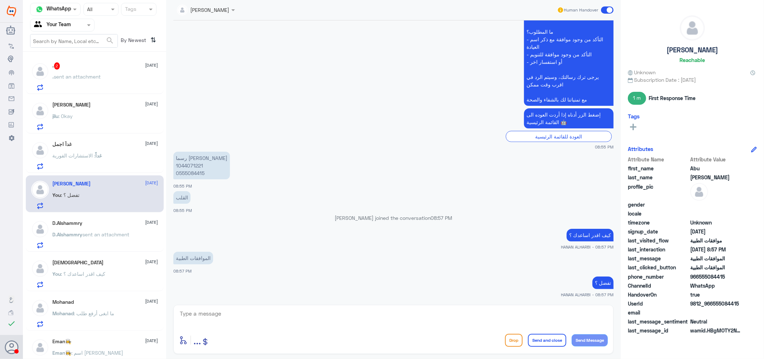
click at [94, 76] on span "sent an attachment" at bounding box center [77, 76] width 47 height 6
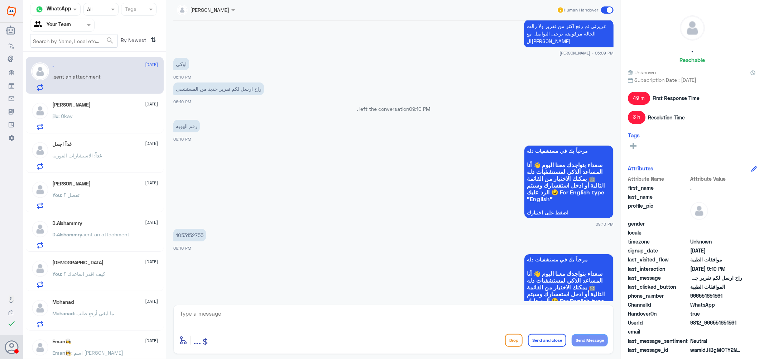
scroll to position [629, 0]
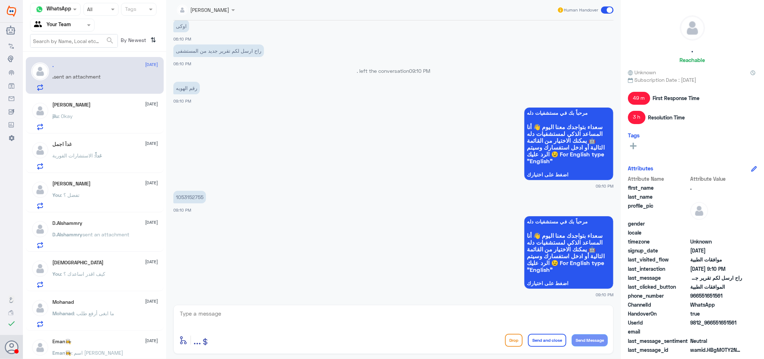
click at [231, 317] on textarea at bounding box center [393, 317] width 429 height 18
click at [245, 309] on textarea at bounding box center [393, 317] width 429 height 18
type textarea "j"
type textarea "تفضل"
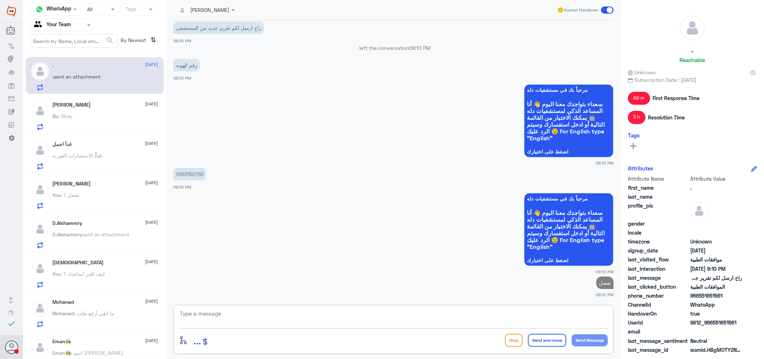
click at [97, 158] on p "غداً : الاستشارات الفورية" at bounding box center [77, 161] width 49 height 18
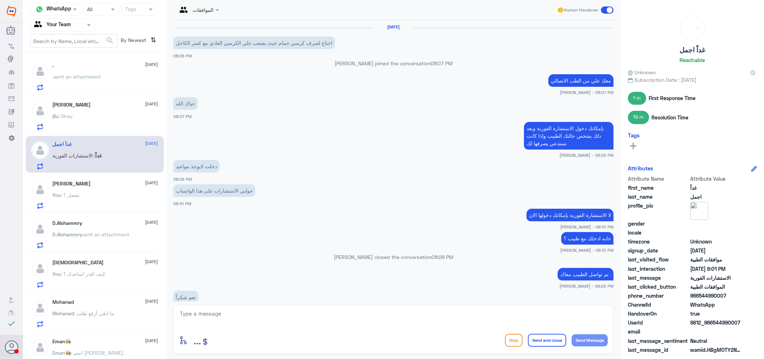
scroll to position [413, 0]
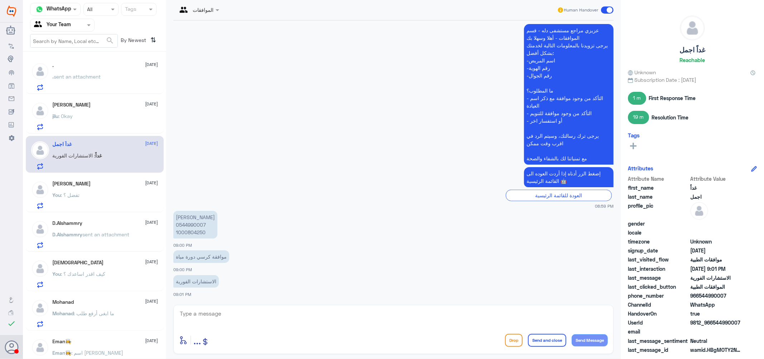
click at [113, 236] on span "sent an attachment" at bounding box center [106, 234] width 47 height 6
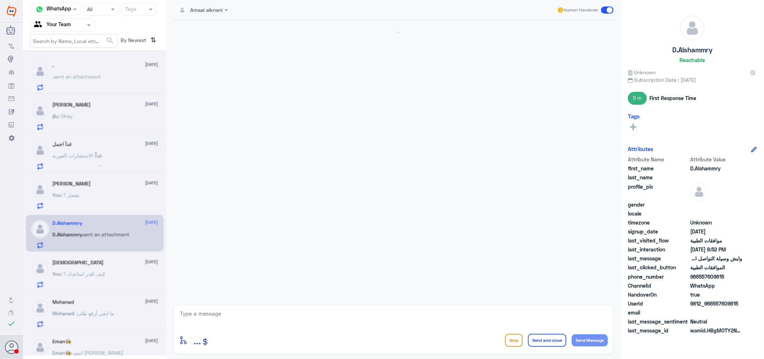
scroll to position [504, 0]
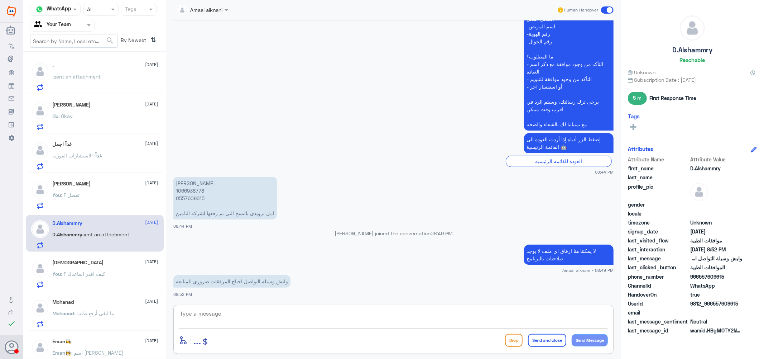
click at [244, 316] on textarea at bounding box center [393, 317] width 429 height 18
type textarea "تواصلو مع التقارير الطبيه عزيزتي"
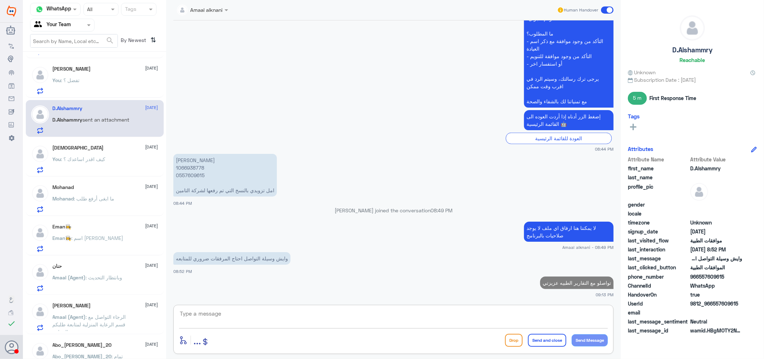
scroll to position [119, 0]
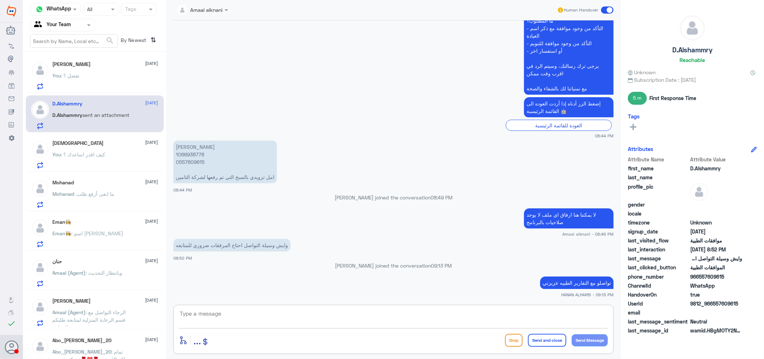
click at [98, 187] on div "Mohanad 14 October Mohanad : ما ابغى أرفع طلب" at bounding box center [106, 194] width 106 height 28
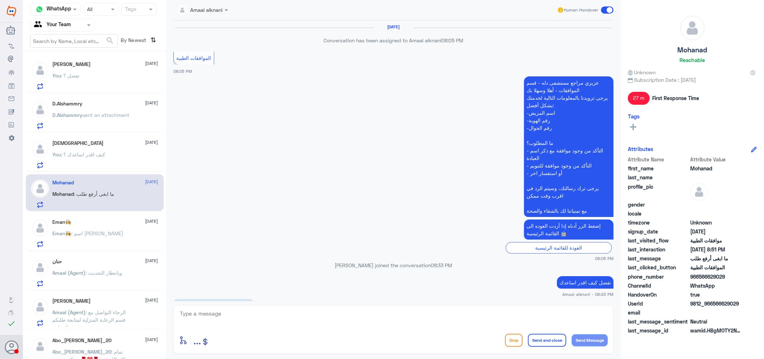
scroll to position [359, 0]
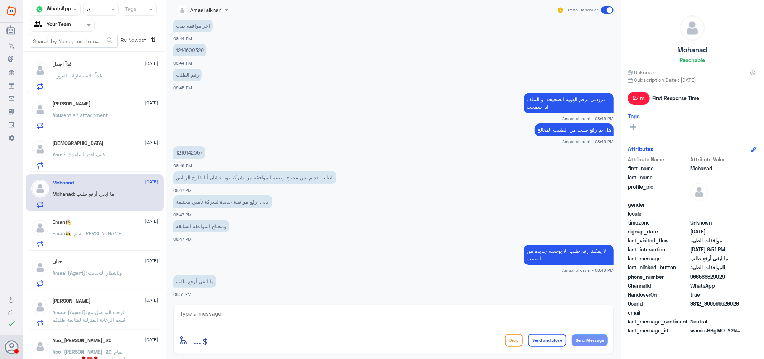
click at [192, 152] on p "1216142057" at bounding box center [189, 152] width 32 height 13
copy p "1216142057"
click at [228, 314] on textarea at bounding box center [393, 317] width 429 height 18
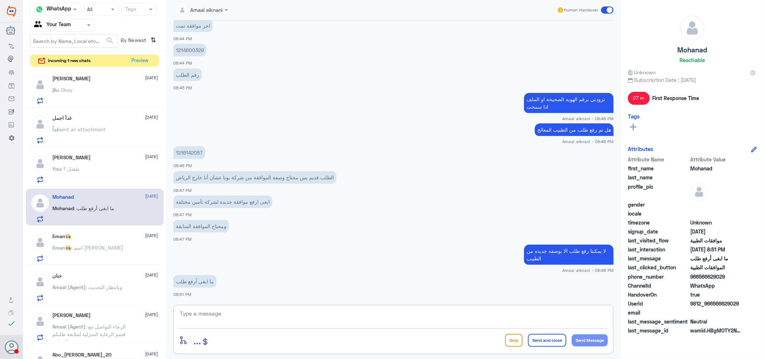
click at [191, 151] on p "1216142057" at bounding box center [189, 152] width 32 height 13
copy p "1216142057"
click at [184, 341] on icon at bounding box center [183, 340] width 9 height 9
click at [196, 341] on span "..." at bounding box center [197, 339] width 8 height 13
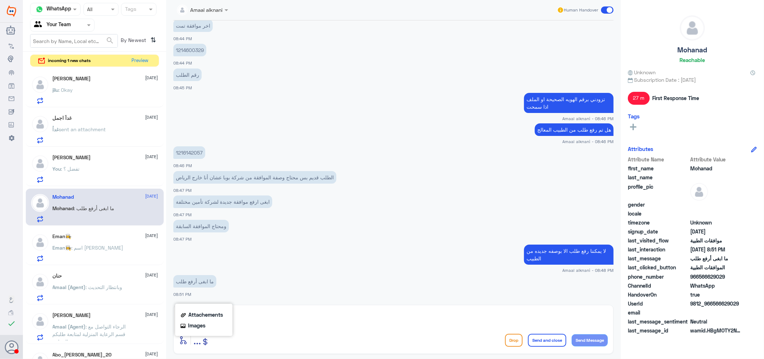
click at [202, 317] on div "Attachements" at bounding box center [204, 314] width 47 height 8
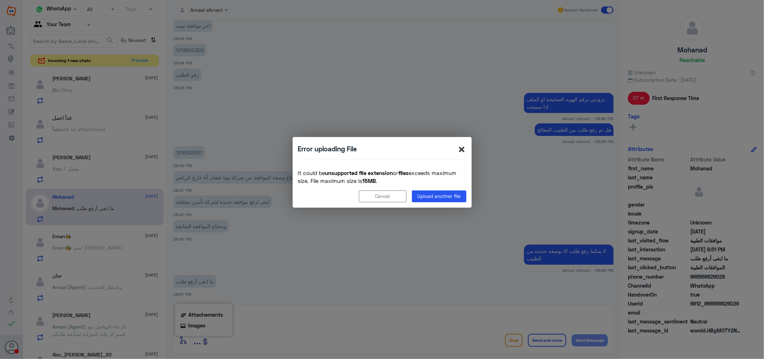
click at [461, 148] on span "×" at bounding box center [462, 149] width 9 height 16
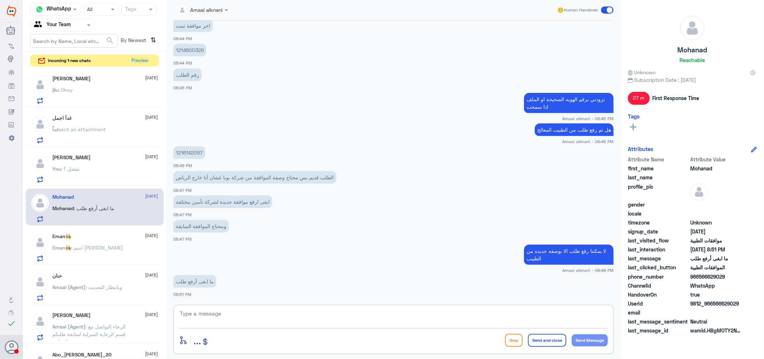
click at [247, 319] on textarea at bounding box center [393, 317] width 429 height 18
click at [195, 341] on span "..." at bounding box center [197, 339] width 8 height 13
click at [195, 314] on span "Attachements" at bounding box center [206, 314] width 35 height 6
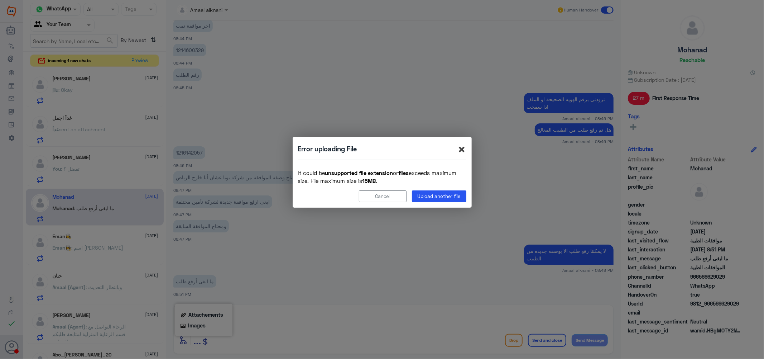
click at [459, 148] on span "×" at bounding box center [462, 149] width 9 height 16
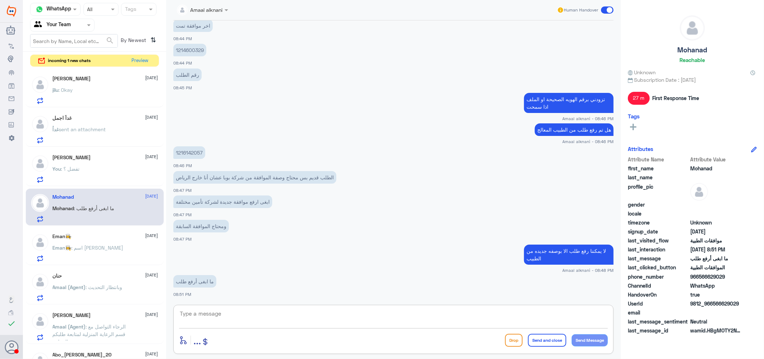
click at [238, 312] on textarea at bounding box center [393, 317] width 429 height 18
type textarea "u"
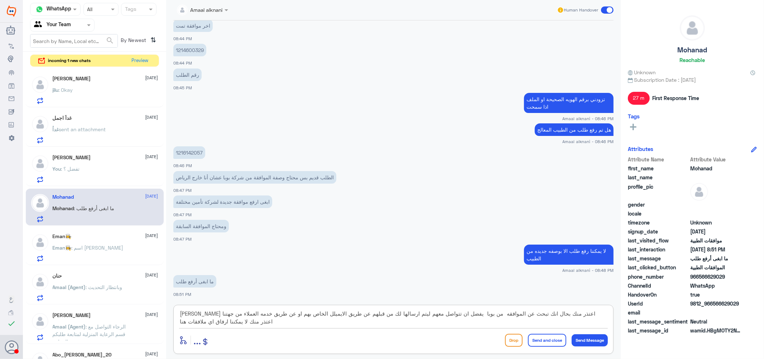
click at [564, 320] on textarea "عزيزي اعتذر منك بحال انك تبحث عن الموافقه من بوبا يفضل ان تتواصل معهم ليتم ارسا…" at bounding box center [393, 317] width 429 height 18
type textarea "[PERSON_NAME] اعتذر منك بحال انك تبحث عن الموافقه من بوبا يفضل ان تتواصل معهم ل…"
click at [537, 323] on textarea "[PERSON_NAME] اعتذر منك بحال انك تبحث عن الموافقه من بوبا يفضل ان تتواصل معهم ل…" at bounding box center [393, 317] width 429 height 18
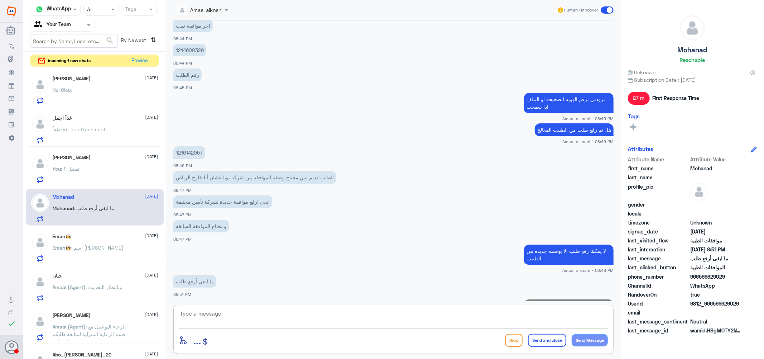
scroll to position [420, 0]
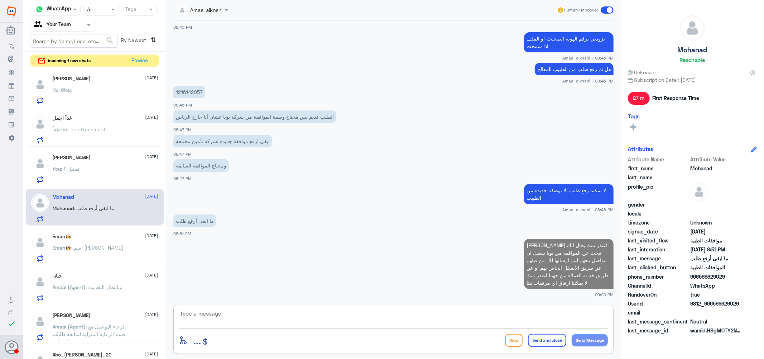
click at [330, 314] on textarea at bounding box center [393, 317] width 429 height 18
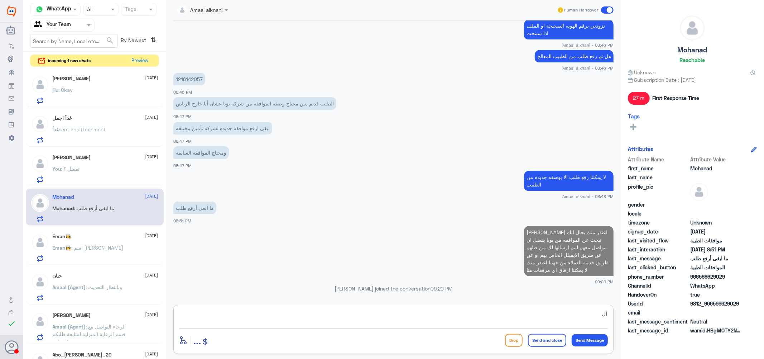
scroll to position [418, 0]
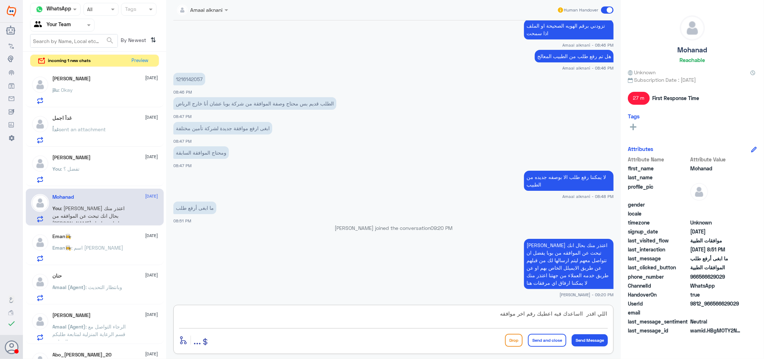
paste textarea "118915946"
type textarea "اللي اقدر ااساعدك فيه اعطيك رقم اخر موافقه 118915946 بتاريخ [DATE]"
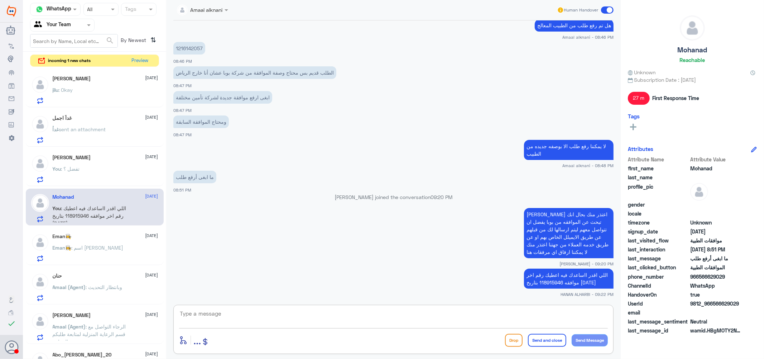
click at [349, 311] on textarea at bounding box center [393, 317] width 429 height 18
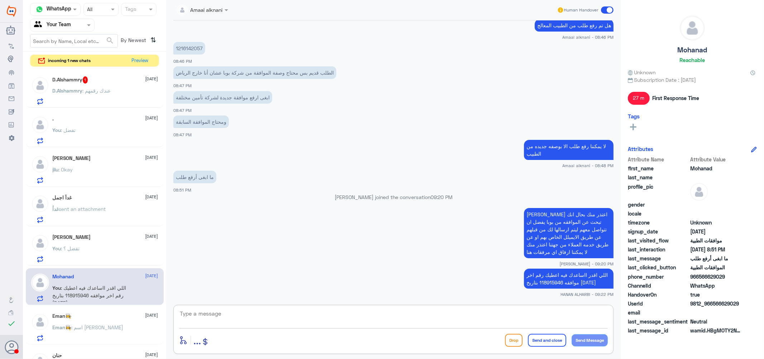
scroll to position [0, 0]
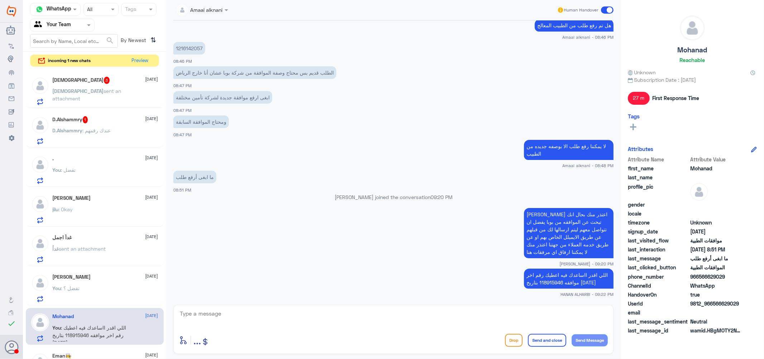
click at [93, 121] on div "D.Alshammry 1 14 October" at bounding box center [106, 119] width 106 height 7
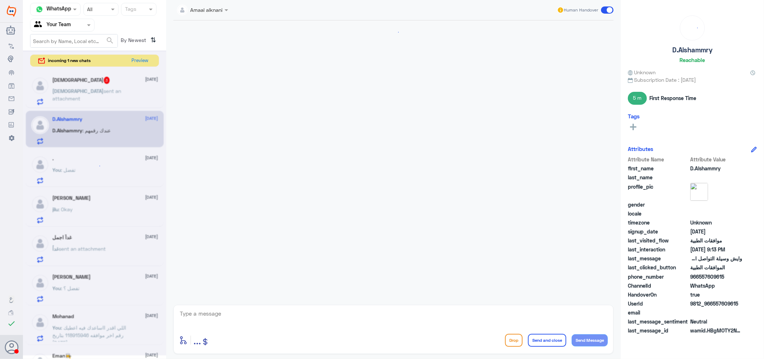
scroll to position [492, 0]
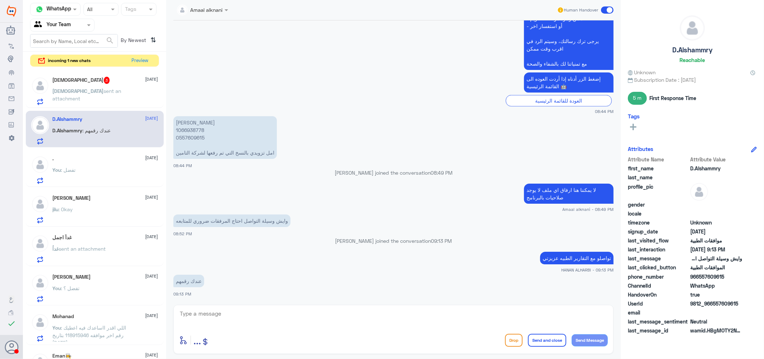
click at [102, 88] on span "sent an attachment" at bounding box center [87, 95] width 69 height 14
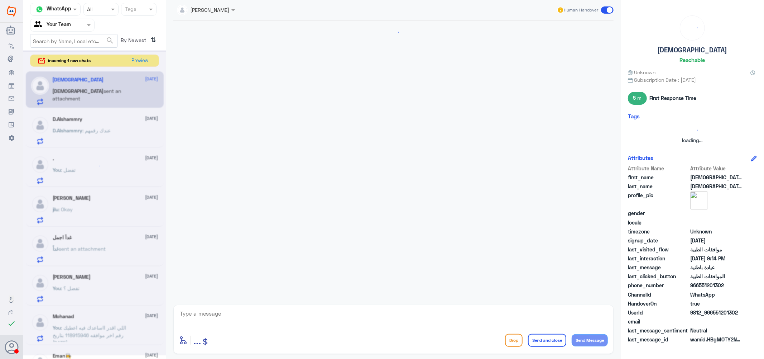
scroll to position [259, 0]
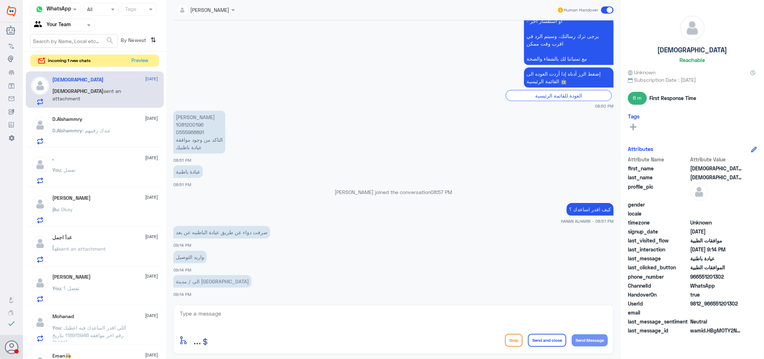
click at [192, 123] on p "حنان عبدالله الدوسري 1081200196 0555968891 التاكد من وجود موافقة عيادة باطنيك" at bounding box center [199, 132] width 52 height 43
copy p "1081200196"
click at [226, 314] on textarea at bounding box center [393, 317] width 429 height 18
type textarea "d"
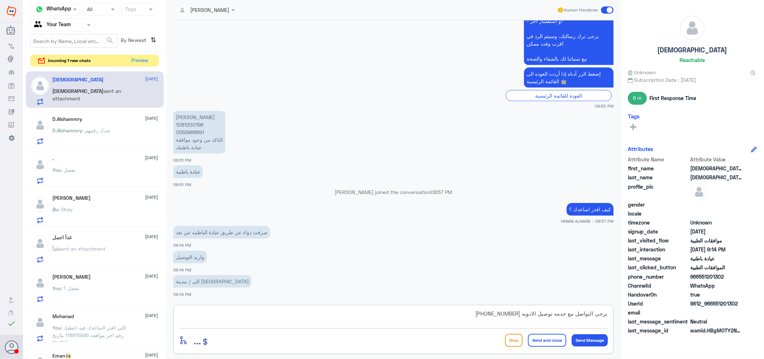
type textarea "يرجى التواصل مع حدمه توصيل الادويه +966115283703"
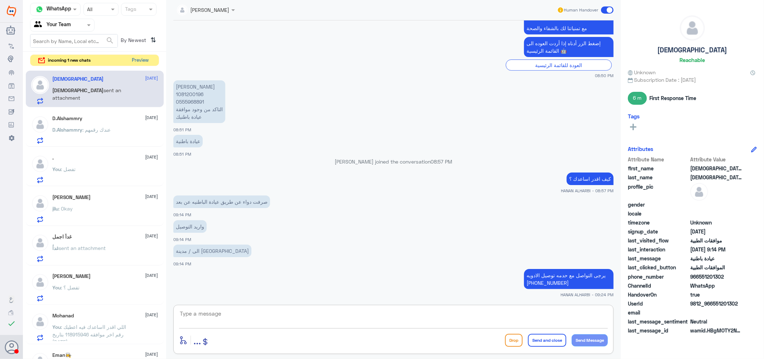
click at [138, 58] on button "Preview" at bounding box center [140, 60] width 22 height 11
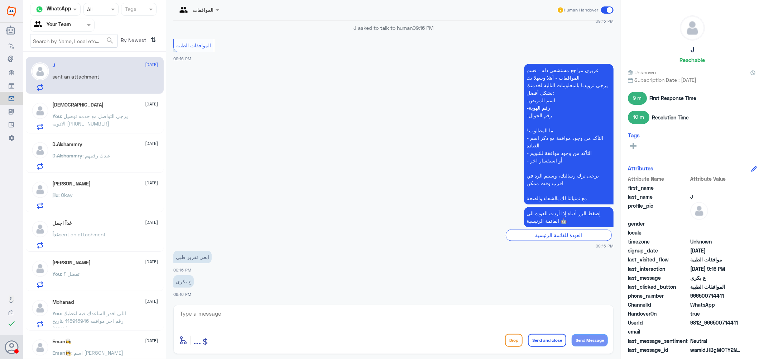
scroll to position [545, 0]
click at [207, 316] on textarea at bounding box center [393, 317] width 429 height 18
type textarea "يرجى التواصل مع قسم التقارير الطبيه عزيزي"
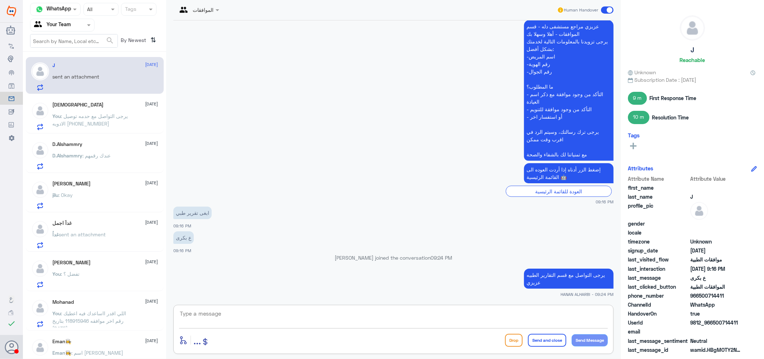
scroll to position [574, 0]
click at [103, 105] on div "سبحان الله 14 October" at bounding box center [106, 105] width 106 height 6
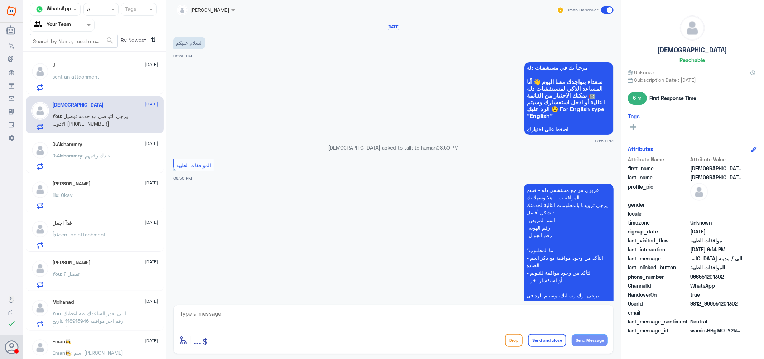
scroll to position [290, 0]
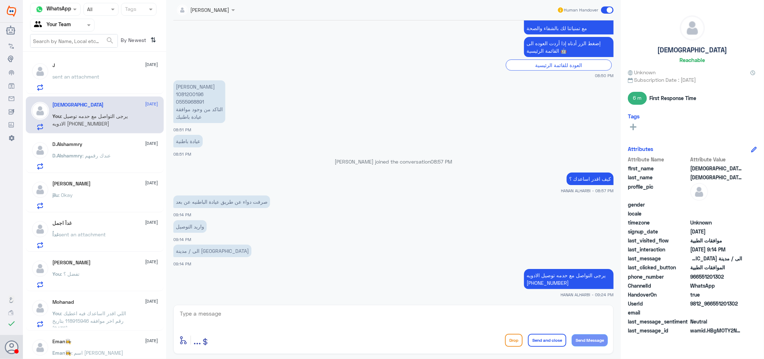
click at [116, 74] on div "J 14 October sent an attachment" at bounding box center [106, 76] width 106 height 28
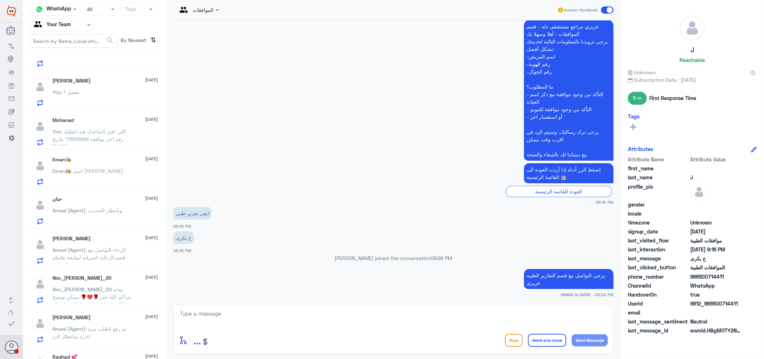
scroll to position [199, 0]
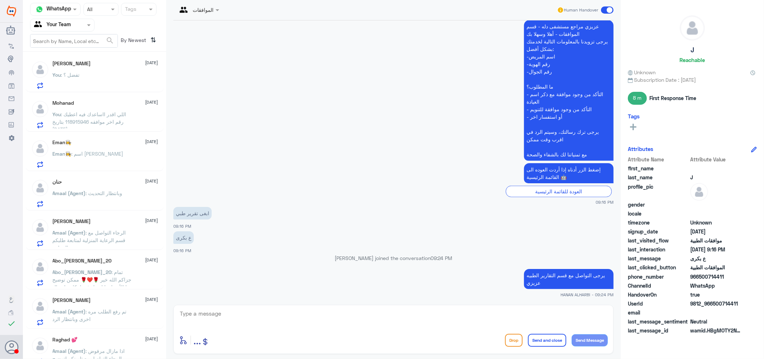
click at [113, 119] on span ": اللي اقدر ااساعدك فيه اعطيك رقم اخر موافقه 118915946 بتاريخ [DATE]" at bounding box center [90, 121] width 74 height 21
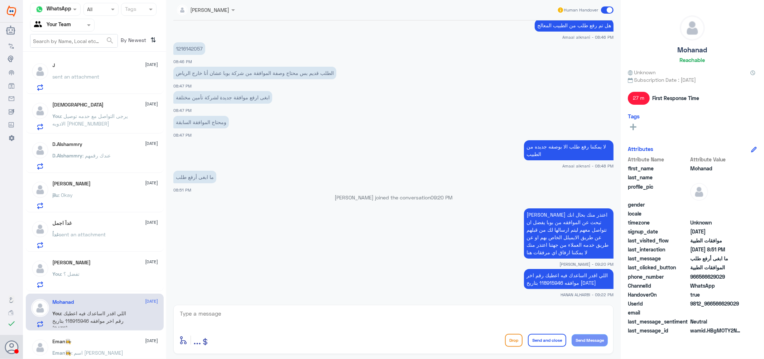
click at [103, 66] on div "J 14 October" at bounding box center [106, 65] width 106 height 6
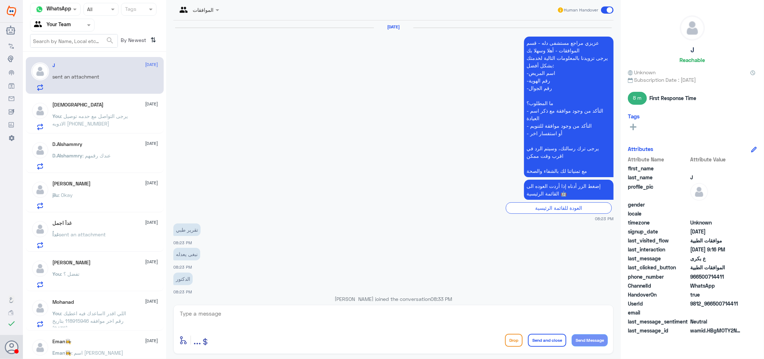
scroll to position [549, 0]
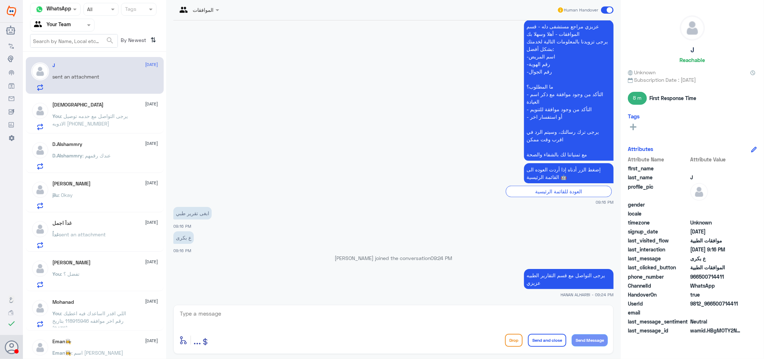
click at [95, 108] on div "سبحان الله 14 October You : يرجى التواصل مع حدمه توصيل الادويه +966115283703" at bounding box center [106, 116] width 106 height 28
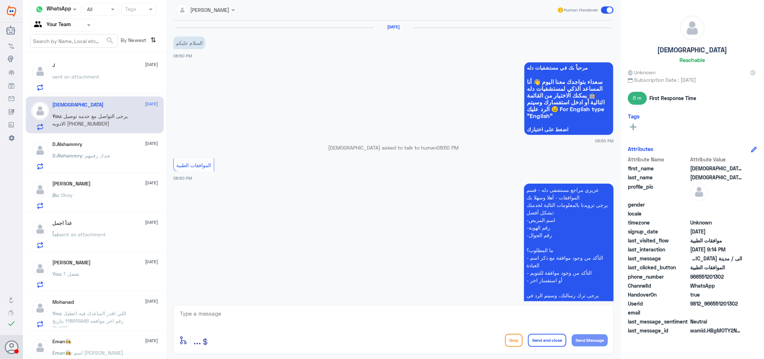
scroll to position [290, 0]
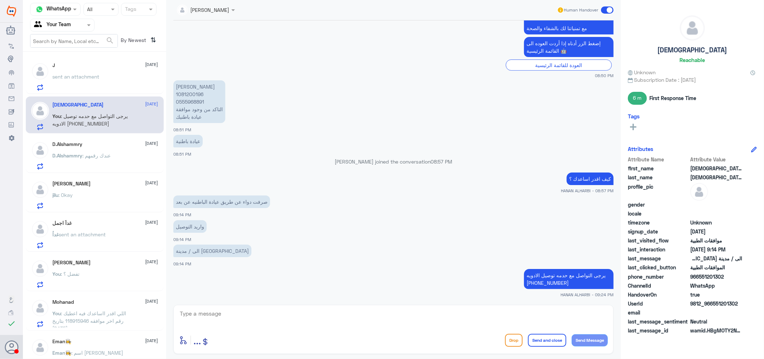
click at [95, 149] on div "D.Alshammry 14 October D.Alshammry : عندك رقمهم" at bounding box center [106, 155] width 106 height 28
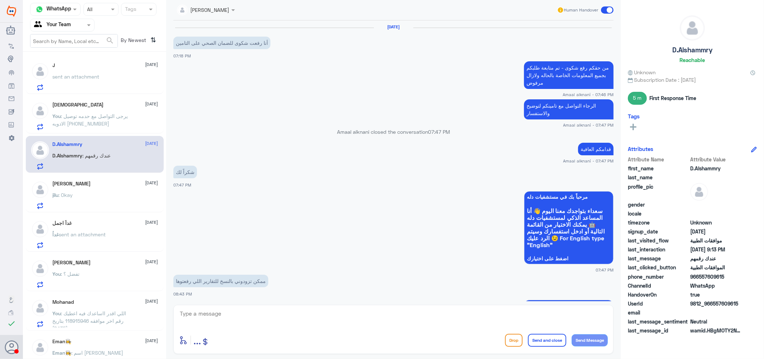
scroll to position [492, 0]
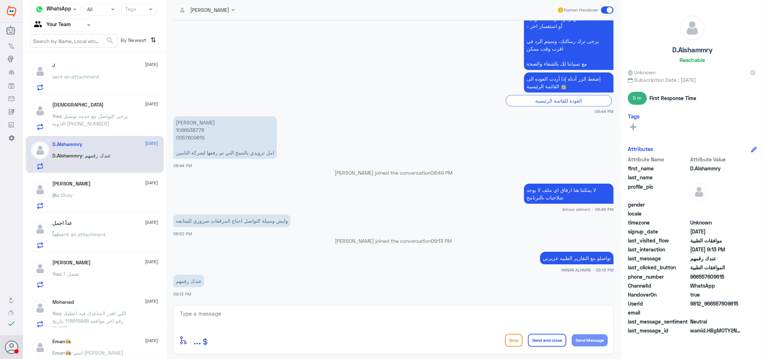
click at [86, 188] on div "jilu Anna john 14 October jilu : Okay" at bounding box center [106, 195] width 106 height 28
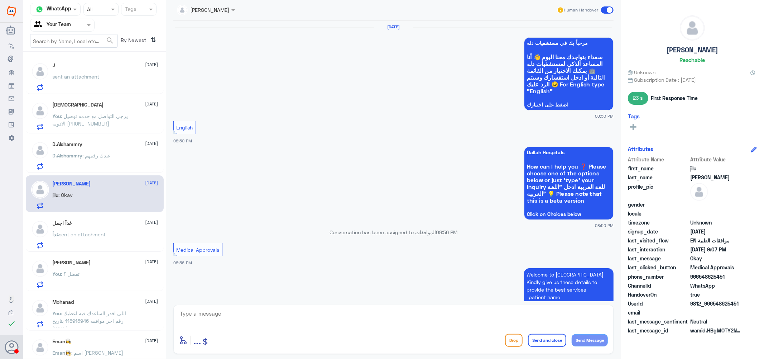
scroll to position [621, 0]
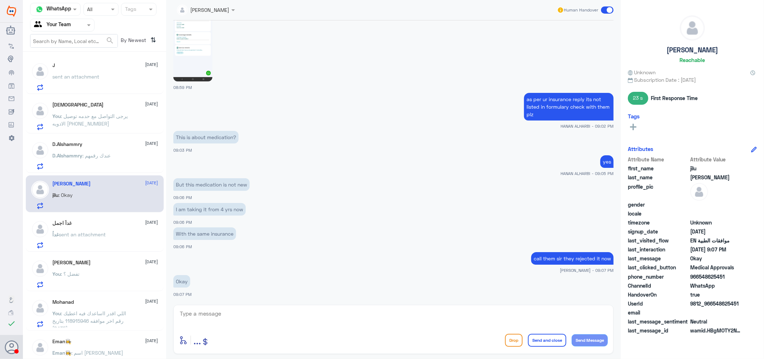
click at [98, 230] on p "غداً sent an attachment" at bounding box center [79, 239] width 53 height 18
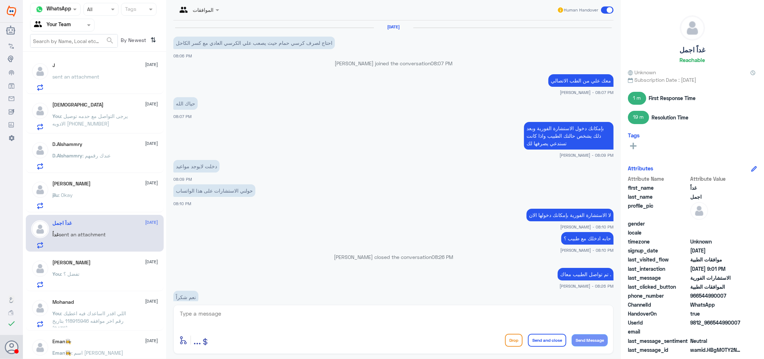
scroll to position [413, 0]
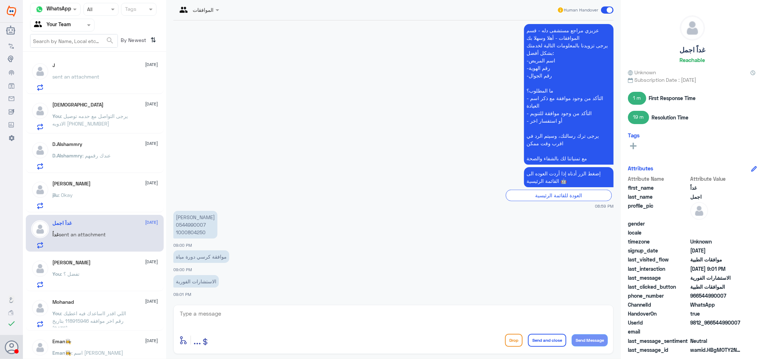
click at [183, 221] on p "دلال محمد المسعود 0544990007 1000804250" at bounding box center [195, 225] width 44 height 28
click at [191, 231] on p "دلال محمد المسعود 0544990007 1000804250" at bounding box center [195, 225] width 44 height 28
copy p "1000804250"
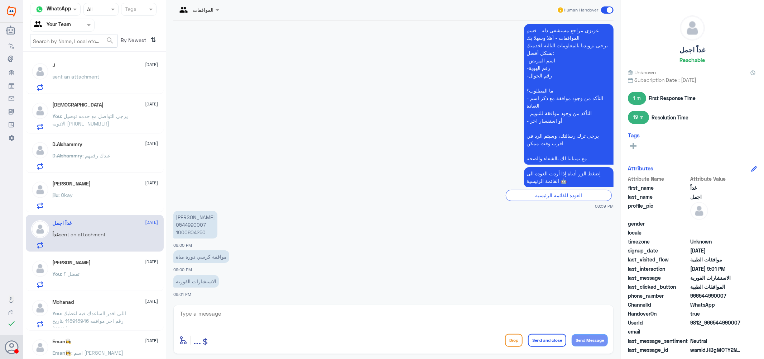
click at [91, 269] on div "Abu Nasser 14 October You : تفضل ؟" at bounding box center [106, 273] width 106 height 28
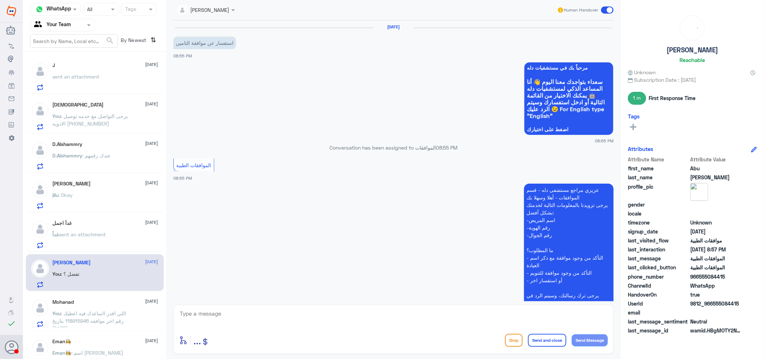
scroll to position [219, 0]
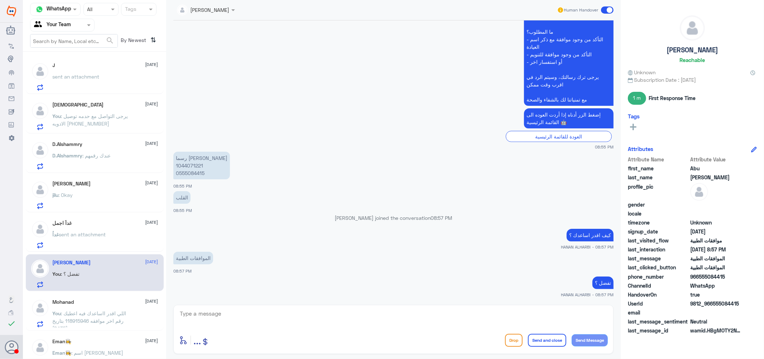
click at [98, 310] on span ": اللي اقدر ااساعدك فيه اعطيك رقم اخر موافقه 118915946 بتاريخ [DATE]" at bounding box center [90, 320] width 74 height 21
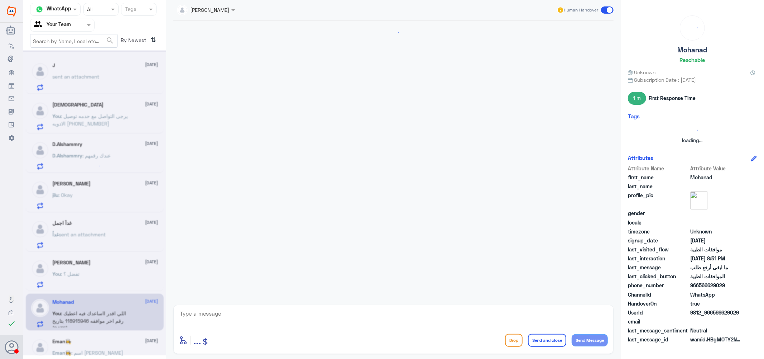
scroll to position [424, 0]
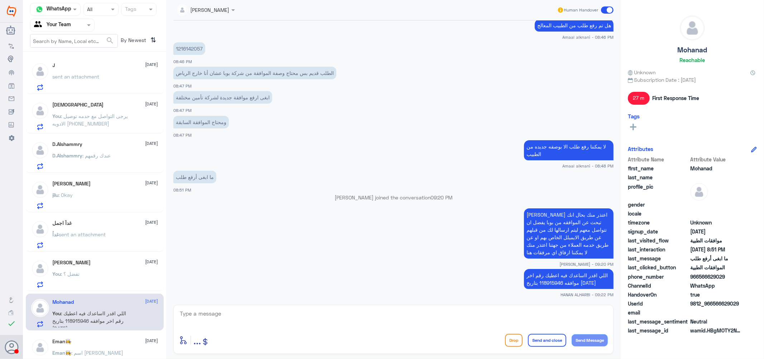
click at [87, 349] on p "Eman👩‍🍳 : اسم أديب السلطان" at bounding box center [88, 358] width 71 height 18
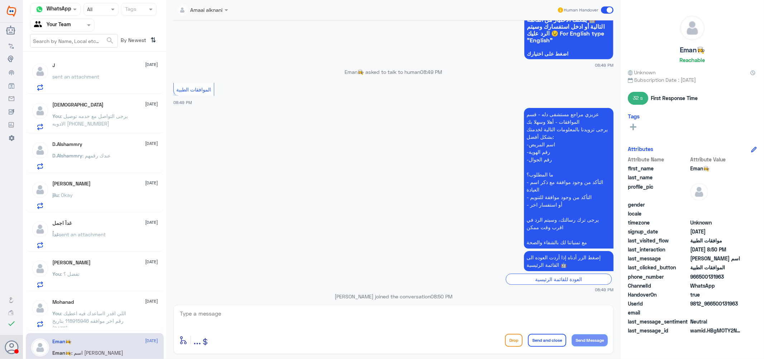
scroll to position [156, 0]
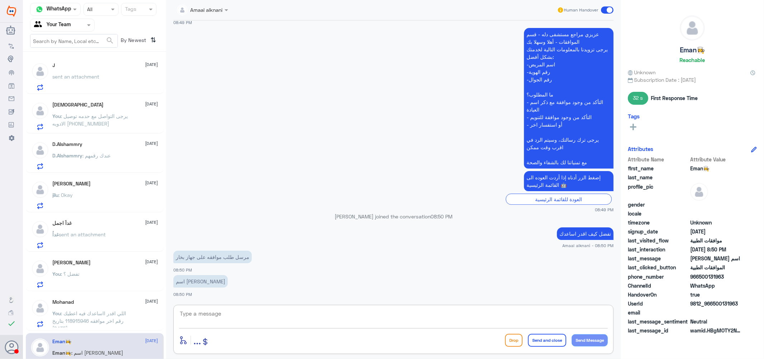
click at [219, 314] on textarea at bounding box center [393, 317] width 429 height 18
type textarea "h"
type textarea "البيانات اذا ممكن ؟"
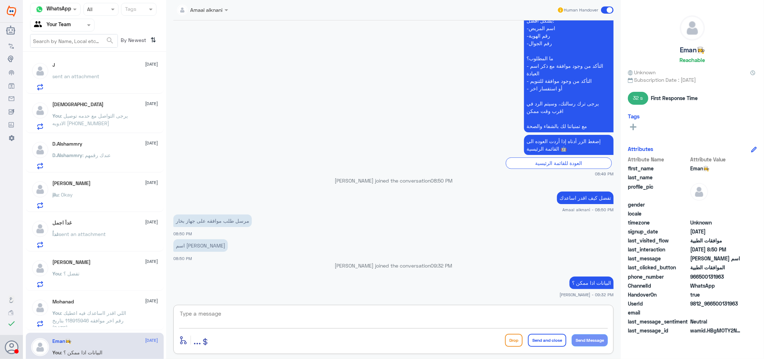
scroll to position [0, 0]
click at [109, 72] on div "J 14 October sent an attachment" at bounding box center [106, 76] width 106 height 28
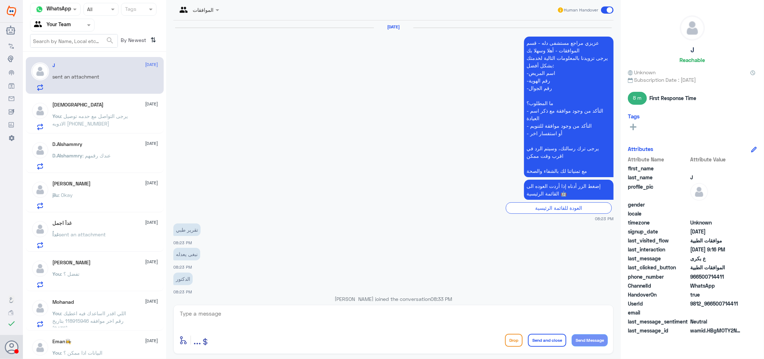
scroll to position [549, 0]
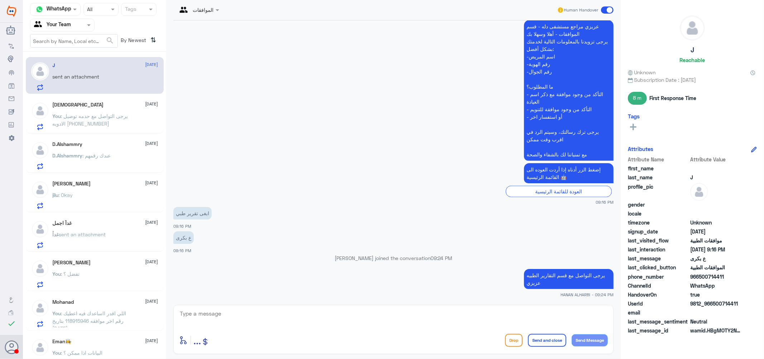
click at [288, 317] on textarea at bounding box center [393, 317] width 429 height 18
paste textarea "0112994881"
type textarea "0112994881"
click at [539, 340] on button "Send and close" at bounding box center [547, 340] width 38 height 13
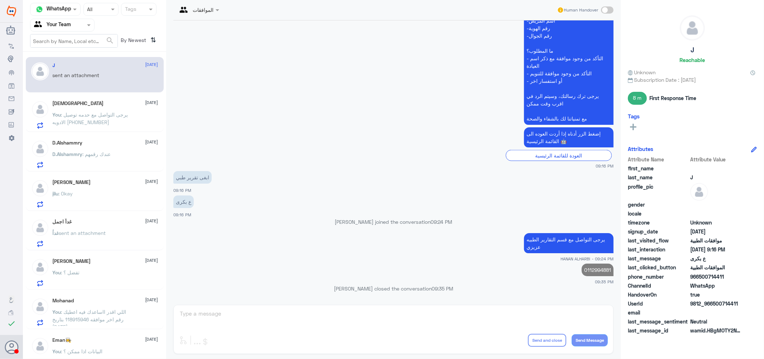
click at [90, 148] on div "D.Alshammry 14 October D.Alshammry : عندك رقمهم" at bounding box center [106, 154] width 106 height 28
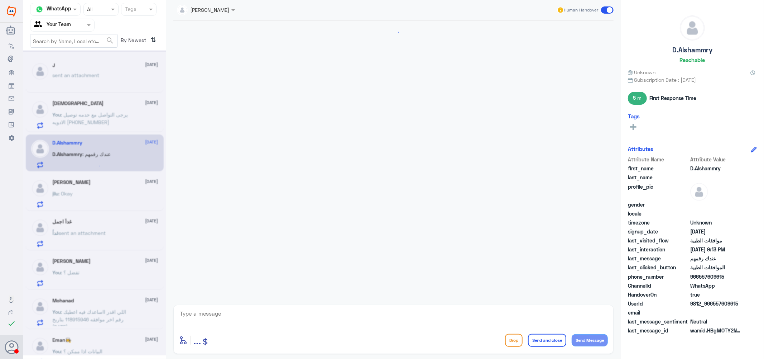
scroll to position [492, 0]
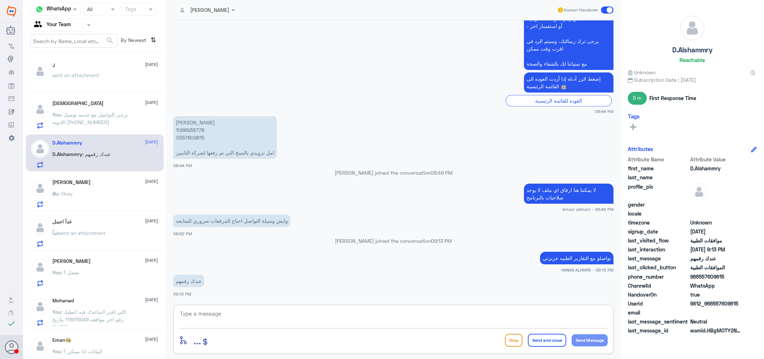
click at [224, 312] on textarea at bounding box center [393, 317] width 429 height 18
paste textarea "0112994881"
type textarea "0112994881 تفضل نتمنى لك دوام الصحه والعافيه .."
click at [537, 340] on button "Send and close" at bounding box center [547, 340] width 38 height 13
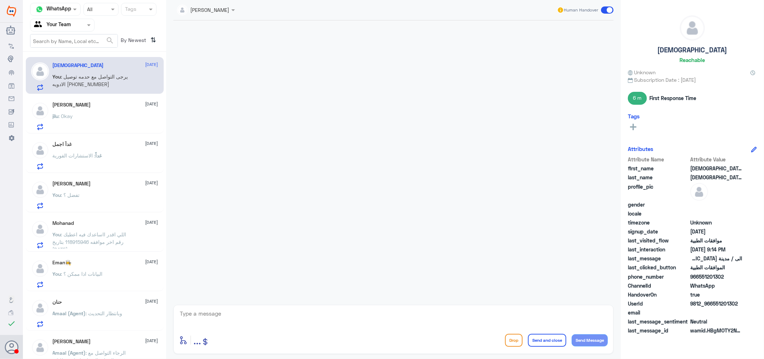
click at [103, 79] on span ": يرجى التواصل مع حدمه توصيل الادويه [PHONE_NUMBER]" at bounding box center [91, 80] width 76 height 14
click at [92, 110] on div "[PERSON_NAME] [DATE] jilu : Okay" at bounding box center [106, 116] width 106 height 28
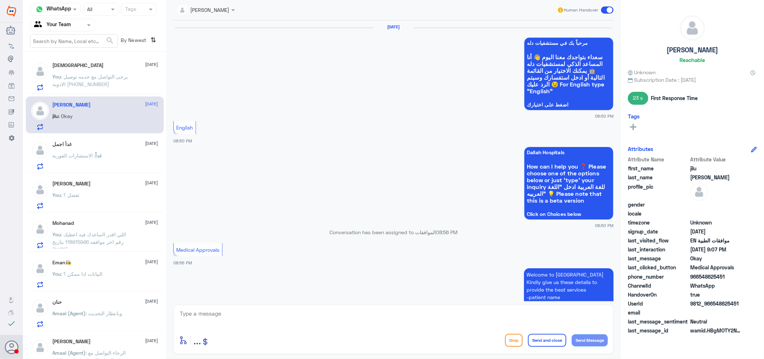
scroll to position [621, 0]
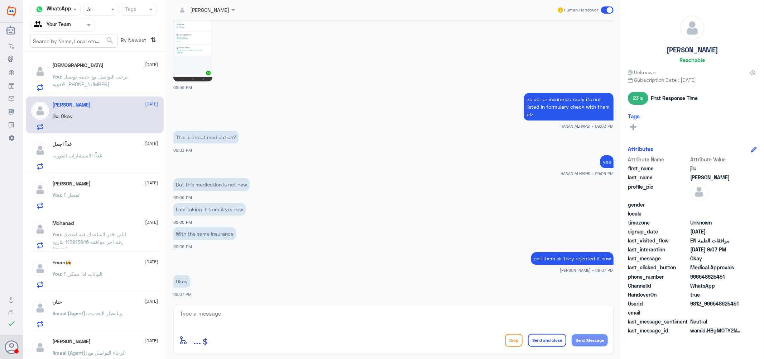
click at [89, 76] on span ": يرجى التواصل مع حدمه توصيل الادويه [PHONE_NUMBER]" at bounding box center [91, 80] width 76 height 14
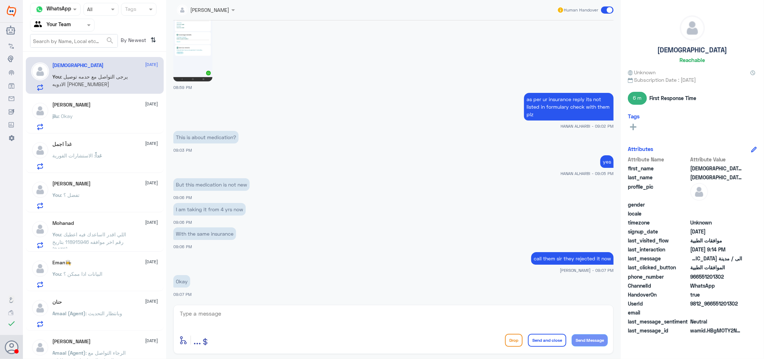
click at [104, 68] on div "[DEMOGRAPHIC_DATA] [DATE]" at bounding box center [106, 65] width 106 height 6
click at [101, 77] on span ": يرجى التواصل مع حدمه توصيل الادويه [PHONE_NUMBER]" at bounding box center [91, 80] width 76 height 14
click at [101, 114] on div "jilu : Okay" at bounding box center [106, 122] width 106 height 16
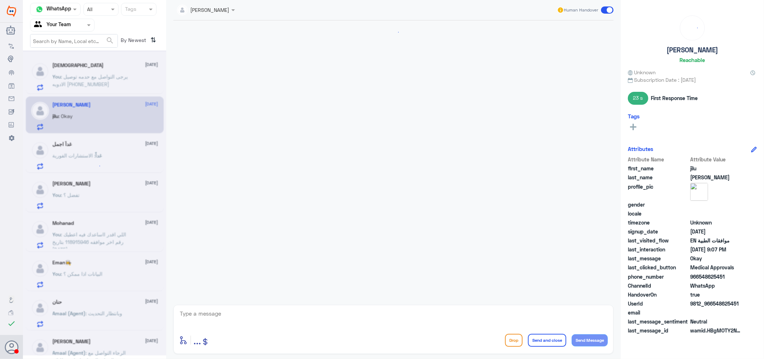
scroll to position [621, 0]
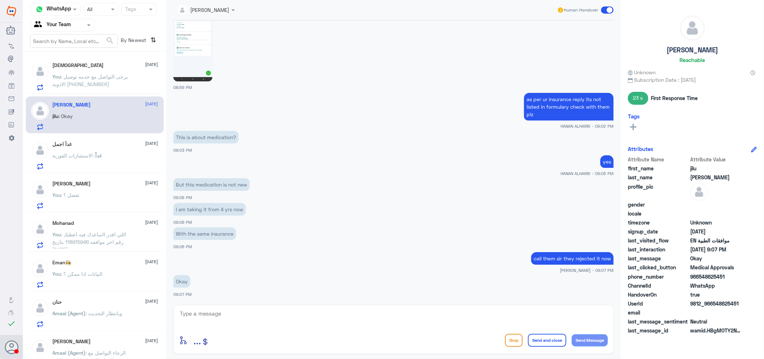
click at [94, 76] on span ": يرجى التواصل مع حدمه توصيل الادويه [PHONE_NUMBER]" at bounding box center [91, 80] width 76 height 14
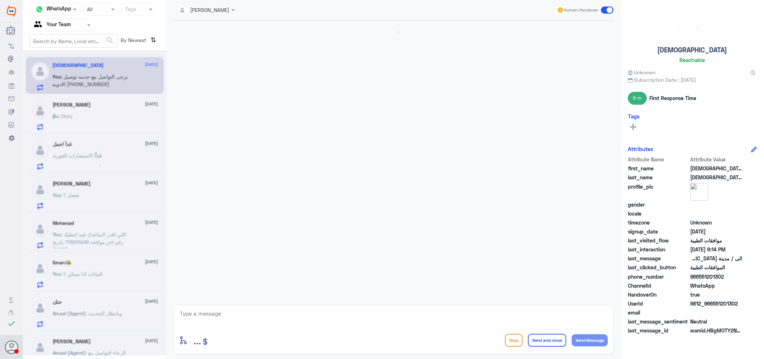
scroll to position [290, 0]
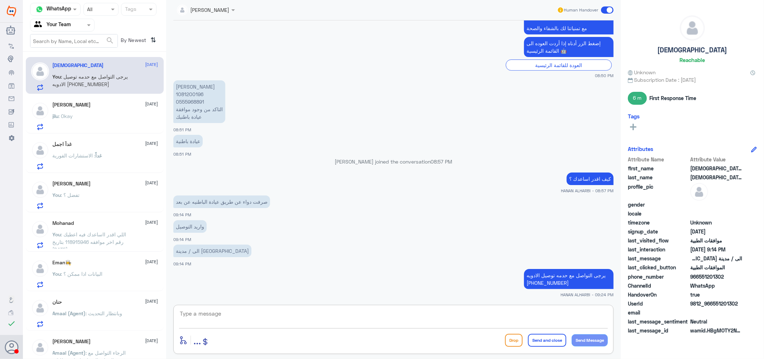
click at [216, 310] on textarea at bounding box center [393, 317] width 429 height 18
type textarea "ت"
click at [589, 314] on textarea "نتمنى لد دوام الصحه" at bounding box center [393, 317] width 429 height 18
click at [540, 314] on textarea "نتمنى لك دوام الصحه" at bounding box center [393, 317] width 429 height 18
type textarea "نتمنى لك دوام الصحه والعافيه ..."
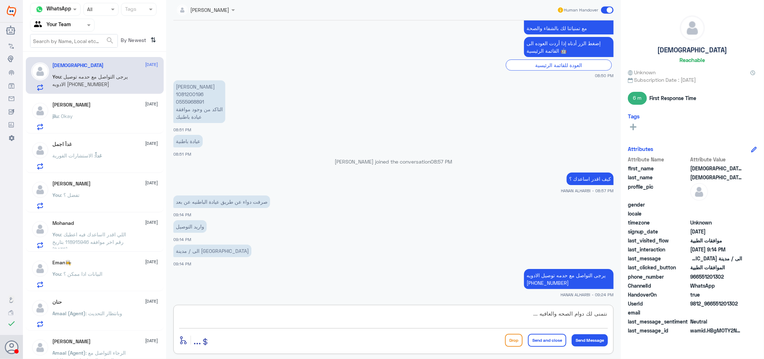
click at [552, 340] on button "Send and close" at bounding box center [547, 340] width 38 height 13
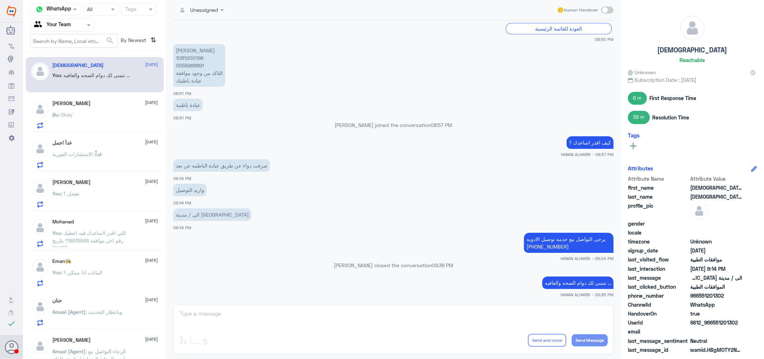
click at [114, 267] on div "Eman👩‍🍳 [DATE] You : البيانات اذا ممكن ؟" at bounding box center [106, 272] width 106 height 28
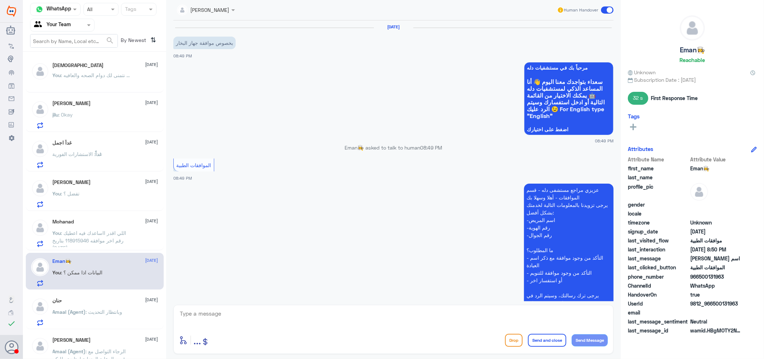
scroll to position [192, 0]
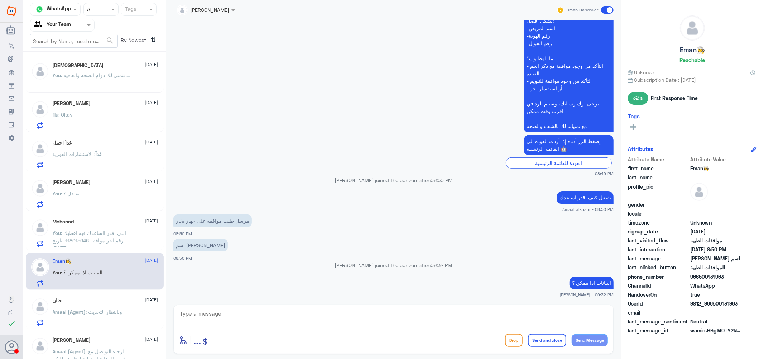
click at [107, 305] on div "حنان [DATE] Amaal (Agent) : وبانتظار التحديث" at bounding box center [106, 311] width 106 height 28
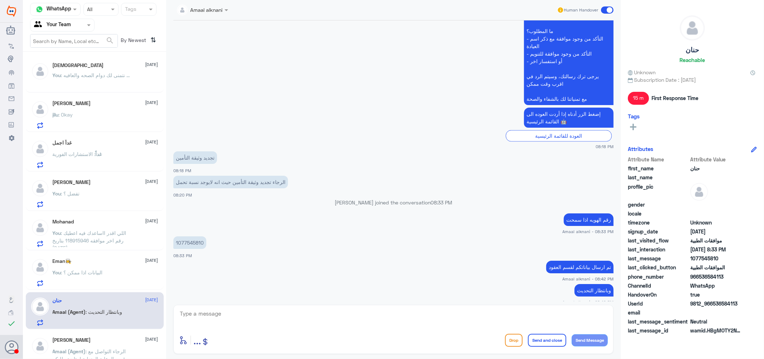
click at [88, 113] on div "jilu : Okay" at bounding box center [106, 121] width 106 height 16
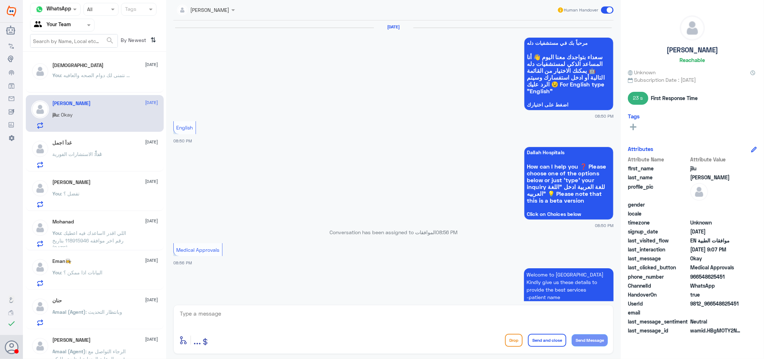
scroll to position [621, 0]
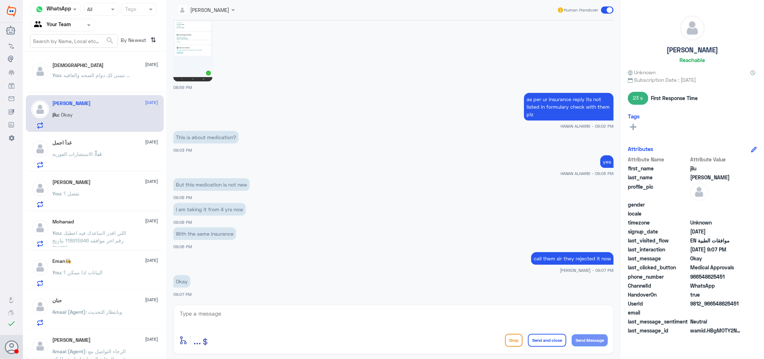
click at [87, 73] on span ": نتمنى لك دوام الصحه والعافيه ..." at bounding box center [95, 75] width 69 height 6
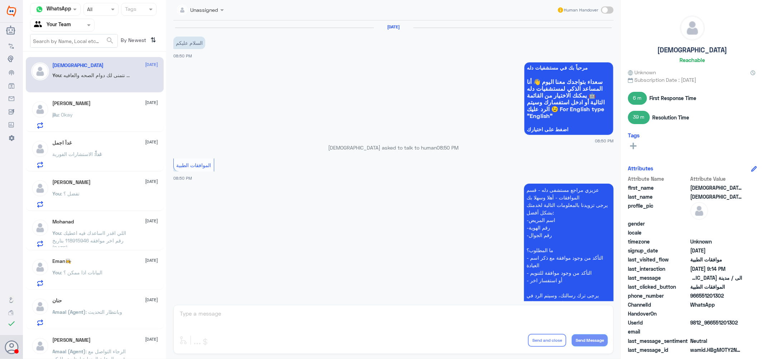
scroll to position [326, 0]
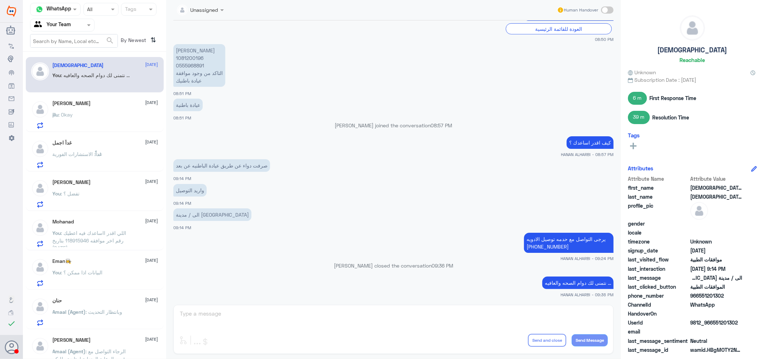
click at [105, 112] on div "[PERSON_NAME] [DATE] jilu : Okay" at bounding box center [106, 114] width 106 height 28
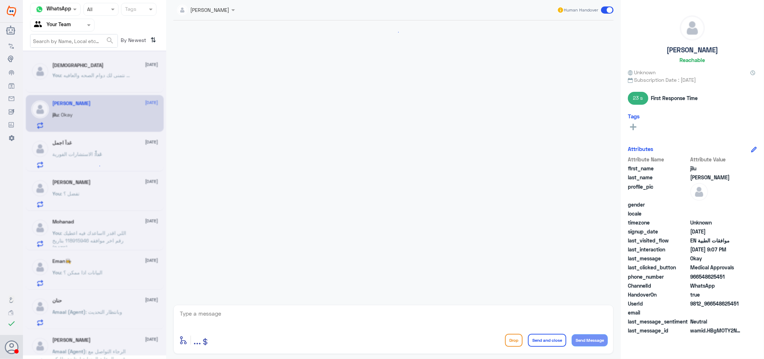
scroll to position [621, 0]
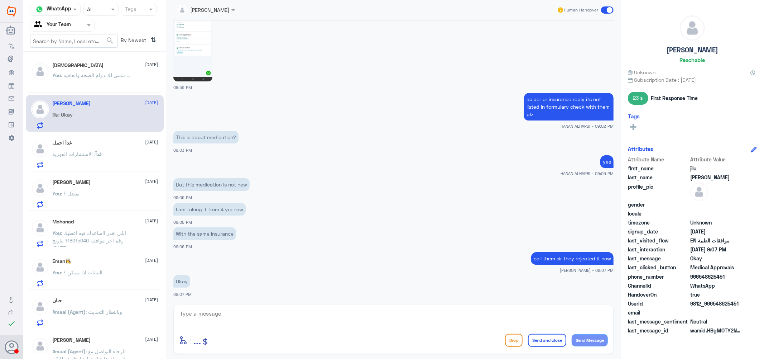
click at [96, 229] on p "You : اللي اقدر ااساعدك فيه اعطيك رقم اخر موافقه 118915946 بتاريخ [DATE]" at bounding box center [93, 238] width 81 height 18
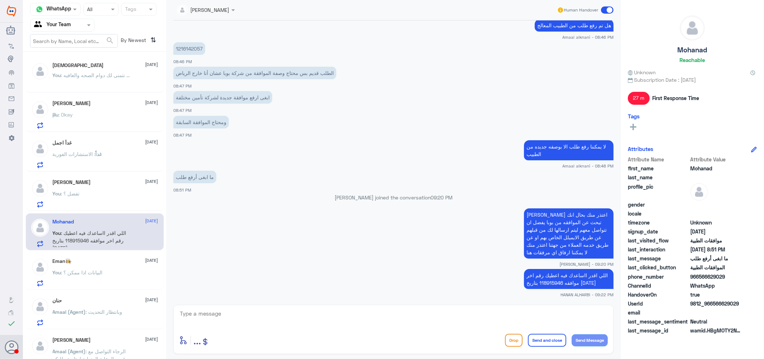
drag, startPoint x: 23, startPoint y: 169, endPoint x: 17, endPoint y: 174, distance: 7.9
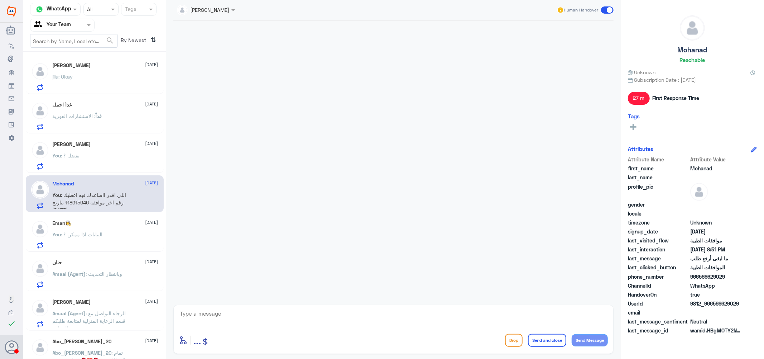
click at [77, 72] on div "[PERSON_NAME] [DATE] jilu : Okay" at bounding box center [106, 76] width 106 height 28
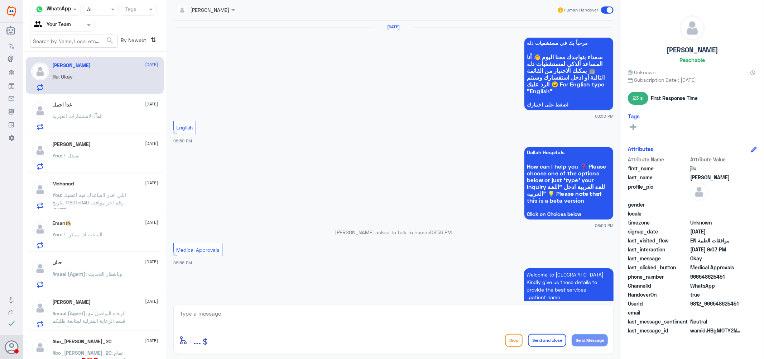
scroll to position [621, 0]
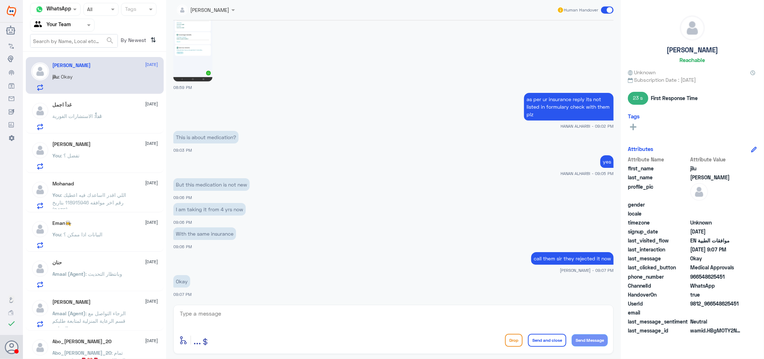
click at [88, 110] on div "غداً اجمل [DATE] غداً : الاستشارات الفورية" at bounding box center [106, 116] width 106 height 28
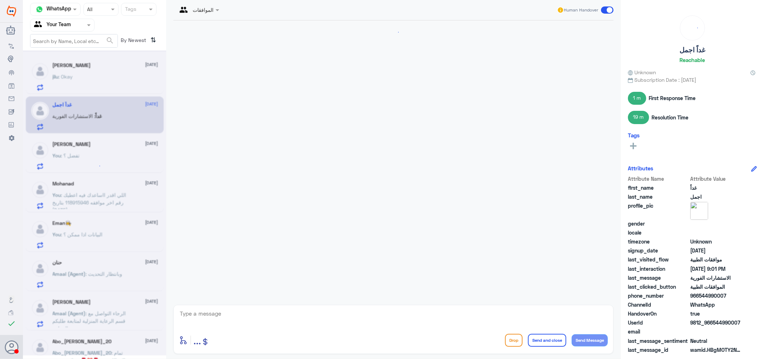
scroll to position [413, 0]
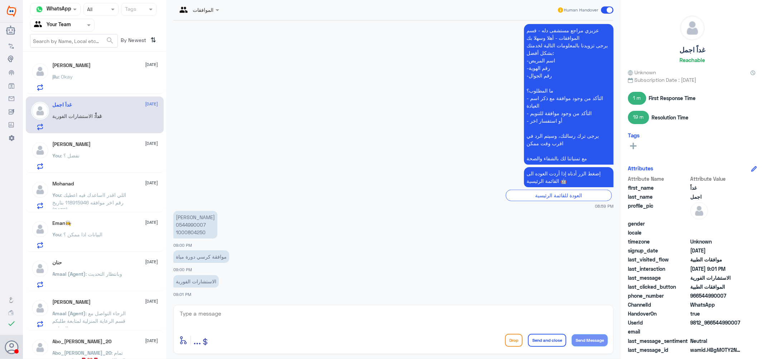
click at [72, 155] on span ": تفضل ؟" at bounding box center [70, 155] width 19 height 6
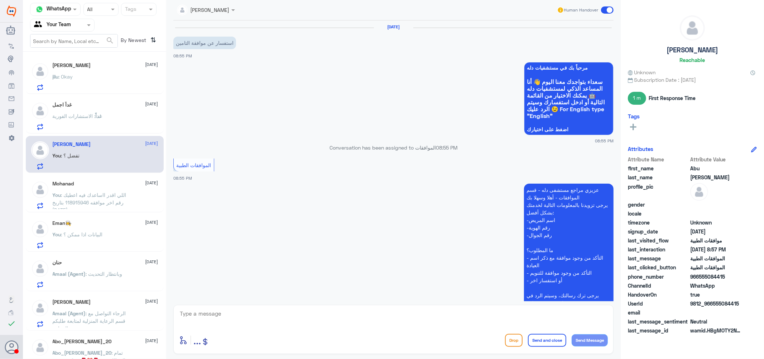
scroll to position [219, 0]
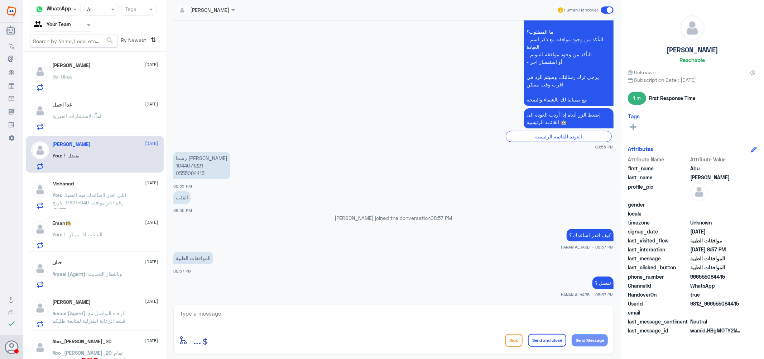
click at [87, 187] on div "Mohanad [DATE] You : اللي اقدر ااساعدك فيه اعطيك رقم اخر موافقه 118915946 بتاري…" at bounding box center [106, 195] width 106 height 28
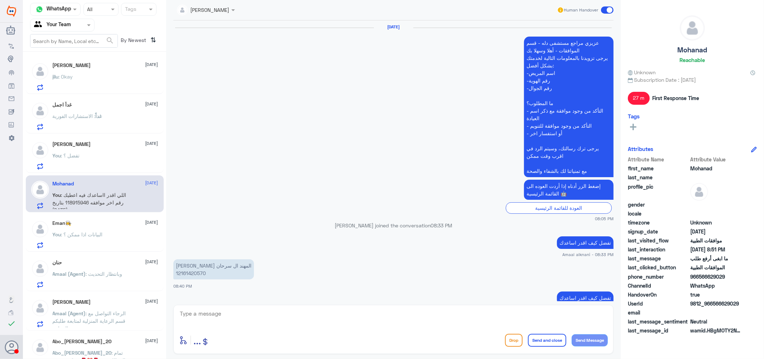
scroll to position [424, 0]
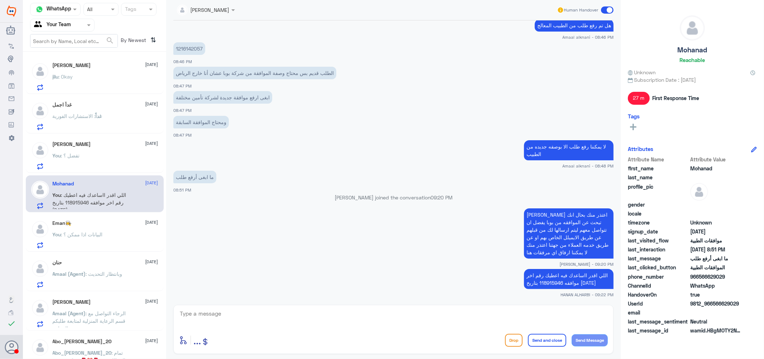
click at [91, 234] on span ": البيانات اذا ممكن ؟" at bounding box center [82, 234] width 42 height 6
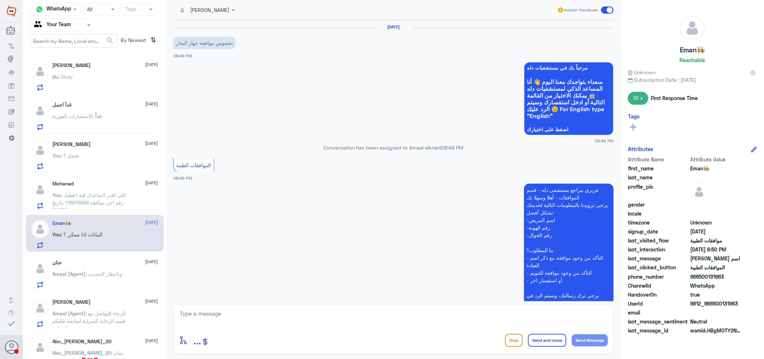
scroll to position [192, 0]
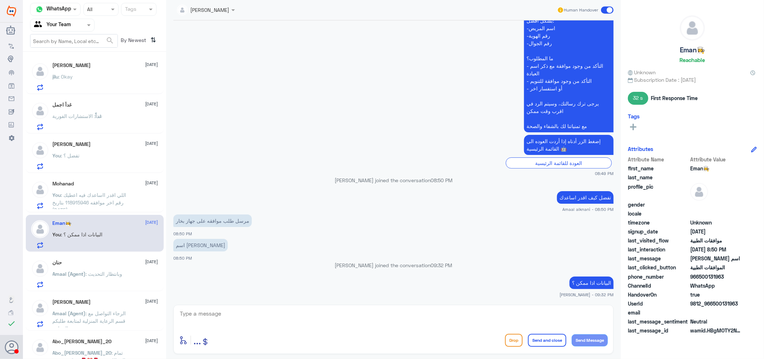
click at [86, 263] on div "حنان [DATE]" at bounding box center [106, 262] width 106 height 6
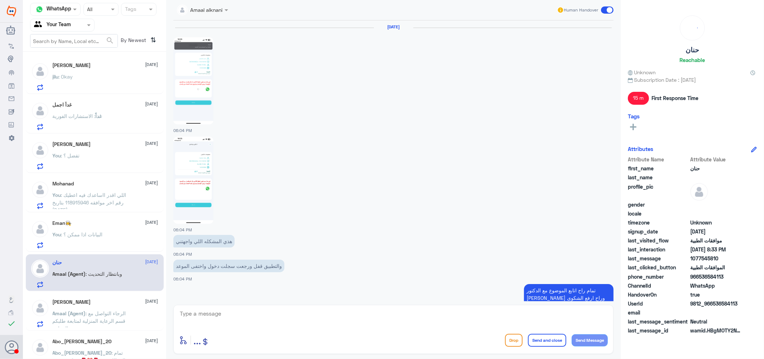
scroll to position [552, 0]
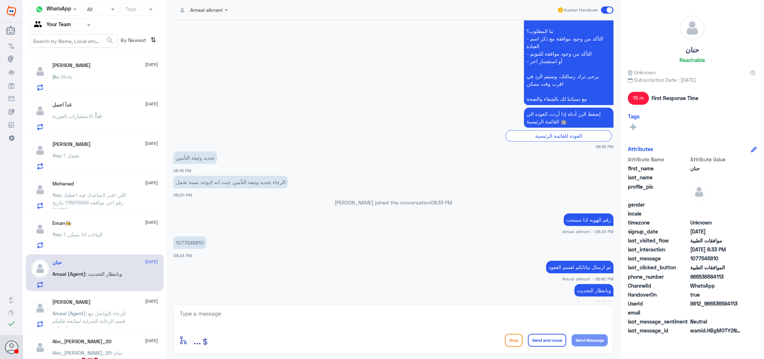
click at [111, 312] on span ": الرجاء التواصل مع قسم الرعاية المنزلية لمتابعة طلبكم عزيزي المراجع" at bounding box center [89, 320] width 73 height 21
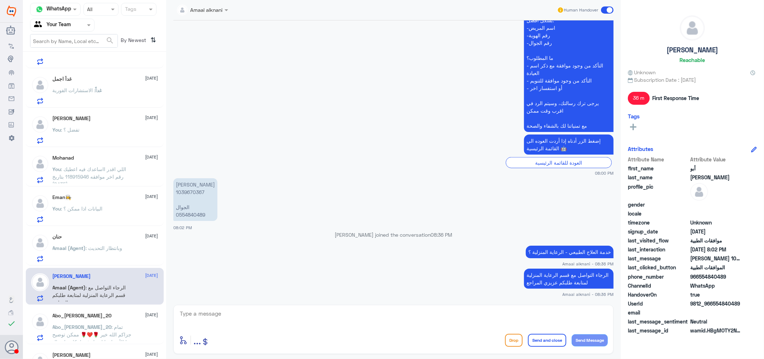
scroll to position [40, 0]
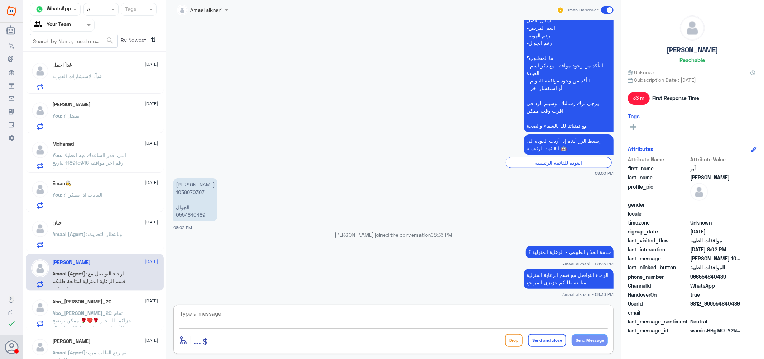
click at [230, 321] on textarea at bounding box center [393, 317] width 429 height 18
type textarea "k"
click at [571, 310] on textarea "نتمنى لك دوام الصحه والعافيه ...." at bounding box center [393, 317] width 429 height 18
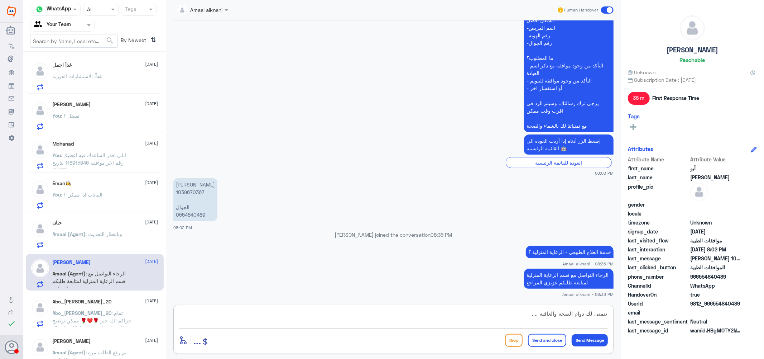
type textarea "نتمنى لك دوام الصحه والعافيه ...."
click at [545, 340] on button "Send and close" at bounding box center [547, 340] width 38 height 13
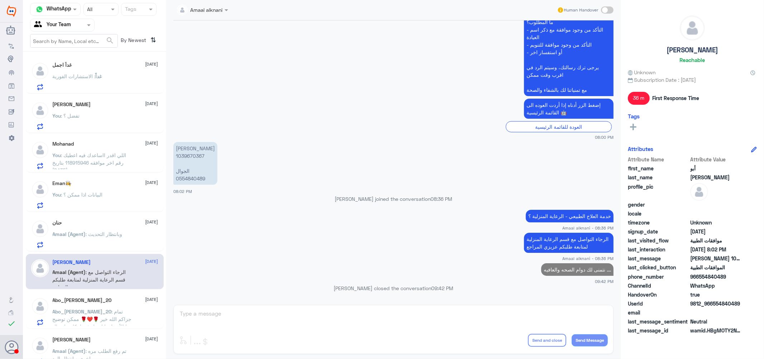
scroll to position [119, 0]
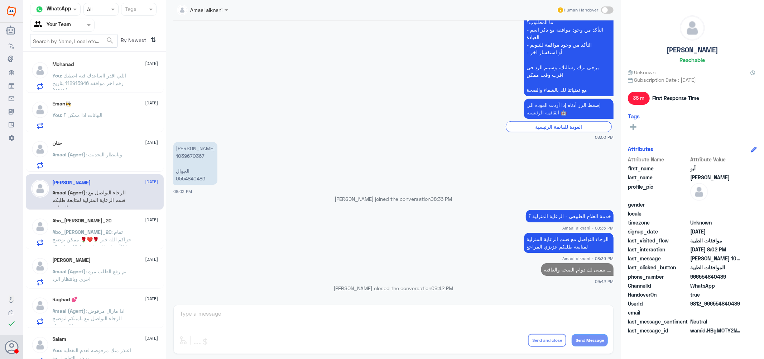
click at [103, 230] on span ": تمام جزاكم الله خير 🌹❤️🌹 ممكن توضيح هذا الأمر لبوبا او هل فيه امكانية إرسال ا…" at bounding box center [93, 247] width 80 height 36
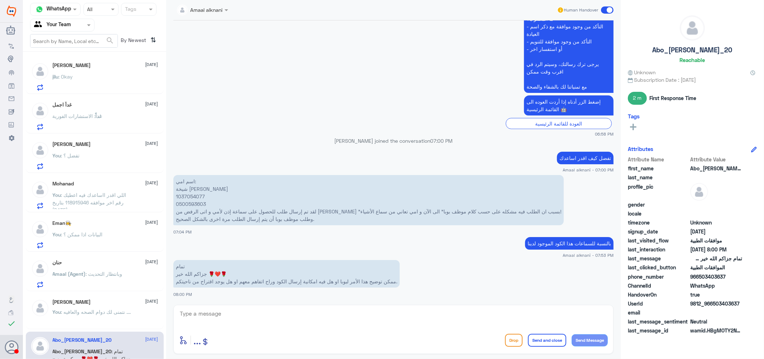
click at [86, 75] on div "jilu : Okay" at bounding box center [106, 83] width 106 height 16
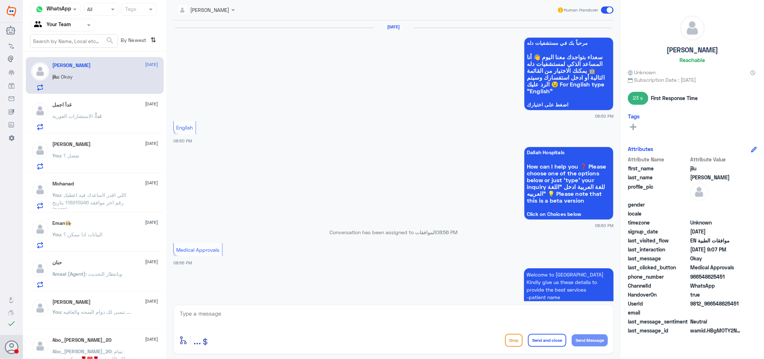
scroll to position [621, 0]
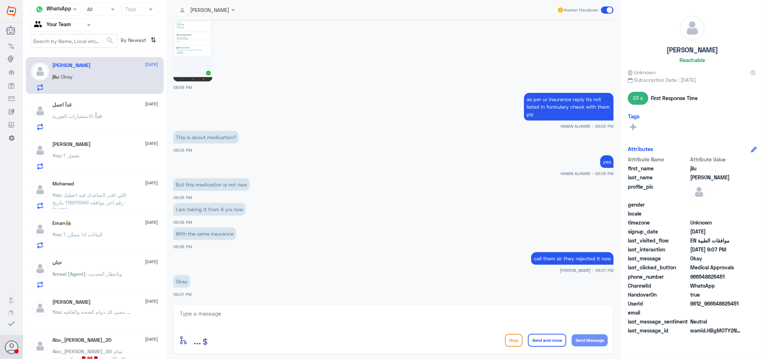
click at [240, 320] on textarea at bounding box center [393, 317] width 429 height 18
paste textarea "نتمنى لك دوام الصحه والعافيه ...."
type textarea "نتمنى لك دوام الصحه والعافيه ...."
click at [554, 341] on button "Send and close" at bounding box center [547, 340] width 38 height 13
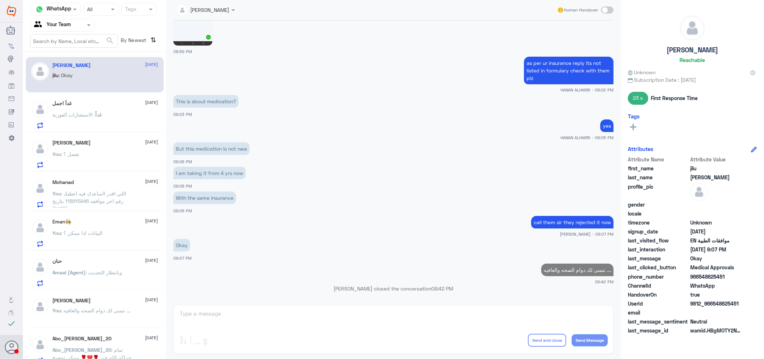
click at [94, 151] on div "Abu Nasser 14 October You : تفضل ؟" at bounding box center [106, 154] width 106 height 28
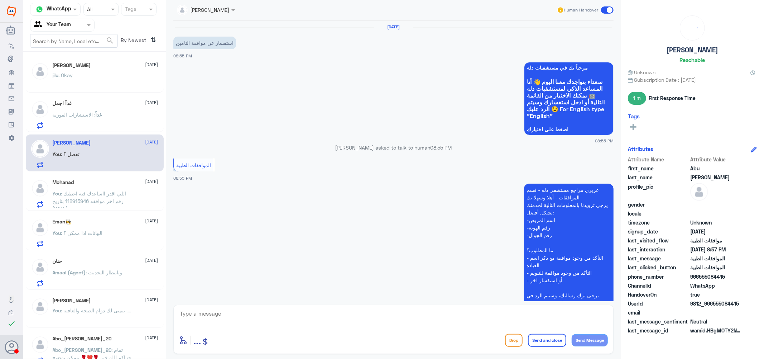
scroll to position [219, 0]
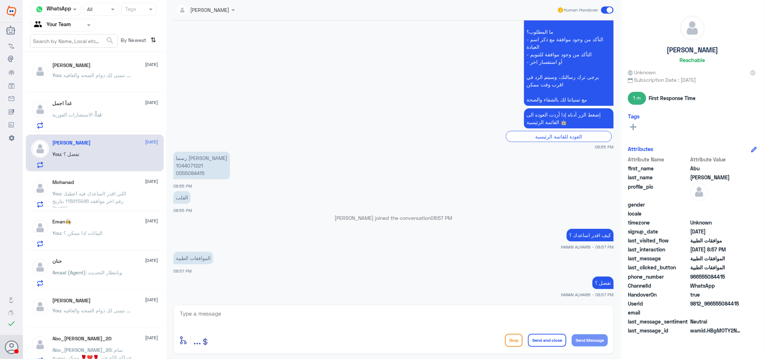
click at [98, 196] on p "You : اللي اقدر ااساعدك فيه اعطيك رقم اخر موافقه 118915946 بتاريخ 9/7/2025" at bounding box center [93, 199] width 81 height 18
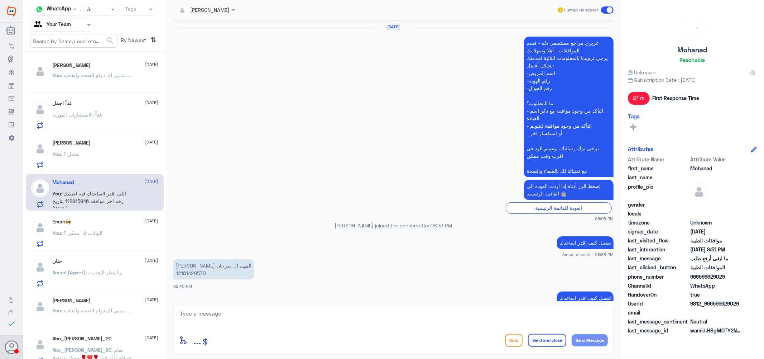
scroll to position [424, 0]
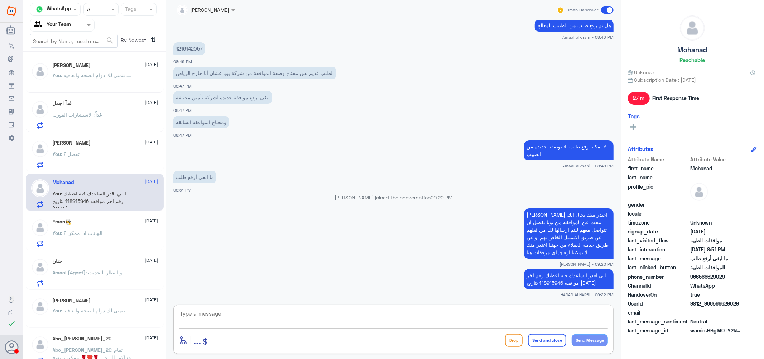
click at [320, 317] on textarea at bounding box center [393, 317] width 429 height 18
paste textarea "نتمنى لك دوام الصحه والعافيه ...."
type textarea "نتمنى لك دوام الصحه والعافيه ...."
drag, startPoint x: 522, startPoint y: 313, endPoint x: 675, endPoint y: 313, distance: 153.0
click at [675, 313] on div "Channel WhatsApp Status × All Tags Agent Filter Your Team search By Newest ⇅ ji…" at bounding box center [393, 180] width 741 height 361
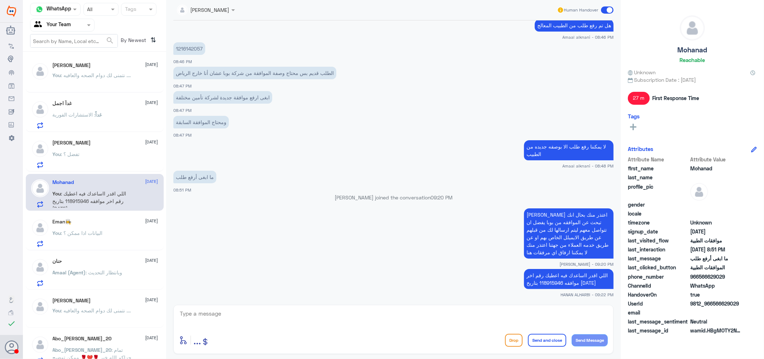
click at [109, 269] on span ": وبانتظار التحديث" at bounding box center [104, 272] width 37 height 6
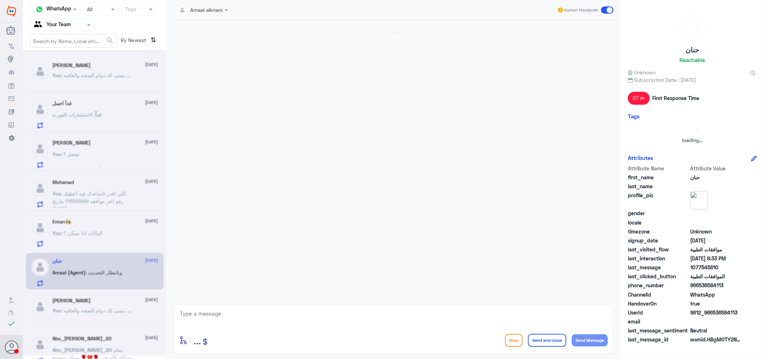
scroll to position [552, 0]
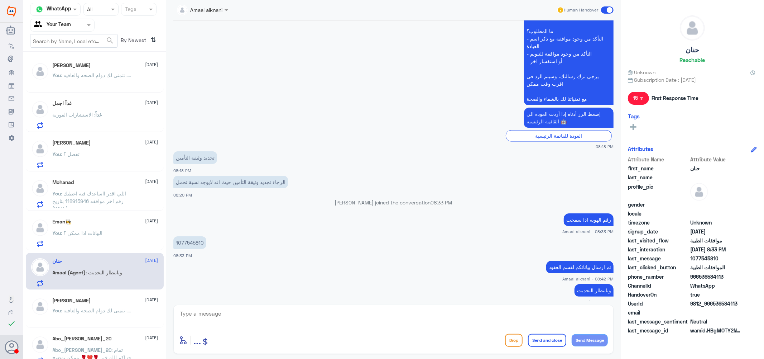
click at [100, 307] on span ": نتمنى لك دوام الصحه والعافيه ...." at bounding box center [96, 310] width 70 height 6
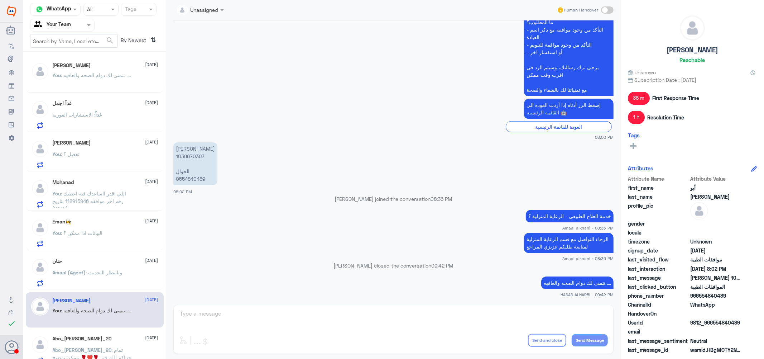
scroll to position [80, 0]
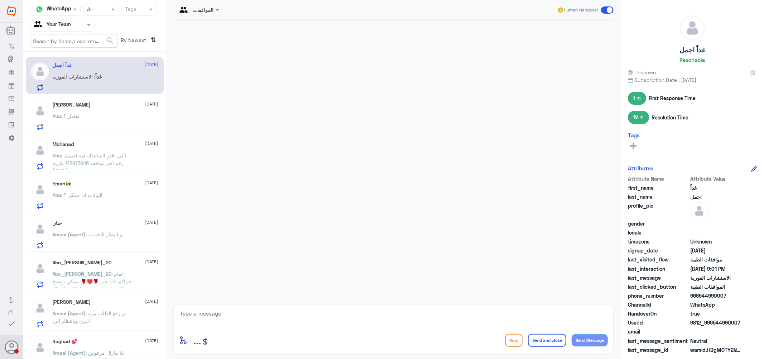
click at [112, 120] on div "You : تفضل ؟" at bounding box center [106, 122] width 106 height 16
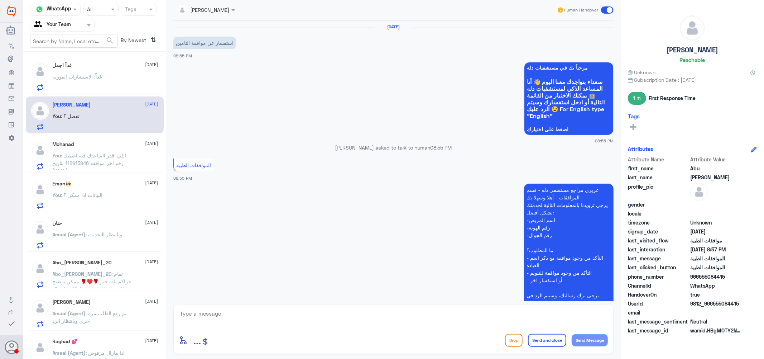
scroll to position [219, 0]
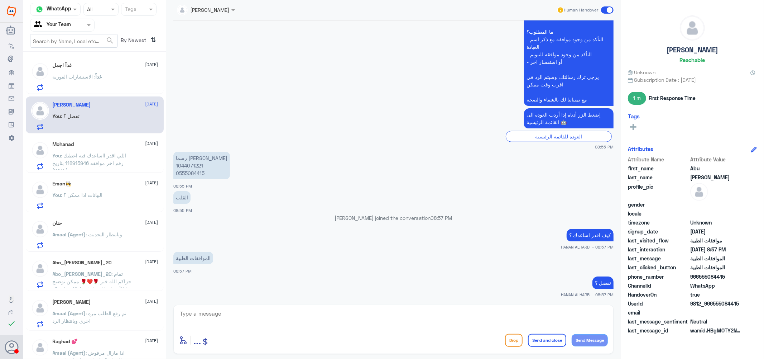
click at [99, 78] on span "غداً" at bounding box center [99, 76] width 6 height 6
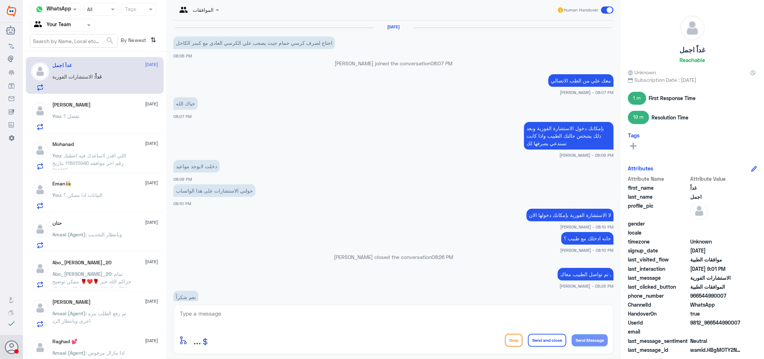
scroll to position [413, 0]
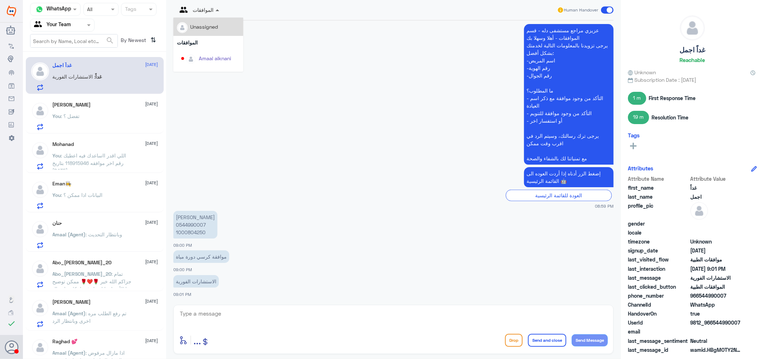
click at [219, 9] on span at bounding box center [218, 10] width 4 height 2
click at [215, 28] on div "Badr Alotaibi" at bounding box center [214, 26] width 30 height 8
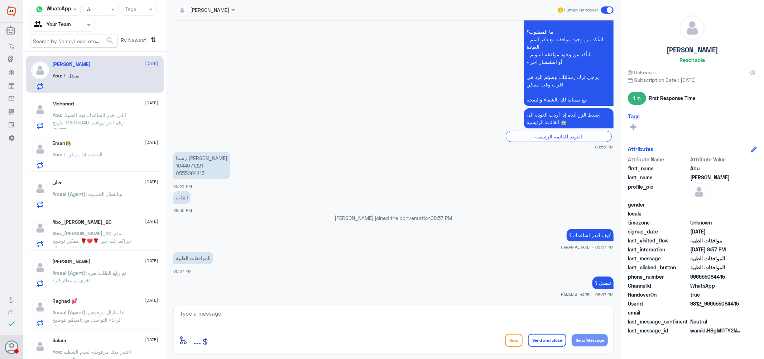
scroll to position [0, 0]
click at [101, 152] on p "You : البيانات اذا ممكن ؟" at bounding box center [78, 161] width 50 height 18
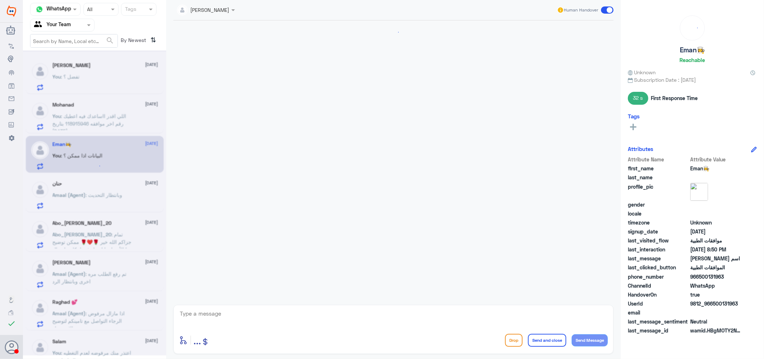
scroll to position [192, 0]
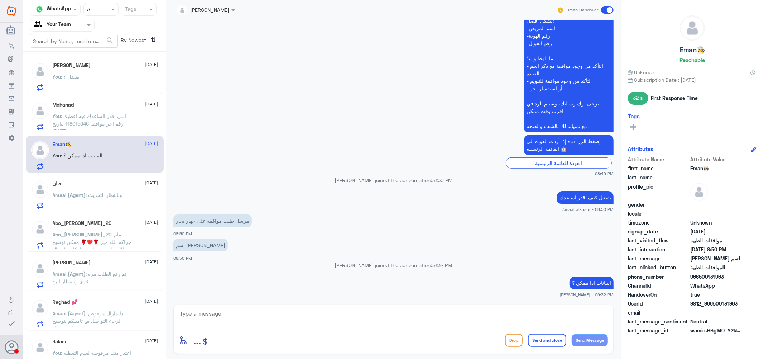
click at [97, 194] on span ": وبانتظار التحديث" at bounding box center [104, 195] width 37 height 6
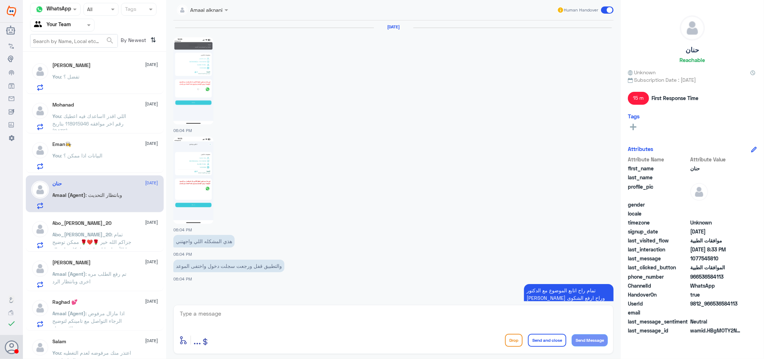
scroll to position [552, 0]
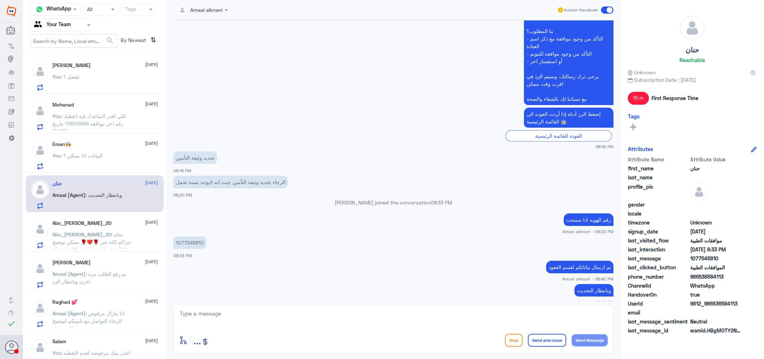
click at [195, 236] on p "1077545810" at bounding box center [189, 242] width 33 height 13
copy p "1077545810"
click at [163, 61] on app-inbox-user "[PERSON_NAME] [DATE] You : تفضل ؟" at bounding box center [94, 75] width 143 height 37
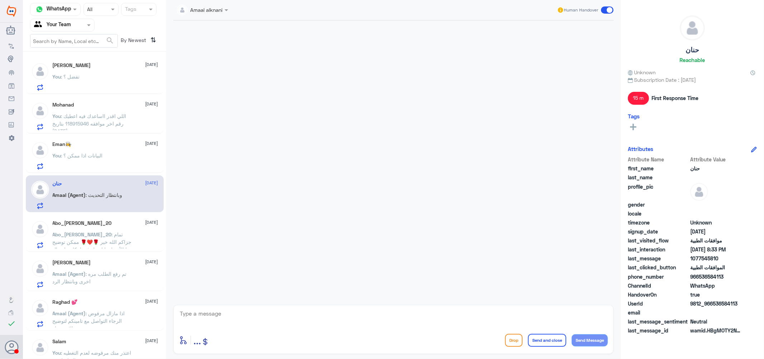
click at [292, 196] on div at bounding box center [394, 160] width 448 height 281
click at [312, 243] on div at bounding box center [394, 160] width 448 height 281
click at [303, 214] on div at bounding box center [394, 160] width 448 height 281
